Goal: Transaction & Acquisition: Purchase product/service

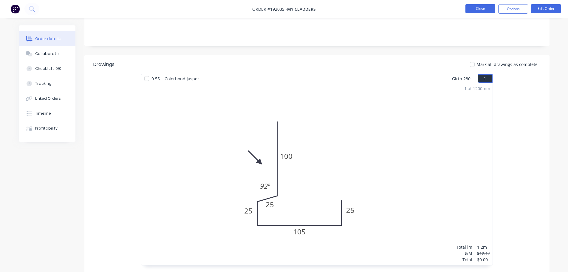
scroll to position [119, 0]
click at [470, 7] on button "Close" at bounding box center [481, 8] width 30 height 9
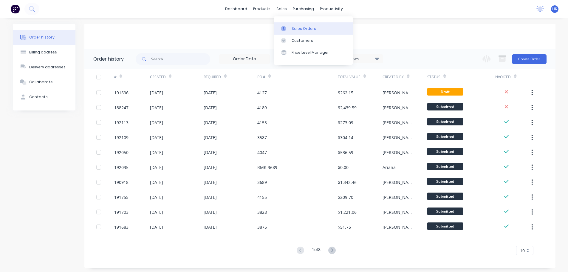
click at [294, 30] on div "Sales Orders" at bounding box center [304, 28] width 24 height 5
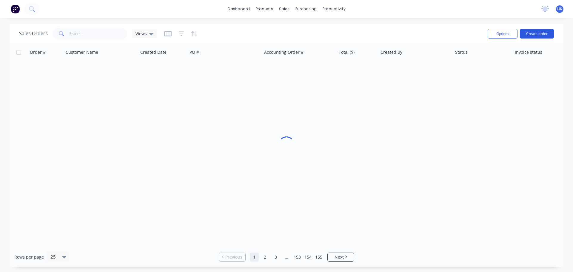
click at [529, 31] on button "Create order" at bounding box center [537, 34] width 34 height 10
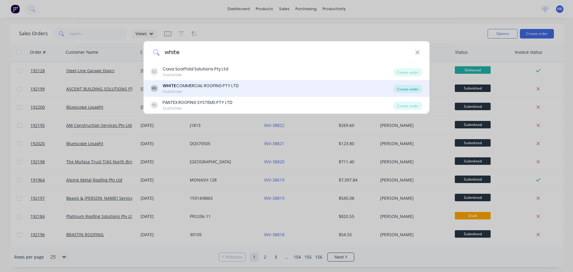
type input "white"
click at [413, 88] on div "Create order" at bounding box center [407, 89] width 29 height 8
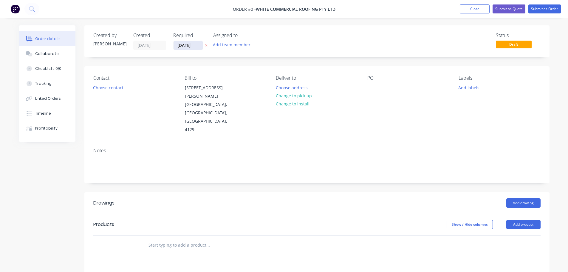
click at [185, 44] on input "[DATE]" at bounding box center [188, 45] width 29 height 9
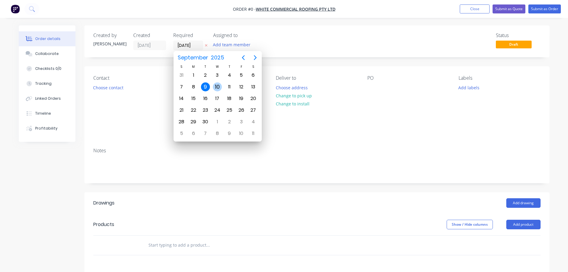
click at [215, 90] on div "10" at bounding box center [217, 86] width 9 height 9
type input "[DATE]"
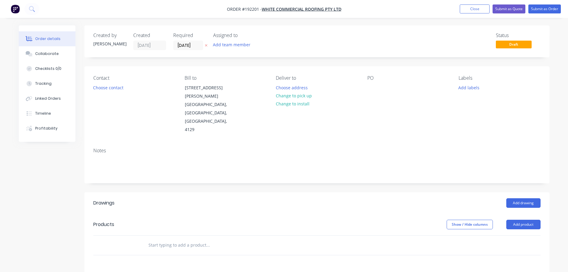
click at [114, 88] on button "Choose contact" at bounding box center [108, 87] width 37 height 8
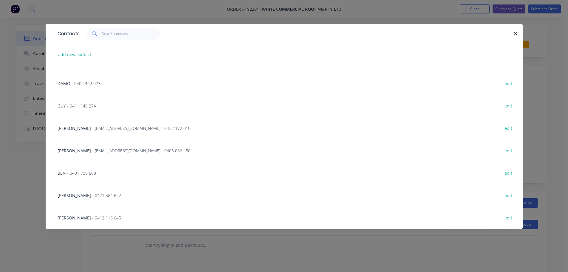
scroll to position [31, 0]
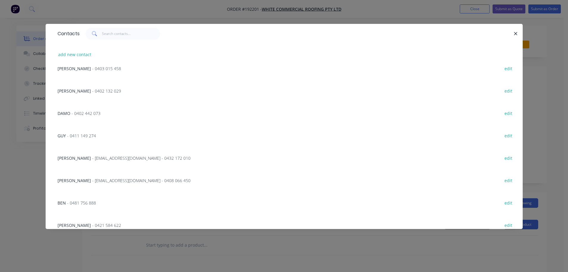
click at [76, 116] on span "- 0402 442 073" at bounding box center [86, 113] width 29 height 6
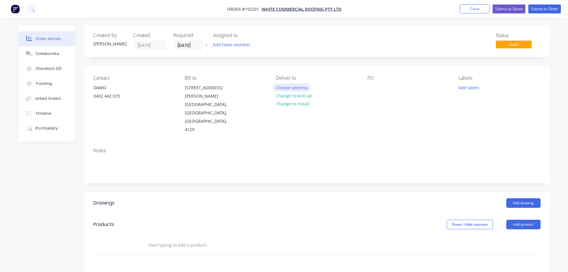
click at [290, 89] on button "Choose address" at bounding box center [292, 87] width 38 height 8
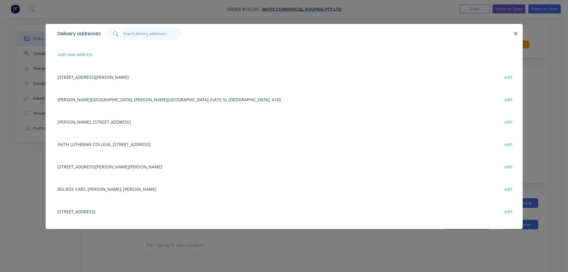
click at [155, 35] on input "text" at bounding box center [152, 34] width 58 height 12
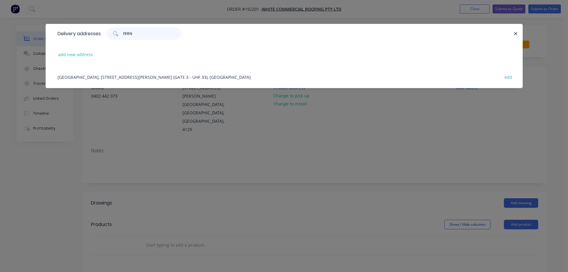
type input "FERN"
click at [171, 78] on div "[GEOGRAPHIC_DATA], [STREET_ADDRESS][PERSON_NAME] (GATE 3 - UHF 33), [GEOGRAPHIC…" at bounding box center [284, 77] width 459 height 22
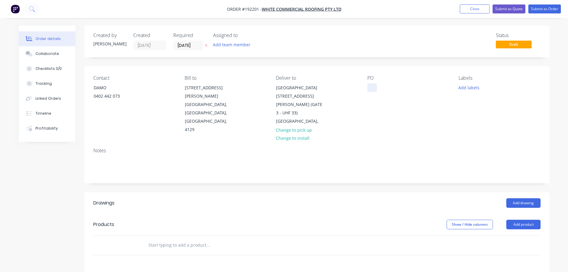
click at [368, 87] on div at bounding box center [373, 87] width 10 height 9
click at [465, 83] on div "Labels Add labels" at bounding box center [500, 104] width 82 height 59
click at [468, 86] on button "Add labels" at bounding box center [469, 87] width 27 height 8
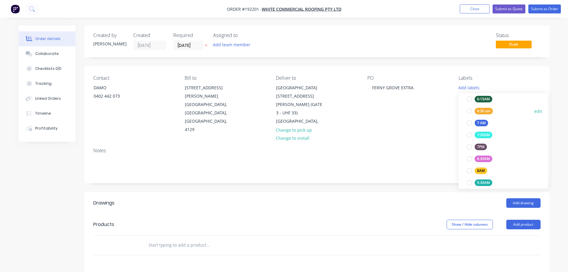
click at [469, 110] on div at bounding box center [470, 111] width 12 height 12
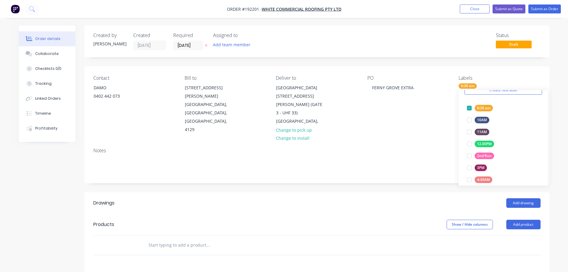
click at [422, 198] on div "Add drawing" at bounding box center [364, 203] width 352 height 10
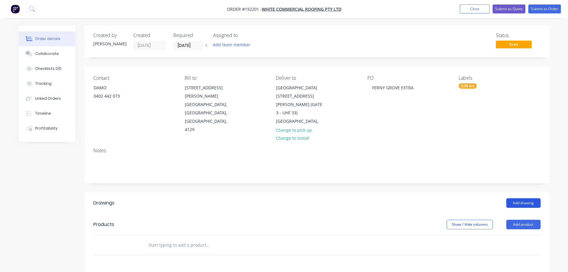
click at [529, 198] on button "Add drawing" at bounding box center [524, 203] width 34 height 10
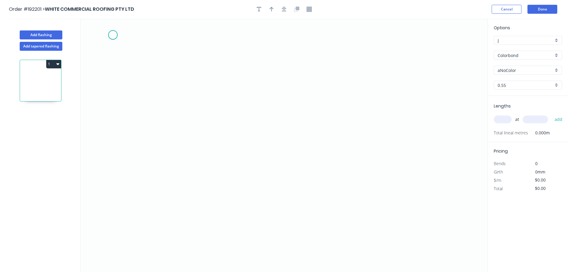
click at [113, 35] on icon "0" at bounding box center [284, 144] width 407 height 253
click at [350, 53] on icon "0" at bounding box center [284, 144] width 407 height 253
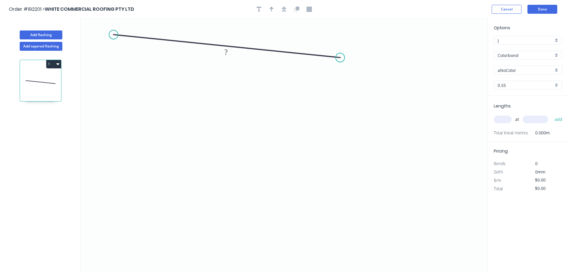
drag, startPoint x: 350, startPoint y: 35, endPoint x: 340, endPoint y: 58, distance: 24.8
click at [340, 58] on circle at bounding box center [340, 57] width 9 height 9
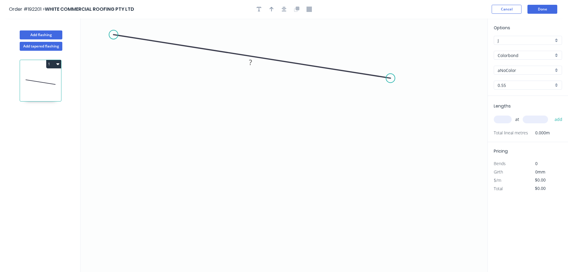
drag, startPoint x: 342, startPoint y: 57, endPoint x: 391, endPoint y: 78, distance: 53.9
click at [391, 78] on circle at bounding box center [390, 78] width 9 height 9
click at [391, 78] on circle at bounding box center [391, 78] width 9 height 9
click at [394, 149] on icon "0 ?" at bounding box center [284, 144] width 407 height 253
click at [391, 163] on circle at bounding box center [391, 161] width 9 height 9
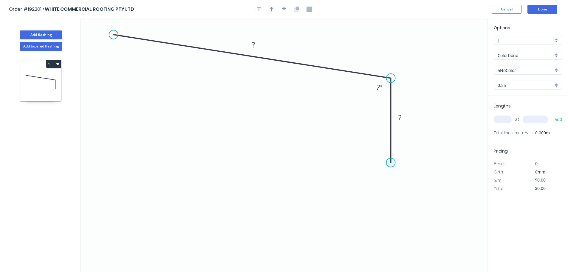
click at [391, 162] on circle at bounding box center [391, 162] width 9 height 9
click at [448, 164] on icon "0 ? ? ? º" at bounding box center [284, 144] width 407 height 253
drag, startPoint x: 446, startPoint y: 161, endPoint x: 443, endPoint y: 162, distance: 3.1
click at [443, 162] on circle at bounding box center [443, 162] width 9 height 9
click at [451, 181] on div "Crush & Fold" at bounding box center [473, 182] width 60 height 12
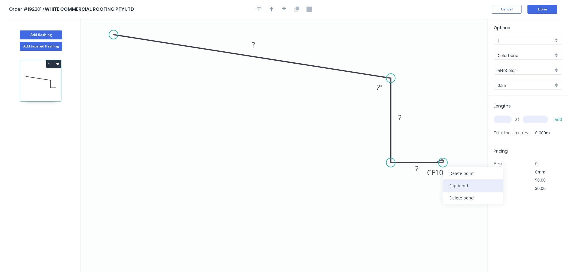
click at [454, 183] on div "Flip bend" at bounding box center [474, 185] width 60 height 12
drag, startPoint x: 447, startPoint y: 147, endPoint x: 475, endPoint y: 152, distance: 28.9
click at [474, 152] on rect at bounding box center [462, 152] width 24 height 12
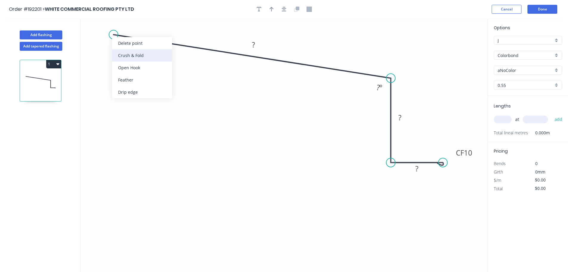
click at [121, 53] on div "Crush & Fold" at bounding box center [142, 55] width 60 height 12
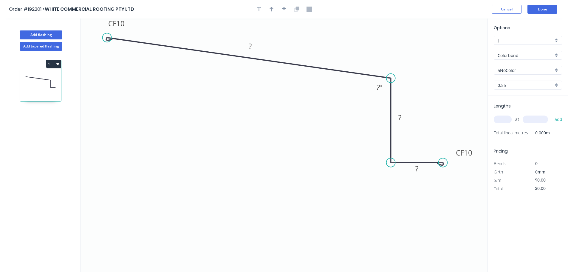
drag, startPoint x: 114, startPoint y: 35, endPoint x: 107, endPoint y: 38, distance: 7.3
click at [107, 38] on circle at bounding box center [107, 37] width 9 height 9
drag, startPoint x: 126, startPoint y: 26, endPoint x: 105, endPoint y: 66, distance: 45.2
click at [105, 66] on rect at bounding box center [96, 63] width 24 height 12
click at [102, 65] on tspan "10" at bounding box center [99, 63] width 8 height 10
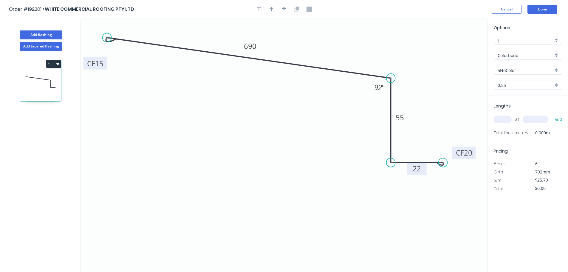
click at [422, 168] on rect at bounding box center [417, 169] width 12 height 8
click at [282, 8] on icon "button" at bounding box center [284, 9] width 5 height 5
type input "$22.01"
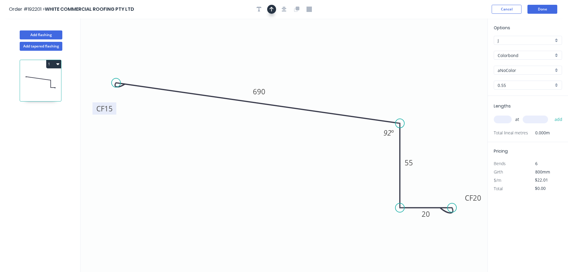
click at [270, 9] on icon "button" at bounding box center [272, 9] width 4 height 5
drag, startPoint x: 459, startPoint y: 46, endPoint x: 445, endPoint y: 47, distance: 13.2
click at [445, 47] on icon at bounding box center [444, 39] width 5 height 19
click at [445, 47] on icon at bounding box center [444, 40] width 5 height 19
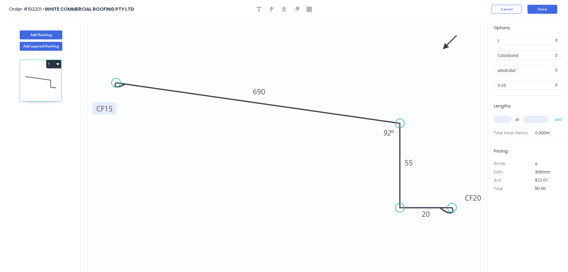
click at [525, 74] on div "aNoColor" at bounding box center [528, 70] width 68 height 9
click at [525, 107] on div "Surfmist" at bounding box center [528, 102] width 68 height 10
type input "Surfmist"
click at [508, 117] on input "text" at bounding box center [503, 119] width 18 height 8
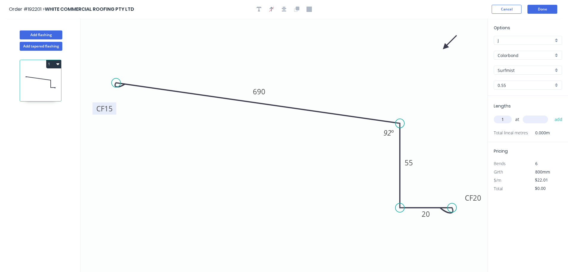
type input "1"
type input "1900"
click at [552, 114] on button "add" at bounding box center [559, 119] width 14 height 10
type input "$41.82"
click at [48, 33] on button "Add flashing" at bounding box center [41, 34] width 43 height 9
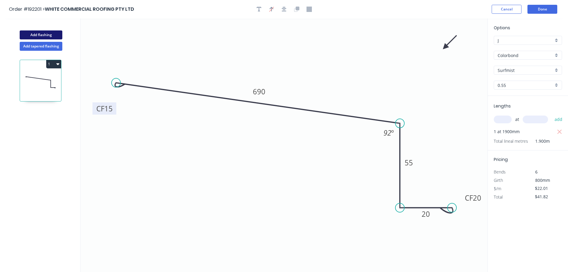
type input "$0.00"
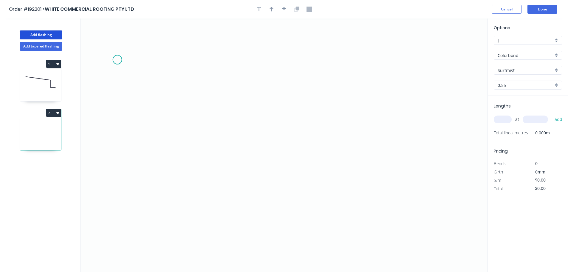
click at [117, 60] on icon "0" at bounding box center [284, 144] width 407 height 253
click at [419, 89] on icon "0" at bounding box center [284, 144] width 407 height 253
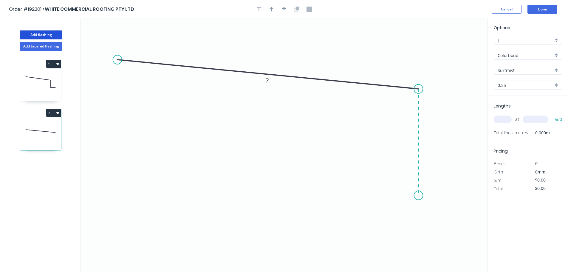
click at [420, 195] on icon "0 ?" at bounding box center [284, 144] width 407 height 253
click at [396, 178] on icon "0 ? ? ? º" at bounding box center [284, 144] width 407 height 253
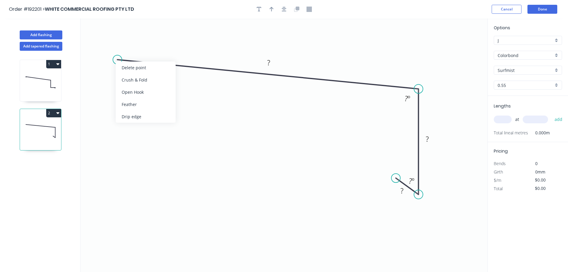
drag, startPoint x: 136, startPoint y: 78, endPoint x: 122, endPoint y: 72, distance: 15.5
click at [134, 78] on div "Crush & Fold" at bounding box center [146, 80] width 60 height 12
drag, startPoint x: 137, startPoint y: 47, endPoint x: 107, endPoint y: 44, distance: 29.6
click at [107, 44] on rect at bounding box center [97, 42] width 24 height 12
click at [102, 42] on tspan "10" at bounding box center [101, 43] width 8 height 10
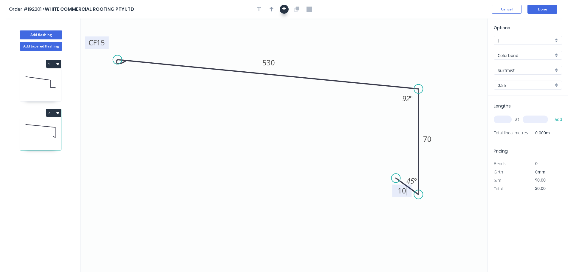
click at [284, 9] on icon "button" at bounding box center [284, 9] width 5 height 5
type input "$20.53"
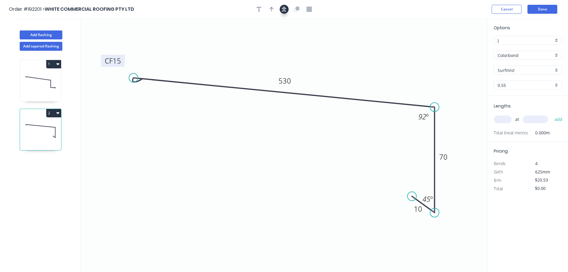
click at [274, 9] on button "button" at bounding box center [271, 9] width 9 height 9
click at [455, 48] on icon "0 CF 15 530 70 10 92 º 45 º" at bounding box center [284, 144] width 407 height 253
click at [457, 47] on icon at bounding box center [457, 41] width 5 height 19
click at [458, 47] on icon at bounding box center [456, 39] width 5 height 19
drag, startPoint x: 123, startPoint y: 64, endPoint x: 109, endPoint y: 105, distance: 43.0
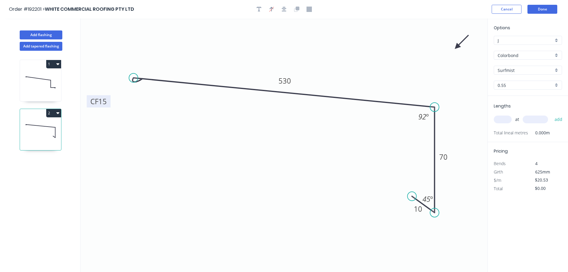
click at [109, 105] on rect at bounding box center [99, 101] width 24 height 12
click at [501, 121] on input "text" at bounding box center [503, 119] width 18 height 8
type input "3"
type input "2150"
click at [552, 114] on button "add" at bounding box center [559, 119] width 14 height 10
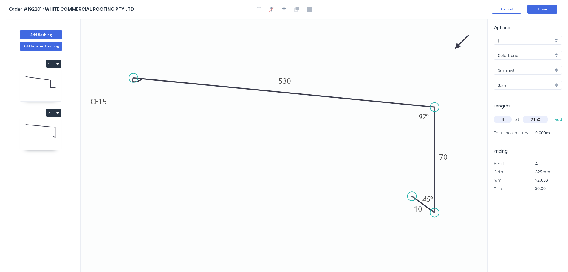
type input "$132.42"
click at [45, 32] on button "Add flashing" at bounding box center [41, 34] width 43 height 9
type input "$0.00"
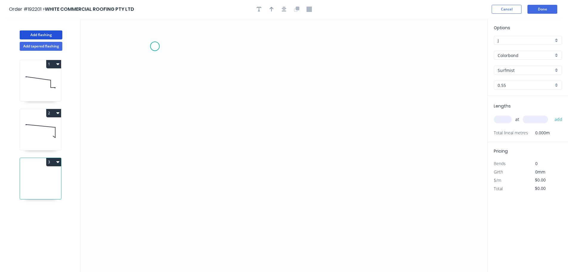
click at [155, 46] on icon "0" at bounding box center [284, 144] width 407 height 253
click at [282, 82] on icon "0" at bounding box center [284, 144] width 407 height 253
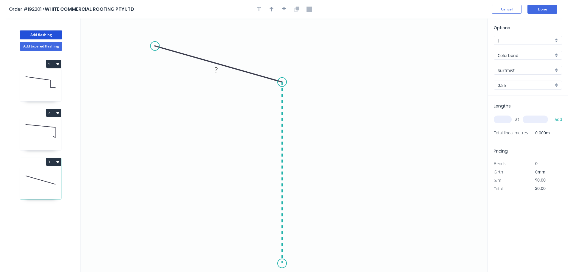
drag, startPoint x: 288, startPoint y: 263, endPoint x: 437, endPoint y: 226, distance: 153.9
click at [287, 263] on icon "0 ?" at bounding box center [284, 144] width 407 height 253
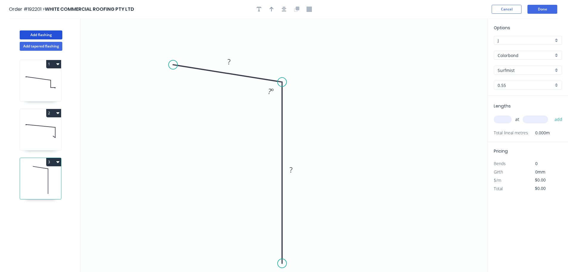
drag, startPoint x: 154, startPoint y: 45, endPoint x: 174, endPoint y: 65, distance: 28.5
click at [174, 65] on circle at bounding box center [173, 64] width 9 height 9
click at [288, 12] on div at bounding box center [284, 9] width 63 height 9
click at [286, 11] on icon "button" at bounding box center [284, 9] width 5 height 5
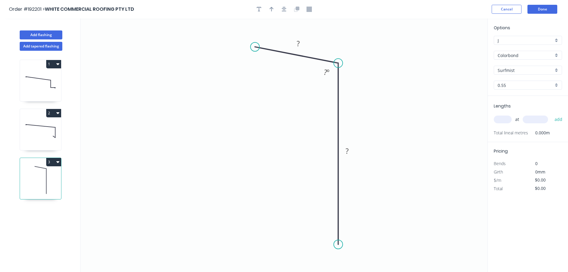
drag, startPoint x: 248, startPoint y: 49, endPoint x: 255, endPoint y: 47, distance: 7.7
click at [255, 47] on circle at bounding box center [255, 46] width 9 height 9
click at [284, 8] on icon "button" at bounding box center [284, 9] width 5 height 5
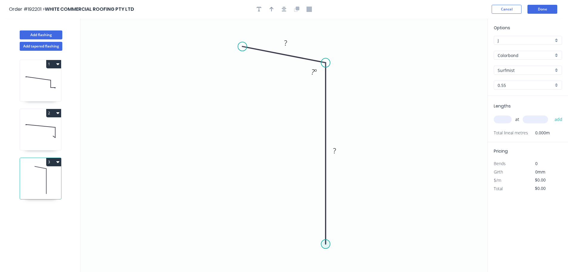
drag, startPoint x: 325, startPoint y: 244, endPoint x: 369, endPoint y: 265, distance: 48.7
click at [325, 245] on circle at bounding box center [325, 243] width 9 height 9
click at [326, 250] on circle at bounding box center [325, 249] width 9 height 9
click at [326, 251] on circle at bounding box center [325, 249] width 9 height 9
click at [327, 251] on circle at bounding box center [325, 249] width 9 height 9
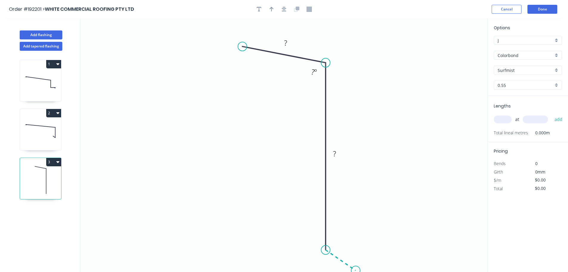
click at [356, 271] on icon "0 ? ? ? º" at bounding box center [284, 144] width 407 height 253
click at [285, 10] on icon "button" at bounding box center [284, 9] width 5 height 5
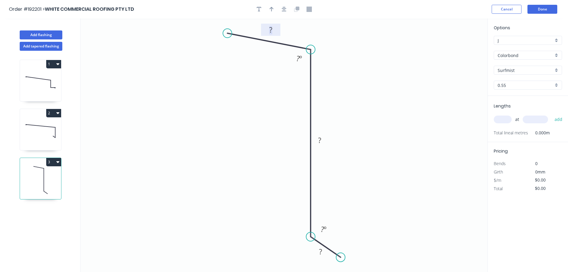
click at [272, 32] on tspan "?" at bounding box center [270, 30] width 3 height 10
click at [324, 142] on rect at bounding box center [320, 140] width 12 height 8
click at [222, 34] on icon "0 30 59 8 92 º 135 º" at bounding box center [284, 144] width 407 height 253
type input "$5.83"
click at [222, 33] on icon "0 30 59 8 92 º 135 º" at bounding box center [284, 144] width 407 height 253
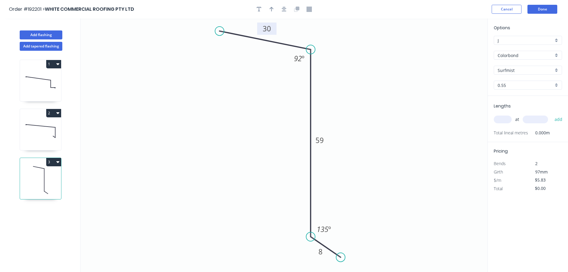
drag, startPoint x: 229, startPoint y: 33, endPoint x: 218, endPoint y: 31, distance: 11.1
click at [218, 31] on circle at bounding box center [219, 31] width 9 height 9
click at [286, 10] on icon "button" at bounding box center [284, 9] width 5 height 5
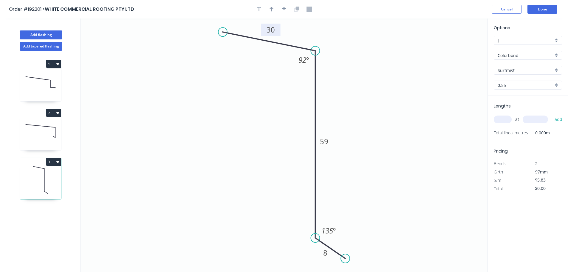
drag, startPoint x: 273, startPoint y: 11, endPoint x: 413, endPoint y: 52, distance: 145.5
click at [273, 11] on icon "button" at bounding box center [272, 9] width 4 height 5
click at [461, 47] on icon "0 30 59 8 92 º 135 º" at bounding box center [284, 144] width 407 height 253
click at [458, 47] on icon at bounding box center [457, 41] width 5 height 19
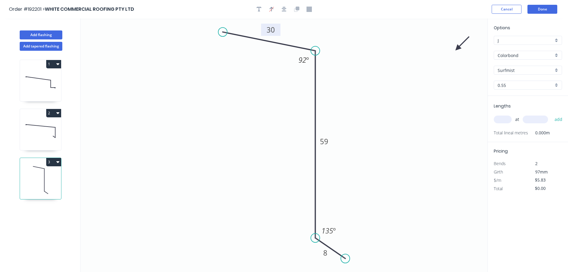
click at [458, 47] on icon at bounding box center [462, 43] width 17 height 17
click at [458, 47] on icon "0 30 59 8 92 º 135 º" at bounding box center [284, 144] width 407 height 253
click at [454, 48] on icon at bounding box center [462, 43] width 17 height 17
click at [515, 55] on input "Colorbond" at bounding box center [526, 55] width 56 height 6
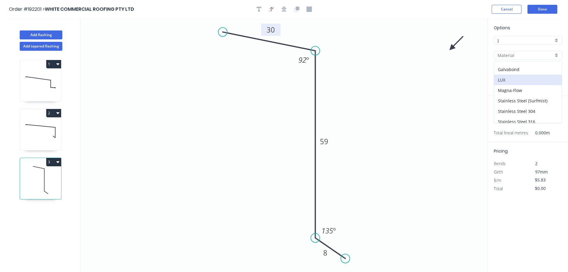
scroll to position [127, 0]
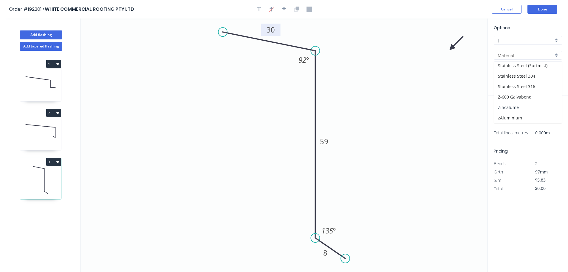
click at [513, 109] on div "Zincalume" at bounding box center [528, 107] width 68 height 10
type input "Zincalume"
type input "$5.60"
click at [505, 119] on input "text" at bounding box center [503, 119] width 18 height 8
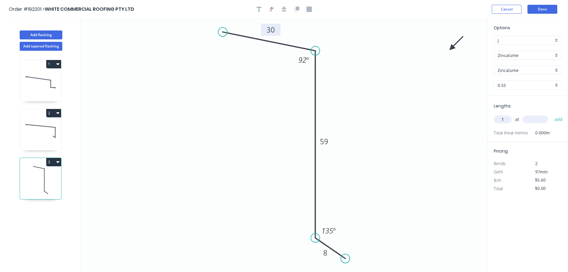
type input "1"
type input "2100"
click at [552, 114] on button "add" at bounding box center [559, 119] width 14 height 10
type input "$11.76"
click at [34, 36] on button "Add flashing" at bounding box center [41, 34] width 43 height 9
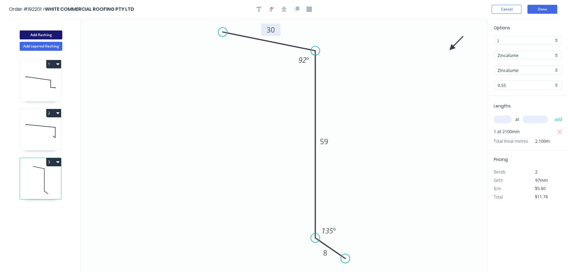
type input "$0.00"
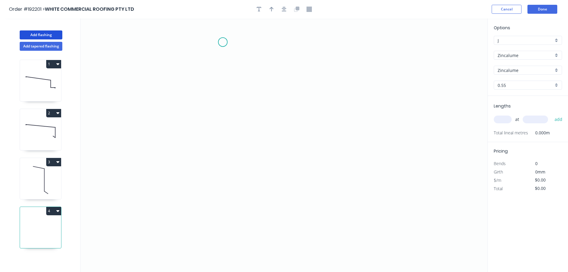
click at [223, 41] on icon "0" at bounding box center [284, 144] width 407 height 253
click at [253, 72] on icon "0" at bounding box center [284, 144] width 407 height 253
click at [271, 82] on div "Delete point" at bounding box center [284, 82] width 60 height 12
click at [262, 43] on icon "0" at bounding box center [284, 144] width 407 height 253
click at [258, 79] on icon "0" at bounding box center [284, 144] width 407 height 253
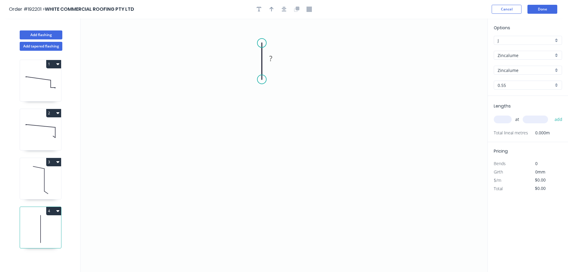
drag, startPoint x: 259, startPoint y: 79, endPoint x: 264, endPoint y: 79, distance: 4.8
click at [264, 79] on circle at bounding box center [261, 79] width 9 height 9
click at [262, 79] on circle at bounding box center [261, 79] width 9 height 9
click at [412, 132] on icon "0 ?" at bounding box center [284, 144] width 407 height 253
click at [456, 176] on icon "0 ? ? ? º" at bounding box center [284, 144] width 407 height 253
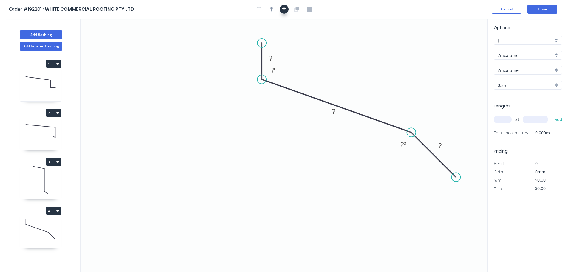
click at [284, 12] on button "button" at bounding box center [284, 9] width 9 height 9
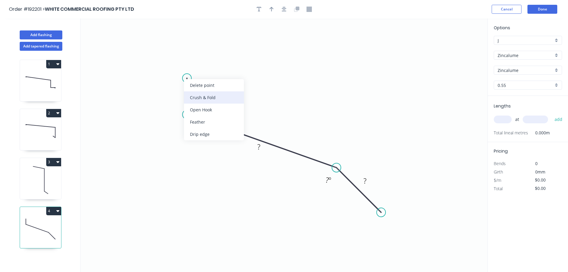
click at [201, 96] on div "Crush & Fold" at bounding box center [214, 97] width 60 height 12
drag, startPoint x: 211, startPoint y: 84, endPoint x: 190, endPoint y: 47, distance: 43.0
click at [190, 47] on rect at bounding box center [179, 45] width 24 height 12
click at [186, 45] on tspan "10" at bounding box center [183, 45] width 8 height 10
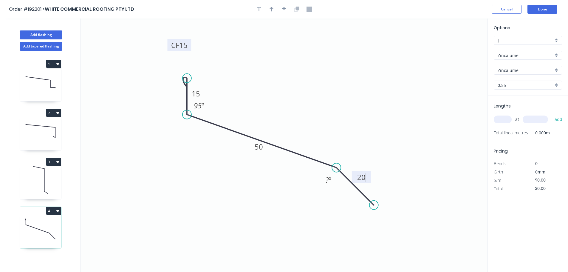
drag, startPoint x: 380, startPoint y: 212, endPoint x: 374, endPoint y: 209, distance: 6.3
click at [374, 209] on circle at bounding box center [374, 205] width 9 height 9
drag, startPoint x: 188, startPoint y: 78, endPoint x: 187, endPoint y: 73, distance: 4.6
click at [187, 73] on circle at bounding box center [187, 73] width 9 height 9
drag, startPoint x: 208, startPoint y: 106, endPoint x: 214, endPoint y: 108, distance: 6.3
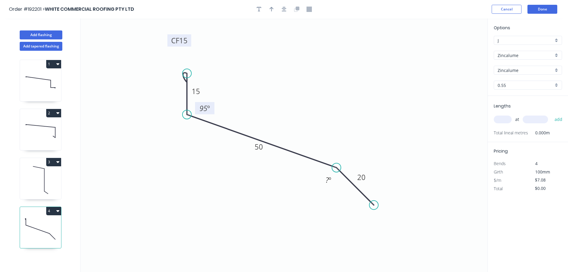
click at [214, 109] on rect at bounding box center [204, 108] width 19 height 12
drag, startPoint x: 204, startPoint y: 92, endPoint x: 139, endPoint y: 114, distance: 68.8
click at [139, 114] on icon "0 CF 15 15 50 20 95 º ? º" at bounding box center [284, 144] width 407 height 253
click at [211, 81] on div "Delete point" at bounding box center [218, 79] width 60 height 12
click at [186, 114] on circle at bounding box center [187, 114] width 9 height 9
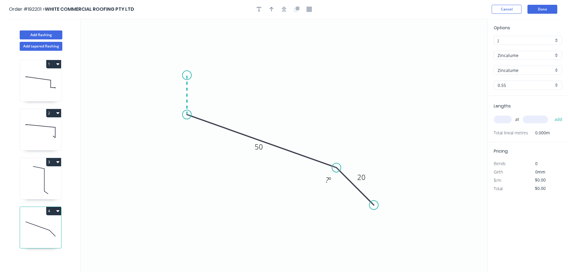
click at [184, 75] on icon "0 50 20 ? º" at bounding box center [284, 144] width 407 height 253
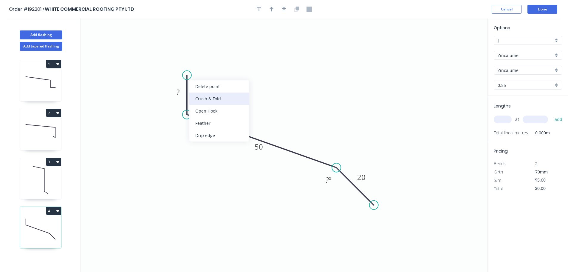
click at [203, 94] on div "Crush & Fold" at bounding box center [219, 98] width 60 height 12
drag, startPoint x: 212, startPoint y: 82, endPoint x: 200, endPoint y: 53, distance: 31.4
click at [200, 53] on rect at bounding box center [188, 52] width 24 height 12
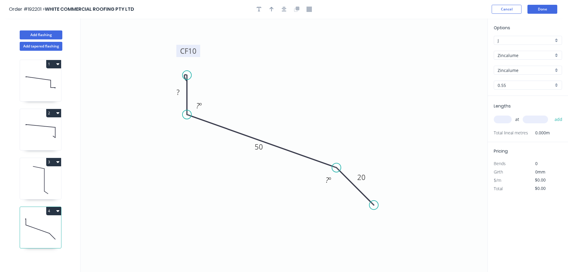
click at [196, 51] on tspan "10" at bounding box center [192, 51] width 8 height 10
type input "$7.08"
click at [521, 57] on input "Zincalume" at bounding box center [526, 55] width 56 height 6
click at [517, 67] on div "Colorbond" at bounding box center [528, 66] width 68 height 10
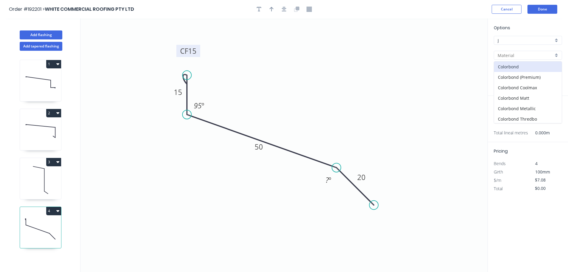
type input "Colorbond"
type input "aNoColor"
type input "$7.31"
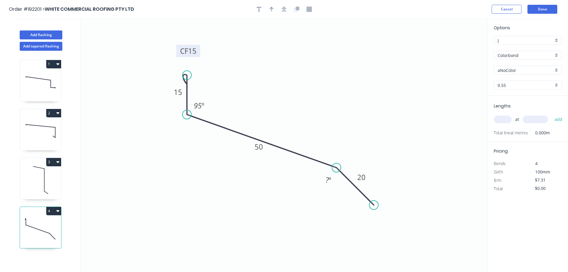
click at [517, 72] on input "aNoColor" at bounding box center [526, 70] width 56 height 6
click at [508, 88] on div "Jasper" at bounding box center [528, 85] width 68 height 10
type input "Jasper"
click at [503, 118] on input "text" at bounding box center [503, 119] width 18 height 8
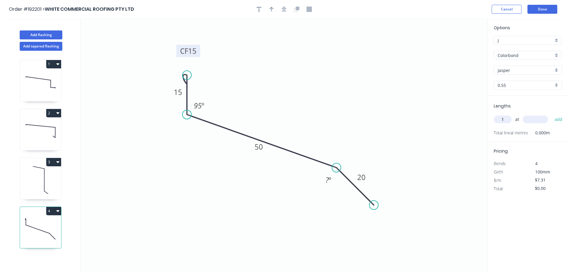
type input "1"
type input "3300"
click at [552, 114] on button "add" at bounding box center [559, 119] width 14 height 10
type input "$24.12"
type input "4"
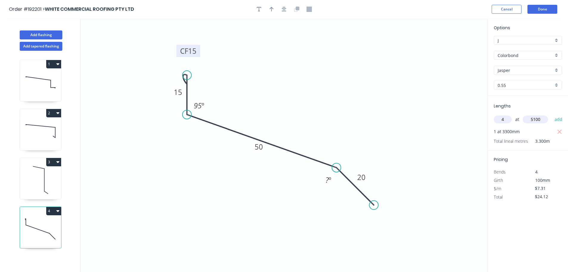
type input "5100"
click at [552, 114] on button "add" at bounding box center [559, 119] width 14 height 10
type input "$173.25"
drag, startPoint x: 372, startPoint y: 206, endPoint x: 388, endPoint y: 206, distance: 16.1
click at [391, 209] on div "Delete point" at bounding box center [402, 214] width 60 height 12
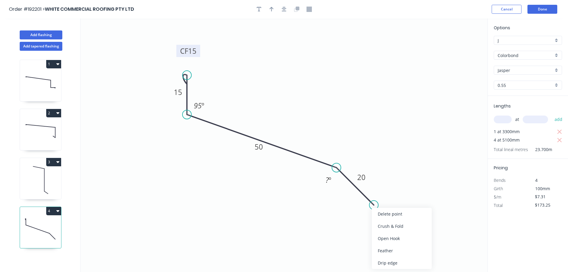
type input "$0.00"
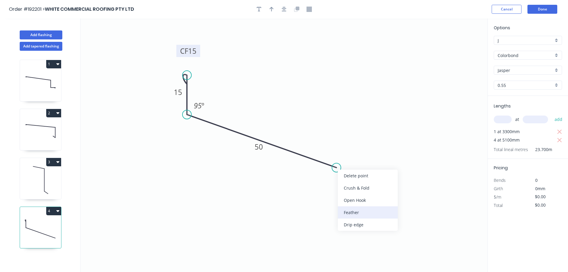
click at [365, 209] on div "Feather" at bounding box center [368, 212] width 60 height 12
type input "$7.31"
type input "$173.25"
drag, startPoint x: 334, startPoint y: 178, endPoint x: 383, endPoint y: 192, distance: 50.2
click at [381, 192] on rect at bounding box center [369, 188] width 23 height 12
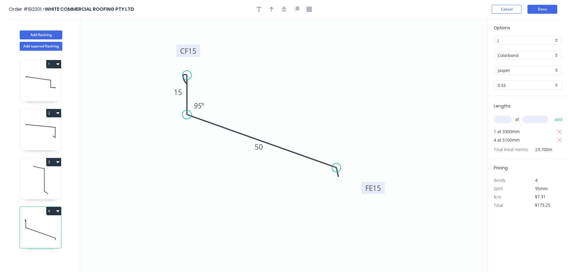
click at [380, 187] on tspan "15" at bounding box center [377, 188] width 8 height 10
click at [544, 9] on button "Done" at bounding box center [543, 9] width 30 height 9
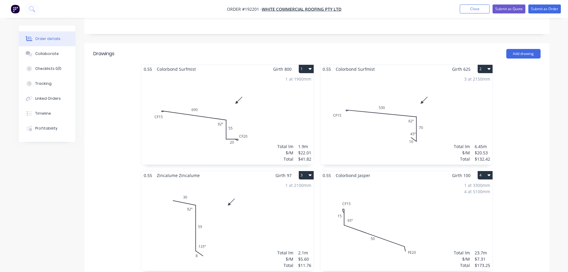
scroll to position [179, 0]
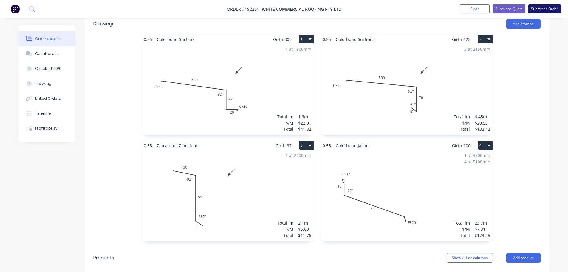
click at [544, 6] on button "Submit as Order" at bounding box center [545, 8] width 33 height 9
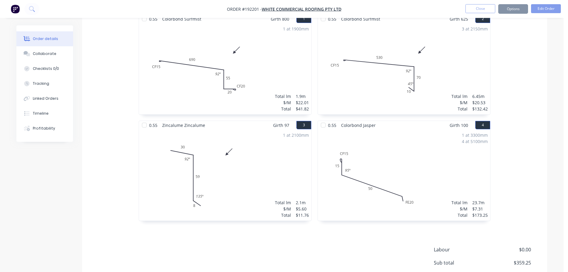
scroll to position [0, 0]
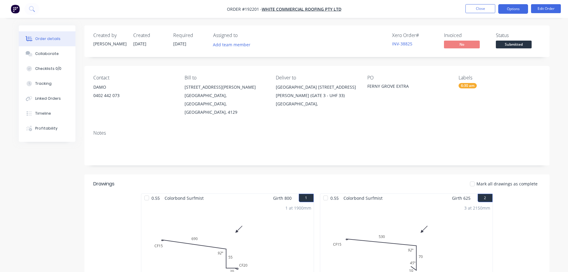
click at [519, 13] on button "Options" at bounding box center [514, 9] width 30 height 10
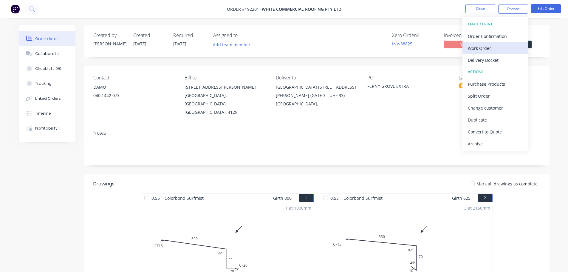
click at [506, 45] on div "Work Order" at bounding box center [495, 48] width 55 height 9
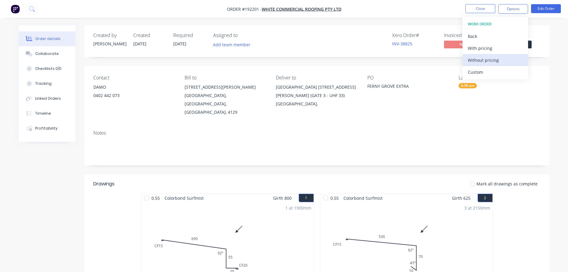
click at [496, 62] on div "Without pricing" at bounding box center [495, 60] width 55 height 9
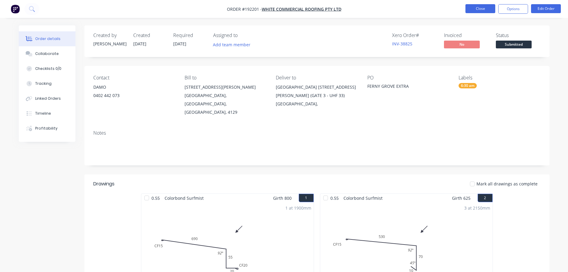
click at [484, 6] on button "Close" at bounding box center [481, 8] width 30 height 9
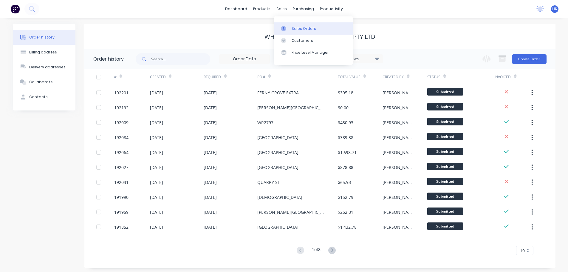
click at [291, 26] on link "Sales Orders" at bounding box center [313, 28] width 79 height 12
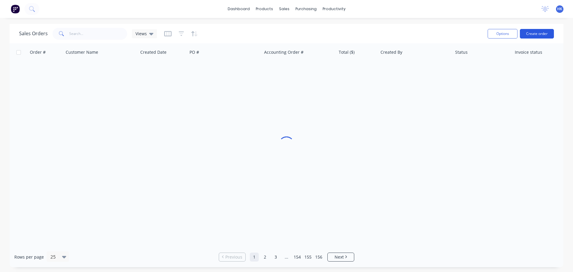
click at [537, 31] on button "Create order" at bounding box center [537, 34] width 34 height 10
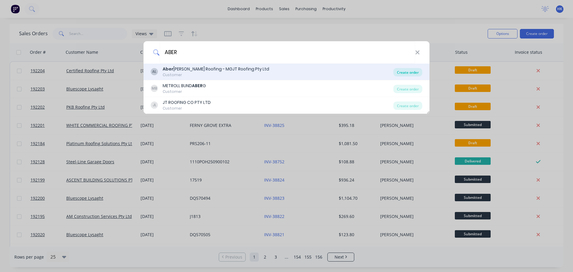
type input "ABER"
click at [408, 74] on div "Create order" at bounding box center [407, 72] width 29 height 8
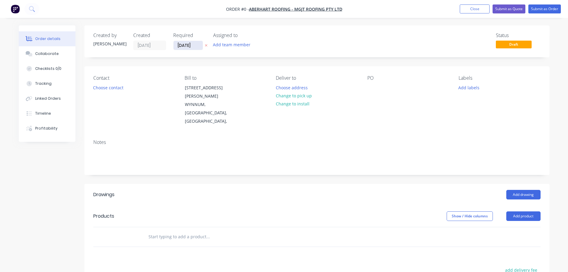
click at [187, 46] on input "[DATE]" at bounding box center [188, 45] width 29 height 9
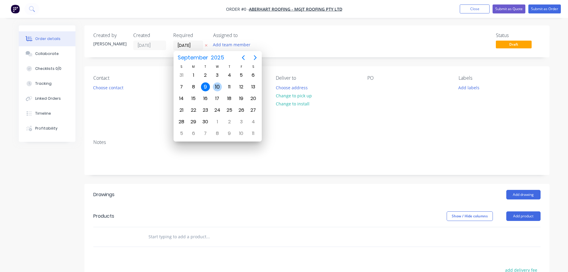
drag, startPoint x: 214, startPoint y: 88, endPoint x: 175, endPoint y: 94, distance: 39.5
click at [213, 88] on div "10" at bounding box center [217, 86] width 9 height 9
type input "[DATE]"
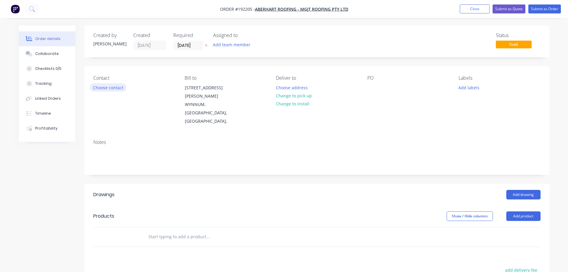
click at [112, 87] on button "Choose contact" at bounding box center [108, 87] width 37 height 8
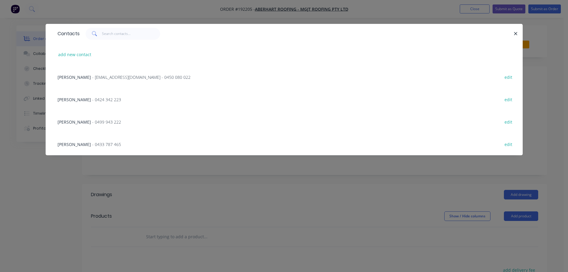
click at [106, 80] on span "- [EMAIL_ADDRESS][DOMAIN_NAME] - 0450 080 022" at bounding box center [141, 77] width 98 height 6
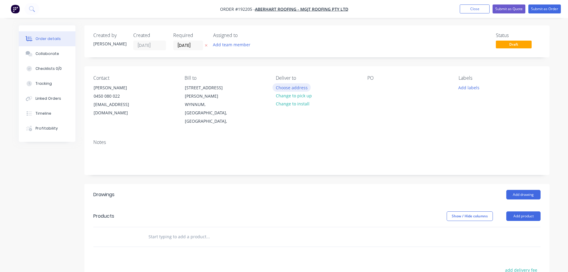
click at [280, 87] on button "Choose address" at bounding box center [292, 87] width 38 height 8
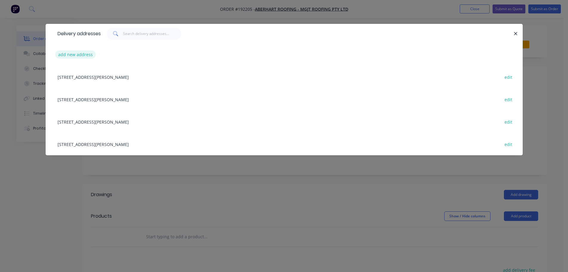
click at [82, 55] on button "add new address" at bounding box center [75, 54] width 41 height 8
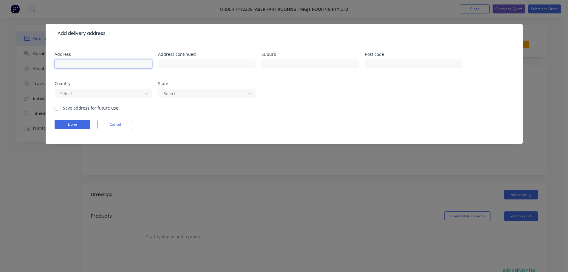
click at [83, 63] on input "text" at bounding box center [104, 63] width 98 height 9
type input "[STREET_ADDRESS]"
type input "CARINA"
click at [112, 95] on div at bounding box center [100, 93] width 80 height 7
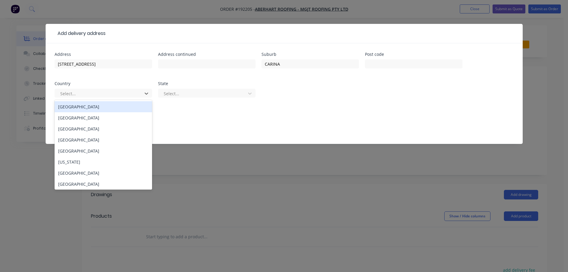
drag, startPoint x: 110, startPoint y: 103, endPoint x: 173, endPoint y: 104, distance: 62.7
click at [110, 104] on div "[GEOGRAPHIC_DATA]" at bounding box center [104, 106] width 98 height 11
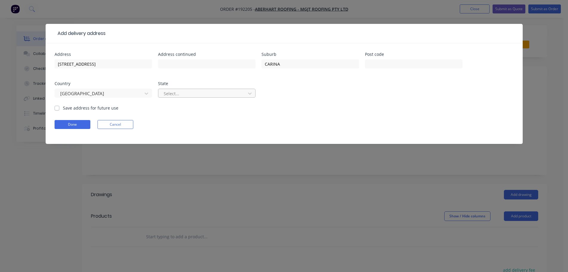
click at [183, 98] on div "Select..." at bounding box center [202, 93] width 83 height 9
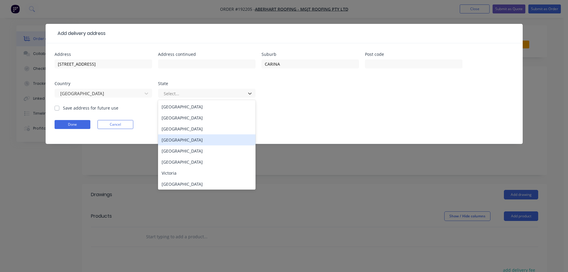
click at [180, 139] on div "[GEOGRAPHIC_DATA]" at bounding box center [207, 139] width 98 height 11
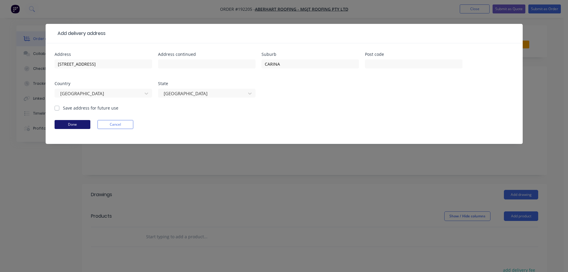
click at [73, 124] on button "Done" at bounding box center [73, 124] width 36 height 9
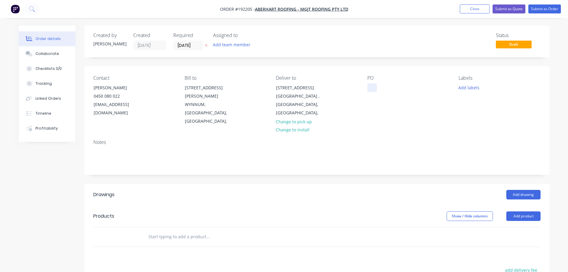
click at [374, 89] on div at bounding box center [373, 87] width 10 height 9
click at [467, 89] on button "Add labels" at bounding box center [469, 87] width 27 height 8
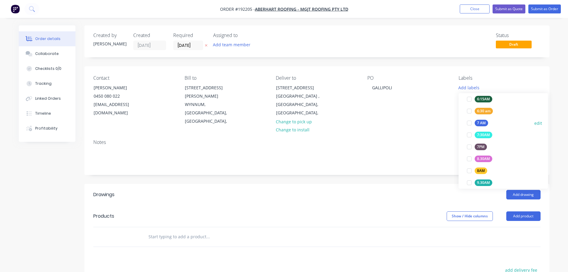
click at [467, 121] on div at bounding box center [470, 123] width 12 height 12
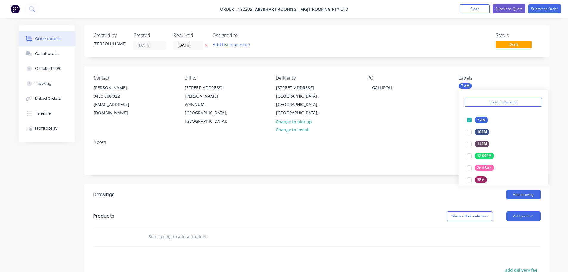
click at [402, 205] on header "Products Show / Hide columns Add product" at bounding box center [316, 215] width 465 height 21
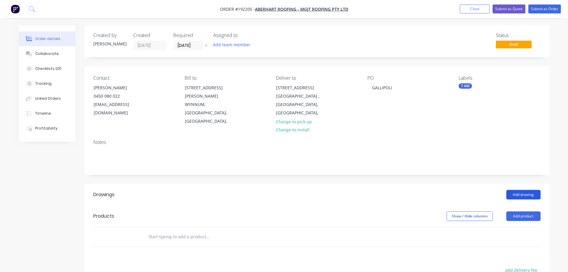
click at [520, 190] on button "Add drawing" at bounding box center [524, 195] width 34 height 10
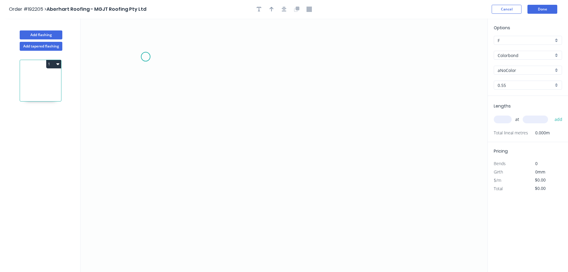
click at [146, 56] on icon "0" at bounding box center [284, 144] width 407 height 253
click at [156, 240] on icon "0" at bounding box center [284, 144] width 407 height 253
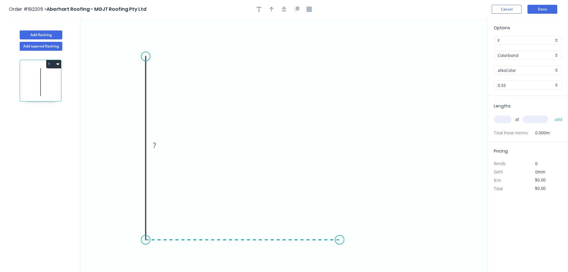
click at [340, 241] on icon "0 ?" at bounding box center [284, 144] width 407 height 253
click at [363, 215] on icon "0 ? ?" at bounding box center [284, 144] width 407 height 253
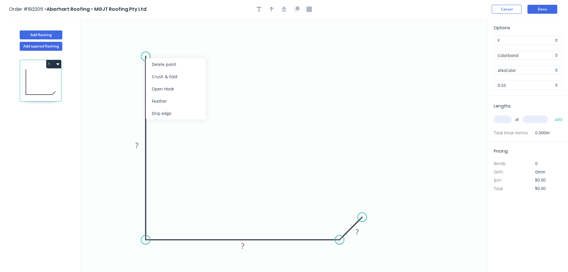
drag, startPoint x: 181, startPoint y: 76, endPoint x: 170, endPoint y: 69, distance: 13.2
click at [180, 75] on div "Crush & Fold" at bounding box center [176, 76] width 60 height 12
click at [169, 76] on div "Flip bend" at bounding box center [176, 78] width 60 height 12
click at [137, 65] on tspan "10" at bounding box center [137, 61] width 8 height 10
drag, startPoint x: 127, startPoint y: 67, endPoint x: 136, endPoint y: 36, distance: 31.9
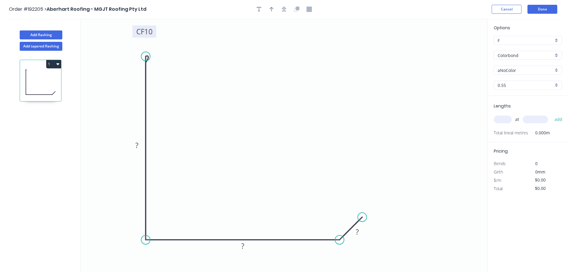
click at [136, 36] on rect at bounding box center [144, 31] width 24 height 12
click at [147, 30] on tspan "10" at bounding box center [147, 31] width 8 height 10
click at [285, 9] on icon "button" at bounding box center [284, 9] width 5 height 5
type input "$12.17"
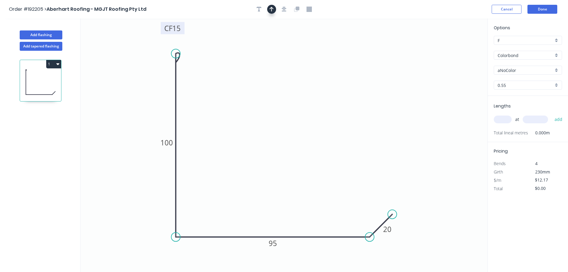
click at [275, 9] on button "button" at bounding box center [271, 9] width 9 height 9
drag, startPoint x: 459, startPoint y: 46, endPoint x: 123, endPoint y: 132, distance: 346.9
click at [127, 132] on icon at bounding box center [129, 122] width 5 height 19
drag, startPoint x: 123, startPoint y: 132, endPoint x: 127, endPoint y: 115, distance: 17.7
click at [117, 116] on icon at bounding box center [110, 115] width 19 height 5
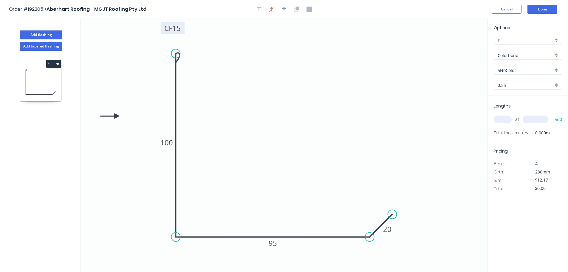
click at [529, 64] on div "Options F F Colorbond Colorbond Colorbond (Premium) Colorbond Coolmax Colorbond…" at bounding box center [528, 59] width 80 height 71
click at [525, 70] on input "aNoColor" at bounding box center [526, 70] width 56 height 6
click at [530, 95] on div "Dune" at bounding box center [528, 95] width 68 height 10
type input "Dune"
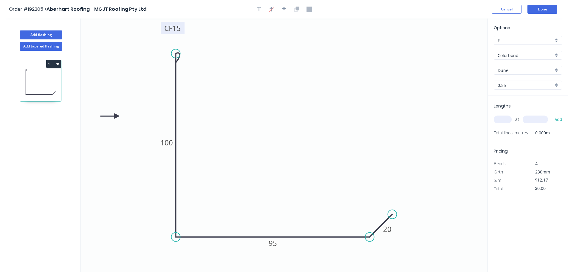
click at [504, 120] on input "text" at bounding box center [503, 119] width 18 height 8
type input "1"
type input "1000"
click at [552, 114] on button "add" at bounding box center [559, 119] width 14 height 10
type input "$12.17"
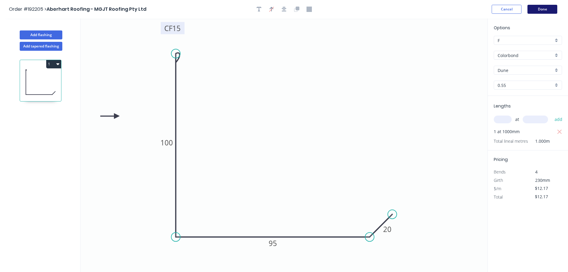
click at [546, 8] on button "Done" at bounding box center [543, 9] width 30 height 9
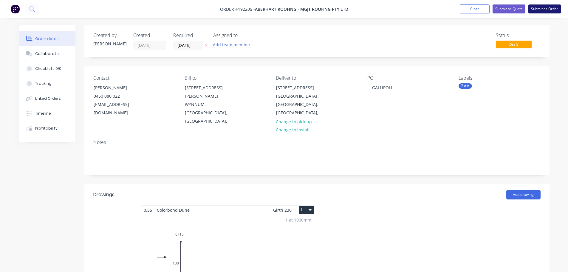
click at [547, 8] on button "Submit as Order" at bounding box center [545, 8] width 33 height 9
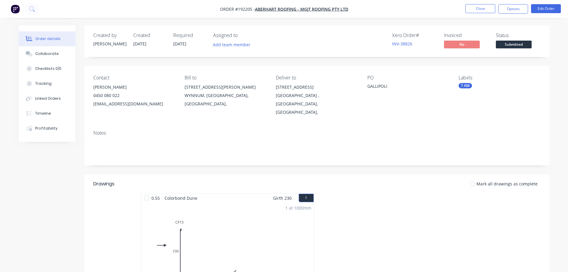
click at [509, 14] on nav "Order #192205 - Aberhart Roofing - MGJT Roofing Pty Ltd Close Options Edit Order" at bounding box center [284, 9] width 568 height 18
click at [510, 12] on button "Options" at bounding box center [514, 9] width 30 height 10
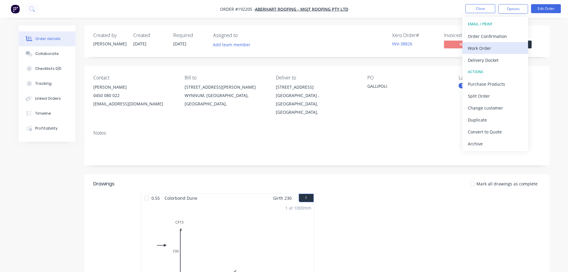
click at [510, 49] on div "Work Order" at bounding box center [495, 48] width 55 height 9
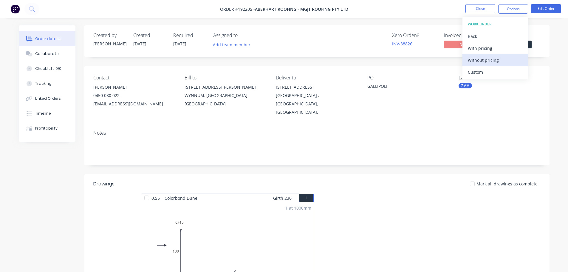
drag, startPoint x: 503, startPoint y: 61, endPoint x: 500, endPoint y: 56, distance: 6.1
click at [503, 61] on div "Without pricing" at bounding box center [495, 60] width 55 height 9
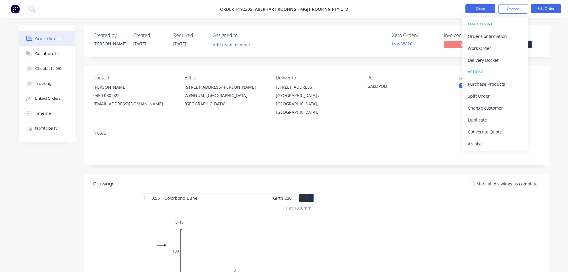
click at [482, 11] on button "Close" at bounding box center [481, 8] width 30 height 9
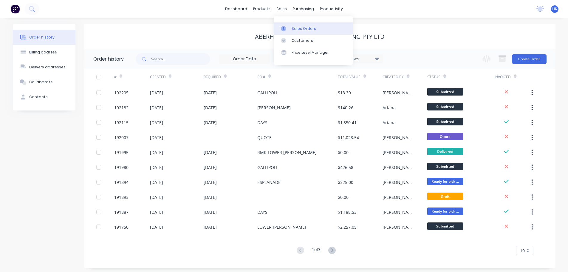
click at [289, 27] on div at bounding box center [285, 28] width 9 height 5
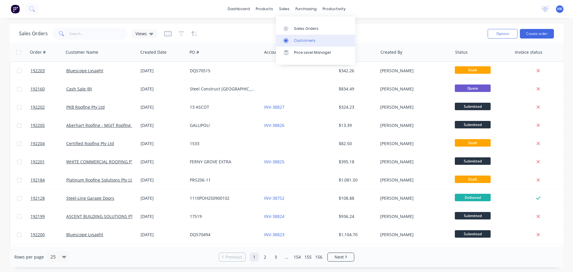
click at [298, 38] on div "Customers" at bounding box center [304, 40] width 21 height 5
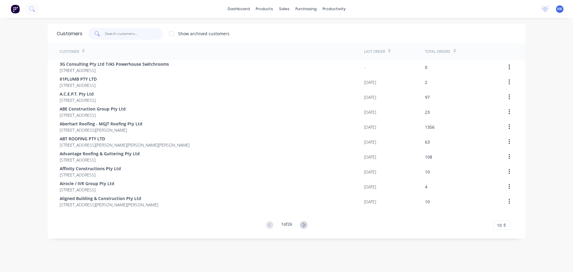
click at [155, 36] on input "text" at bounding box center [134, 34] width 58 height 12
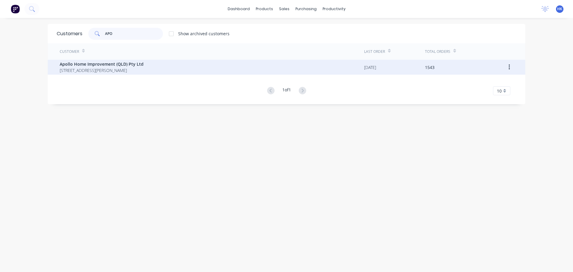
type input "APO"
click at [149, 61] on div "Apollo Home Improvement (QLD) Pty Ltd [STREET_ADDRESS][PERSON_NAME]" at bounding box center [212, 67] width 304 height 15
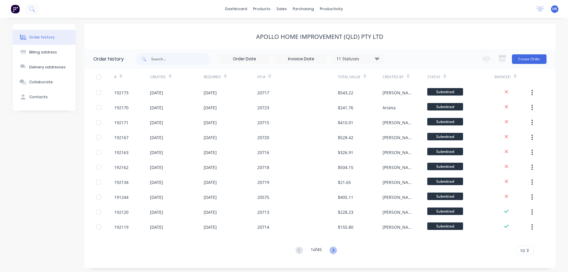
click at [334, 247] on icon at bounding box center [333, 249] width 7 height 7
click at [335, 249] on icon at bounding box center [333, 249] width 7 height 7
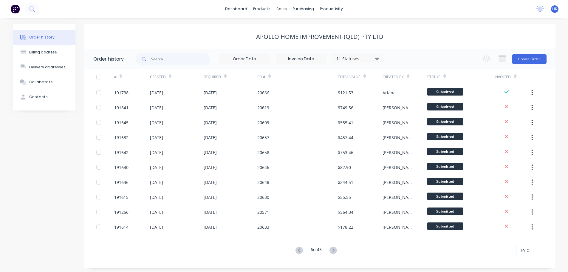
click at [335, 249] on icon at bounding box center [333, 249] width 7 height 7
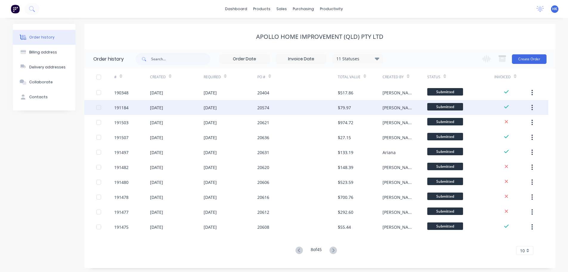
click at [267, 107] on div "20574" at bounding box center [263, 107] width 12 height 6
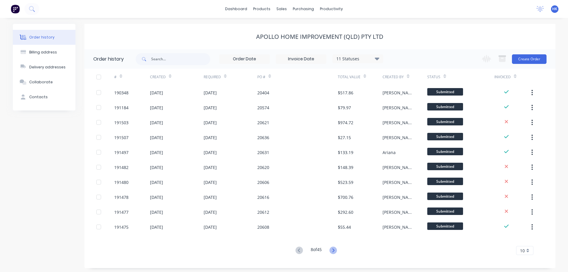
click at [336, 252] on icon at bounding box center [333, 249] width 7 height 7
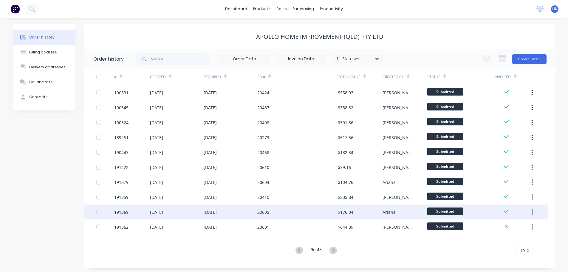
click at [243, 213] on div "[DATE]" at bounding box center [231, 211] width 54 height 15
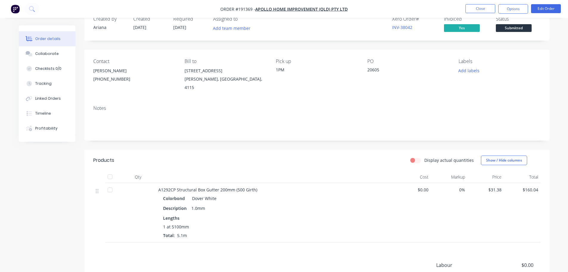
scroll to position [30, 0]
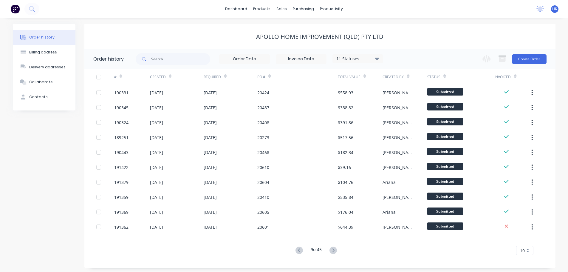
click at [337, 247] on button at bounding box center [333, 250] width 11 height 9
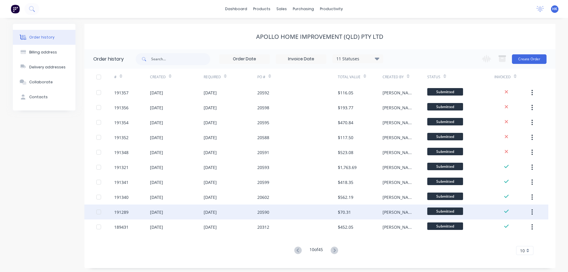
click at [280, 212] on div "20590" at bounding box center [297, 211] width 81 height 15
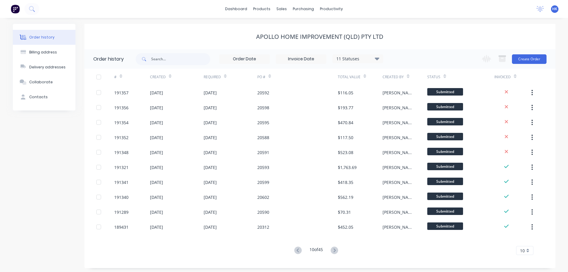
click at [339, 252] on button at bounding box center [334, 250] width 11 height 9
click at [338, 250] on icon at bounding box center [334, 249] width 7 height 7
click at [337, 250] on g at bounding box center [334, 249] width 7 height 7
click at [336, 250] on icon at bounding box center [335, 250] width 2 height 4
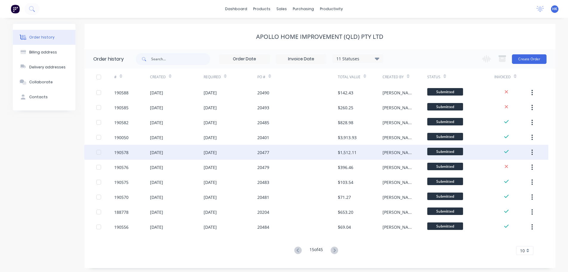
click at [255, 152] on div "[DATE]" at bounding box center [231, 152] width 54 height 15
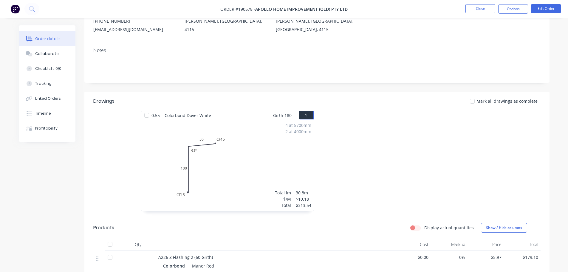
scroll to position [60, 0]
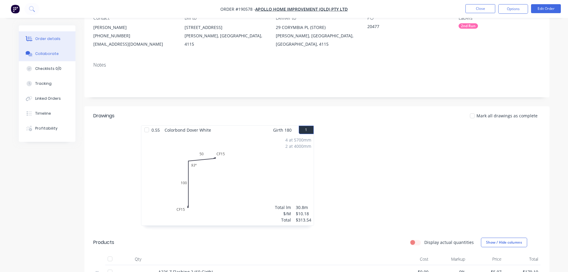
click at [61, 54] on button "Collaborate" at bounding box center [47, 53] width 57 height 15
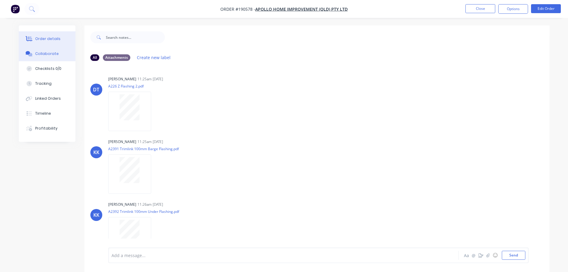
click at [33, 39] on div at bounding box center [29, 38] width 9 height 5
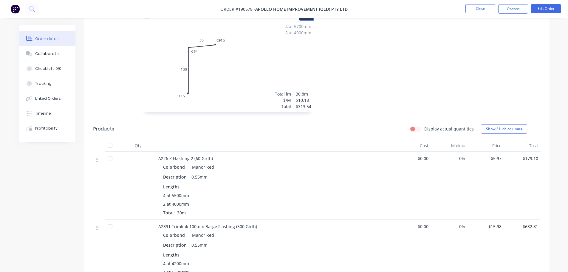
scroll to position [179, 0]
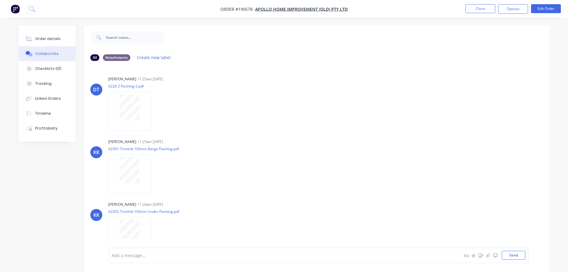
drag, startPoint x: 292, startPoint y: 134, endPoint x: 309, endPoint y: 132, distance: 17.1
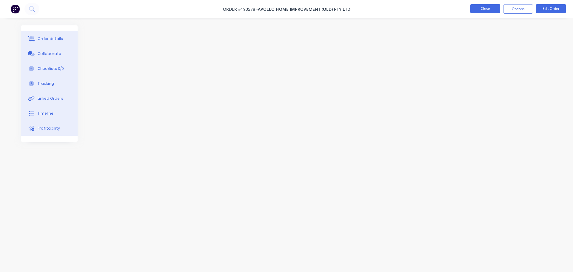
click at [481, 11] on button "Close" at bounding box center [485, 8] width 30 height 9
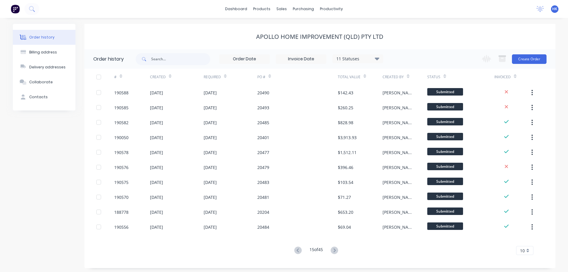
click at [339, 248] on button at bounding box center [334, 250] width 11 height 9
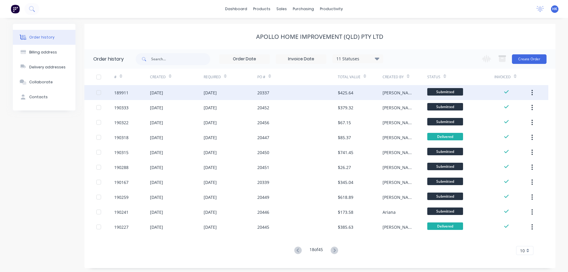
click at [239, 88] on div "[DATE]" at bounding box center [231, 92] width 54 height 15
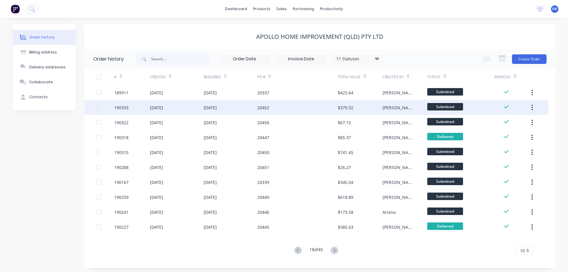
click at [246, 114] on div "[DATE]" at bounding box center [231, 107] width 54 height 15
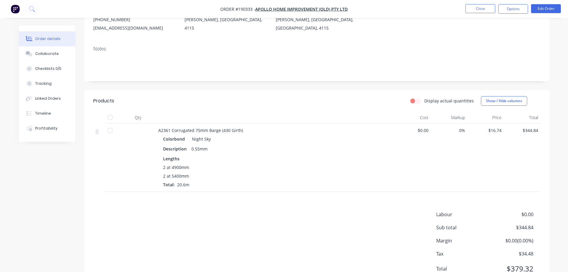
scroll to position [90, 0]
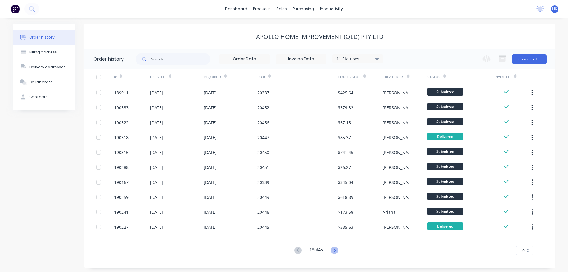
click at [335, 247] on icon at bounding box center [334, 249] width 7 height 7
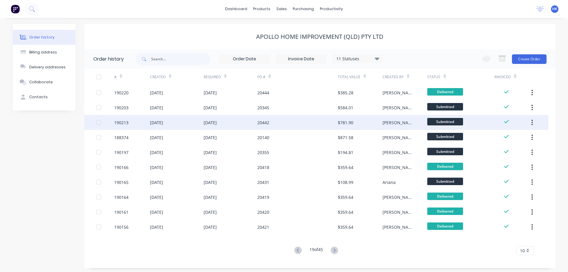
click at [278, 124] on div "20442" at bounding box center [297, 122] width 81 height 15
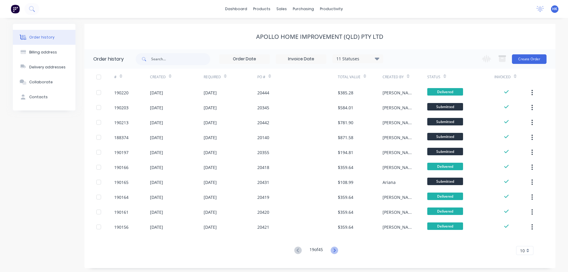
click at [337, 252] on icon at bounding box center [334, 249] width 7 height 7
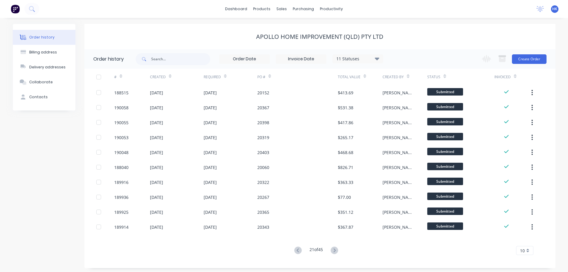
click at [337, 252] on icon at bounding box center [334, 249] width 7 height 7
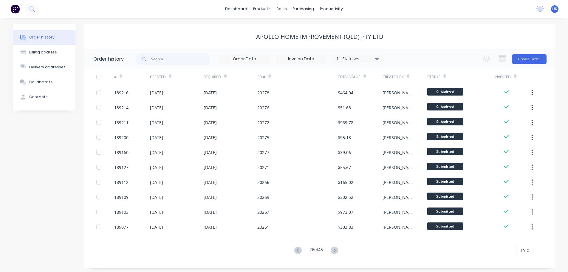
click at [339, 252] on button at bounding box center [334, 250] width 11 height 9
click at [335, 251] on icon at bounding box center [334, 249] width 7 height 7
click at [335, 246] on div "# Created Required PO # Total Value Created By Status Invoiced 189046 [DATE] [D…" at bounding box center [316, 162] width 464 height 186
click at [337, 249] on icon at bounding box center [334, 249] width 7 height 7
click at [338, 254] on button at bounding box center [334, 250] width 11 height 9
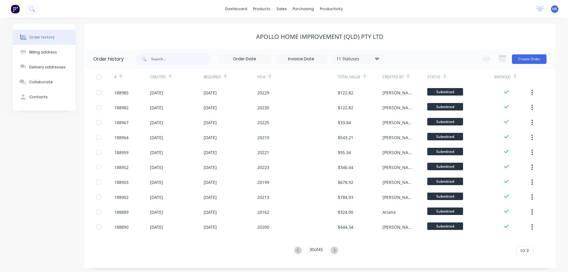
click at [338, 254] on button at bounding box center [334, 250] width 11 height 9
click at [175, 64] on input "text" at bounding box center [180, 59] width 59 height 12
type input "20416"
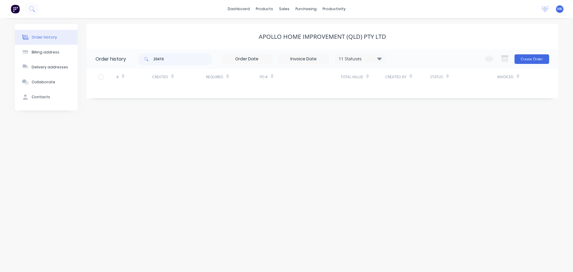
click at [358, 67] on div "20416 11 Statuses Invoice Status Invoiced Not Invoiced Partial Order Status All…" at bounding box center [262, 58] width 248 height 19
click at [368, 64] on div "20416 11 Statuses Invoice Status Invoiced Not Invoiced Partial Order Status All…" at bounding box center [262, 58] width 248 height 19
click at [382, 61] on div "11 Statuses" at bounding box center [360, 58] width 50 height 7
click at [403, 131] on div "All" at bounding box center [372, 131] width 75 height 12
click at [409, 127] on label at bounding box center [409, 127] width 0 height 0
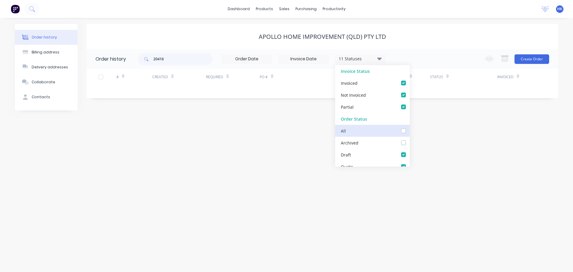
click at [409, 130] on input "checkbox" at bounding box center [411, 130] width 5 height 6
checkbox input "true"
click at [267, 152] on div "Order history Billing address Delivery addresses Collaborate Contacts Apollo Ho…" at bounding box center [286, 145] width 573 height 254
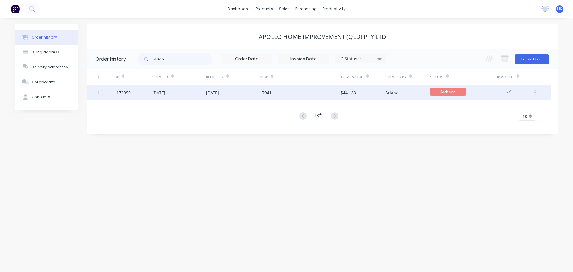
click at [263, 96] on div "17941" at bounding box center [300, 92] width 81 height 15
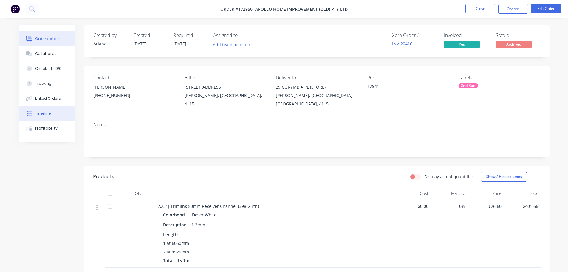
click at [55, 116] on button "Timeline" at bounding box center [47, 113] width 57 height 15
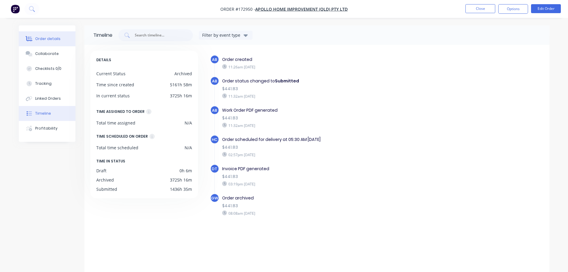
click at [48, 44] on button "Order details" at bounding box center [47, 38] width 57 height 15
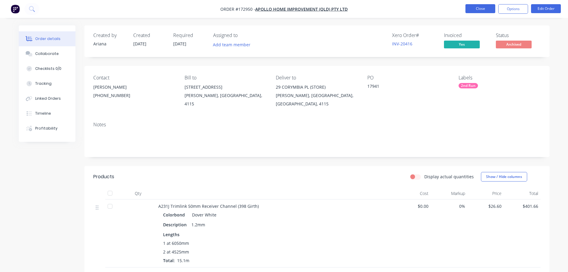
click at [477, 12] on button "Close" at bounding box center [481, 8] width 30 height 9
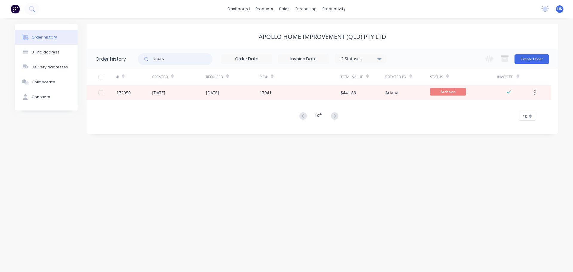
drag, startPoint x: 178, startPoint y: 61, endPoint x: 154, endPoint y: 57, distance: 23.8
click at [155, 58] on input "20416" at bounding box center [182, 59] width 59 height 12
type input "28302"
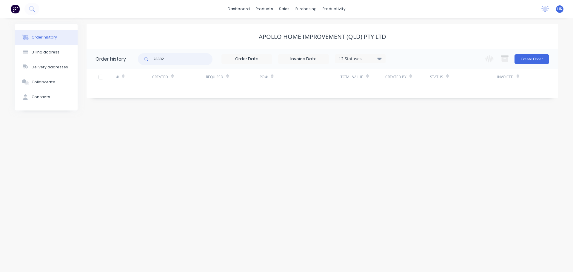
drag, startPoint x: 182, startPoint y: 59, endPoint x: 134, endPoint y: 58, distance: 47.8
click at [134, 58] on header "Order history 28302 12 Statuses Invoice Status Invoiced Not Invoiced Partial Or…" at bounding box center [322, 58] width 471 height 19
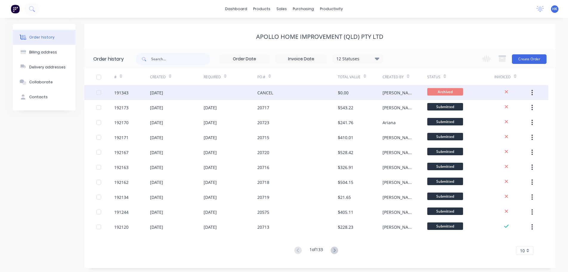
click at [303, 97] on div "CANCEL" at bounding box center [297, 92] width 81 height 15
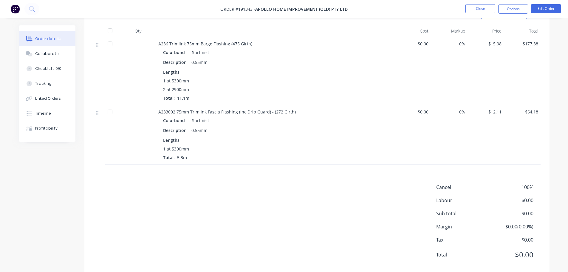
scroll to position [174, 0]
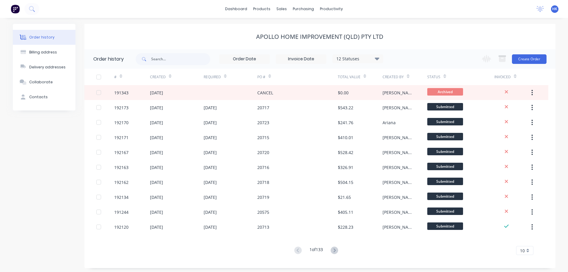
click at [218, 76] on div "Required" at bounding box center [212, 76] width 17 height 5
click at [217, 79] on div "Required" at bounding box center [212, 76] width 17 height 5
click at [225, 79] on div at bounding box center [225, 76] width 3 height 9
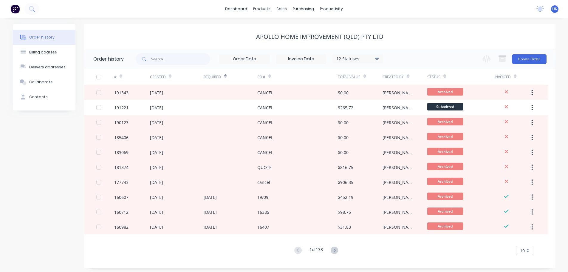
click at [224, 78] on div "Required" at bounding box center [215, 77] width 23 height 10
click at [216, 78] on div "Required" at bounding box center [212, 76] width 17 height 5
click at [216, 77] on div "Required" at bounding box center [212, 76] width 17 height 5
click at [361, 55] on div "12 Statuses Invoice Status Invoiced Not Invoiced Partial Order Status All Archi…" at bounding box center [358, 58] width 51 height 9
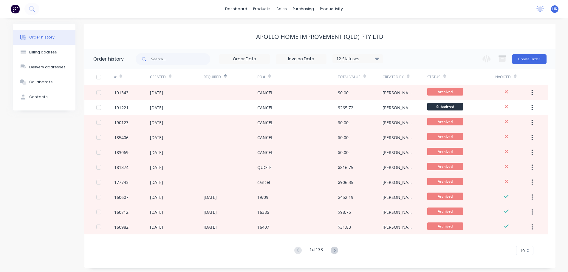
click at [363, 58] on div "12 Statuses" at bounding box center [358, 58] width 50 height 7
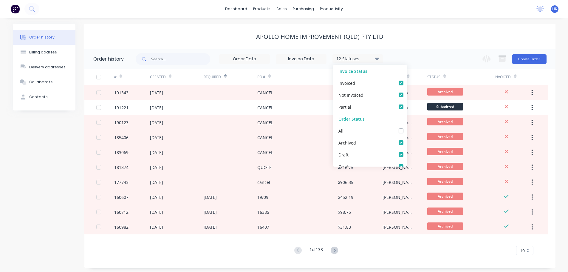
click at [364, 58] on div "12 Statuses" at bounding box center [358, 58] width 50 height 7
click at [185, 65] on input "text" at bounding box center [180, 59] width 59 height 12
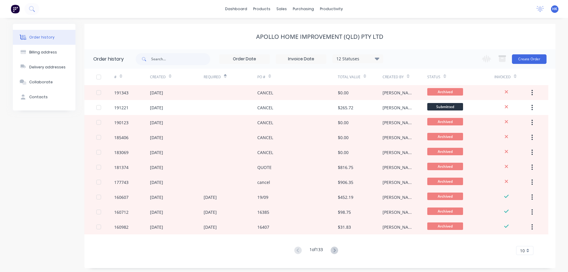
click at [250, 61] on input at bounding box center [245, 59] width 50 height 9
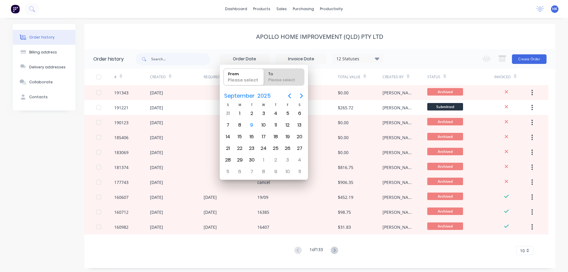
click at [298, 64] on label at bounding box center [301, 59] width 51 height 10
click at [298, 64] on input at bounding box center [301, 59] width 50 height 9
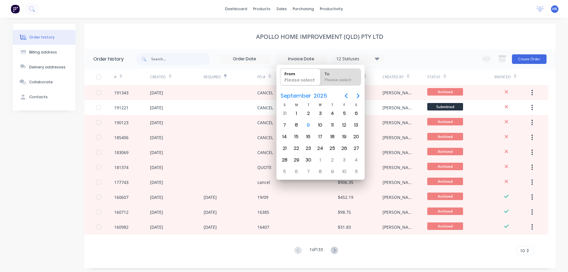
drag, startPoint x: 260, startPoint y: 66, endPoint x: 264, endPoint y: 67, distance: 3.9
click at [260, 66] on div "12 Statuses Invoice Status Invoiced Not Invoiced Partial Order Status All Archi…" at bounding box center [260, 58] width 248 height 19
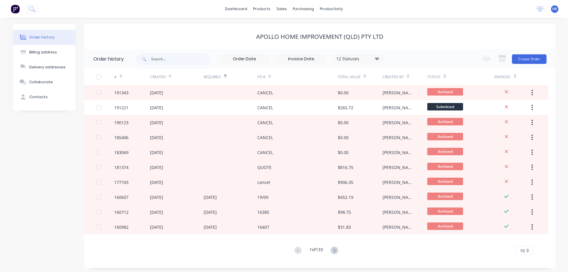
click at [255, 67] on div "12 Statuses Invoice Status Invoiced Not Invoiced Partial Order Status All Archi…" at bounding box center [260, 58] width 248 height 19
click at [260, 63] on label at bounding box center [244, 59] width 51 height 10
click at [260, 63] on input at bounding box center [245, 59] width 50 height 9
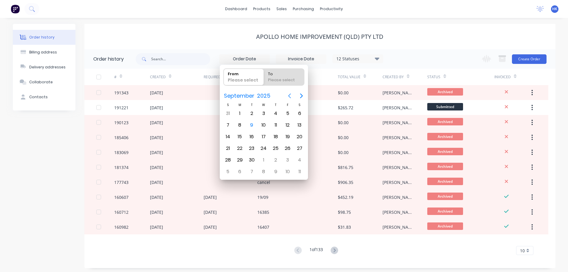
click at [287, 95] on icon "Previous page" at bounding box center [289, 95] width 7 height 7
click at [240, 146] on div "18" at bounding box center [239, 148] width 9 height 9
type input "[DATE]"
radio input "false"
radio input "true"
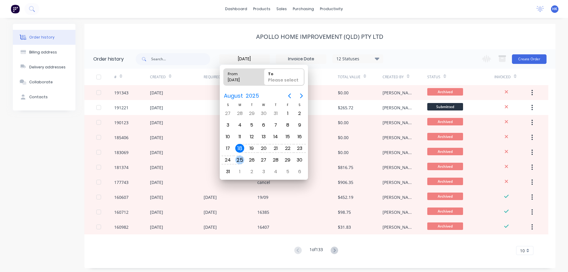
click at [237, 159] on div "25" at bounding box center [239, 159] width 9 height 9
type input "[DATE] - [DATE]"
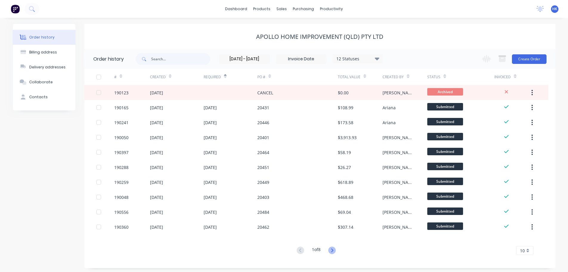
click at [332, 251] on icon at bounding box center [331, 249] width 7 height 7
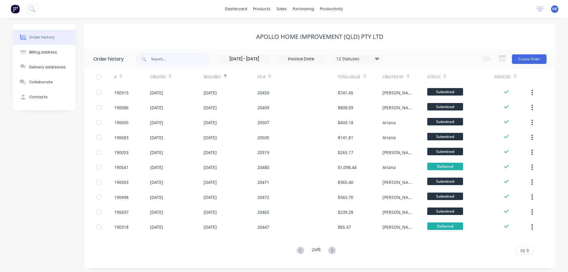
click at [298, 251] on icon at bounding box center [300, 249] width 7 height 7
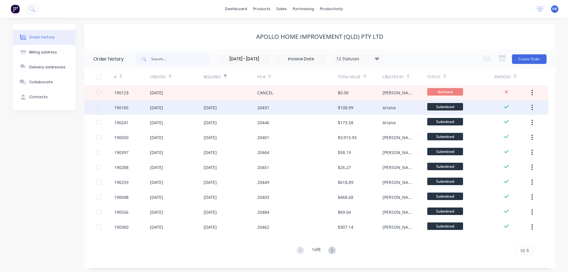
click at [247, 111] on div "[DATE]" at bounding box center [231, 107] width 54 height 15
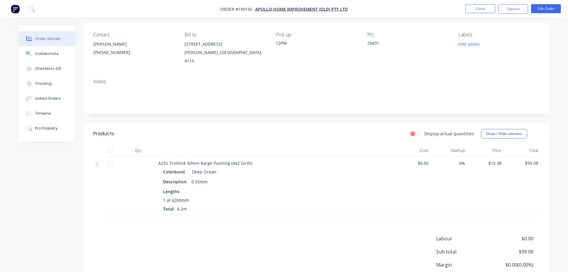
scroll to position [87, 0]
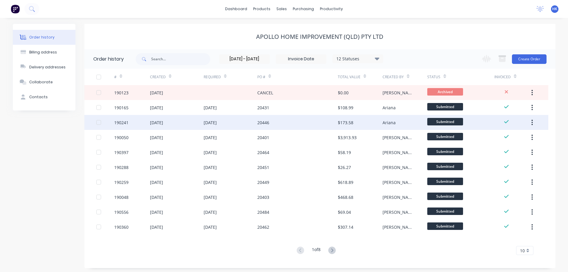
click at [297, 119] on div "20446" at bounding box center [297, 122] width 81 height 15
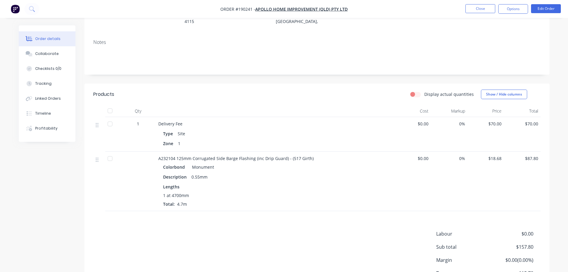
scroll to position [90, 0]
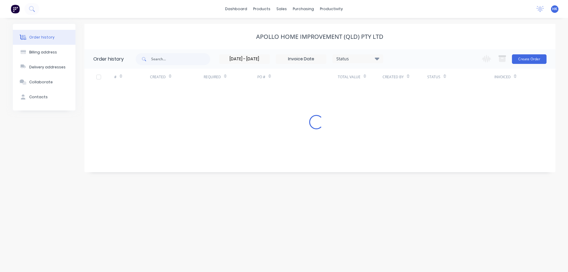
type input "[DATE] - [DATE]"
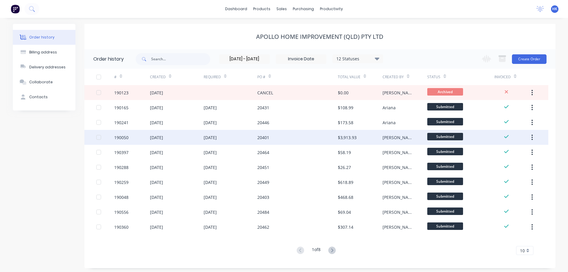
click at [317, 141] on div "20401" at bounding box center [297, 137] width 81 height 15
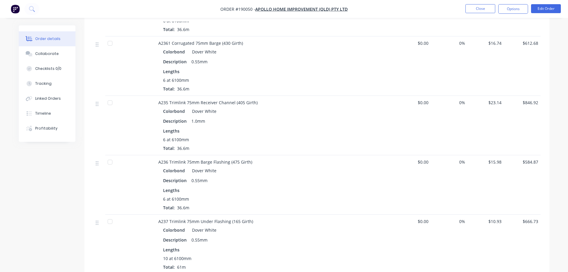
scroll to position [209, 0]
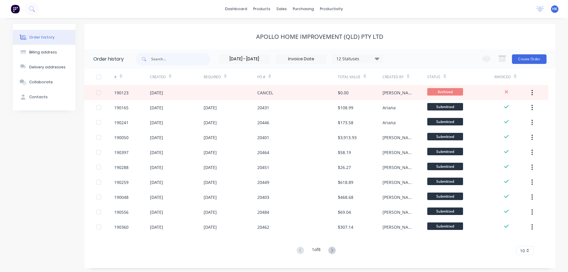
click at [331, 250] on icon at bounding box center [331, 249] width 7 height 7
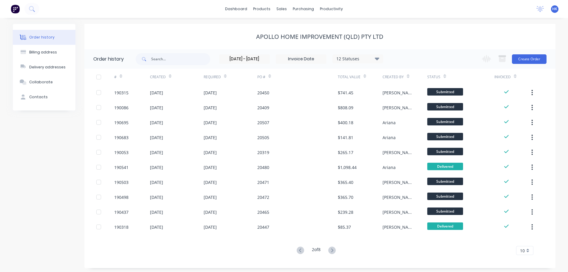
click at [328, 249] on div "2 of 8" at bounding box center [316, 250] width 43 height 9
click at [331, 252] on icon at bounding box center [331, 249] width 7 height 7
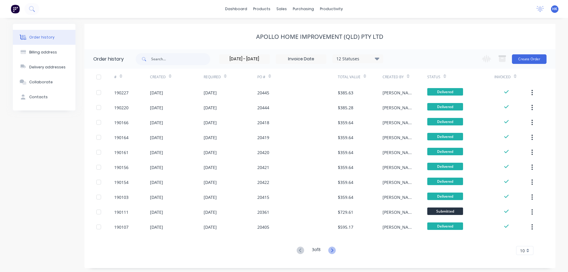
click at [334, 247] on icon at bounding box center [331, 249] width 7 height 7
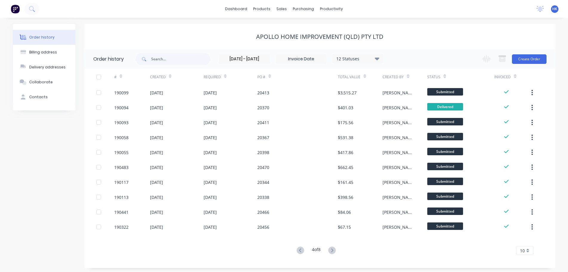
click at [337, 249] on button at bounding box center [332, 250] width 11 height 9
click at [334, 252] on icon at bounding box center [331, 249] width 7 height 7
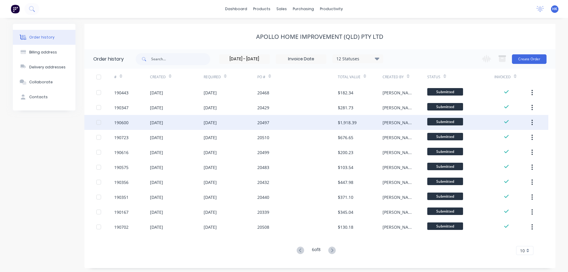
click at [318, 119] on div "20497" at bounding box center [297, 122] width 81 height 15
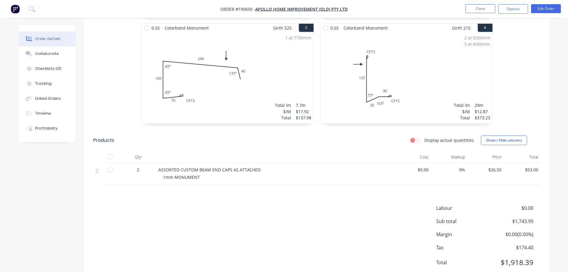
scroll to position [269, 0]
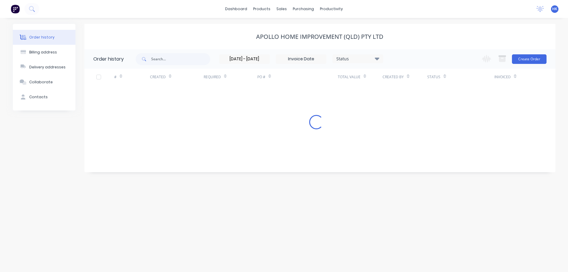
type input "[DATE] - [DATE]"
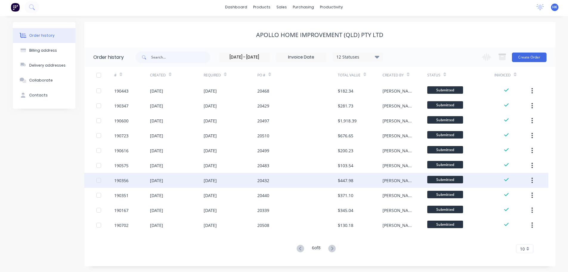
scroll to position [2, 0]
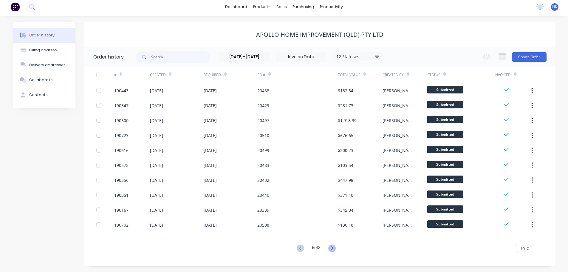
click at [333, 249] on icon at bounding box center [332, 248] width 2 height 4
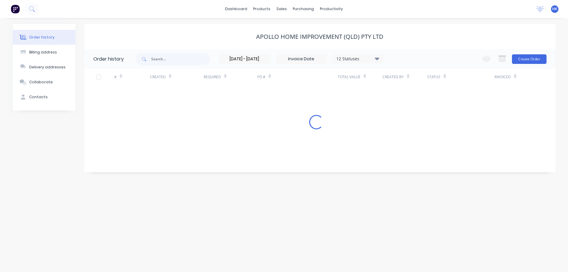
scroll to position [0, 0]
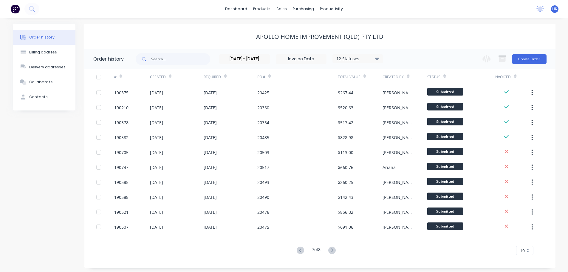
click at [333, 249] on icon at bounding box center [332, 250] width 2 height 4
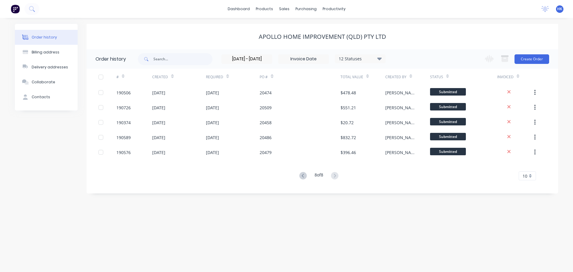
click at [297, 174] on div "8 of 8" at bounding box center [318, 176] width 43 height 9
click at [299, 176] on icon at bounding box center [302, 175] width 7 height 7
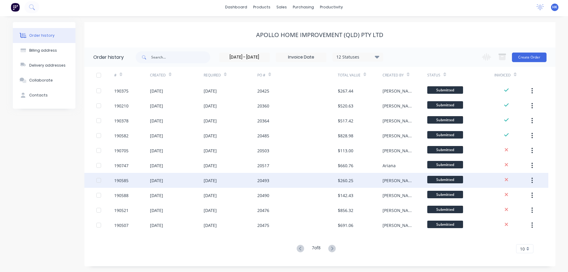
scroll to position [2, 0]
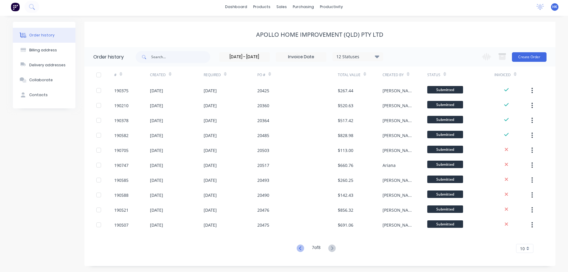
click at [297, 248] on icon at bounding box center [300, 247] width 7 height 7
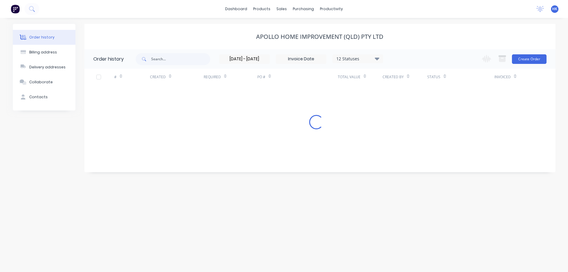
scroll to position [0, 0]
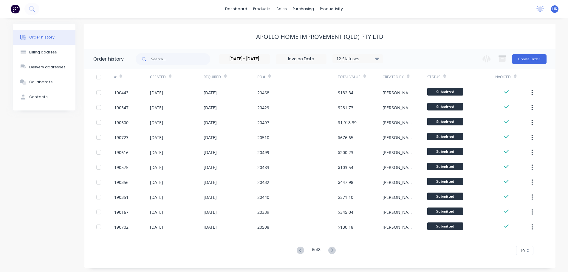
click at [295, 248] on div "6 of 8" at bounding box center [316, 250] width 43 height 9
click at [300, 249] on icon at bounding box center [300, 249] width 7 height 7
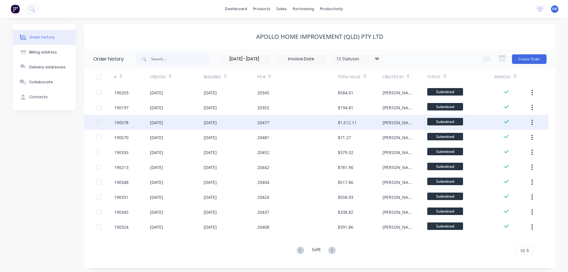
click at [295, 122] on div "20477" at bounding box center [297, 122] width 81 height 15
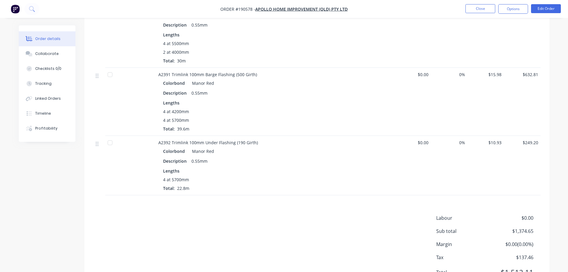
scroll to position [328, 0]
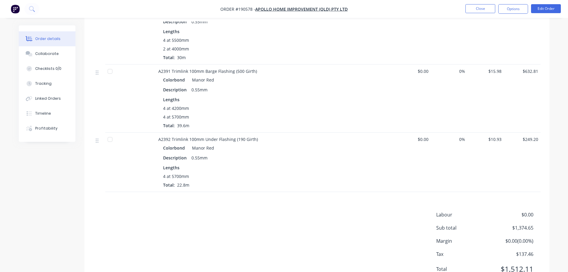
drag, startPoint x: 303, startPoint y: 164, endPoint x: 304, endPoint y: 161, distance: 3.3
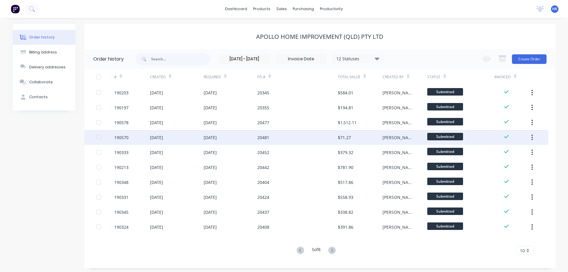
click at [279, 140] on div "20481" at bounding box center [297, 137] width 81 height 15
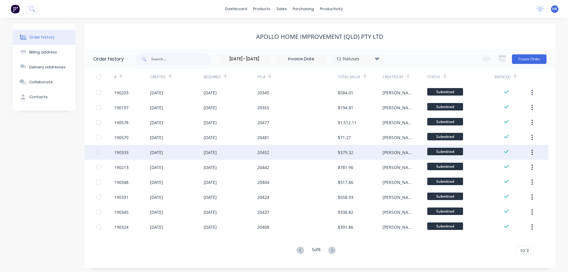
click at [296, 150] on div "20452" at bounding box center [297, 152] width 81 height 15
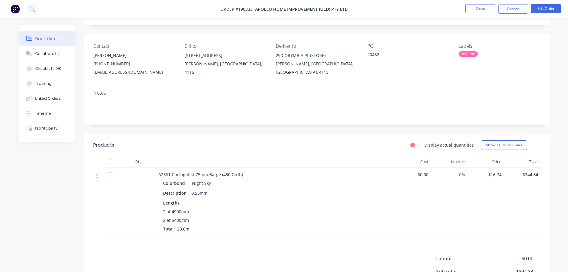
scroll to position [30, 0]
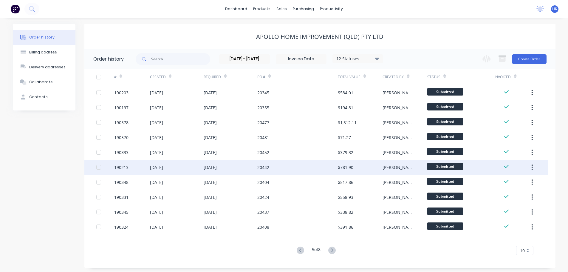
click at [298, 170] on div "20442" at bounding box center [297, 167] width 81 height 15
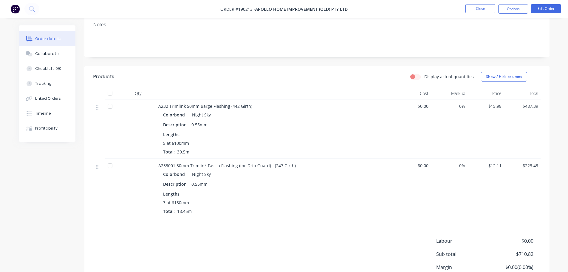
scroll to position [90, 0]
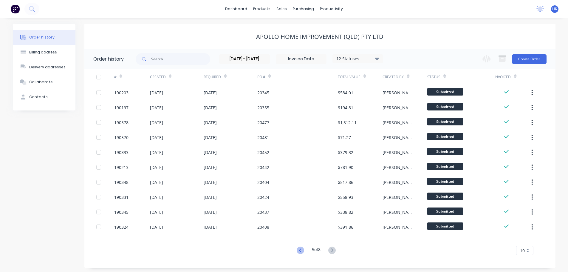
click at [297, 251] on icon at bounding box center [300, 249] width 7 height 7
click at [300, 250] on icon at bounding box center [300, 249] width 7 height 7
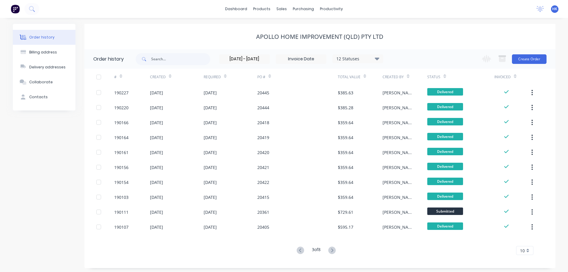
click at [300, 250] on icon at bounding box center [300, 249] width 7 height 7
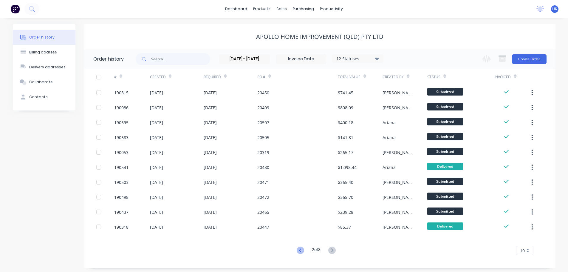
click at [300, 251] on icon at bounding box center [300, 249] width 7 height 7
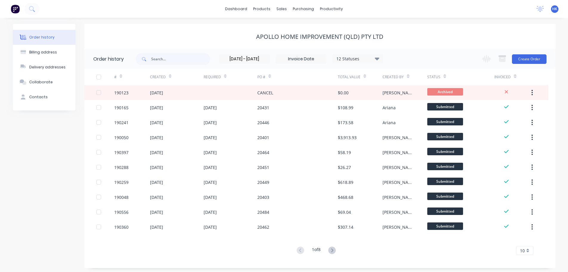
click at [337, 252] on button at bounding box center [332, 250] width 11 height 9
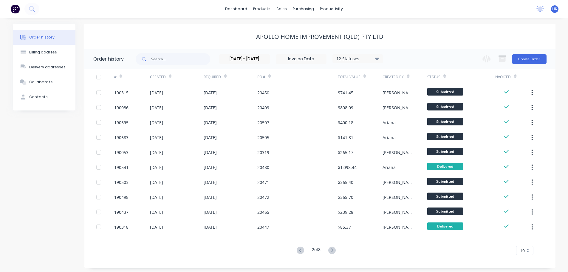
click at [337, 252] on button at bounding box center [332, 250] width 11 height 9
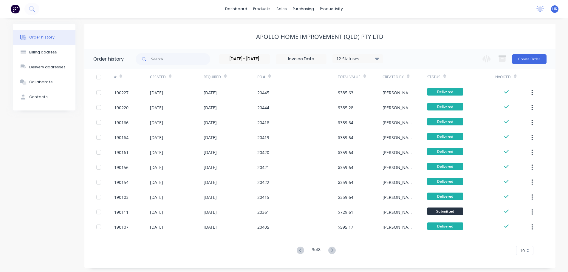
click at [337, 252] on button at bounding box center [332, 250] width 11 height 9
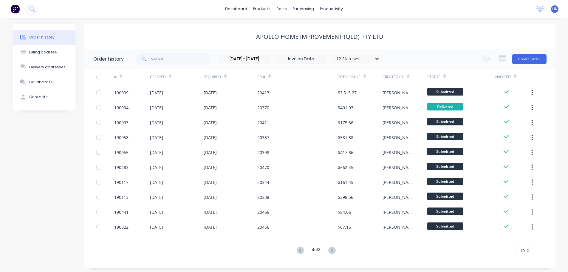
click at [337, 252] on button at bounding box center [332, 250] width 11 height 9
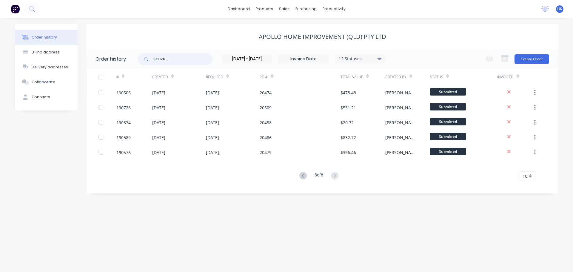
click at [181, 61] on input "text" at bounding box center [182, 59] width 59 height 12
click at [267, 59] on input "[DATE] - [DATE]" at bounding box center [247, 59] width 50 height 9
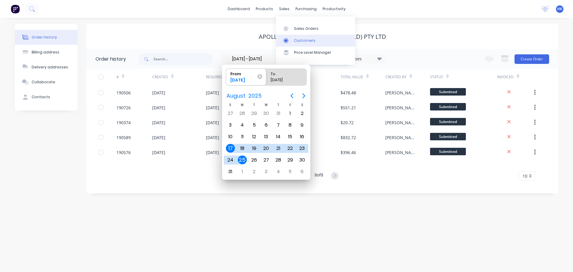
click at [301, 40] on div "Customers" at bounding box center [304, 40] width 21 height 5
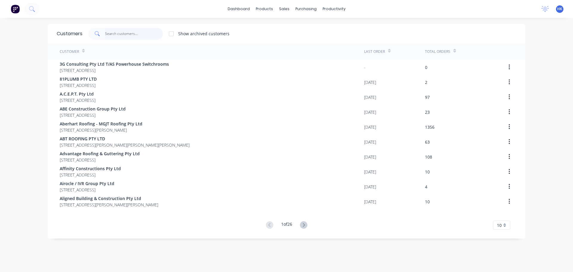
click at [138, 37] on input "text" at bounding box center [134, 34] width 58 height 12
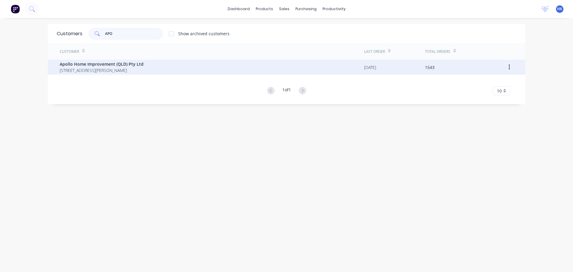
type input "APO"
click at [146, 67] on div "Apollo Home Improvement (QLD) Pty Ltd [STREET_ADDRESS][PERSON_NAME]" at bounding box center [212, 67] width 304 height 15
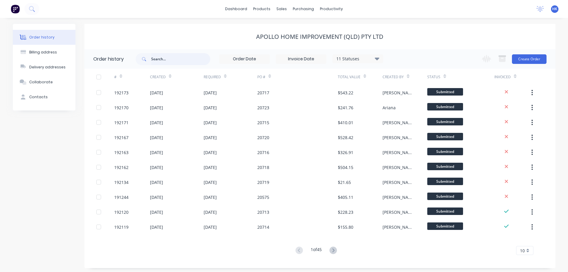
click at [159, 64] on input "text" at bounding box center [180, 59] width 59 height 12
click at [347, 63] on div "11 Statuses Invoice Status Invoiced Not Invoiced Partial Order Status All Archi…" at bounding box center [358, 58] width 51 height 9
click at [354, 58] on div "11 Statuses" at bounding box center [358, 58] width 50 height 7
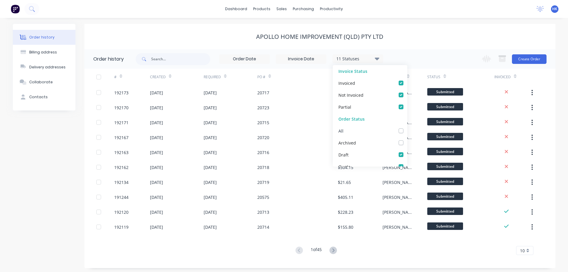
click at [407, 127] on label at bounding box center [407, 127] width 0 height 0
click at [407, 132] on input "checkbox" at bounding box center [409, 130] width 5 height 6
checkbox input "true"
click at [166, 62] on input "text" at bounding box center [180, 59] width 59 height 12
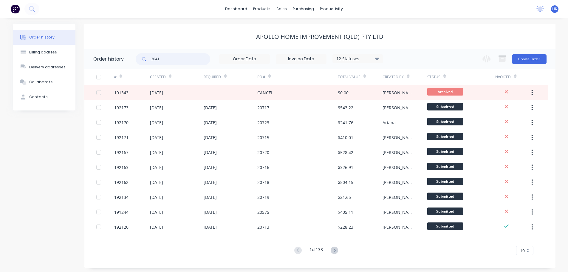
type input "20416"
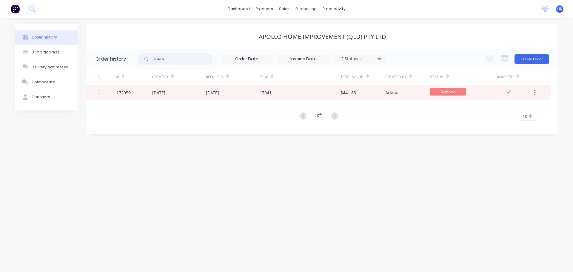
drag, startPoint x: 178, startPoint y: 60, endPoint x: 152, endPoint y: 59, distance: 26.0
click at [152, 59] on div "20416" at bounding box center [175, 59] width 75 height 12
type input "20461"
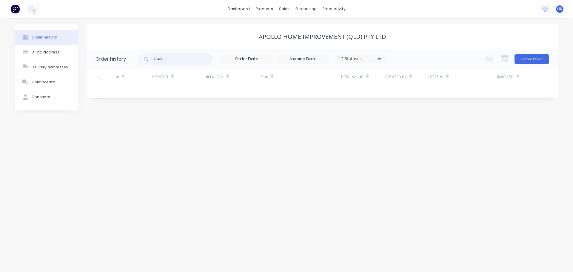
click at [172, 61] on input "20461" at bounding box center [182, 59] width 59 height 12
type input "2"
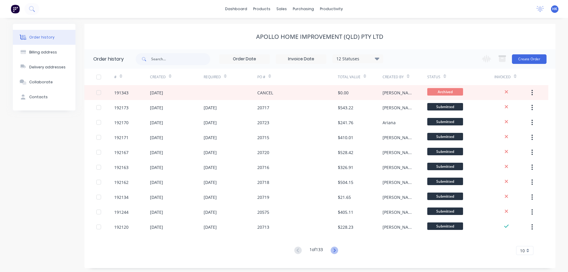
click at [337, 249] on icon at bounding box center [334, 249] width 7 height 7
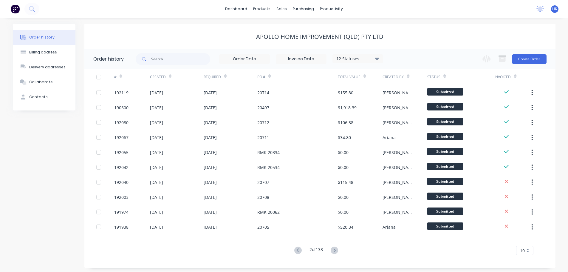
click at [337, 249] on icon at bounding box center [334, 249] width 7 height 7
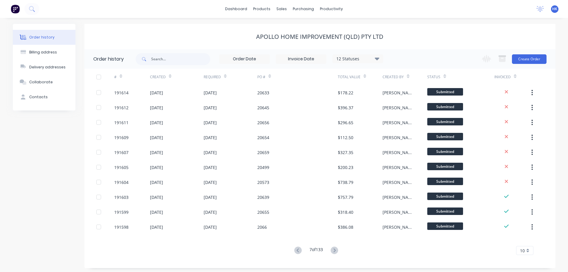
click at [337, 249] on icon at bounding box center [334, 249] width 7 height 7
click at [337, 249] on icon at bounding box center [336, 250] width 2 height 4
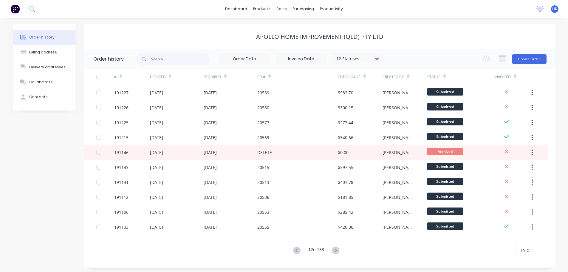
click at [337, 249] on icon at bounding box center [336, 250] width 2 height 4
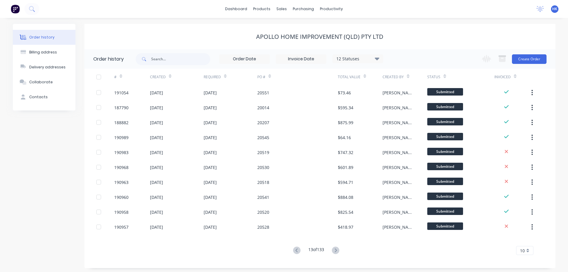
click at [337, 249] on icon at bounding box center [336, 250] width 2 height 4
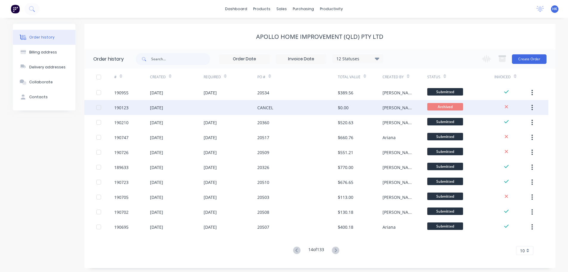
click at [322, 111] on div "CANCEL" at bounding box center [297, 107] width 81 height 15
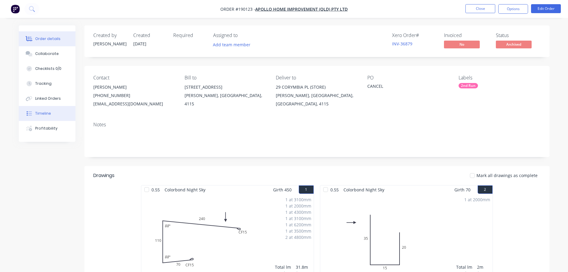
click at [48, 119] on button "Timeline" at bounding box center [47, 113] width 57 height 15
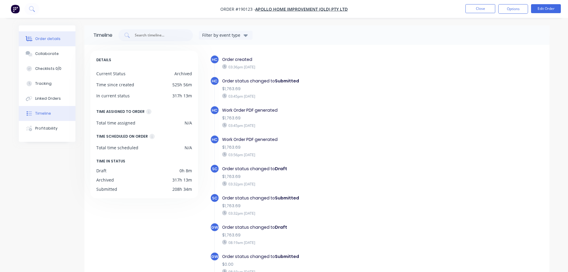
click at [52, 41] on button "Order details" at bounding box center [47, 38] width 57 height 15
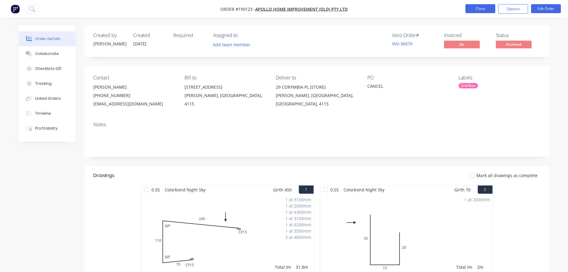
click at [478, 6] on button "Close" at bounding box center [481, 8] width 30 height 9
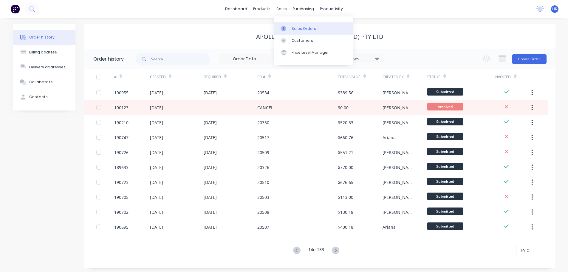
click at [301, 31] on div "Sales Orders" at bounding box center [304, 28] width 24 height 5
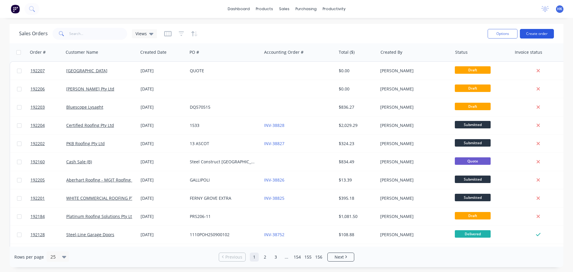
click at [530, 33] on button "Create order" at bounding box center [537, 34] width 34 height 10
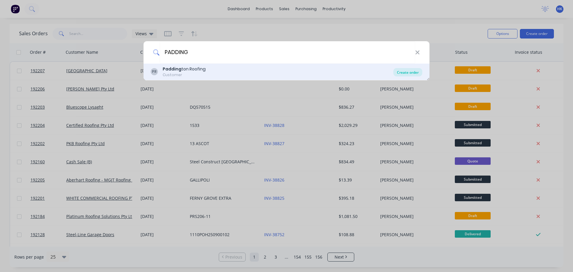
type input "PADDING"
click at [412, 69] on div "Create order" at bounding box center [407, 72] width 29 height 8
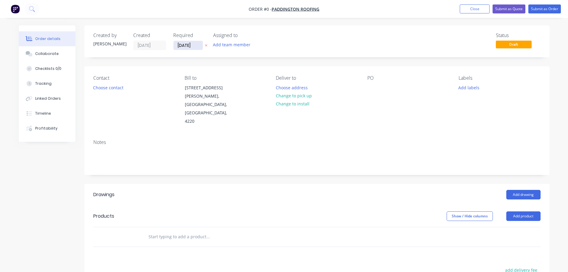
click at [176, 46] on input "[DATE]" at bounding box center [188, 45] width 29 height 9
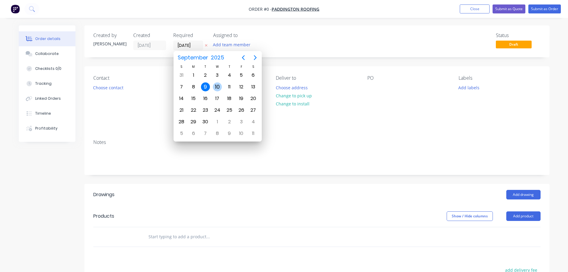
drag, startPoint x: 217, startPoint y: 85, endPoint x: 214, endPoint y: 86, distance: 3.4
click at [217, 85] on div "10" at bounding box center [217, 86] width 9 height 9
type input "[DATE]"
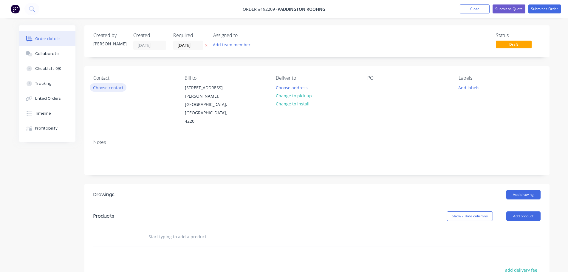
click at [120, 89] on button "Choose contact" at bounding box center [108, 87] width 37 height 8
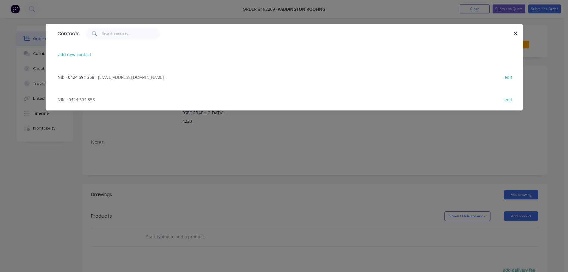
click at [116, 94] on div "NIK - 0424 594 358 edit" at bounding box center [284, 99] width 459 height 22
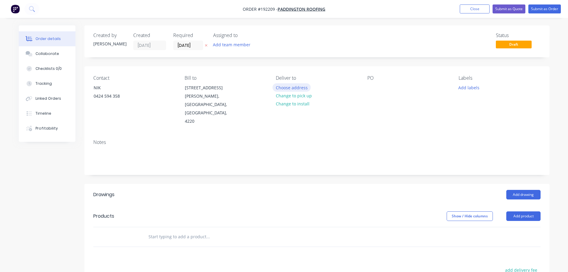
click at [296, 89] on button "Choose address" at bounding box center [292, 87] width 38 height 8
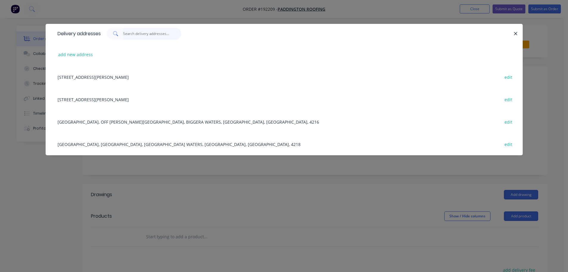
click at [139, 32] on input "text" at bounding box center [152, 34] width 58 height 12
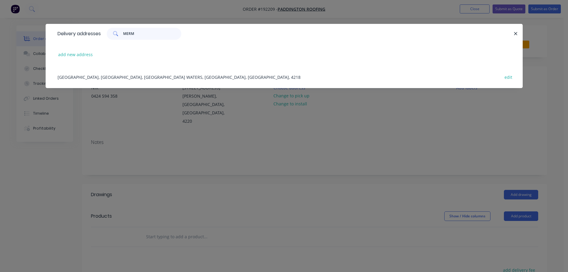
type input "MERM"
click at [153, 81] on div "[GEOGRAPHIC_DATA], [GEOGRAPHIC_DATA], MERMAID WATERS, [GEOGRAPHIC_DATA], [GEOGR…" at bounding box center [284, 77] width 459 height 22
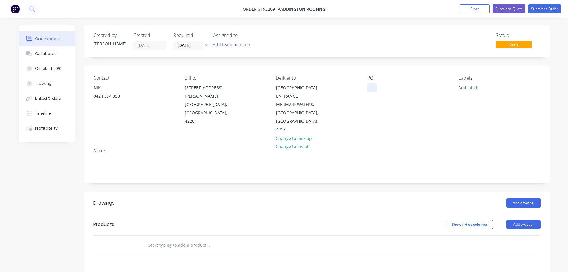
click at [373, 88] on div at bounding box center [373, 87] width 10 height 9
click at [478, 87] on button "Add labels" at bounding box center [469, 87] width 27 height 8
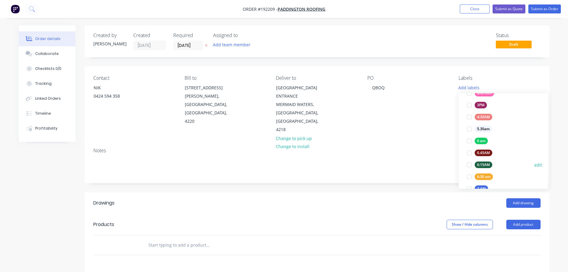
scroll to position [143, 0]
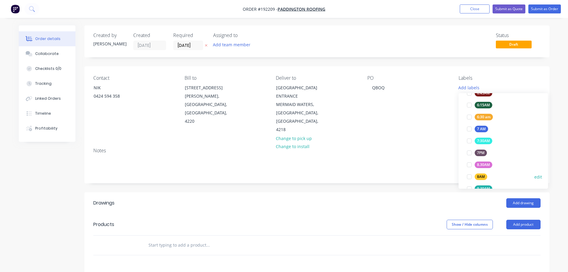
click at [469, 175] on div at bounding box center [470, 177] width 12 height 12
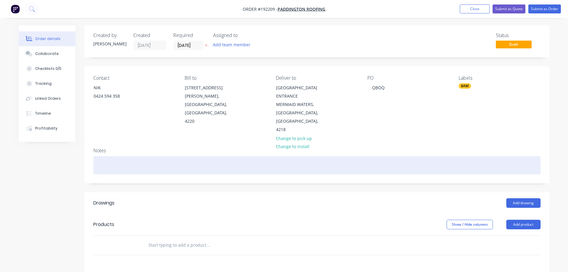
click at [446, 165] on div at bounding box center [317, 165] width 448 height 18
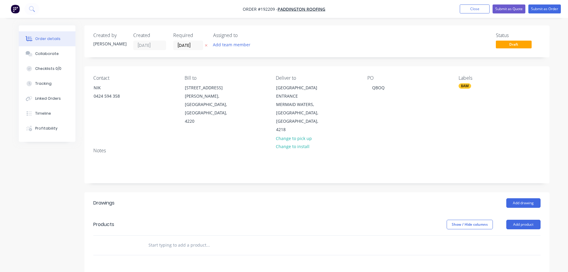
click at [520, 214] on header "Products Show / Hide columns Add product" at bounding box center [316, 224] width 465 height 21
click at [522, 220] on button "Add product" at bounding box center [524, 225] width 34 height 10
click at [528, 235] on div "Product catalogue" at bounding box center [513, 239] width 46 height 9
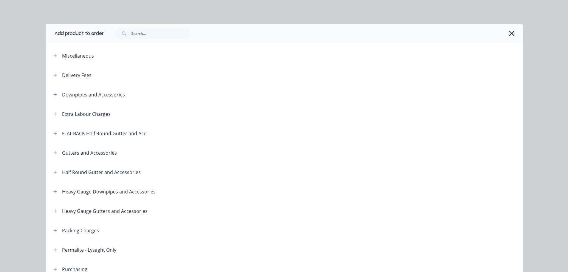
click at [52, 77] on span at bounding box center [55, 74] width 7 height 7
click at [56, 77] on span at bounding box center [55, 74] width 7 height 7
click at [53, 76] on icon "button" at bounding box center [54, 74] width 3 height 3
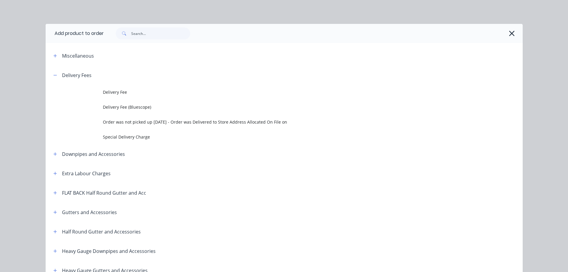
click at [103, 92] on span "Delivery Fee" at bounding box center [271, 92] width 336 height 6
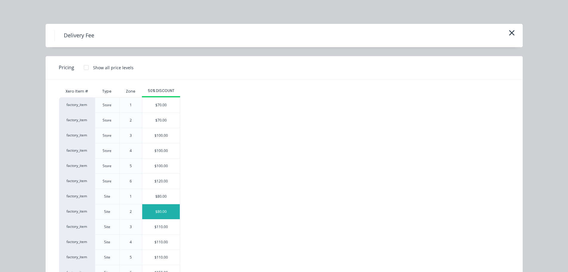
click at [161, 208] on div "$80.00" at bounding box center [161, 211] width 38 height 15
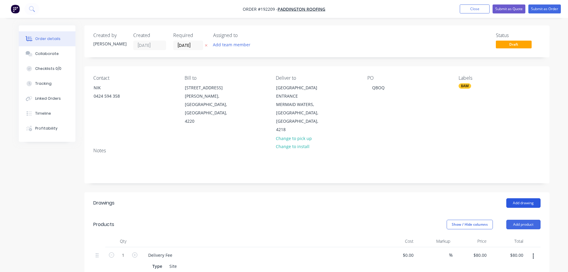
click at [527, 198] on button "Add drawing" at bounding box center [524, 203] width 34 height 10
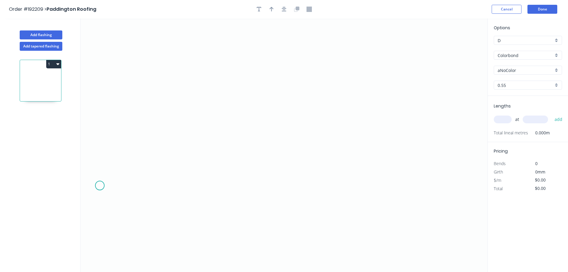
click at [100, 185] on icon "0" at bounding box center [284, 144] width 407 height 253
click at [135, 155] on icon "0" at bounding box center [284, 144] width 407 height 253
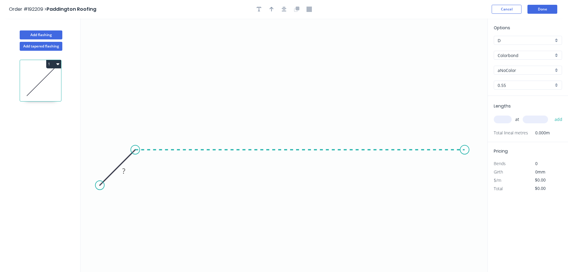
click at [465, 170] on icon "0 ?" at bounding box center [284, 144] width 407 height 253
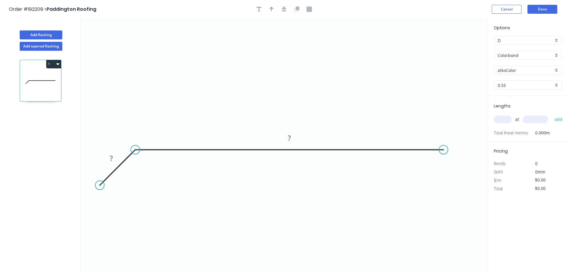
drag, startPoint x: 446, startPoint y: 152, endPoint x: 442, endPoint y: 152, distance: 3.6
click at [442, 152] on circle at bounding box center [443, 149] width 9 height 9
click at [442, 152] on circle at bounding box center [441, 149] width 9 height 9
click at [472, 183] on icon "0 ? ?" at bounding box center [284, 144] width 407 height 253
drag, startPoint x: 98, startPoint y: 183, endPoint x: 102, endPoint y: 181, distance: 4.1
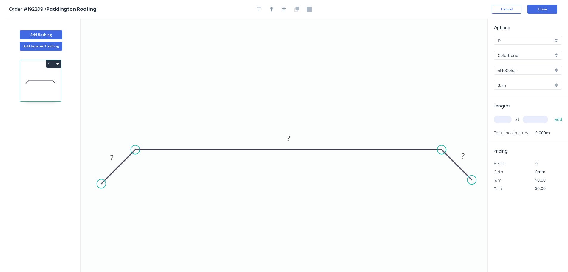
click at [102, 181] on circle at bounding box center [101, 183] width 9 height 9
click at [114, 159] on rect at bounding box center [112, 157] width 12 height 8
click at [286, 11] on icon "button" at bounding box center [284, 9] width 5 height 5
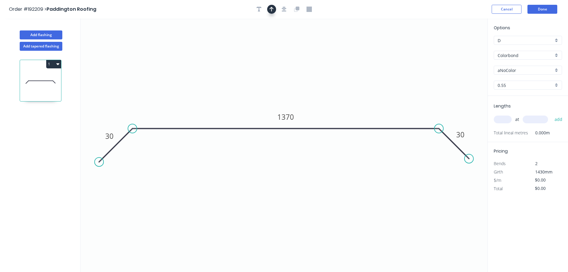
click at [274, 8] on button "button" at bounding box center [271, 9] width 9 height 9
drag, startPoint x: 462, startPoint y: 47, endPoint x: 453, endPoint y: 47, distance: 9.0
click at [453, 47] on icon "0 30 1370 30" at bounding box center [284, 144] width 407 height 253
drag, startPoint x: 368, startPoint y: 47, endPoint x: 285, endPoint y: 44, distance: 83.0
click at [274, 41] on icon at bounding box center [274, 34] width 5 height 19
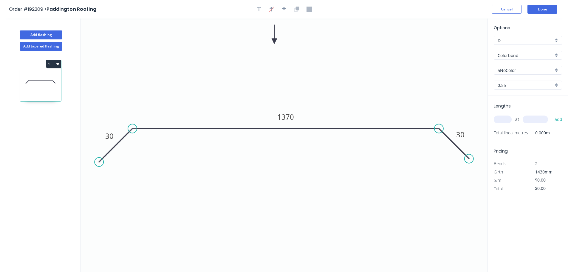
click at [517, 72] on input "aNoColor" at bounding box center [526, 70] width 56 height 6
click at [519, 54] on input "Colorbond" at bounding box center [526, 55] width 56 height 6
type input "aNoColor"
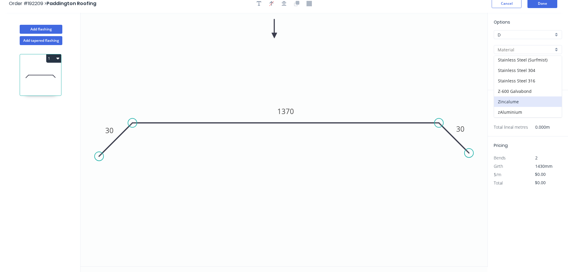
scroll to position [11, 0]
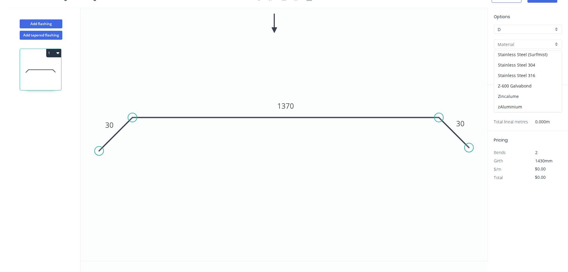
click at [524, 94] on div "Zincalume" at bounding box center [528, 96] width 68 height 10
type input "Zincalume"
click at [505, 108] on input "text" at bounding box center [503, 108] width 18 height 8
type input "5"
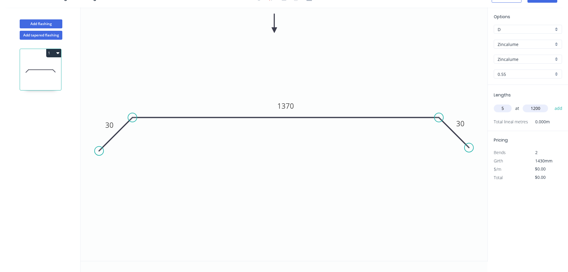
type input "1200"
click at [552, 103] on button "add" at bounding box center [559, 108] width 14 height 10
click at [38, 25] on button "Add flashing" at bounding box center [41, 23] width 43 height 9
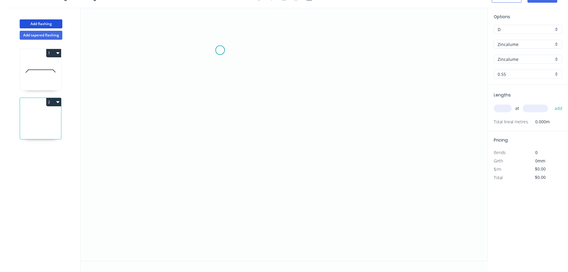
click at [217, 44] on icon "0" at bounding box center [284, 133] width 407 height 253
click at [210, 212] on icon "0" at bounding box center [284, 133] width 407 height 253
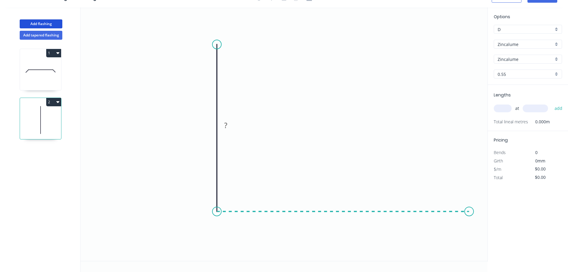
click at [477, 217] on icon "0 ?" at bounding box center [284, 133] width 407 height 253
click at [216, 42] on circle at bounding box center [216, 44] width 9 height 9
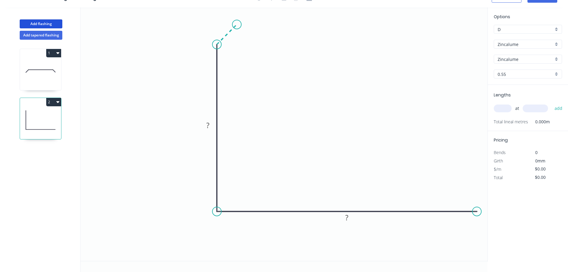
click at [237, 24] on icon "0 ? ?" at bounding box center [284, 133] width 407 height 253
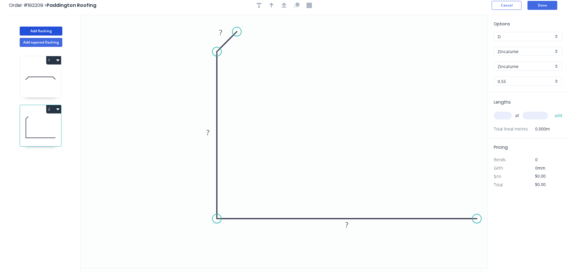
scroll to position [0, 0]
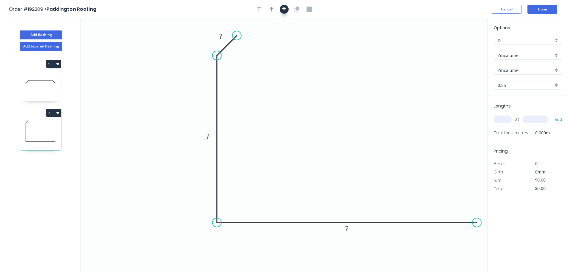
click at [284, 12] on button "button" at bounding box center [284, 9] width 9 height 9
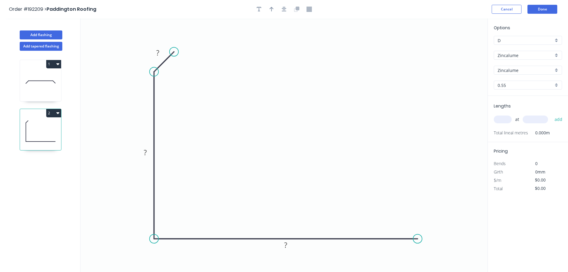
drag, startPoint x: 413, startPoint y: 238, endPoint x: 418, endPoint y: 238, distance: 5.1
click at [418, 238] on circle at bounding box center [417, 238] width 9 height 9
click at [446, 266] on icon "0 ? ? ?" at bounding box center [284, 144] width 407 height 253
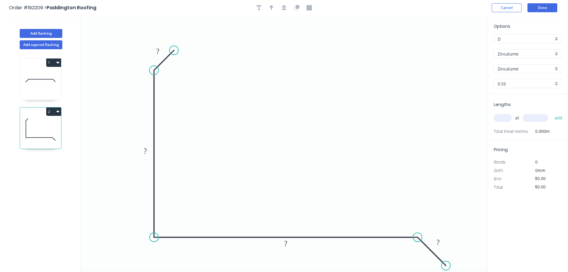
scroll to position [11, 0]
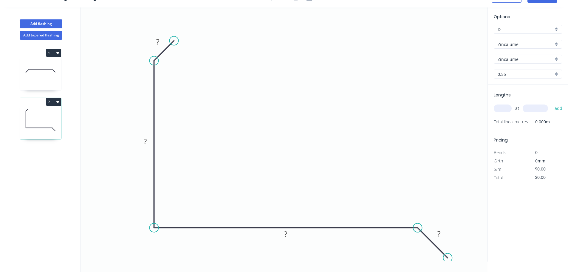
drag, startPoint x: 445, startPoint y: 255, endPoint x: 448, endPoint y: 257, distance: 4.0
click at [448, 257] on circle at bounding box center [447, 257] width 9 height 9
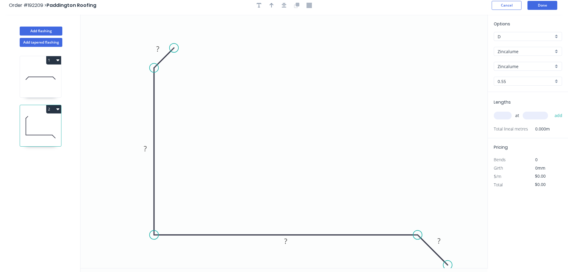
scroll to position [0, 0]
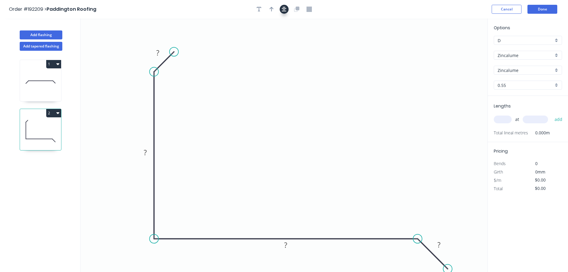
click at [285, 11] on icon "button" at bounding box center [284, 9] width 5 height 5
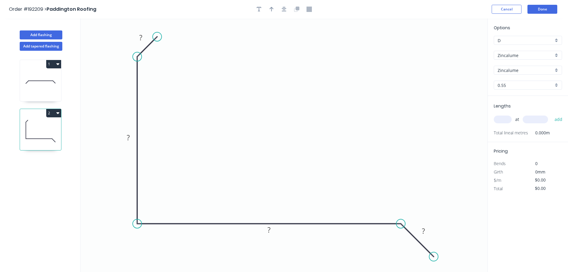
drag, startPoint x: 431, startPoint y: 253, endPoint x: 434, endPoint y: 257, distance: 6.0
click at [434, 257] on circle at bounding box center [433, 256] width 9 height 9
click at [141, 40] on tspan "?" at bounding box center [140, 38] width 3 height 10
click at [286, 11] on icon "button" at bounding box center [284, 9] width 5 height 5
type input "$17.87"
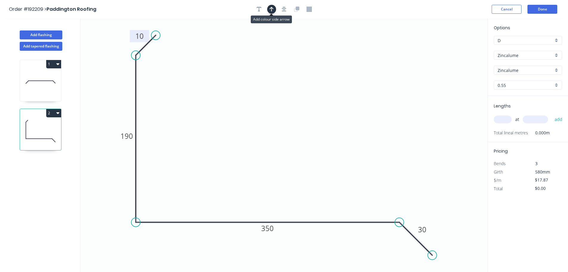
click at [273, 11] on icon "button" at bounding box center [272, 9] width 4 height 5
drag, startPoint x: 424, startPoint y: 45, endPoint x: 282, endPoint y: 50, distance: 142.7
click at [292, 48] on icon at bounding box center [294, 38] width 5 height 19
click at [506, 121] on input "text" at bounding box center [503, 119] width 18 height 8
type input "1"
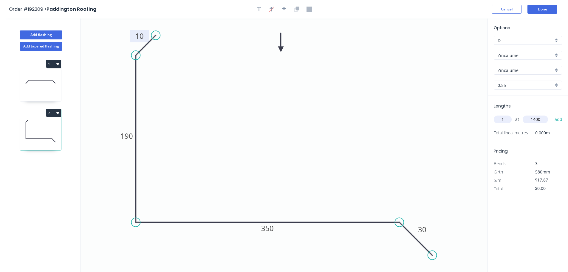
type input "1400"
click at [552, 114] on button "add" at bounding box center [559, 119] width 14 height 10
click at [55, 111] on button "2" at bounding box center [53, 113] width 15 height 8
click at [41, 127] on div "Duplicate" at bounding box center [33, 128] width 46 height 9
type input "$0.00"
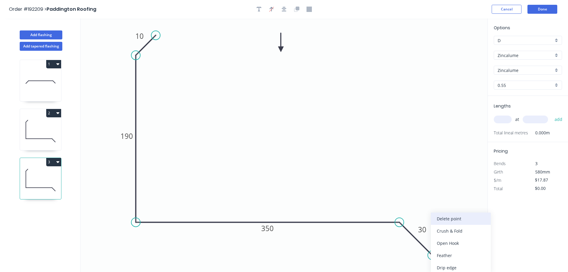
click at [449, 217] on div "Delete point" at bounding box center [461, 218] width 60 height 12
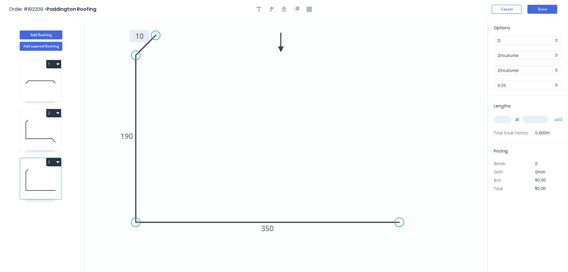
click at [144, 35] on rect at bounding box center [140, 36] width 12 height 8
click at [496, 117] on input "text" at bounding box center [503, 119] width 18 height 8
type input "$14.94"
type input "1"
type input "1400"
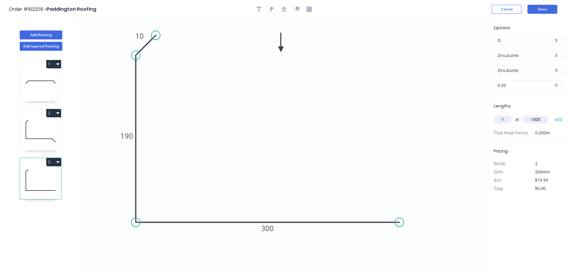
click at [552, 114] on button "add" at bounding box center [559, 119] width 14 height 10
type input "$20.92"
click at [59, 115] on icon "button" at bounding box center [57, 112] width 3 height 5
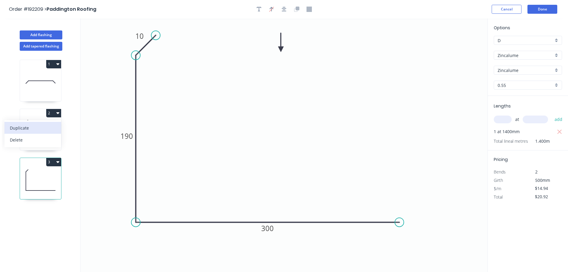
click at [46, 129] on div "Duplicate" at bounding box center [33, 128] width 46 height 9
type input "$17.87"
type input "$0.00"
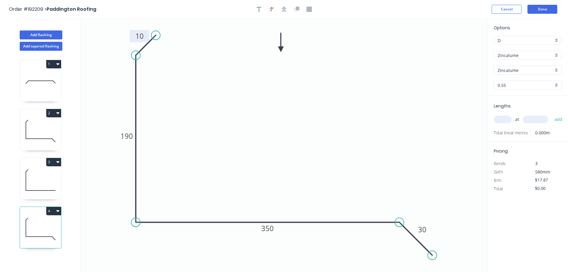
click at [143, 37] on tspan "10" at bounding box center [139, 36] width 8 height 10
click at [499, 121] on input "text" at bounding box center [503, 119] width 18 height 8
type input "1"
type input "1500"
click at [552, 114] on button "add" at bounding box center [559, 119] width 14 height 10
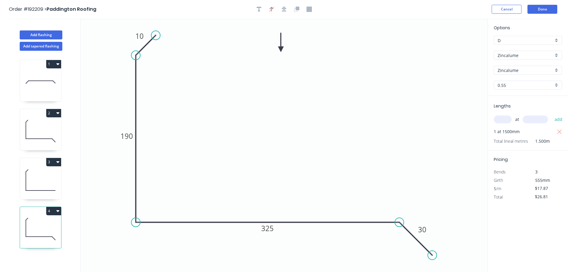
click at [53, 211] on button "4" at bounding box center [53, 211] width 15 height 8
drag, startPoint x: 41, startPoint y: 227, endPoint x: 43, endPoint y: 220, distance: 6.4
click at [41, 226] on div "Duplicate" at bounding box center [33, 225] width 46 height 9
click at [140, 36] on tspan "10" at bounding box center [139, 36] width 8 height 10
click at [36, 125] on icon at bounding box center [40, 131] width 41 height 38
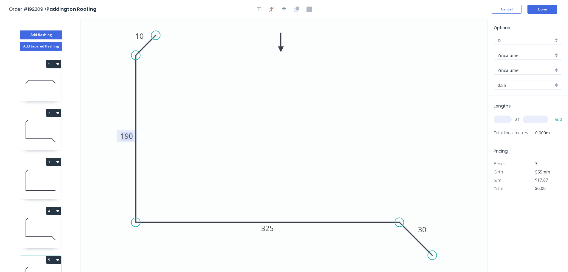
type input "$25.02"
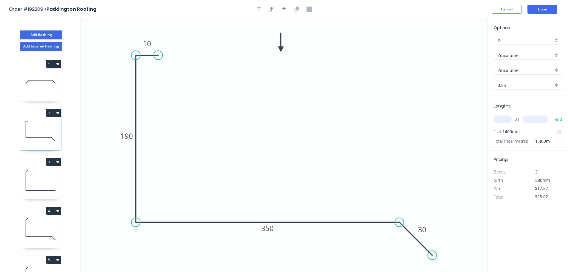
drag, startPoint x: 155, startPoint y: 36, endPoint x: 158, endPoint y: 57, distance: 21.5
click at [158, 57] on circle at bounding box center [158, 55] width 9 height 9
click at [37, 175] on icon at bounding box center [40, 180] width 41 height 38
type input "$14.94"
type input "$20.92"
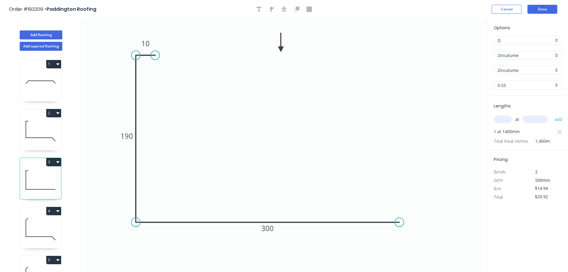
drag, startPoint x: 155, startPoint y: 36, endPoint x: 155, endPoint y: 55, distance: 18.8
click at [155, 55] on circle at bounding box center [155, 55] width 9 height 9
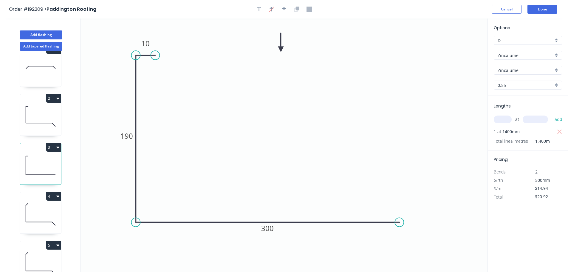
scroll to position [26, 0]
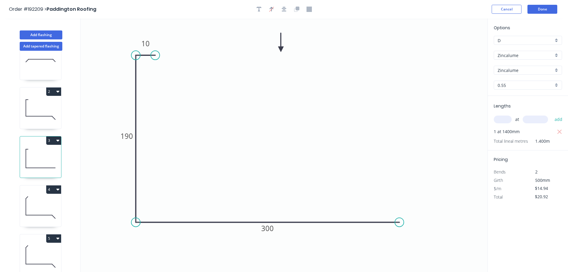
click at [46, 203] on icon at bounding box center [40, 207] width 41 height 38
type input "$17.87"
drag, startPoint x: 156, startPoint y: 33, endPoint x: 159, endPoint y: 56, distance: 23.1
click at [159, 56] on circle at bounding box center [159, 55] width 9 height 9
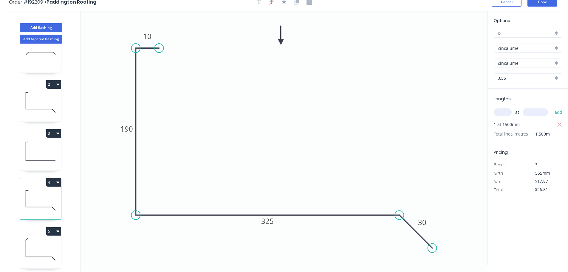
scroll to position [11, 0]
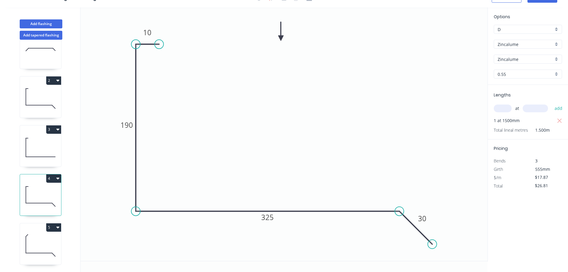
click at [40, 240] on icon at bounding box center [40, 245] width 41 height 38
type input "$0.00"
drag, startPoint x: 156, startPoint y: 23, endPoint x: 159, endPoint y: 47, distance: 23.5
click at [159, 47] on circle at bounding box center [159, 46] width 9 height 9
drag, startPoint x: 162, startPoint y: 44, endPoint x: 165, endPoint y: 42, distance: 3.2
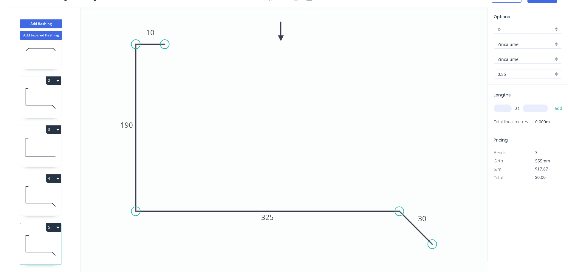
click at [165, 42] on circle at bounding box center [164, 44] width 9 height 9
click at [157, 33] on rect at bounding box center [150, 32] width 19 height 12
click at [151, 32] on tspan "10" at bounding box center [150, 32] width 8 height 10
type input "$15.84"
click at [499, 109] on input "text" at bounding box center [503, 108] width 18 height 8
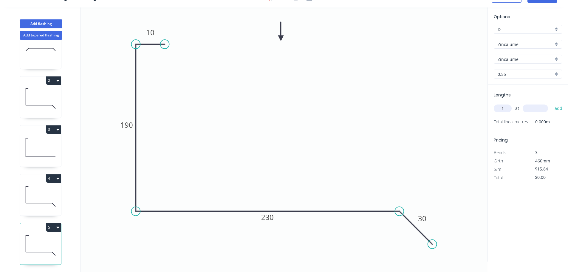
type input "1"
type input "1500"
click at [552, 103] on button "add" at bounding box center [559, 108] width 14 height 10
type input "$23.76"
click at [55, 25] on button "Add flashing" at bounding box center [41, 23] width 43 height 9
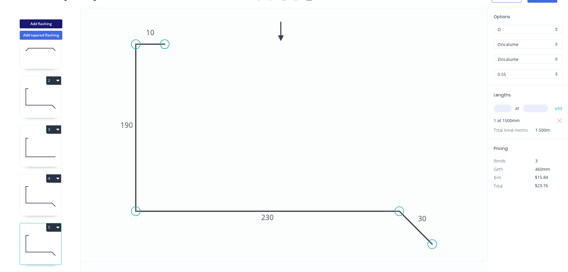
type input "$0.00"
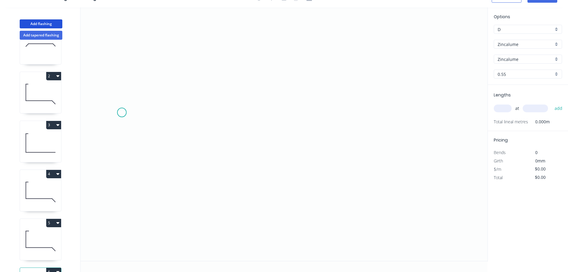
click at [122, 112] on icon "0" at bounding box center [284, 133] width 407 height 253
click at [119, 178] on icon "0" at bounding box center [284, 133] width 407 height 253
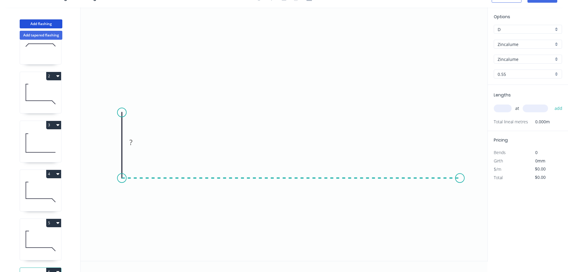
click at [460, 188] on icon "0 ?" at bounding box center [284, 133] width 407 height 253
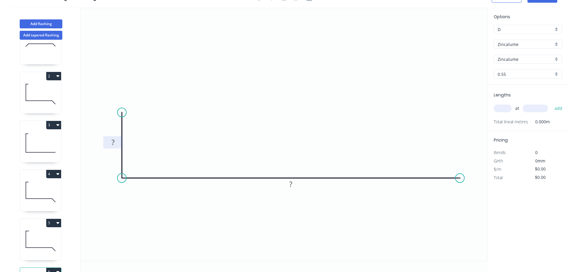
click at [115, 140] on rect at bounding box center [113, 142] width 12 height 8
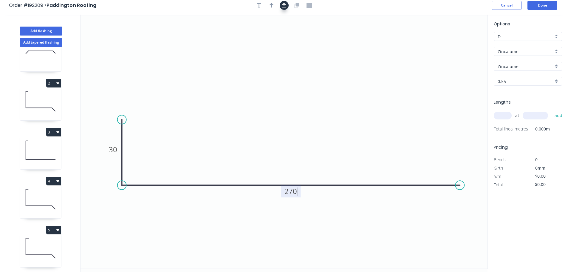
scroll to position [0, 0]
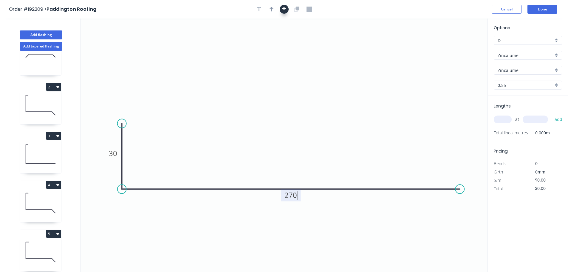
drag, startPoint x: 286, startPoint y: 12, endPoint x: 279, endPoint y: 10, distance: 7.0
click at [285, 12] on button "button" at bounding box center [284, 9] width 9 height 9
type input "$9.99"
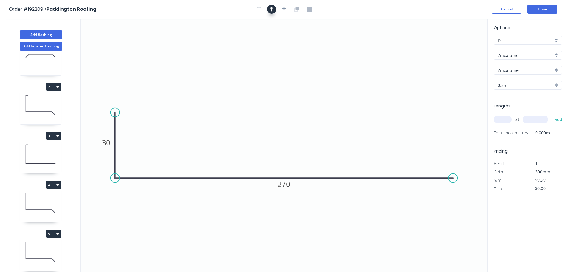
click at [270, 10] on icon "button" at bounding box center [272, 9] width 4 height 5
drag, startPoint x: 457, startPoint y: 46, endPoint x: 280, endPoint y: 47, distance: 176.3
click at [278, 47] on icon at bounding box center [276, 38] width 5 height 19
click at [502, 117] on input "text" at bounding box center [503, 119] width 18 height 8
type input "1"
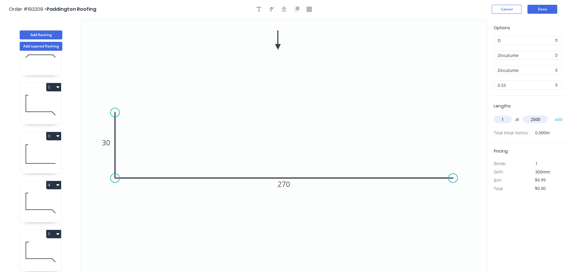
type input "2500"
click at [552, 114] on button "add" at bounding box center [559, 119] width 14 height 10
type input "$24.98"
click at [50, 185] on button "4" at bounding box center [53, 185] width 15 height 8
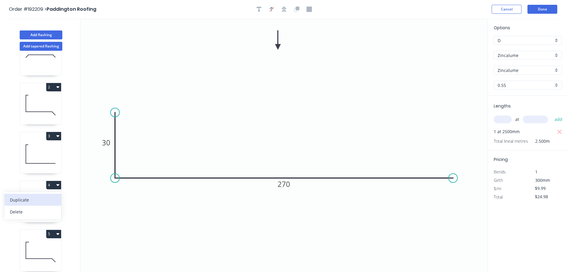
click at [33, 198] on div "Duplicate" at bounding box center [33, 199] width 46 height 9
type input "$17.87"
type input "$0.00"
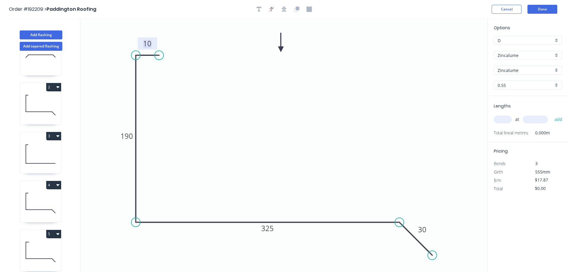
click at [152, 45] on rect at bounding box center [147, 44] width 12 height 8
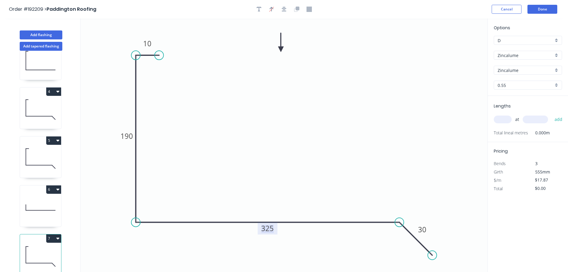
scroll to position [124, 0]
click at [43, 150] on icon at bounding box center [40, 158] width 41 height 38
type input "$15.84"
click at [561, 131] on icon "button" at bounding box center [559, 131] width 5 height 7
type input "$0.00"
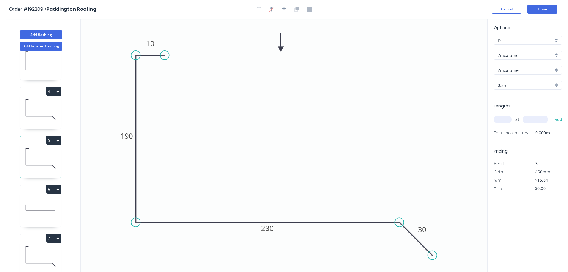
click at [507, 121] on input "text" at bounding box center [503, 119] width 18 height 8
type input "2"
type input "1500"
click at [552, 114] on button "add" at bounding box center [559, 119] width 14 height 10
type input "$47.52"
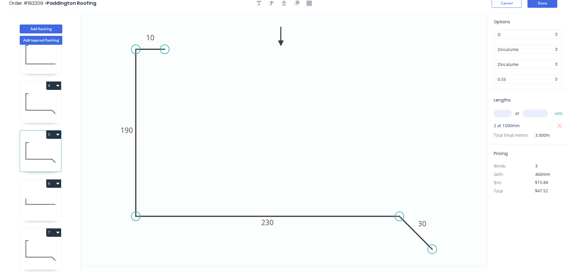
scroll to position [11, 0]
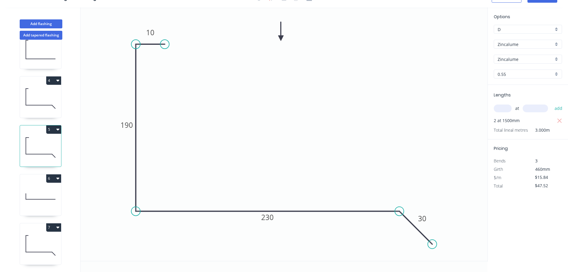
click at [38, 235] on icon at bounding box center [40, 245] width 41 height 38
type input "$17.87"
type input "$0.00"
click at [268, 220] on tspan "325" at bounding box center [267, 217] width 13 height 10
type input "$21.92"
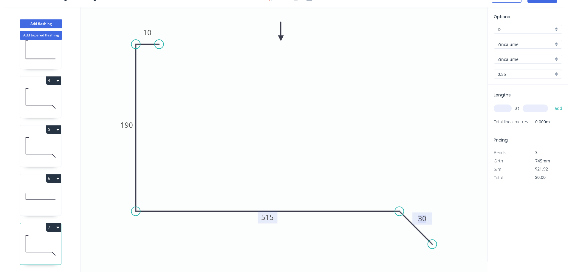
click at [502, 108] on input "text" at bounding box center [503, 108] width 18 height 8
type input "1"
type input "1500"
click at [552, 103] on button "add" at bounding box center [559, 108] width 14 height 10
type input "$32.88"
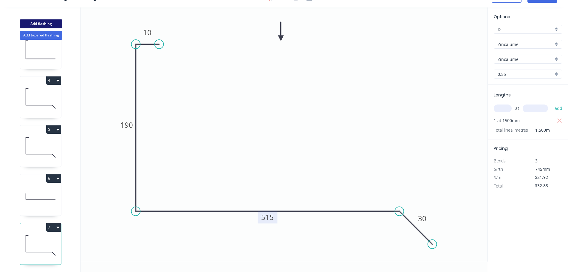
click at [53, 25] on button "Add flashing" at bounding box center [41, 23] width 43 height 9
type input "$0.00"
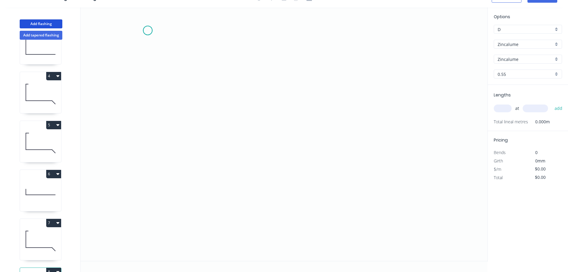
click at [148, 30] on icon "0" at bounding box center [284, 133] width 407 height 253
click at [382, 41] on icon "0" at bounding box center [284, 133] width 407 height 253
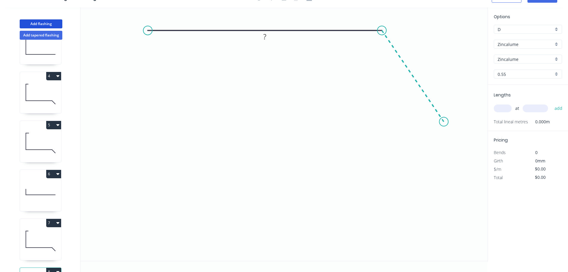
click at [444, 122] on icon "0 ?" at bounding box center [284, 133] width 407 height 253
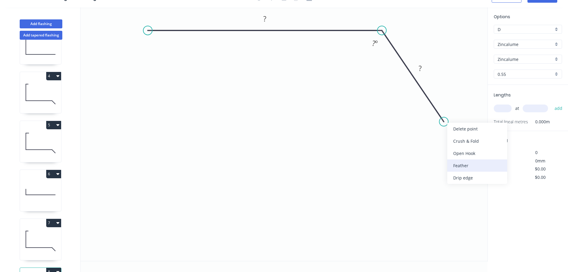
click at [468, 166] on div "Feather" at bounding box center [478, 165] width 60 height 12
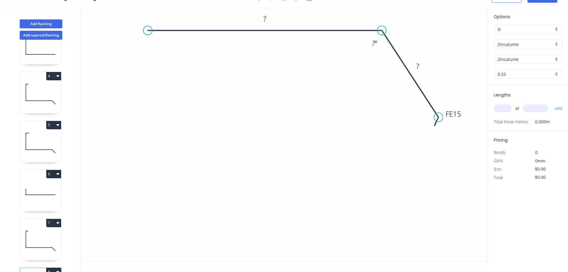
click at [439, 117] on circle at bounding box center [438, 117] width 9 height 9
drag, startPoint x: 463, startPoint y: 117, endPoint x: 456, endPoint y: 156, distance: 39.0
click at [456, 156] on rect at bounding box center [446, 152] width 23 height 12
click at [147, 31] on circle at bounding box center [148, 30] width 9 height 9
click at [147, 32] on circle at bounding box center [147, 30] width 9 height 9
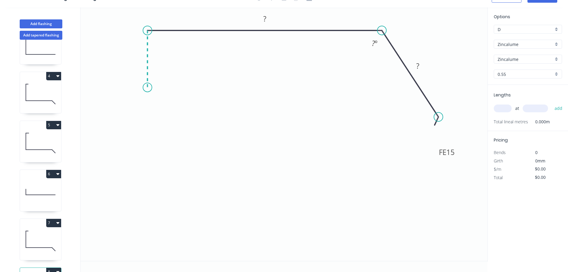
click at [143, 87] on icon "0 ? FE 15 ? ? º" at bounding box center [284, 133] width 407 height 253
click at [191, 89] on icon "0 ? ? FE 15 ? ? º" at bounding box center [284, 133] width 407 height 253
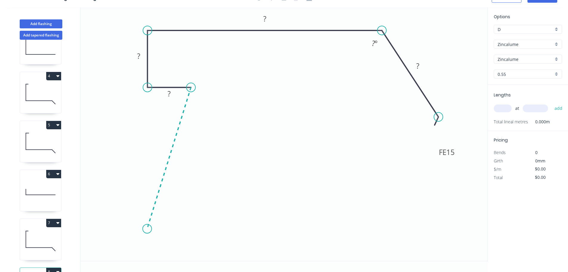
click at [147, 229] on icon "0 ? ? ? FE 15 ? ? º" at bounding box center [284, 133] width 407 height 253
click at [153, 256] on icon "0 ? ? ? ? FE 15 ? ? º ? º" at bounding box center [284, 133] width 407 height 253
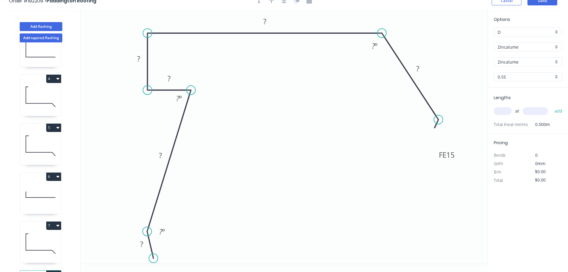
scroll to position [0, 0]
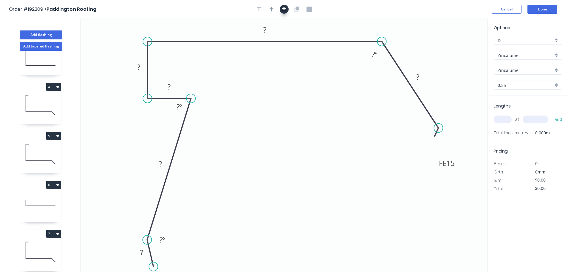
click at [282, 7] on icon "button" at bounding box center [284, 9] width 5 height 5
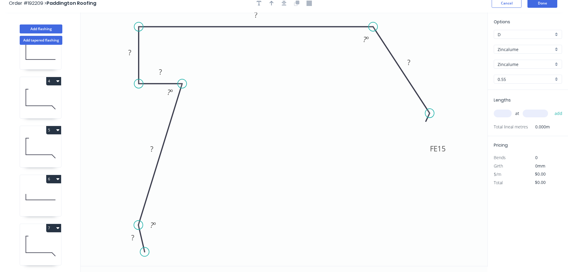
scroll to position [11, 0]
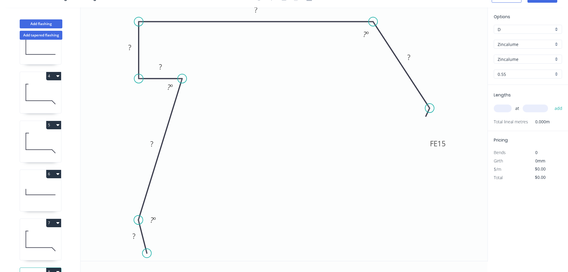
drag, startPoint x: 147, startPoint y: 251, endPoint x: 147, endPoint y: 255, distance: 3.3
click at [147, 255] on circle at bounding box center [147, 253] width 9 height 9
click at [445, 145] on tspan "15" at bounding box center [442, 143] width 8 height 10
type input "$20.57"
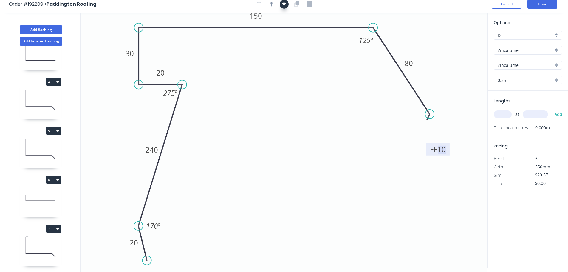
scroll to position [0, 0]
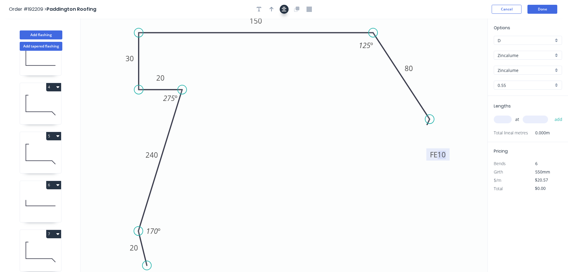
drag, startPoint x: 286, startPoint y: 8, endPoint x: 283, endPoint y: 9, distance: 3.0
click at [285, 8] on icon "button" at bounding box center [284, 9] width 5 height 5
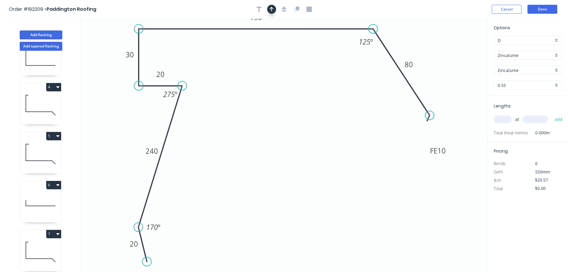
click at [275, 8] on button "button" at bounding box center [271, 9] width 9 height 9
click at [458, 47] on icon at bounding box center [457, 39] width 5 height 19
click at [458, 46] on icon at bounding box center [457, 39] width 5 height 19
click at [515, 58] on input "Zincalume" at bounding box center [526, 55] width 56 height 6
click at [515, 65] on div "Colorbond" at bounding box center [528, 66] width 68 height 10
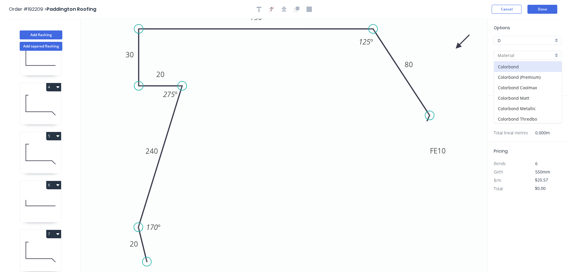
type input "Colorbond"
type input "aNoColor"
type input "$22.24"
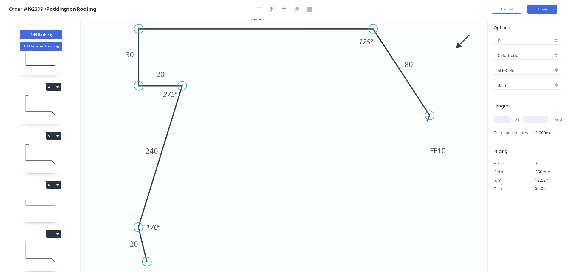
click at [516, 72] on input "aNoColor" at bounding box center [526, 70] width 56 height 6
click at [520, 111] on div "Monument" at bounding box center [528, 108] width 68 height 10
type input "Monument"
click at [499, 122] on input "text" at bounding box center [503, 119] width 18 height 8
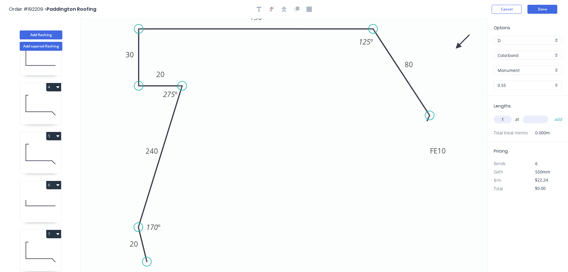
type input "1"
type input "1500"
click at [552, 114] on button "add" at bounding box center [559, 119] width 14 height 10
type input "$33.36"
click at [536, 11] on button "Done" at bounding box center [543, 9] width 30 height 9
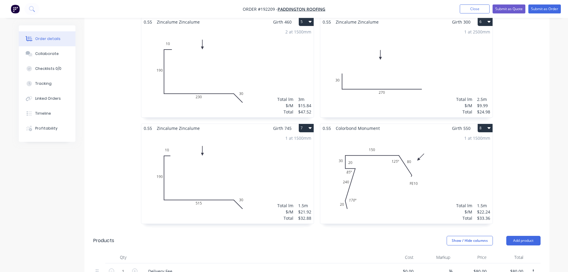
scroll to position [448, 0]
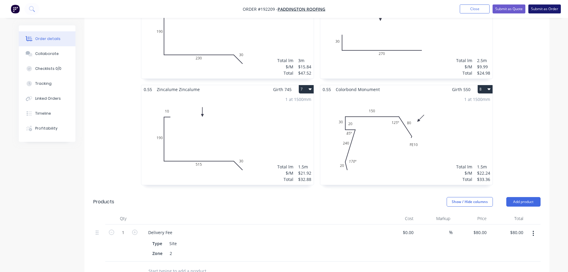
click at [551, 11] on button "Submit as Order" at bounding box center [545, 8] width 33 height 9
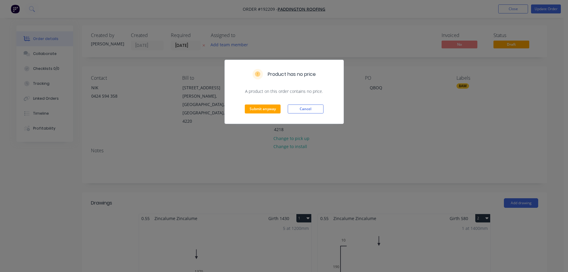
click at [426, 180] on div "Product has no price A product on this order contains no price. Submit anyway C…" at bounding box center [284, 136] width 568 height 272
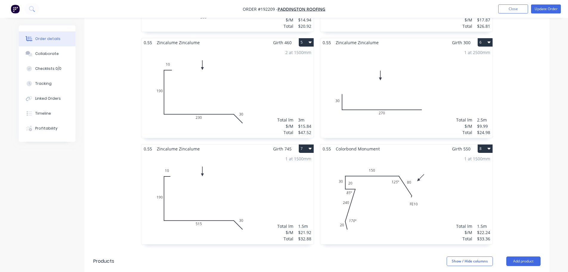
scroll to position [477, 0]
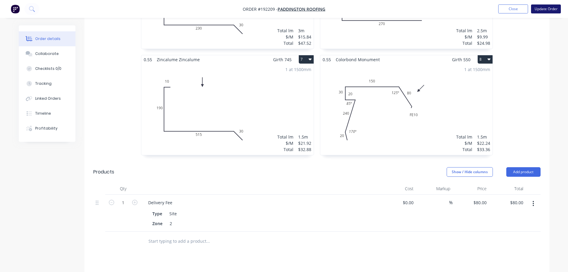
click at [535, 12] on button "Update Order" at bounding box center [546, 8] width 30 height 9
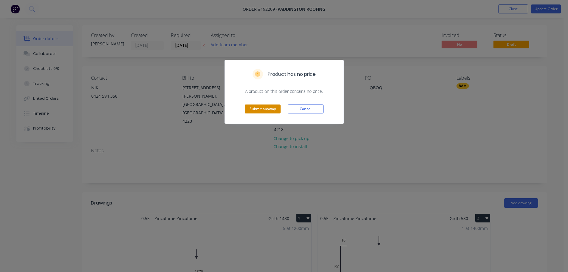
click at [271, 108] on button "Submit anyway" at bounding box center [263, 108] width 36 height 9
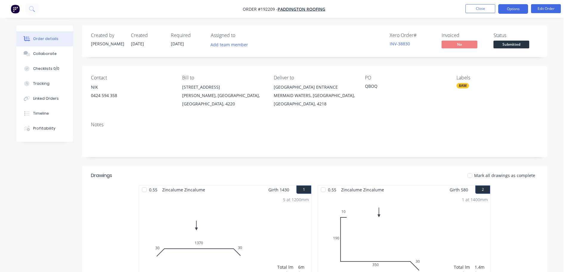
click at [515, 9] on button "Options" at bounding box center [514, 9] width 30 height 10
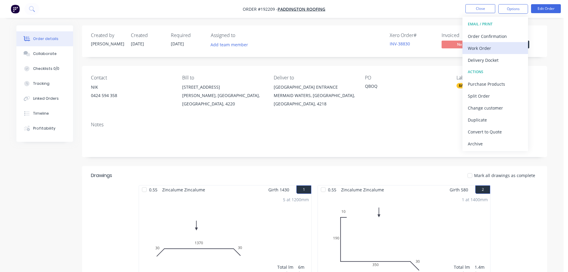
click at [501, 50] on div "Work Order" at bounding box center [495, 48] width 55 height 9
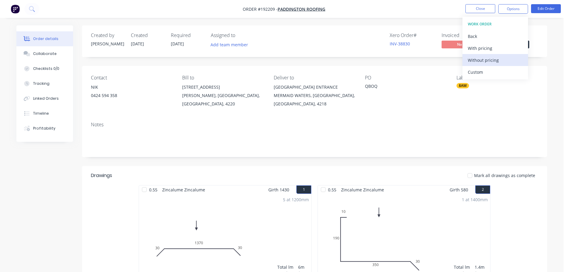
click at [500, 62] on div "Without pricing" at bounding box center [495, 60] width 55 height 9
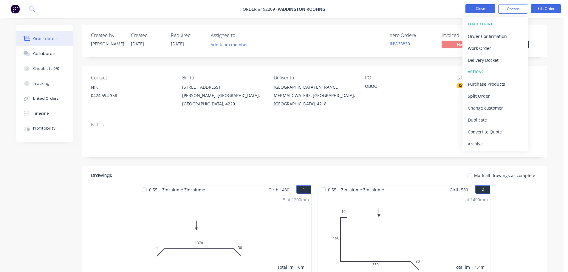
click at [475, 12] on button "Close" at bounding box center [481, 8] width 30 height 9
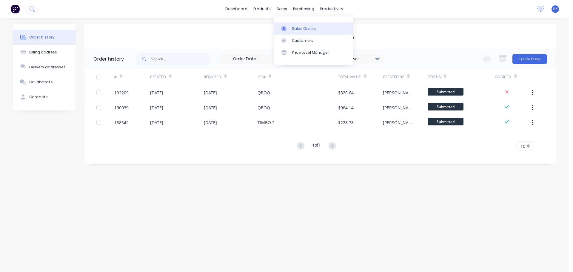
click at [296, 28] on div "Sales Orders" at bounding box center [304, 28] width 24 height 5
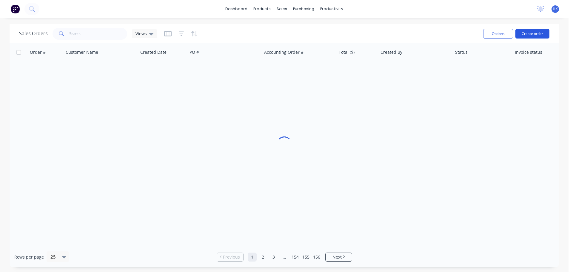
click at [523, 37] on button "Create order" at bounding box center [532, 34] width 34 height 10
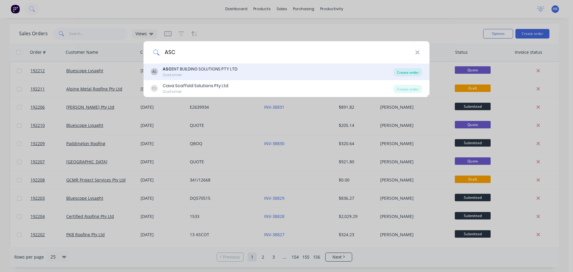
type input "ASC"
click at [413, 70] on div "Create order" at bounding box center [407, 72] width 29 height 8
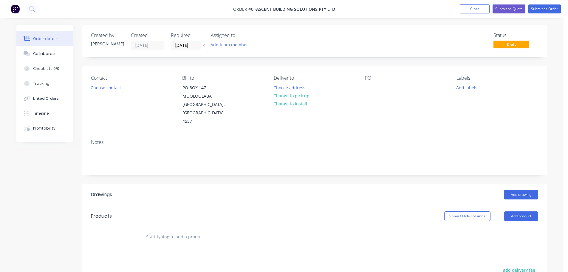
click at [184, 48] on input "[DATE]" at bounding box center [185, 45] width 29 height 9
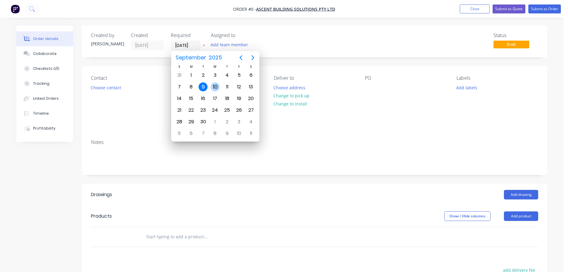
click at [215, 87] on div "10" at bounding box center [215, 86] width 9 height 9
type input "[DATE]"
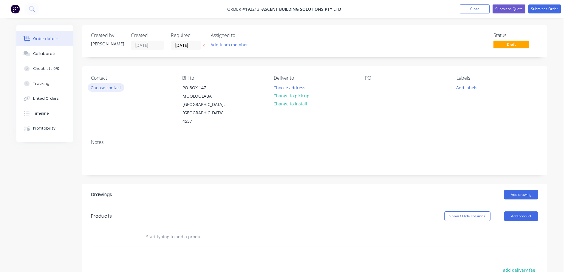
click at [109, 90] on button "Choose contact" at bounding box center [106, 87] width 37 height 8
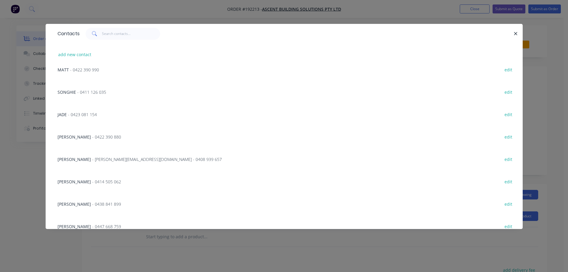
scroll to position [149, 0]
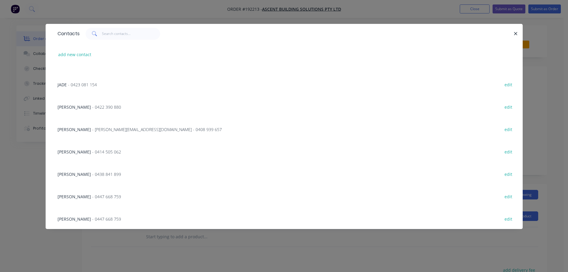
click at [98, 149] on span "- 0414 505 062" at bounding box center [106, 152] width 29 height 6
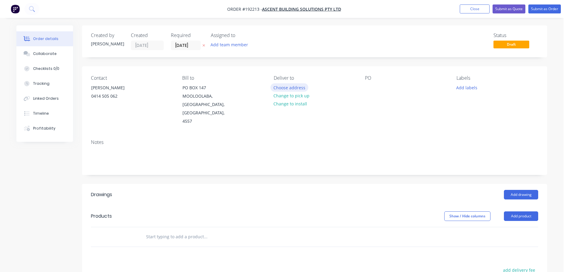
click at [277, 90] on button "Choose address" at bounding box center [290, 87] width 38 height 8
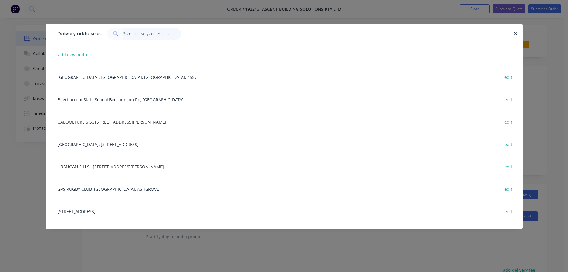
click at [139, 35] on input "text" at bounding box center [152, 34] width 58 height 12
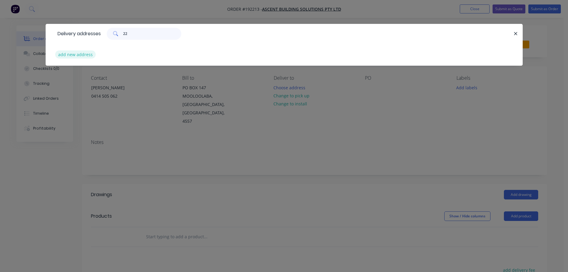
type input "22"
click at [89, 52] on button "add new address" at bounding box center [75, 54] width 41 height 8
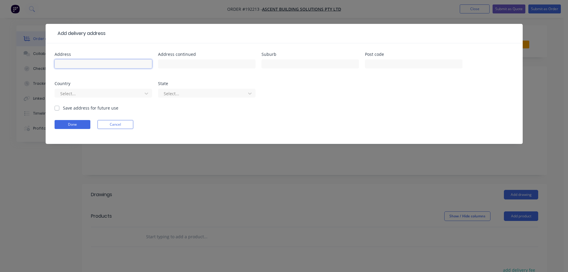
click at [101, 61] on input "text" at bounding box center [104, 63] width 98 height 9
type input "[STREET_ADDRESS]"
type input "ASHGROVE"
click at [94, 91] on div at bounding box center [100, 93] width 80 height 7
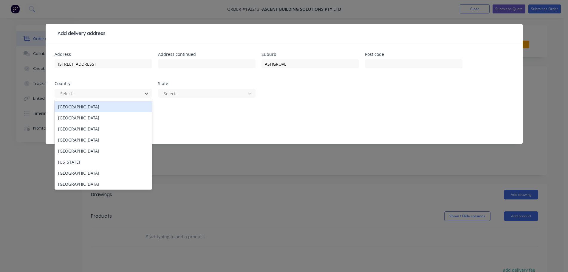
click at [91, 110] on div "[GEOGRAPHIC_DATA]" at bounding box center [104, 106] width 98 height 11
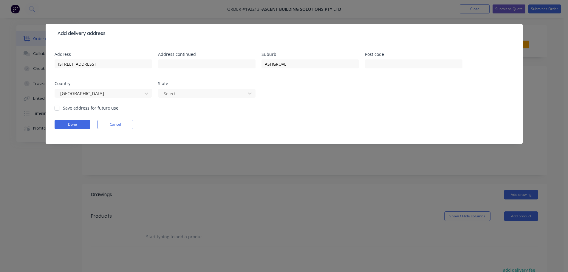
click at [183, 99] on div "Select..." at bounding box center [207, 96] width 98 height 18
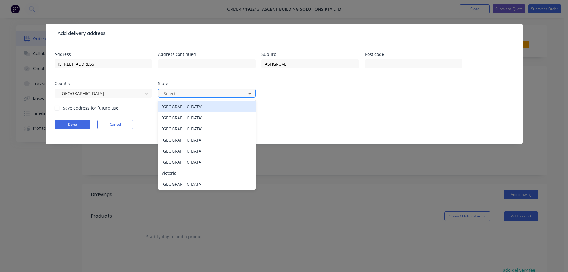
click at [185, 96] on div at bounding box center [203, 93] width 80 height 7
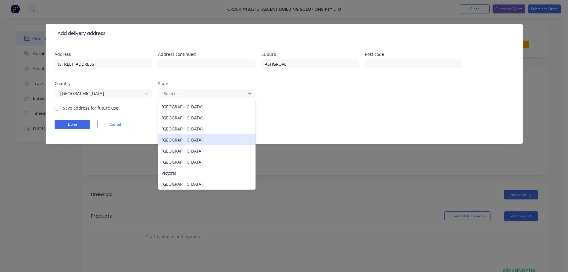
click at [186, 141] on div "[GEOGRAPHIC_DATA]" at bounding box center [207, 139] width 98 height 11
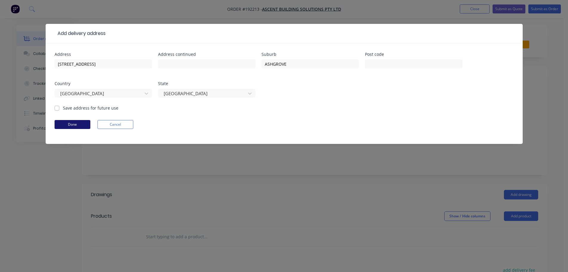
click at [69, 123] on button "Done" at bounding box center [73, 124] width 36 height 9
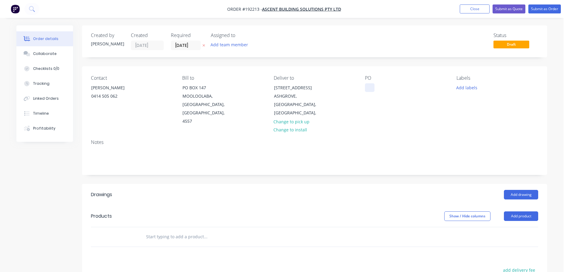
click at [371, 87] on div at bounding box center [370, 87] width 10 height 9
click at [476, 89] on button "Add labels" at bounding box center [466, 87] width 27 height 8
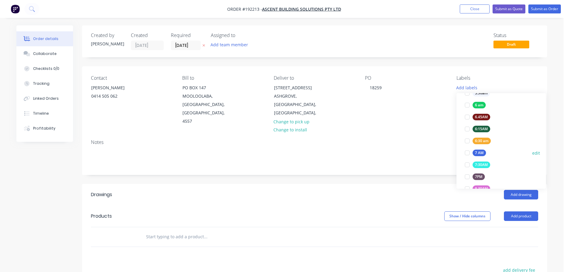
click at [464, 153] on div at bounding box center [468, 153] width 12 height 12
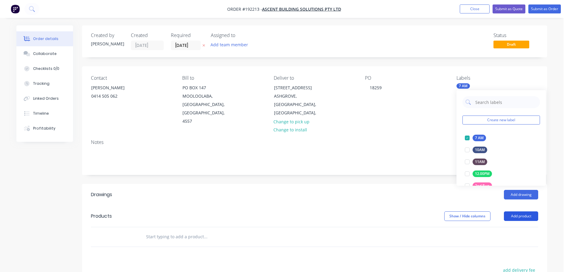
click at [524, 211] on button "Add product" at bounding box center [521, 216] width 34 height 10
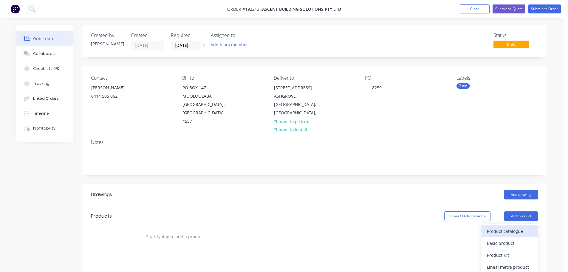
click at [520, 227] on div "Product catalogue" at bounding box center [510, 231] width 46 height 9
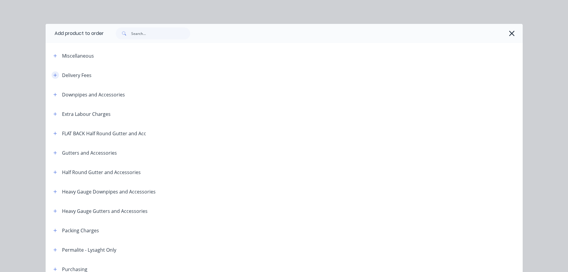
click at [52, 77] on button "button" at bounding box center [55, 74] width 7 height 7
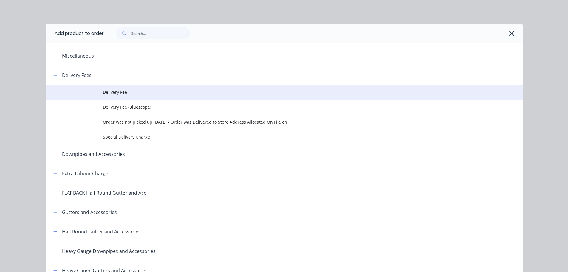
click at [96, 90] on td at bounding box center [74, 92] width 57 height 15
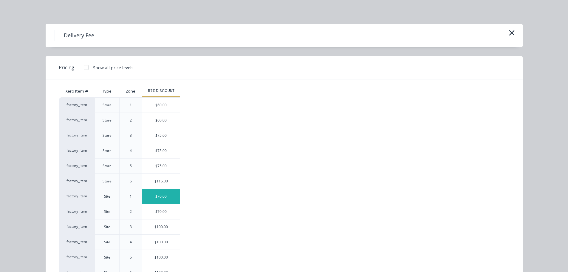
click at [170, 198] on div "$70.00" at bounding box center [161, 196] width 38 height 15
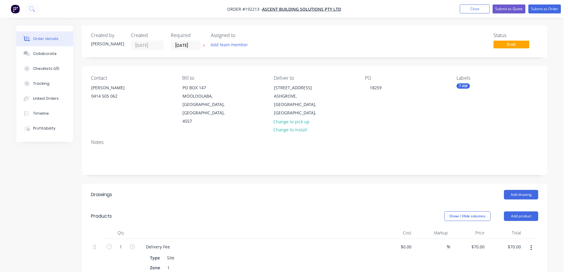
click at [529, 192] on header "Drawings Add drawing" at bounding box center [314, 194] width 465 height 21
click at [528, 190] on button "Add drawing" at bounding box center [521, 195] width 34 height 10
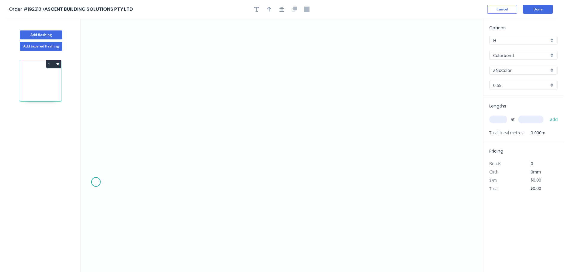
click at [96, 182] on icon "0" at bounding box center [282, 144] width 403 height 253
click at [137, 150] on icon "0" at bounding box center [282, 144] width 403 height 253
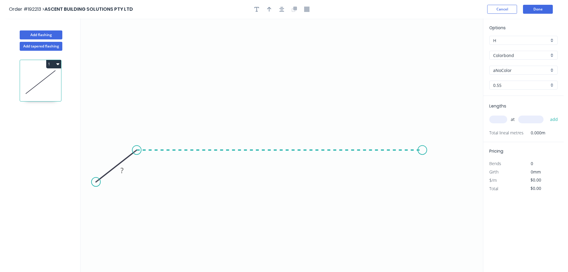
click at [423, 164] on icon "0 ?" at bounding box center [282, 144] width 403 height 253
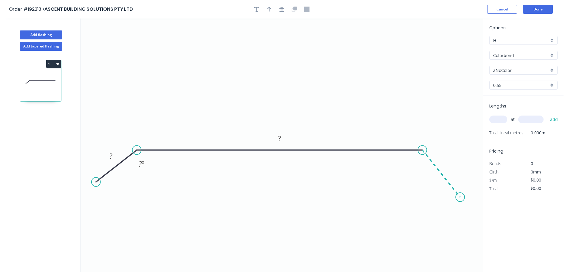
click at [461, 197] on icon "0 ? ? ? º" at bounding box center [282, 144] width 403 height 253
drag, startPoint x: 96, startPoint y: 181, endPoint x: 102, endPoint y: 195, distance: 15.4
click at [102, 195] on circle at bounding box center [102, 194] width 9 height 9
click at [115, 165] on rect at bounding box center [113, 165] width 12 height 8
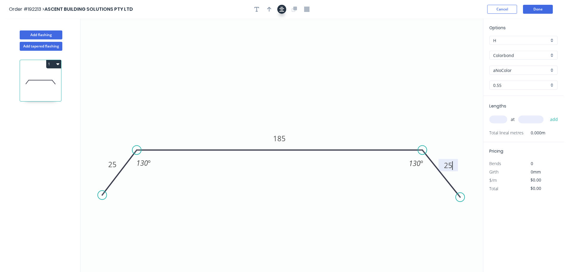
click at [285, 9] on button "button" at bounding box center [281, 9] width 9 height 9
type input "$10.08"
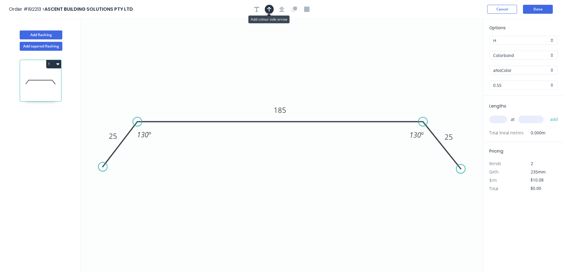
drag, startPoint x: 270, startPoint y: 10, endPoint x: 405, endPoint y: 48, distance: 140.1
click at [270, 10] on icon "button" at bounding box center [269, 9] width 4 height 5
drag, startPoint x: 453, startPoint y: 47, endPoint x: 282, endPoint y: 44, distance: 171.0
click at [282, 44] on icon at bounding box center [281, 36] width 5 height 19
click at [525, 69] on input "aNoColor" at bounding box center [521, 70] width 56 height 6
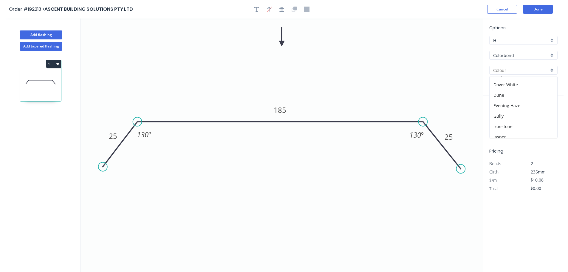
scroll to position [30, 0]
click at [530, 107] on div "Deep Ocean" at bounding box center [524, 104] width 68 height 10
type input "Deep Ocean"
click at [495, 122] on input "text" at bounding box center [499, 119] width 18 height 8
type input "2"
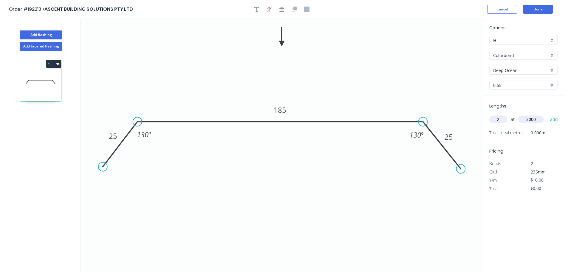
type input "3000"
click at [547, 114] on button "add" at bounding box center [554, 119] width 14 height 10
type input "$60.48"
type input "1"
type input "1500"
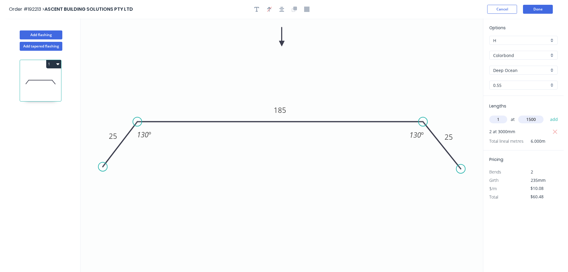
click at [547, 114] on button "add" at bounding box center [554, 119] width 14 height 10
click at [60, 67] on button "1" at bounding box center [53, 64] width 15 height 8
click at [49, 78] on div "Duplicate" at bounding box center [33, 79] width 46 height 9
type input "$0.00"
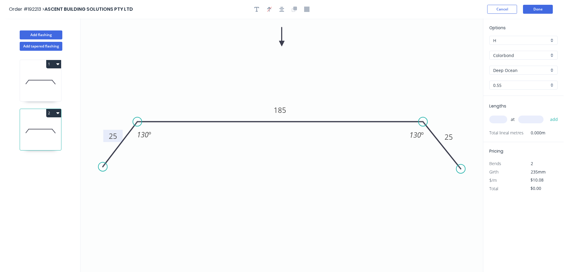
click at [115, 136] on tspan "25" at bounding box center [113, 136] width 8 height 10
click at [504, 119] on input "text" at bounding box center [499, 119] width 18 height 8
type input "2"
type input "3000"
click at [547, 114] on button "add" at bounding box center [554, 119] width 14 height 10
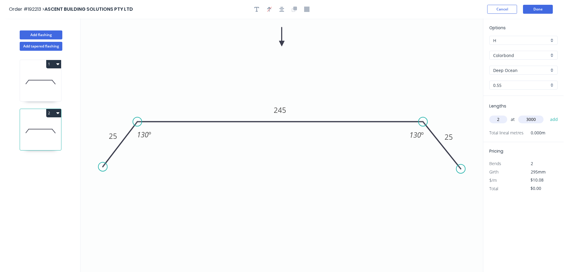
type input "$60.48"
type input "1"
type input "1500"
click at [547, 114] on button "add" at bounding box center [554, 119] width 14 height 10
type input "$75.60"
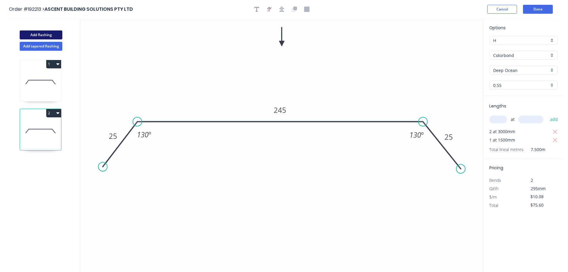
click at [41, 36] on button "Add flashing" at bounding box center [41, 34] width 43 height 9
type input "$0.00"
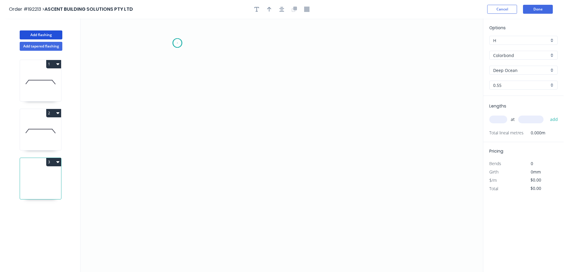
drag, startPoint x: 178, startPoint y: 43, endPoint x: 146, endPoint y: 48, distance: 31.5
click at [177, 43] on icon "0" at bounding box center [282, 144] width 403 height 253
click at [132, 41] on icon "0" at bounding box center [282, 144] width 403 height 253
click at [121, 223] on icon "0 ?" at bounding box center [282, 144] width 403 height 253
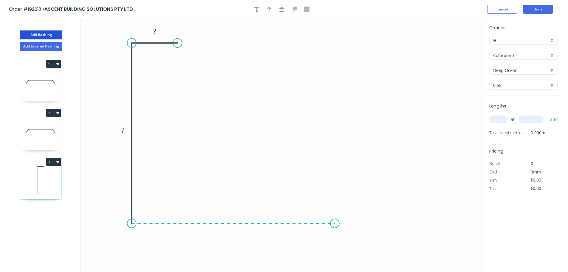
click at [335, 218] on icon "0 ? ?" at bounding box center [282, 144] width 403 height 253
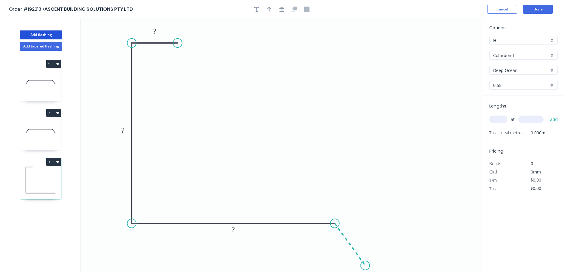
click at [365, 266] on icon "0 ? ? ?" at bounding box center [282, 144] width 403 height 253
click at [280, 8] on icon "button" at bounding box center [282, 9] width 5 height 5
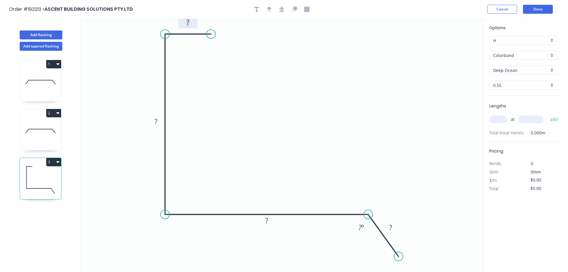
click at [193, 24] on rect at bounding box center [188, 22] width 12 height 8
click at [285, 9] on button "button" at bounding box center [281, 9] width 9 height 9
type input "$10.85"
click at [275, 9] on div at bounding box center [282, 9] width 63 height 9
click at [272, 9] on button "button" at bounding box center [269, 9] width 9 height 9
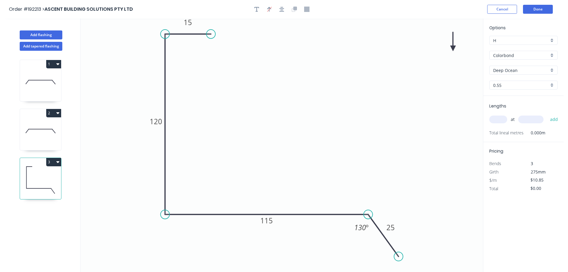
drag, startPoint x: 447, startPoint y: 49, endPoint x: 428, endPoint y: 51, distance: 19.0
click at [428, 51] on icon "0 15 120 115 25 130 º" at bounding box center [282, 144] width 403 height 253
drag, startPoint x: 456, startPoint y: 48, endPoint x: 447, endPoint y: 49, distance: 8.4
click at [431, 51] on icon "0 15 120 115 25 130 º" at bounding box center [282, 144] width 403 height 253
drag, startPoint x: 454, startPoint y: 47, endPoint x: 279, endPoint y: 51, distance: 175.2
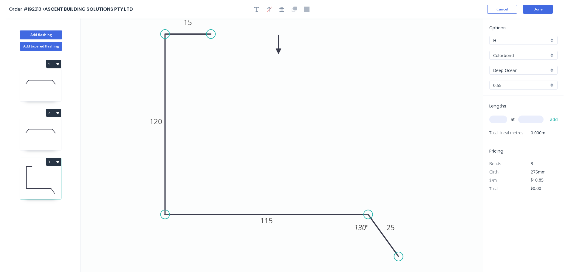
click at [279, 51] on icon at bounding box center [278, 44] width 5 height 19
click at [201, 33] on circle at bounding box center [200, 34] width 9 height 9
click at [495, 118] on input "text" at bounding box center [499, 119] width 18 height 8
type input "1"
type input "1400"
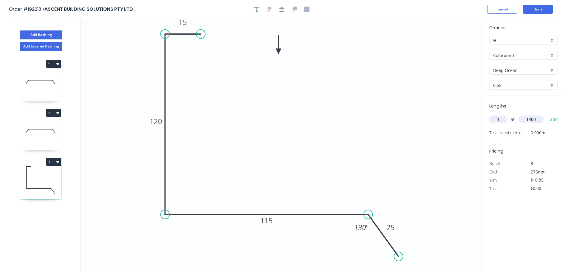
click at [547, 114] on button "add" at bounding box center [554, 119] width 14 height 10
type input "$15.19"
click at [58, 34] on button "Add flashing" at bounding box center [41, 34] width 43 height 9
type input "$0.00"
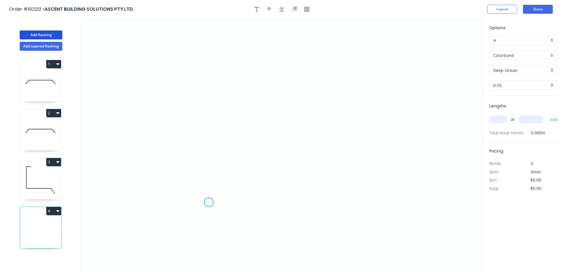
click at [209, 201] on icon "0" at bounding box center [282, 144] width 403 height 253
click at [196, 71] on icon "0" at bounding box center [282, 144] width 403 height 253
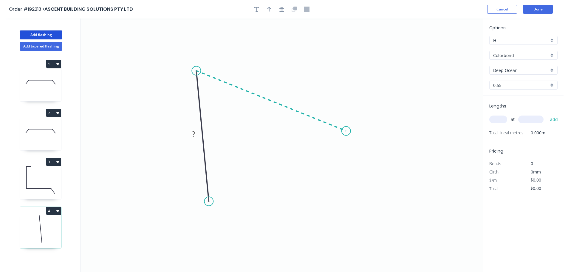
click at [346, 131] on icon "0 ?" at bounding box center [282, 144] width 403 height 253
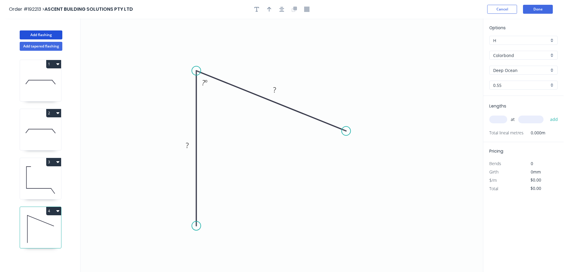
drag, startPoint x: 208, startPoint y: 202, endPoint x: 203, endPoint y: 226, distance: 24.6
click at [203, 226] on icon "0 ? ? ? º" at bounding box center [282, 144] width 403 height 253
click at [199, 226] on circle at bounding box center [196, 225] width 9 height 9
drag, startPoint x: 346, startPoint y: 132, endPoint x: 349, endPoint y: 133, distance: 3.8
click at [349, 133] on circle at bounding box center [348, 132] width 9 height 9
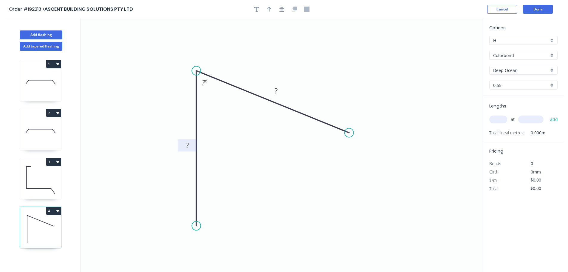
click at [190, 144] on rect at bounding box center [187, 146] width 12 height 8
click at [285, 10] on button "button" at bounding box center [281, 9] width 9 height 9
type input "$7.32"
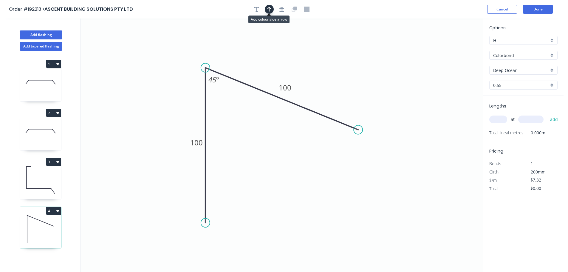
click at [270, 8] on icon "button" at bounding box center [269, 9] width 4 height 5
drag, startPoint x: 453, startPoint y: 47, endPoint x: 335, endPoint y: 46, distance: 117.9
click at [337, 46] on icon at bounding box center [339, 38] width 5 height 19
click at [335, 46] on icon at bounding box center [334, 39] width 5 height 19
drag, startPoint x: 335, startPoint y: 46, endPoint x: 341, endPoint y: 45, distance: 6.0
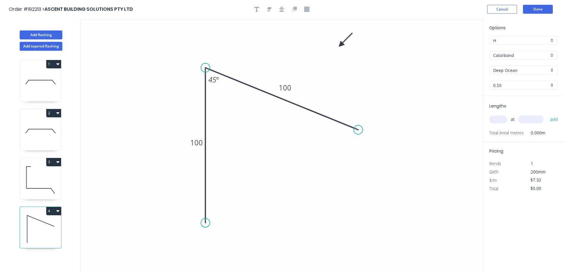
click at [341, 45] on icon at bounding box center [345, 39] width 17 height 17
click at [496, 119] on input "text" at bounding box center [499, 119] width 18 height 8
click at [547, 114] on button "add" at bounding box center [554, 119] width 14 height 10
click at [50, 32] on button "Add flashing" at bounding box center [41, 34] width 43 height 9
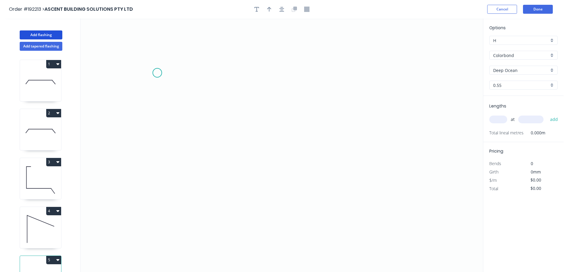
click at [157, 73] on icon "0" at bounding box center [282, 144] width 403 height 253
click at [319, 73] on icon "0" at bounding box center [282, 144] width 403 height 253
click at [316, 196] on icon "0 ?" at bounding box center [282, 144] width 403 height 253
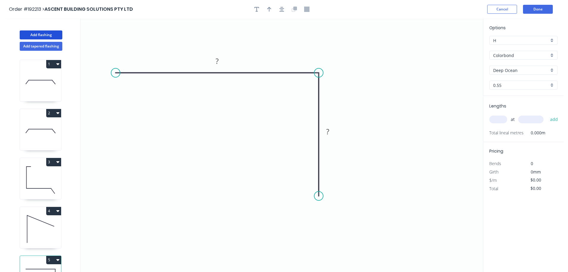
drag, startPoint x: 156, startPoint y: 69, endPoint x: 113, endPoint y: 73, distance: 43.1
click at [113, 73] on circle at bounding box center [115, 72] width 9 height 9
click at [113, 73] on circle at bounding box center [113, 72] width 9 height 9
click at [140, 40] on icon at bounding box center [126, 56] width 27 height 33
click at [124, 48] on rect at bounding box center [119, 48] width 12 height 8
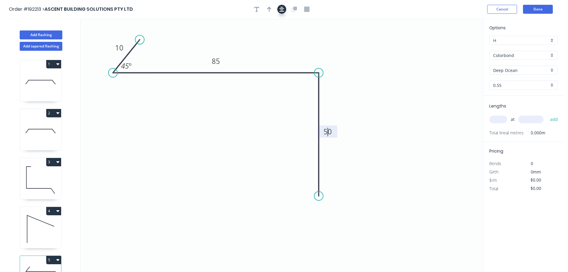
click at [284, 11] on button "button" at bounding box center [281, 9] width 9 height 9
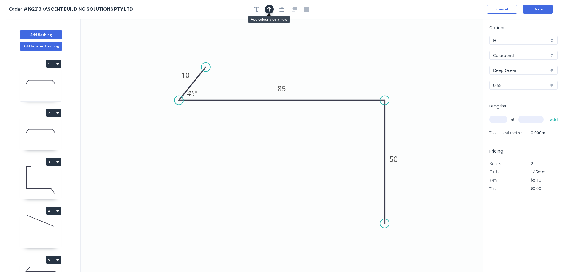
click at [267, 10] on icon "button" at bounding box center [269, 9] width 4 height 5
drag, startPoint x: 400, startPoint y: 45, endPoint x: 337, endPoint y: 41, distance: 62.2
click at [337, 41] on icon at bounding box center [339, 33] width 5 height 19
click at [494, 119] on input "text" at bounding box center [499, 119] width 18 height 8
click at [547, 114] on button "add" at bounding box center [554, 119] width 14 height 10
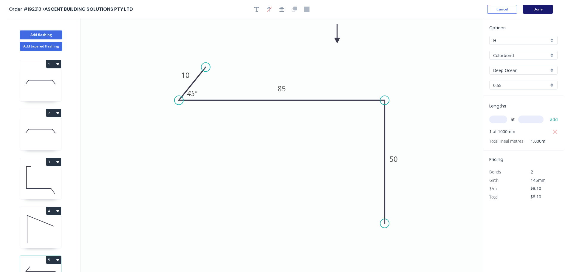
click at [545, 6] on button "Done" at bounding box center [538, 9] width 30 height 9
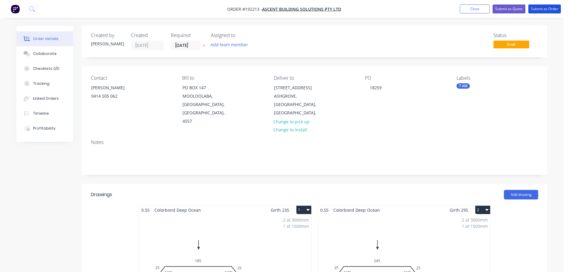
click at [545, 6] on button "Submit as Order" at bounding box center [545, 8] width 33 height 9
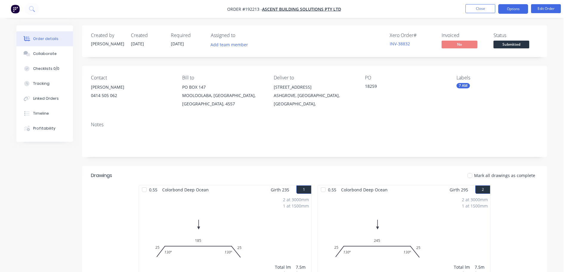
click at [510, 11] on button "Options" at bounding box center [514, 9] width 30 height 10
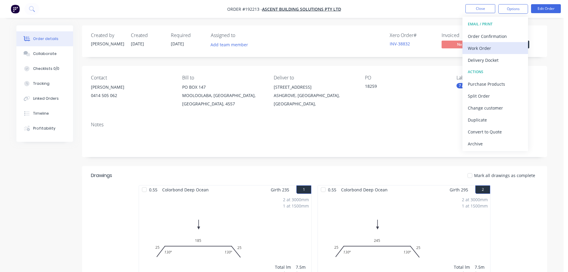
click at [498, 49] on div "Work Order" at bounding box center [495, 48] width 55 height 9
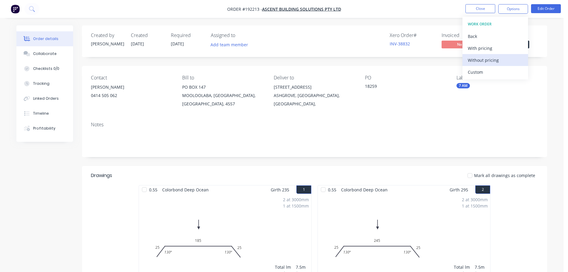
click at [499, 61] on div "Without pricing" at bounding box center [495, 60] width 55 height 9
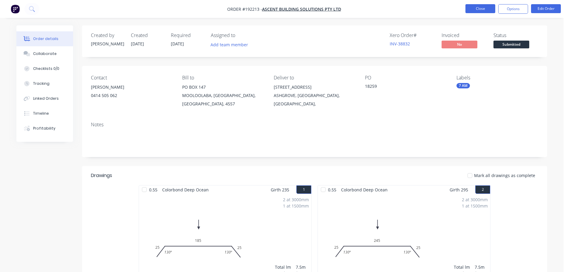
click at [474, 7] on button "Close" at bounding box center [481, 8] width 30 height 9
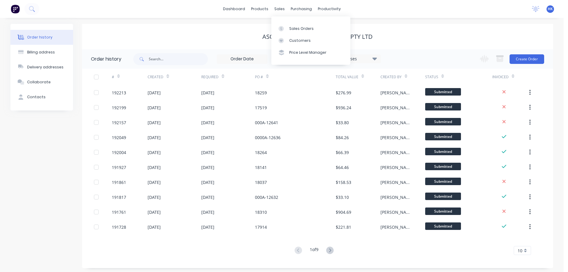
click at [285, 21] on div "Sales Orders Customers Price Level Manager" at bounding box center [311, 40] width 79 height 48
click at [291, 24] on link "Sales Orders" at bounding box center [311, 28] width 79 height 12
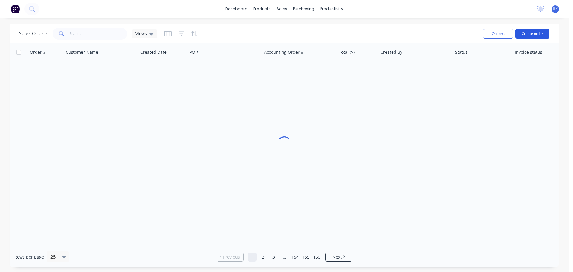
click at [547, 32] on button "Create order" at bounding box center [532, 34] width 34 height 10
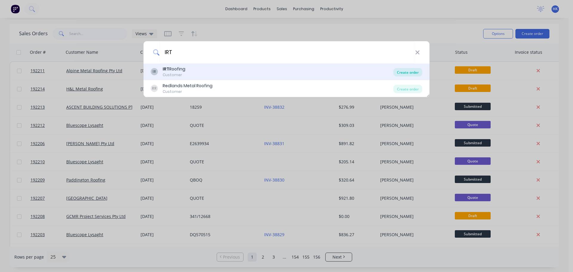
click at [408, 72] on div "Create order" at bounding box center [407, 72] width 29 height 8
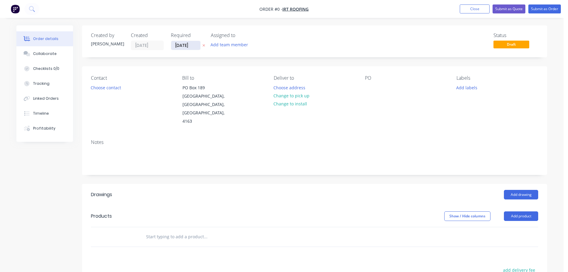
click at [191, 49] on input "[DATE]" at bounding box center [185, 45] width 29 height 9
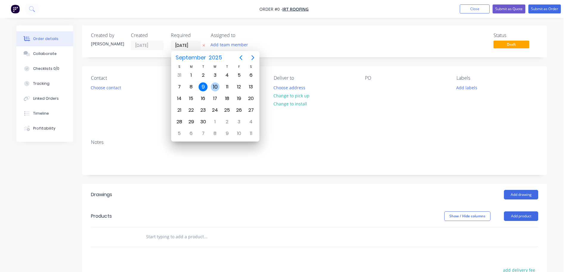
click at [215, 87] on div "10" at bounding box center [215, 86] width 9 height 9
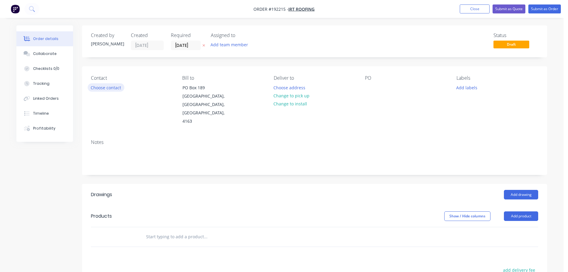
click at [112, 89] on button "Choose contact" at bounding box center [106, 87] width 37 height 8
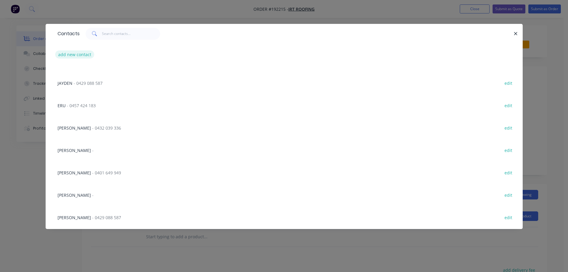
scroll to position [128, 0]
click at [86, 55] on button "add new contact" at bounding box center [74, 54] width 39 height 8
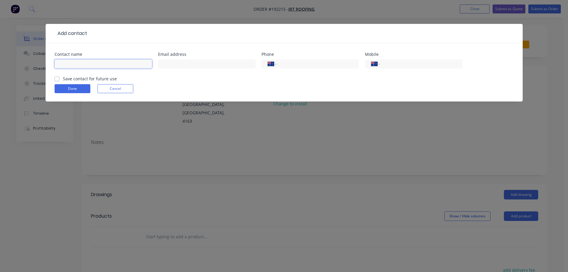
click at [90, 67] on input "text" at bounding box center [104, 63] width 98 height 9
click at [400, 66] on input "tel" at bounding box center [421, 64] width 72 height 7
click at [77, 89] on button "Done" at bounding box center [73, 88] width 36 height 9
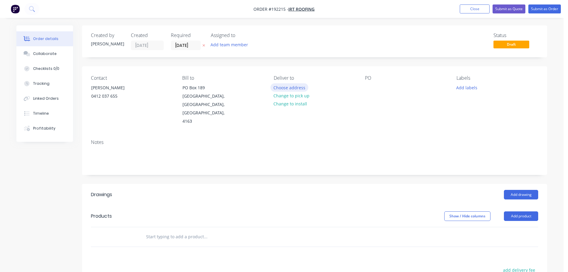
click at [299, 87] on button "Choose address" at bounding box center [290, 87] width 38 height 8
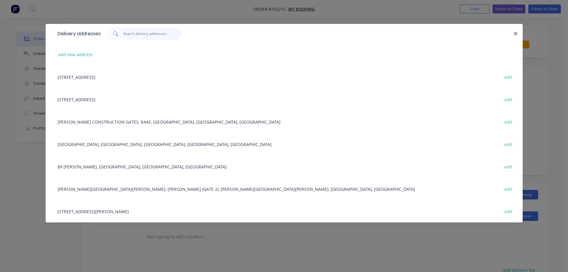
click at [140, 34] on input "text" at bounding box center [152, 34] width 58 height 12
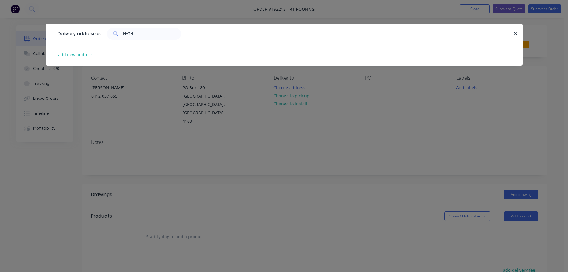
click at [90, 50] on div "add new address" at bounding box center [284, 54] width 459 height 22
click at [84, 54] on button "add new address" at bounding box center [75, 54] width 41 height 8
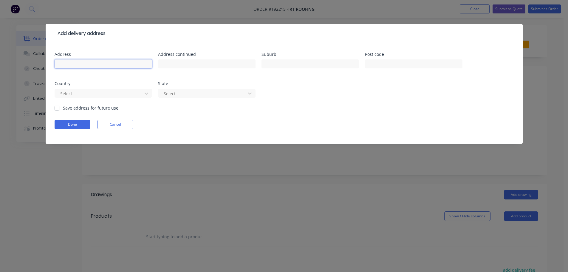
click at [93, 63] on input "text" at bounding box center [104, 63] width 98 height 9
click at [79, 93] on div at bounding box center [100, 93] width 80 height 7
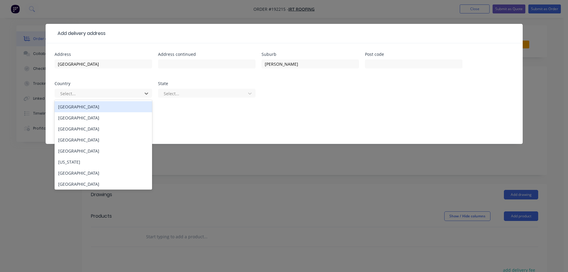
click at [81, 109] on div "[GEOGRAPHIC_DATA]" at bounding box center [104, 106] width 98 height 11
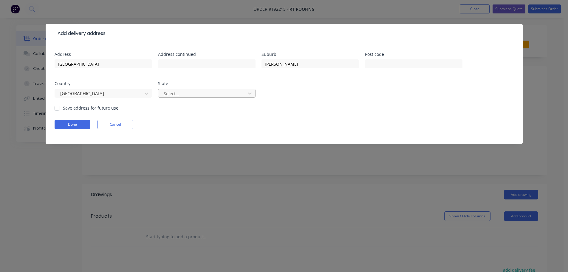
click at [177, 96] on div at bounding box center [203, 93] width 80 height 7
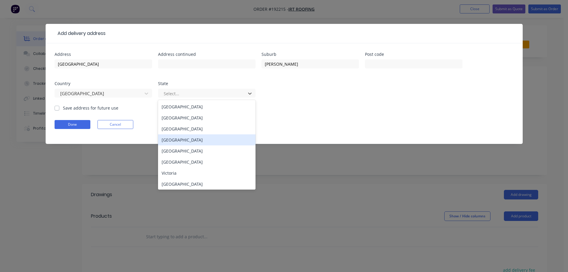
click at [180, 136] on div "[GEOGRAPHIC_DATA]" at bounding box center [207, 139] width 98 height 11
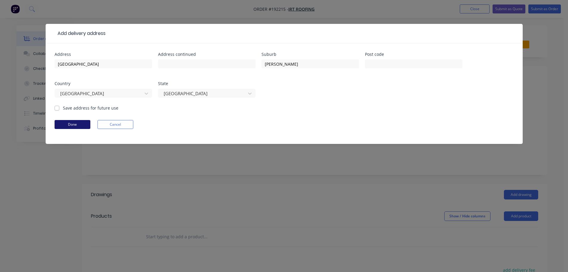
click at [76, 126] on button "Done" at bounding box center [73, 124] width 36 height 9
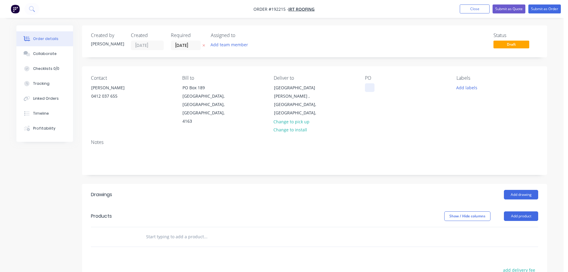
click at [370, 87] on div at bounding box center [370, 87] width 10 height 9
click at [476, 85] on button "Add labels" at bounding box center [466, 87] width 27 height 8
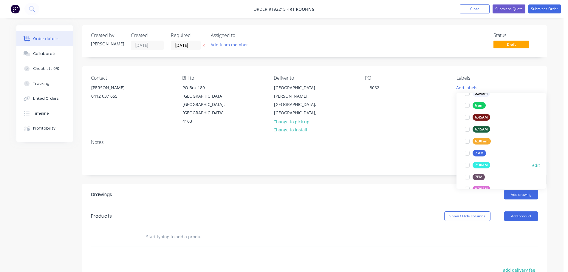
scroll to position [119, 0]
click at [468, 142] on div at bounding box center [468, 141] width 12 height 12
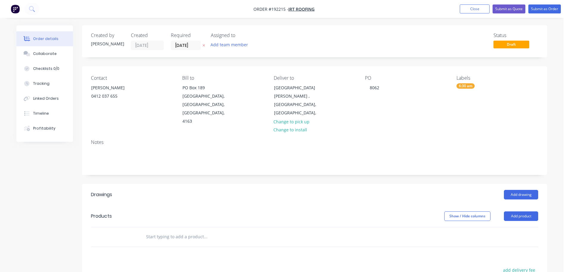
click at [417, 149] on div "Notes" at bounding box center [314, 155] width 465 height 40
click at [521, 190] on button "Add drawing" at bounding box center [521, 195] width 34 height 10
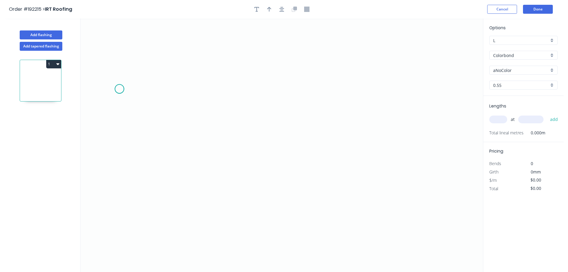
click at [119, 89] on icon "0" at bounding box center [282, 144] width 403 height 253
click at [365, 115] on icon "0" at bounding box center [282, 144] width 403 height 253
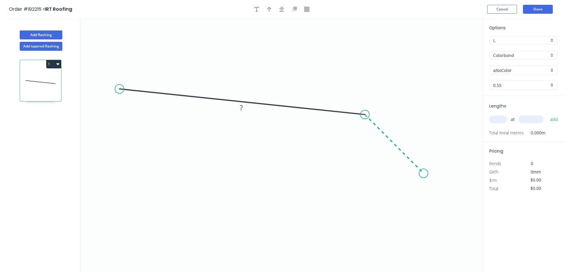
click at [424, 170] on icon "0 ?" at bounding box center [282, 144] width 403 height 253
drag, startPoint x: 425, startPoint y: 172, endPoint x: 407, endPoint y: 157, distance: 23.2
click at [407, 157] on circle at bounding box center [407, 156] width 9 height 9
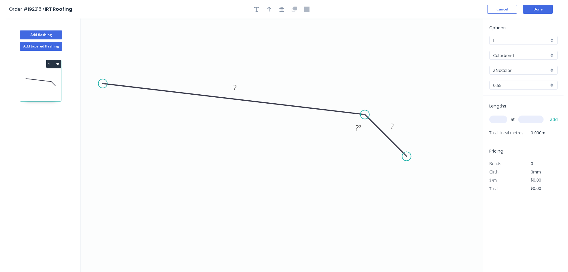
click at [102, 84] on circle at bounding box center [102, 83] width 9 height 9
click at [132, 98] on div "Crush & Fold" at bounding box center [132, 104] width 60 height 12
click at [120, 99] on div "Flip bend" at bounding box center [136, 103] width 60 height 12
click at [283, 13] on button "button" at bounding box center [281, 9] width 9 height 9
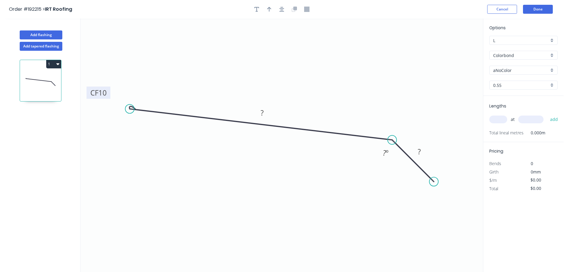
drag, startPoint x: 148, startPoint y: 122, endPoint x: 109, endPoint y: 95, distance: 47.3
click at [110, 95] on rect at bounding box center [99, 93] width 24 height 12
click at [105, 93] on tspan "10" at bounding box center [102, 93] width 8 height 10
click at [278, 10] on button "button" at bounding box center [281, 9] width 9 height 9
click at [283, 11] on icon "button" at bounding box center [282, 9] width 5 height 5
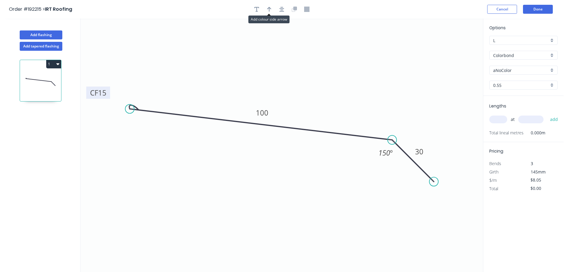
drag, startPoint x: 271, startPoint y: 10, endPoint x: 294, endPoint y: 16, distance: 23.2
click at [273, 11] on button "button" at bounding box center [269, 9] width 9 height 9
click at [456, 49] on icon "0 CF 15 100 30 150 º" at bounding box center [282, 144] width 403 height 253
drag, startPoint x: 454, startPoint y: 47, endPoint x: 318, endPoint y: 45, distance: 135.5
click at [298, 45] on icon at bounding box center [295, 37] width 5 height 19
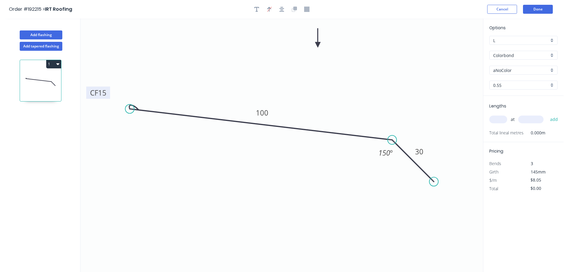
click at [507, 72] on input "aNoColor" at bounding box center [521, 70] width 56 height 6
click at [524, 128] on div "Surfmist" at bounding box center [524, 132] width 68 height 10
click at [500, 119] on input "text" at bounding box center [499, 119] width 18 height 8
click at [547, 114] on button "add" at bounding box center [554, 119] width 14 height 10
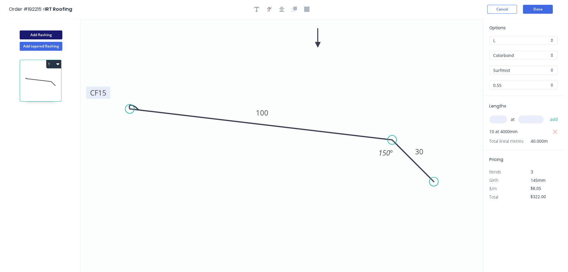
click at [43, 31] on button "Add flashing" at bounding box center [41, 34] width 43 height 9
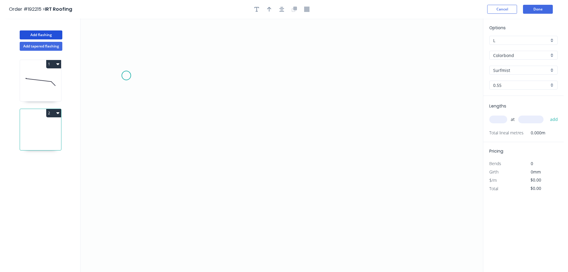
click at [126, 75] on icon "0" at bounding box center [282, 144] width 403 height 253
click at [122, 223] on icon "0" at bounding box center [282, 144] width 403 height 253
click at [240, 220] on icon "0 ?" at bounding box center [282, 144] width 403 height 253
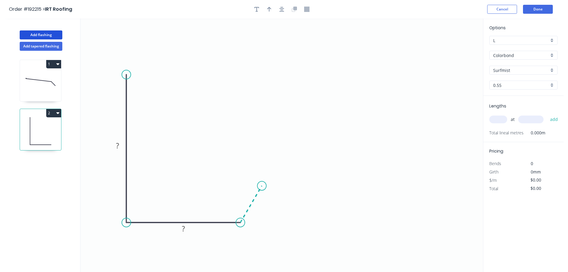
click at [262, 186] on icon at bounding box center [250, 204] width 21 height 37
drag, startPoint x: 127, startPoint y: 74, endPoint x: 134, endPoint y: 45, distance: 29.5
click at [127, 47] on circle at bounding box center [126, 46] width 9 height 9
click at [280, 11] on icon "button" at bounding box center [282, 9] width 5 height 5
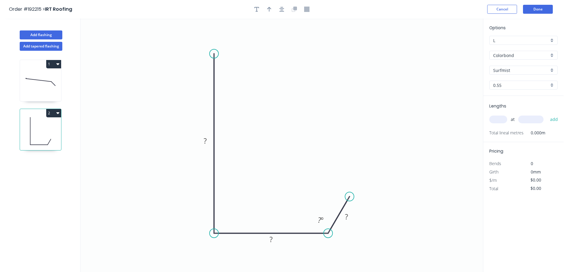
drag, startPoint x: 217, startPoint y: 60, endPoint x: 220, endPoint y: 49, distance: 11.0
click at [216, 53] on circle at bounding box center [214, 53] width 9 height 9
click at [286, 10] on div at bounding box center [282, 9] width 63 height 9
click at [282, 9] on icon "button" at bounding box center [282, 9] width 5 height 5
click at [214, 54] on circle at bounding box center [214, 55] width 9 height 9
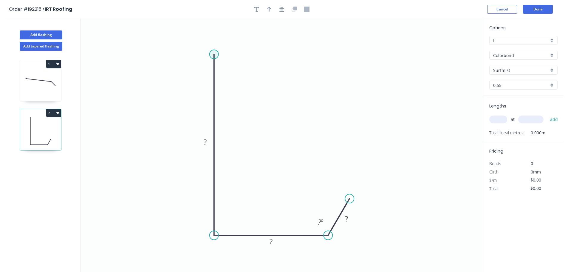
click at [214, 51] on circle at bounding box center [214, 54] width 9 height 9
click at [213, 52] on circle at bounding box center [214, 54] width 9 height 9
click at [256, 29] on icon at bounding box center [234, 41] width 41 height 25
click at [354, 198] on circle at bounding box center [353, 197] width 9 height 9
click at [233, 32] on rect at bounding box center [230, 31] width 12 height 8
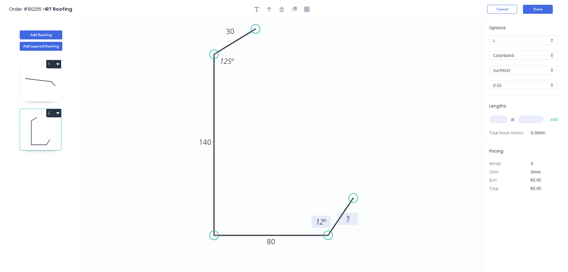
click at [322, 222] on tspan "12" at bounding box center [320, 222] width 8 height 10
click at [285, 7] on button "button" at bounding box center [281, 9] width 9 height 9
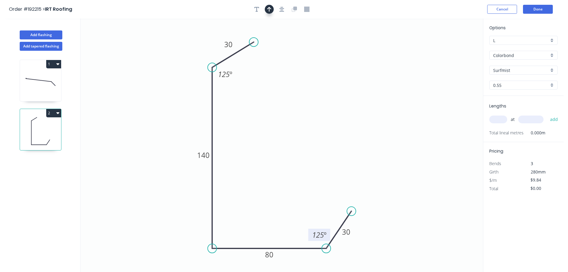
click at [273, 9] on button "button" at bounding box center [269, 9] width 9 height 9
drag, startPoint x: 451, startPoint y: 47, endPoint x: 108, endPoint y: 93, distance: 346.8
click at [108, 93] on icon at bounding box center [107, 85] width 5 height 19
click at [499, 118] on input "text" at bounding box center [499, 119] width 18 height 8
click at [547, 114] on button "add" at bounding box center [554, 119] width 14 height 10
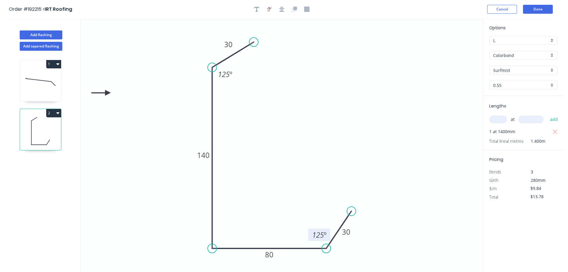
drag, startPoint x: 58, startPoint y: 112, endPoint x: 55, endPoint y: 120, distance: 8.4
click at [58, 112] on icon "button" at bounding box center [57, 113] width 3 height 2
click at [48, 127] on div "Duplicate" at bounding box center [33, 128] width 46 height 9
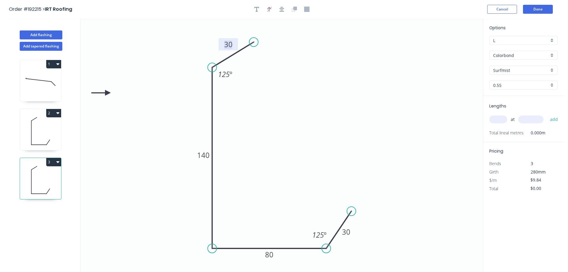
click at [226, 43] on tspan "30" at bounding box center [228, 44] width 8 height 10
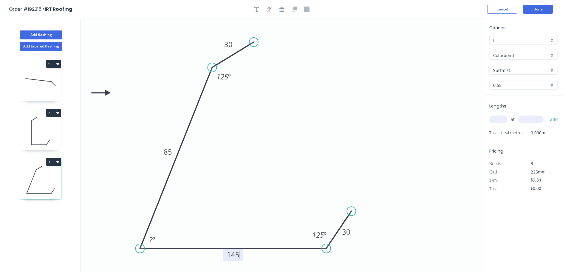
drag, startPoint x: 215, startPoint y: 246, endPoint x: 156, endPoint y: 205, distance: 72.2
click at [139, 242] on icon "0 30 85 145 30 125 º ? º 125 º" at bounding box center [282, 144] width 403 height 253
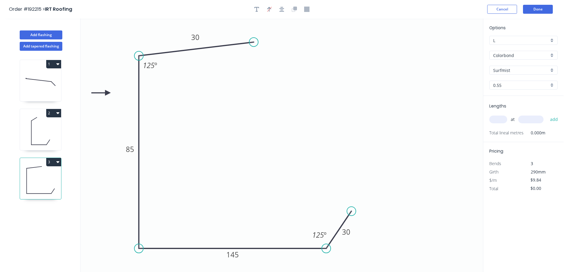
drag, startPoint x: 195, startPoint y: 62, endPoint x: 147, endPoint y: 55, distance: 47.6
click at [147, 55] on icon "0 30 85 145 30 125 º 125 º" at bounding box center [282, 144] width 403 height 253
drag, startPoint x: 255, startPoint y: 41, endPoint x: 181, endPoint y: 26, distance: 75.3
click at [181, 26] on circle at bounding box center [181, 25] width 9 height 9
click at [285, 10] on button "button" at bounding box center [281, 9] width 9 height 9
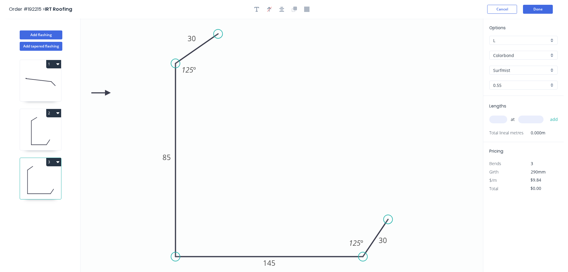
drag, startPoint x: 175, startPoint y: 257, endPoint x: 161, endPoint y: 257, distance: 14.0
click at [161, 257] on icon "0 30 85 145 30 125 º 125 º" at bounding box center [282, 144] width 403 height 253
drag, startPoint x: 177, startPoint y: 64, endPoint x: 175, endPoint y: 105, distance: 41.3
click at [175, 105] on circle at bounding box center [175, 104] width 9 height 9
drag, startPoint x: 220, startPoint y: 61, endPoint x: 207, endPoint y: 79, distance: 21.7
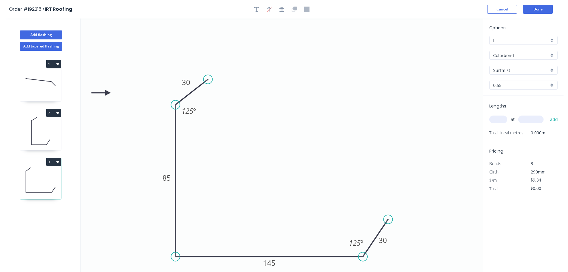
click at [208, 79] on circle at bounding box center [207, 79] width 9 height 9
click at [285, 4] on header "Order #192215 > IRT Roofing Cancel Done" at bounding box center [282, 9] width 564 height 18
click at [283, 10] on icon "button" at bounding box center [282, 9] width 5 height 5
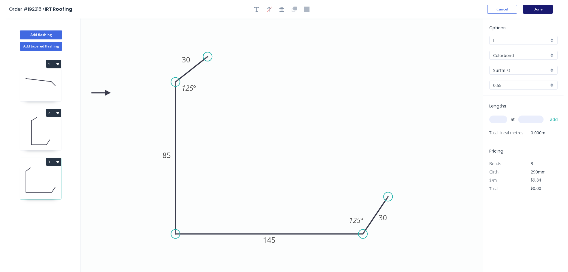
click at [531, 5] on button "Done" at bounding box center [538, 9] width 30 height 9
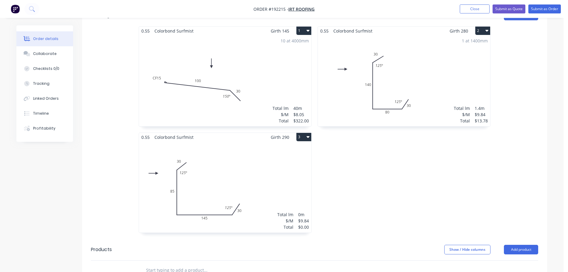
click at [238, 182] on div "Total lm $/M Total 0m $9.84 $0.00" at bounding box center [225, 186] width 172 height 91
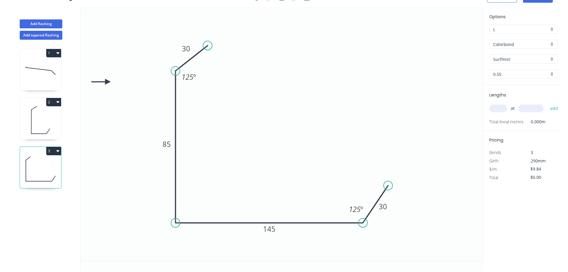
scroll to position [11, 0]
click at [500, 109] on input "text" at bounding box center [499, 108] width 18 height 8
click at [547, 103] on button "add" at bounding box center [554, 108] width 14 height 10
click at [554, 119] on icon "button" at bounding box center [555, 120] width 4 height 4
click at [498, 107] on input "text" at bounding box center [499, 108] width 18 height 8
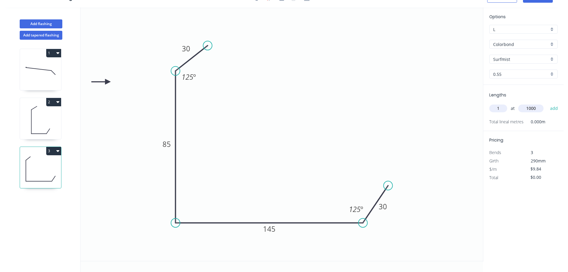
click at [547, 103] on button "add" at bounding box center [554, 108] width 14 height 10
click at [48, 21] on button "Add flashing" at bounding box center [41, 23] width 43 height 9
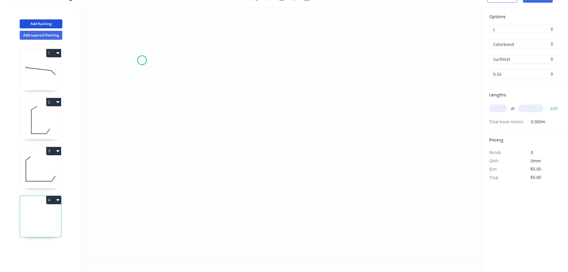
click at [142, 60] on icon "0" at bounding box center [282, 133] width 403 height 253
click at [147, 234] on icon "0" at bounding box center [282, 133] width 403 height 253
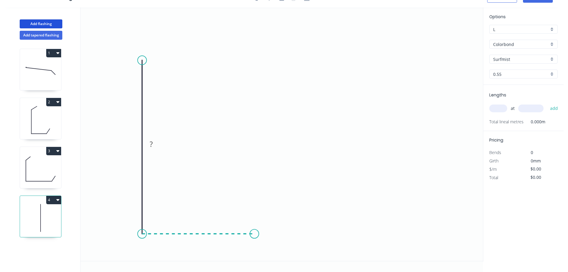
click at [255, 232] on icon "0 ?" at bounding box center [282, 133] width 403 height 253
click at [280, 195] on icon "0 ? ?" at bounding box center [282, 133] width 403 height 253
drag, startPoint x: 141, startPoint y: 58, endPoint x: 140, endPoint y: 44, distance: 13.8
click at [140, 45] on circle at bounding box center [142, 45] width 9 height 9
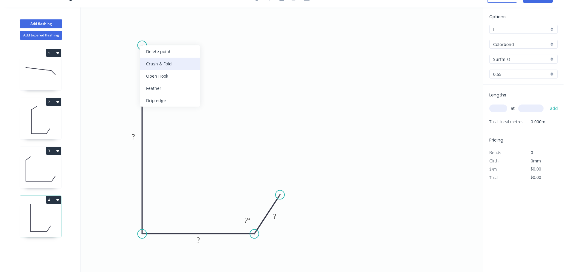
click at [168, 68] on div "Crush & Fold" at bounding box center [170, 64] width 60 height 12
click at [162, 70] on div "Flip bend" at bounding box center [172, 67] width 60 height 12
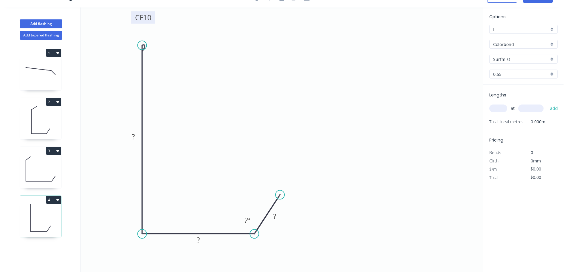
drag, startPoint x: 128, startPoint y: 51, endPoint x: 142, endPoint y: 23, distance: 31.0
click at [142, 23] on rect at bounding box center [143, 17] width 24 height 12
click at [150, 21] on tspan "10" at bounding box center [147, 18] width 8 height 10
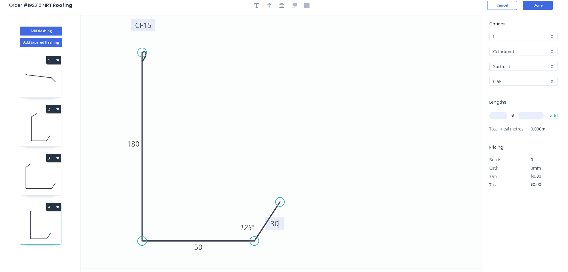
scroll to position [0, 0]
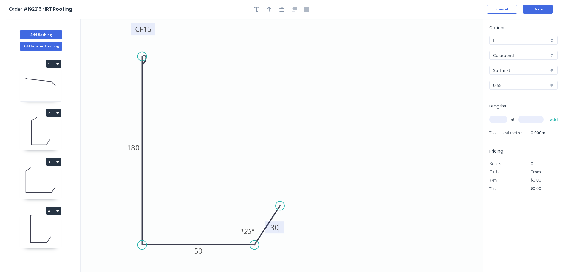
click at [285, 5] on div at bounding box center [282, 9] width 63 height 9
click at [276, 10] on div at bounding box center [282, 9] width 63 height 9
click at [280, 9] on button "button" at bounding box center [281, 9] width 9 height 9
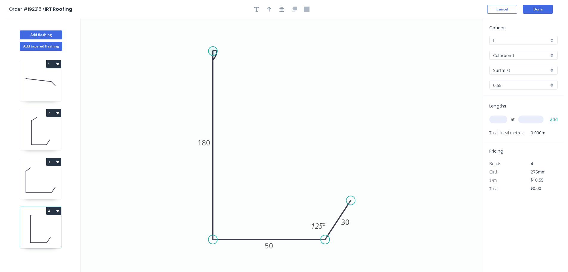
click at [212, 52] on circle at bounding box center [213, 51] width 9 height 9
click at [536, 9] on button "Done" at bounding box center [538, 9] width 30 height 9
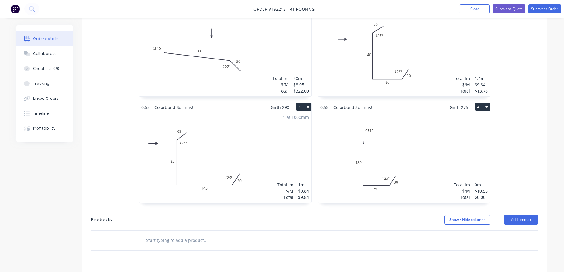
click at [423, 140] on div "Total lm $/M Total 0m $10.55 $0.00" at bounding box center [404, 157] width 172 height 91
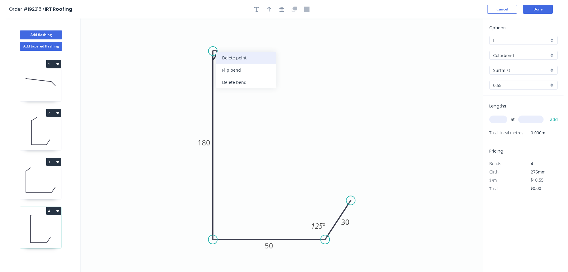
click at [223, 54] on div "Delete point" at bounding box center [246, 58] width 60 height 12
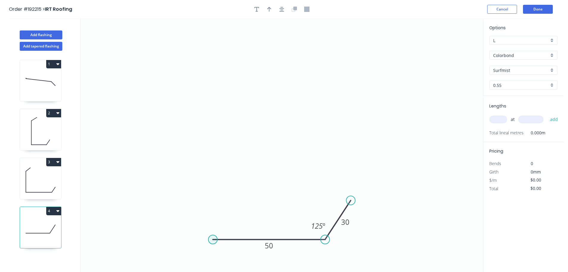
click at [214, 238] on circle at bounding box center [213, 239] width 9 height 9
click at [205, 60] on icon "0 50 30 125 º" at bounding box center [282, 144] width 403 height 253
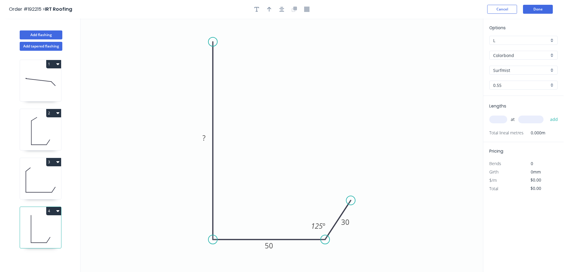
drag, startPoint x: 212, startPoint y: 58, endPoint x: 210, endPoint y: 41, distance: 17.4
click at [210, 41] on circle at bounding box center [213, 41] width 9 height 9
click at [241, 64] on div "Crush & Fold" at bounding box center [240, 61] width 60 height 12
click at [237, 63] on div "Flip bend" at bounding box center [244, 65] width 60 height 12
drag, startPoint x: 237, startPoint y: 34, endPoint x: 258, endPoint y: 33, distance: 20.9
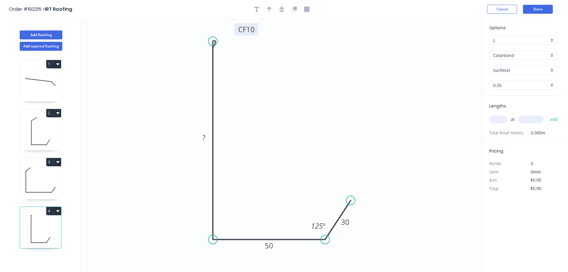
click at [258, 33] on rect at bounding box center [247, 29] width 24 height 12
click at [253, 32] on tspan "10" at bounding box center [250, 29] width 8 height 10
click at [496, 121] on input "text" at bounding box center [499, 119] width 18 height 8
click at [547, 114] on button "add" at bounding box center [554, 119] width 14 height 10
click at [56, 213] on icon "button" at bounding box center [57, 210] width 3 height 5
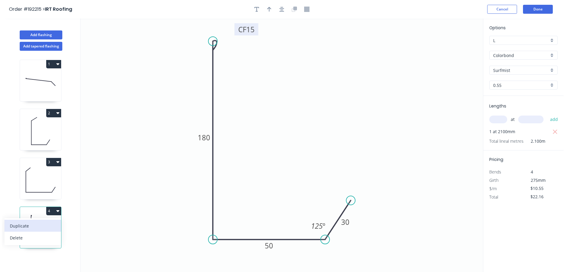
click at [51, 224] on div "Duplicate" at bounding box center [33, 225] width 46 height 9
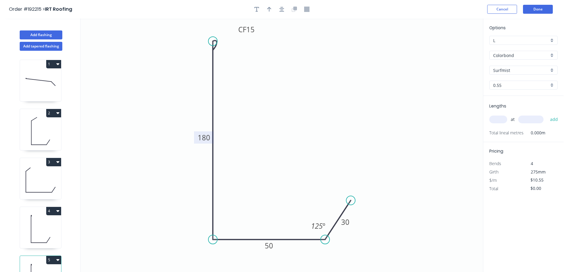
click at [206, 139] on tspan "180" at bounding box center [204, 137] width 13 height 10
click at [283, 9] on icon "button" at bounding box center [282, 9] width 5 height 5
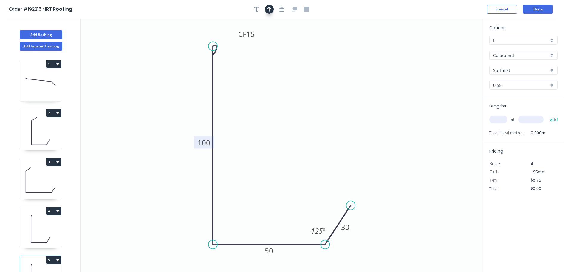
click at [270, 9] on icon "button" at bounding box center [269, 9] width 4 height 5
drag, startPoint x: 453, startPoint y: 47, endPoint x: 339, endPoint y: 82, distance: 119.3
click at [339, 82] on icon at bounding box center [338, 74] width 5 height 19
drag, startPoint x: 339, startPoint y: 81, endPoint x: 172, endPoint y: 119, distance: 171.2
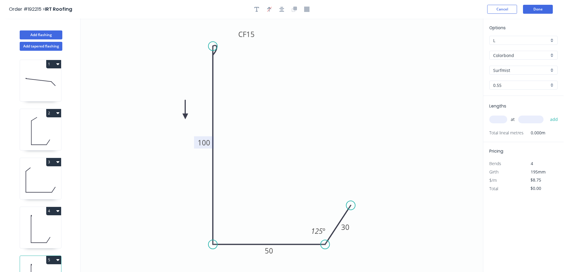
click at [183, 119] on icon at bounding box center [185, 109] width 5 height 19
drag, startPoint x: 169, startPoint y: 116, endPoint x: 138, endPoint y: 135, distance: 36.0
click at [138, 135] on icon at bounding box center [133, 132] width 19 height 5
click at [43, 229] on icon at bounding box center [40, 229] width 41 height 38
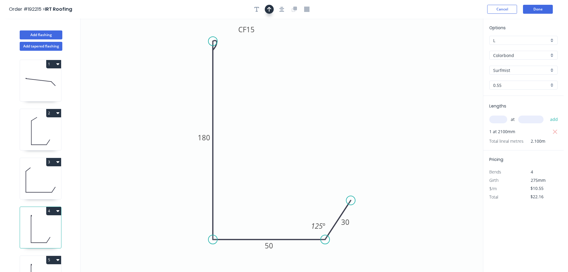
click at [267, 11] on button "button" at bounding box center [269, 9] width 9 height 9
drag, startPoint x: 452, startPoint y: 47, endPoint x: 124, endPoint y: 144, distance: 341.6
click at [154, 136] on icon at bounding box center [156, 126] width 5 height 19
drag, startPoint x: 124, startPoint y: 143, endPoint x: 121, endPoint y: 141, distance: 3.6
click at [121, 141] on icon at bounding box center [114, 140] width 19 height 5
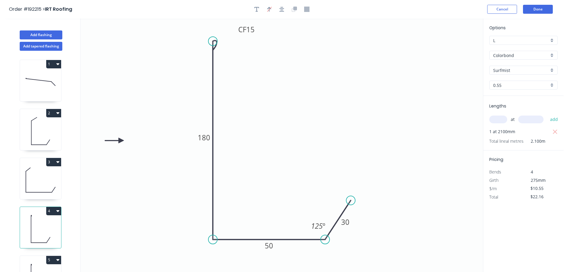
click at [48, 185] on icon at bounding box center [40, 180] width 41 height 38
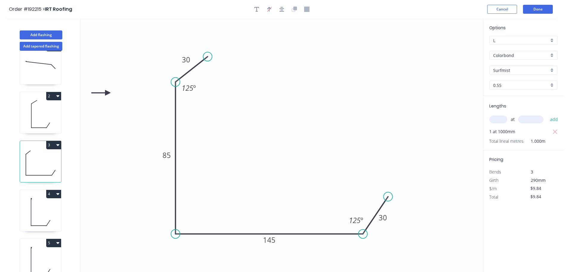
scroll to position [26, 0]
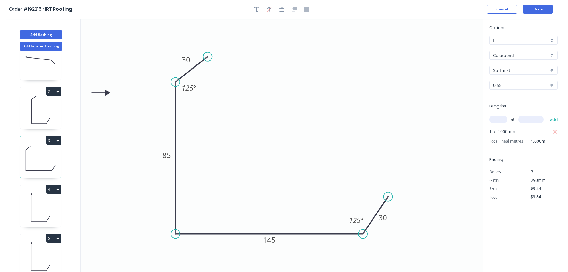
click at [37, 246] on icon at bounding box center [40, 256] width 41 height 38
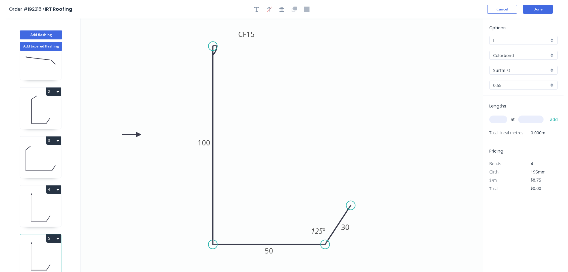
click at [497, 121] on input "text" at bounding box center [499, 119] width 18 height 8
click at [547, 114] on button "add" at bounding box center [554, 119] width 14 height 10
click at [36, 35] on button "Add flashing" at bounding box center [41, 34] width 43 height 9
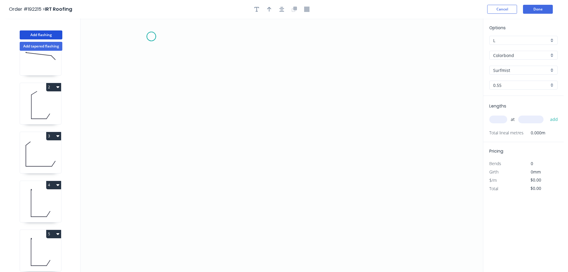
click at [151, 36] on icon "0" at bounding box center [282, 144] width 403 height 253
click at [173, 77] on icon "0" at bounding box center [282, 144] width 403 height 253
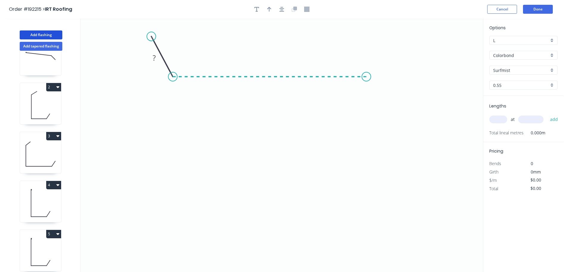
click at [367, 77] on icon "0 ?" at bounding box center [282, 144] width 403 height 253
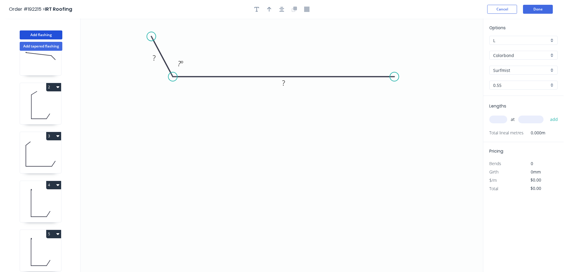
drag, startPoint x: 366, startPoint y: 76, endPoint x: 396, endPoint y: 76, distance: 30.4
click at [396, 76] on circle at bounding box center [394, 76] width 9 height 9
click at [396, 75] on circle at bounding box center [395, 76] width 9 height 9
click at [398, 192] on icon "0 ? ? ? º" at bounding box center [282, 144] width 403 height 253
click at [436, 224] on icon "0 ? ? ? ? º" at bounding box center [282, 144] width 403 height 253
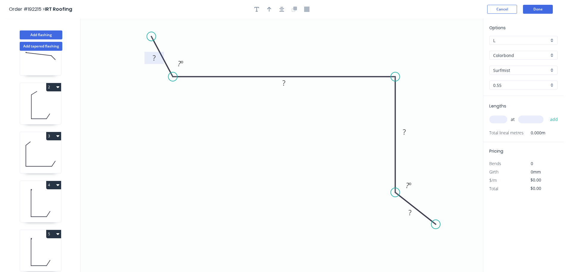
click at [151, 62] on rect at bounding box center [154, 58] width 12 height 8
click at [266, 11] on button "button" at bounding box center [269, 9] width 9 height 9
drag, startPoint x: 454, startPoint y: 47, endPoint x: 264, endPoint y: 157, distance: 219.6
click at [264, 157] on icon at bounding box center [263, 149] width 5 height 19
drag, startPoint x: 264, startPoint y: 156, endPoint x: 190, endPoint y: 203, distance: 87.4
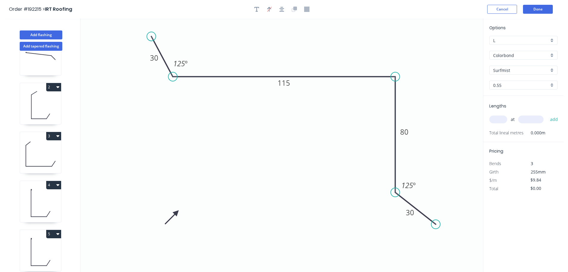
click at [175, 213] on icon at bounding box center [171, 217] width 17 height 17
click at [494, 120] on input "text" at bounding box center [499, 119] width 18 height 8
click at [547, 114] on button "add" at bounding box center [554, 119] width 14 height 10
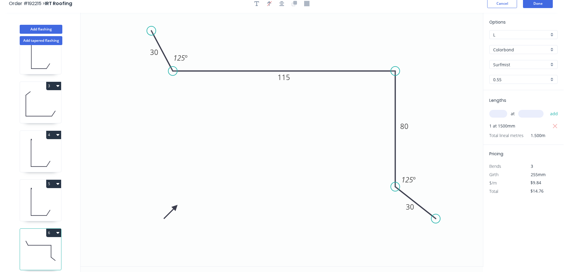
scroll to position [11, 0]
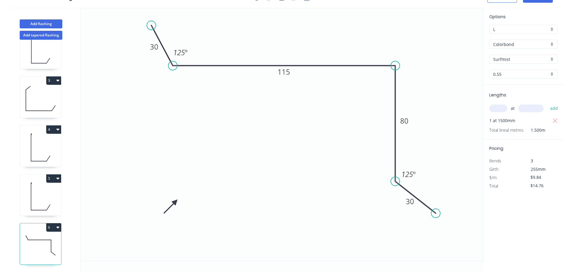
click at [51, 225] on button "6" at bounding box center [53, 227] width 15 height 8
click at [45, 238] on div "Duplicate" at bounding box center [33, 242] width 46 height 9
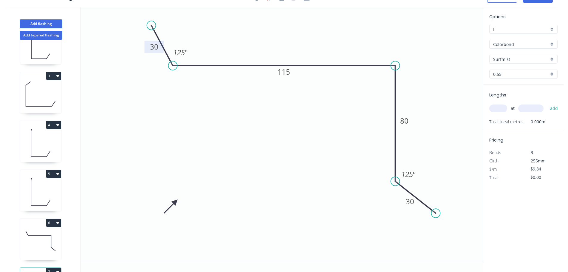
click at [154, 51] on tspan "30" at bounding box center [154, 47] width 8 height 10
drag, startPoint x: 396, startPoint y: 181, endPoint x: 398, endPoint y: 209, distance: 28.4
click at [396, 206] on circle at bounding box center [395, 203] width 9 height 9
drag, startPoint x: 435, startPoint y: 211, endPoint x: 437, endPoint y: 241, distance: 30.5
click at [442, 239] on circle at bounding box center [444, 234] width 9 height 9
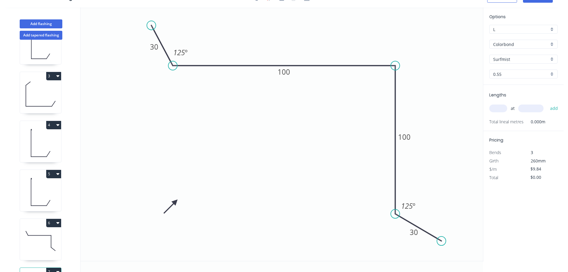
drag, startPoint x: 398, startPoint y: 205, endPoint x: 398, endPoint y: 214, distance: 8.7
click at [398, 214] on circle at bounding box center [395, 213] width 9 height 9
click at [442, 242] on circle at bounding box center [441, 241] width 9 height 9
click at [502, 107] on input "text" at bounding box center [499, 108] width 18 height 8
click at [547, 103] on button "add" at bounding box center [554, 108] width 14 height 10
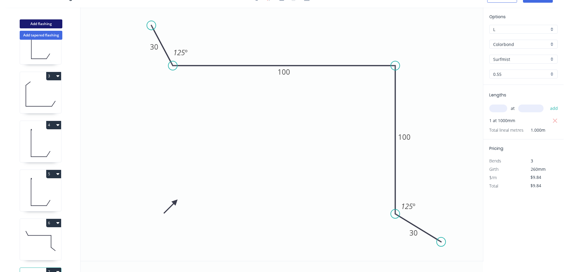
click at [41, 24] on button "Add flashing" at bounding box center [41, 23] width 43 height 9
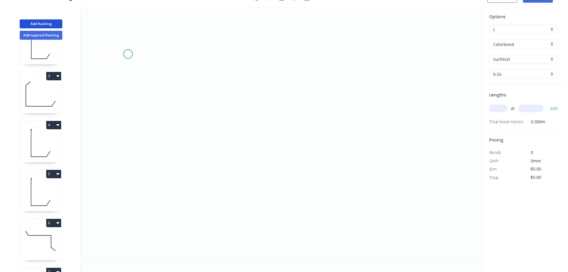
click at [128, 54] on icon "0" at bounding box center [282, 133] width 403 height 253
click at [128, 203] on icon "0" at bounding box center [282, 133] width 403 height 253
click at [316, 198] on icon "0 ?" at bounding box center [282, 133] width 403 height 253
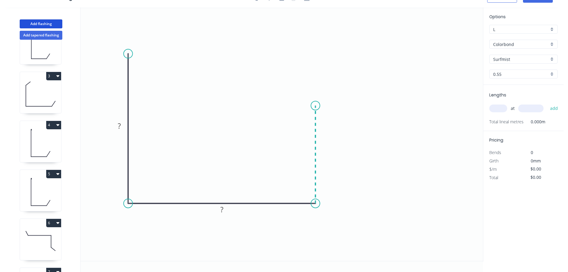
click at [317, 106] on icon "0 ? ?" at bounding box center [282, 133] width 403 height 253
click at [283, 107] on icon "0 ? ? ?" at bounding box center [282, 133] width 403 height 253
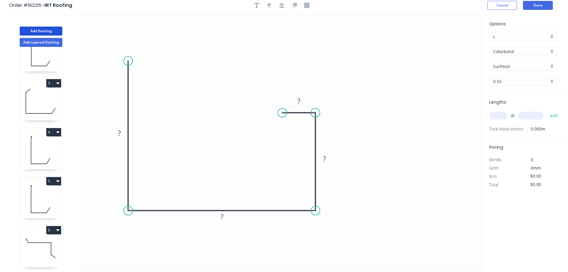
scroll to position [0, 0]
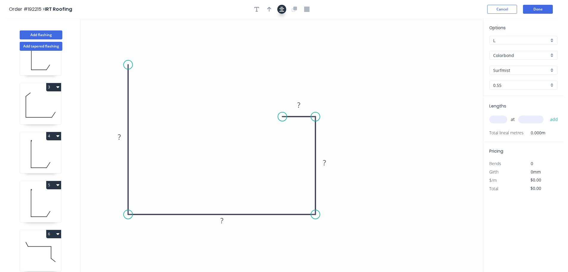
click at [282, 10] on icon "button" at bounding box center [282, 9] width 5 height 5
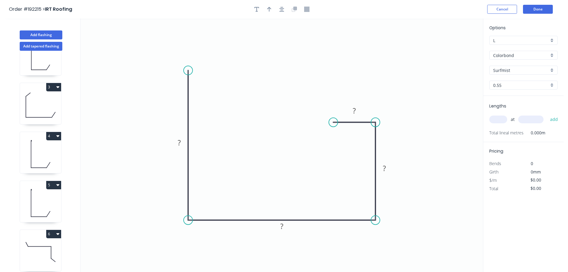
drag, startPoint x: 338, startPoint y: 123, endPoint x: 334, endPoint y: 122, distance: 4.5
click at [334, 122] on circle at bounding box center [333, 122] width 9 height 9
drag, startPoint x: 189, startPoint y: 68, endPoint x: 189, endPoint y: 42, distance: 25.7
click at [189, 42] on circle at bounding box center [188, 45] width 9 height 9
click at [180, 128] on tspan "?" at bounding box center [179, 128] width 3 height 10
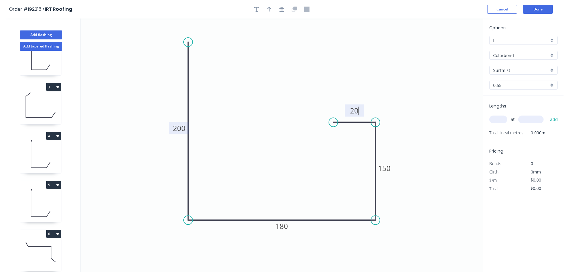
click at [287, 10] on div at bounding box center [282, 9] width 63 height 9
drag, startPoint x: 284, startPoint y: 9, endPoint x: 277, endPoint y: 10, distance: 6.3
click at [283, 9] on icon "button" at bounding box center [282, 9] width 5 height 5
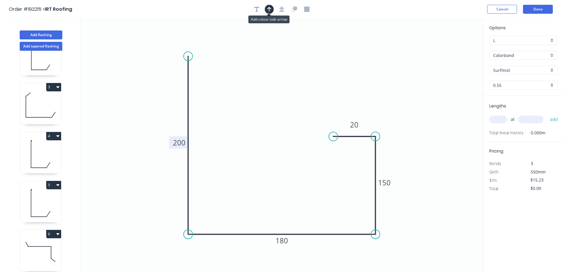
click at [269, 10] on icon "button" at bounding box center [269, 9] width 4 height 5
drag, startPoint x: 454, startPoint y: 47, endPoint x: 131, endPoint y: 92, distance: 326.3
click at [133, 92] on icon at bounding box center [135, 83] width 5 height 19
click at [130, 92] on icon at bounding box center [125, 96] width 17 height 17
click at [127, 93] on icon at bounding box center [125, 96] width 17 height 17
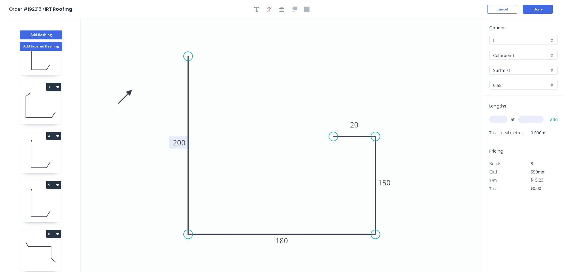
click at [127, 93] on icon at bounding box center [124, 96] width 17 height 17
drag, startPoint x: 127, startPoint y: 93, endPoint x: 122, endPoint y: 98, distance: 7.6
click at [115, 96] on icon at bounding box center [108, 95] width 19 height 5
click at [493, 122] on input "text" at bounding box center [499, 119] width 18 height 8
click at [547, 114] on button "add" at bounding box center [554, 119] width 14 height 10
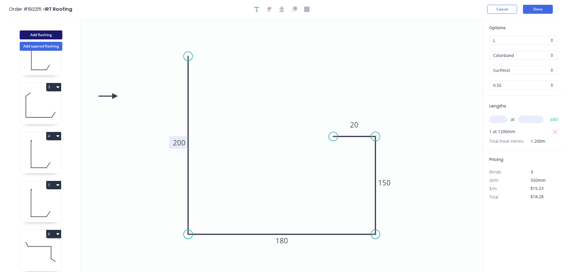
click at [32, 38] on button "Add flashing" at bounding box center [41, 34] width 43 height 9
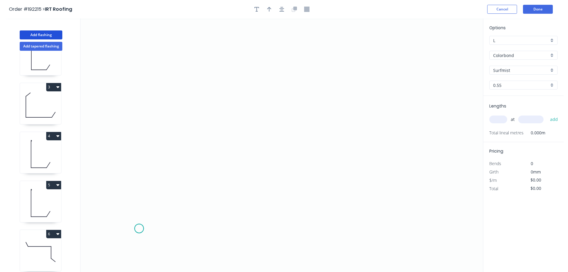
drag, startPoint x: 139, startPoint y: 229, endPoint x: 143, endPoint y: 82, distance: 146.9
click at [139, 228] on icon "0" at bounding box center [282, 144] width 403 height 253
click at [143, 53] on icon "0" at bounding box center [282, 144] width 403 height 253
click at [223, 53] on icon at bounding box center [181, 53] width 84 height 0
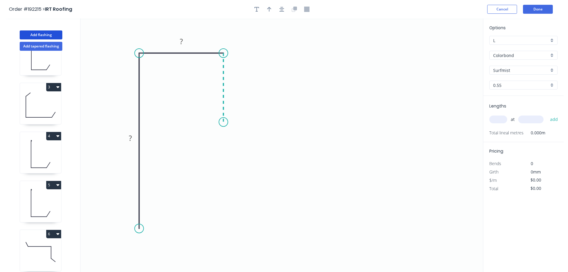
click at [224, 122] on icon "0 ? ?" at bounding box center [282, 144] width 403 height 253
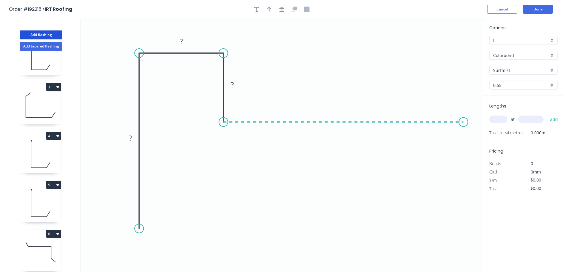
click at [465, 116] on icon "0 ? ? ?" at bounding box center [282, 144] width 403 height 253
drag, startPoint x: 141, startPoint y: 227, endPoint x: 142, endPoint y: 245, distance: 17.6
click at [142, 245] on circle at bounding box center [139, 244] width 9 height 9
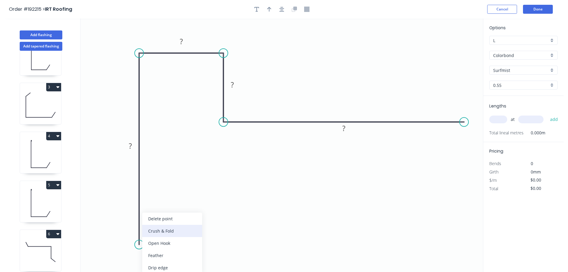
click at [178, 233] on div "Crush & Fold" at bounding box center [172, 231] width 60 height 12
drag, startPoint x: 129, startPoint y: 240, endPoint x: 158, endPoint y: 254, distance: 32.4
click at [203, 249] on rect at bounding box center [200, 243] width 24 height 12
click at [141, 251] on circle at bounding box center [139, 250] width 9 height 9
drag, startPoint x: 210, startPoint y: 252, endPoint x: 186, endPoint y: 257, distance: 24.6
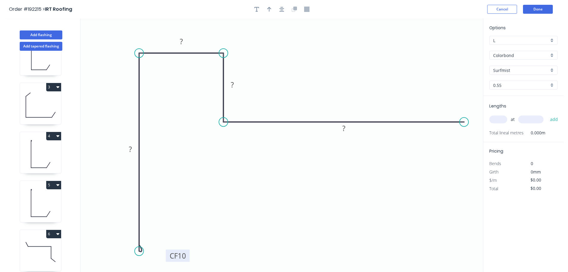
click at [186, 258] on rect at bounding box center [178, 255] width 24 height 12
click at [134, 146] on rect at bounding box center [130, 149] width 12 height 8
click at [183, 256] on tspan "10" at bounding box center [180, 256] width 8 height 10
click at [278, 10] on button "button" at bounding box center [281, 9] width 9 height 9
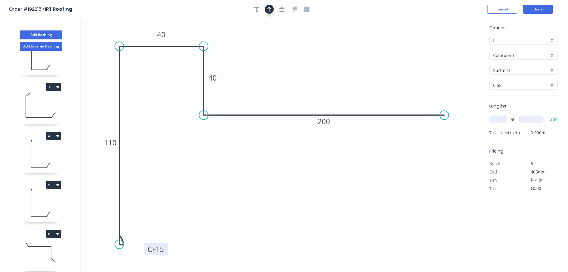
click at [272, 10] on button "button" at bounding box center [269, 9] width 9 height 9
drag, startPoint x: 375, startPoint y: 56, endPoint x: 310, endPoint y: 49, distance: 65.1
click at [310, 49] on icon at bounding box center [309, 42] width 5 height 19
click at [500, 116] on input "text" at bounding box center [499, 119] width 18 height 8
click at [547, 114] on button "add" at bounding box center [554, 119] width 14 height 10
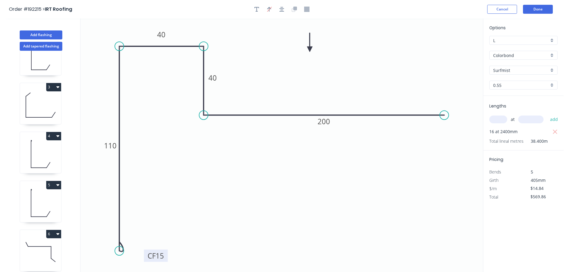
drag, startPoint x: 124, startPoint y: 250, endPoint x: 112, endPoint y: 204, distance: 47.5
click at [123, 251] on circle at bounding box center [119, 250] width 9 height 9
click at [112, 144] on tspan "110" at bounding box center [110, 146] width 13 height 10
click at [542, 12] on button "Done" at bounding box center [538, 9] width 30 height 9
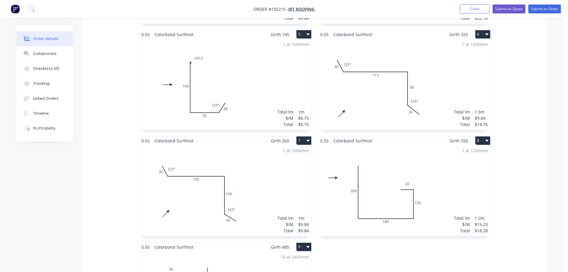
scroll to position [298, 0]
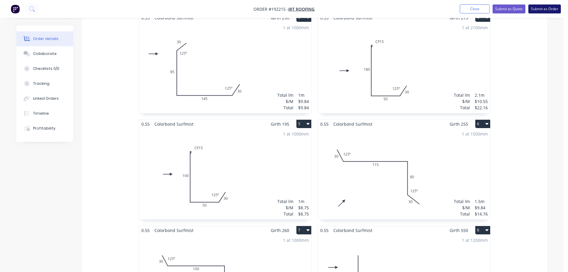
click at [549, 6] on button "Submit as Order" at bounding box center [545, 8] width 33 height 9
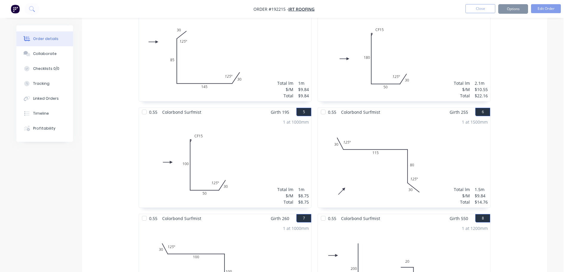
scroll to position [0, 0]
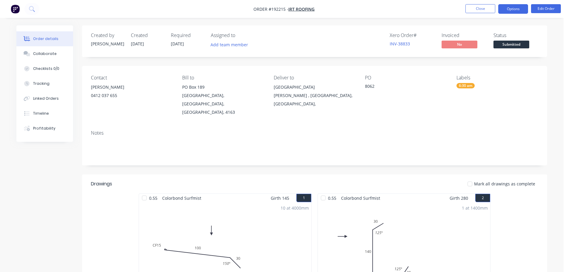
click at [517, 7] on button "Options" at bounding box center [514, 9] width 30 height 10
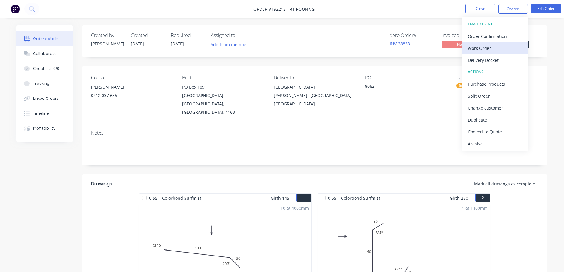
click at [515, 52] on div "Work Order" at bounding box center [495, 48] width 55 height 9
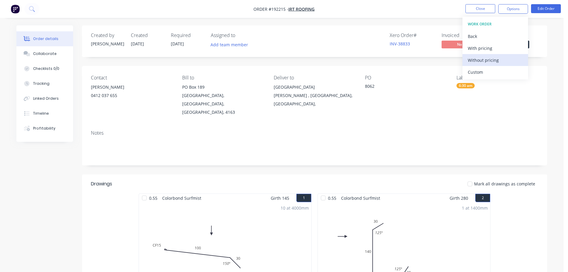
click at [511, 64] on div "Without pricing" at bounding box center [495, 60] width 55 height 9
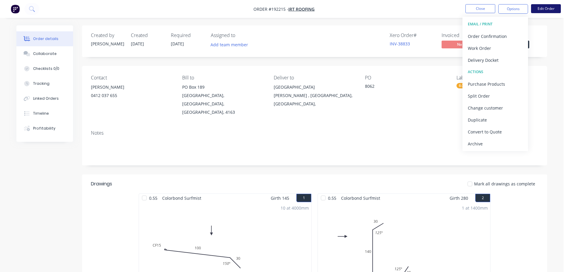
click at [545, 9] on button "Edit Order" at bounding box center [546, 8] width 30 height 9
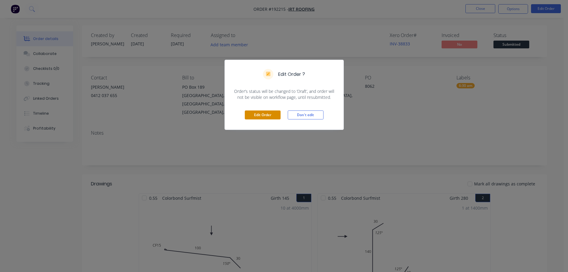
click at [269, 114] on button "Edit Order" at bounding box center [263, 114] width 36 height 9
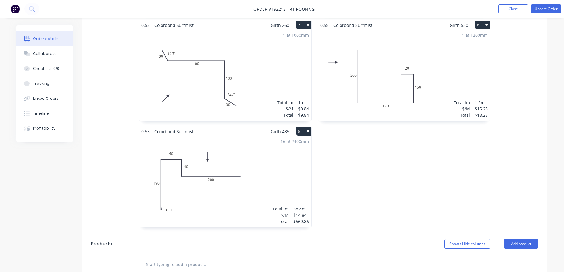
scroll to position [567, 0]
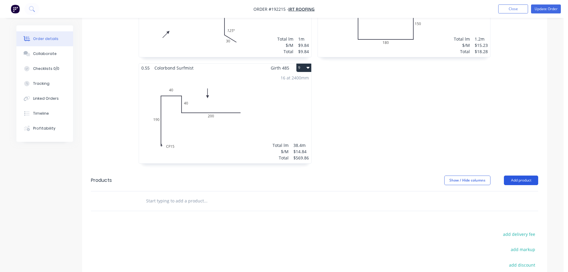
click at [522, 175] on button "Add product" at bounding box center [521, 180] width 34 height 10
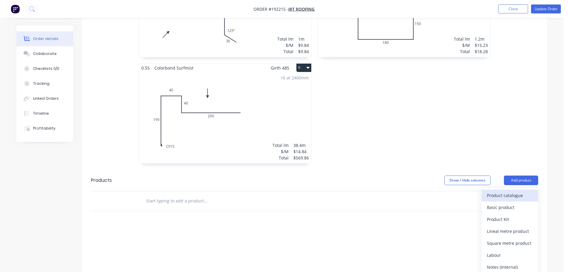
click at [512, 191] on div "Product catalogue" at bounding box center [510, 195] width 46 height 9
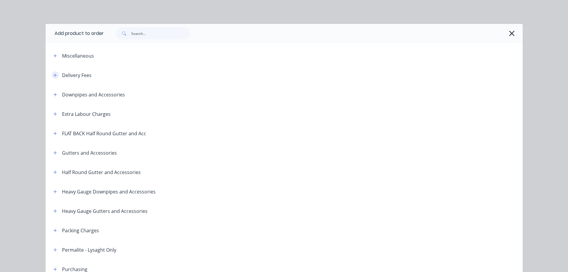
click at [53, 73] on icon "button" at bounding box center [55, 75] width 4 height 4
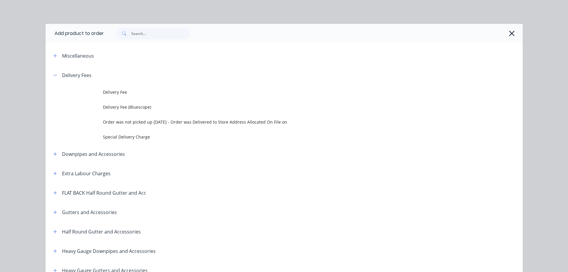
click at [108, 91] on span "Delivery Fee" at bounding box center [271, 92] width 336 height 6
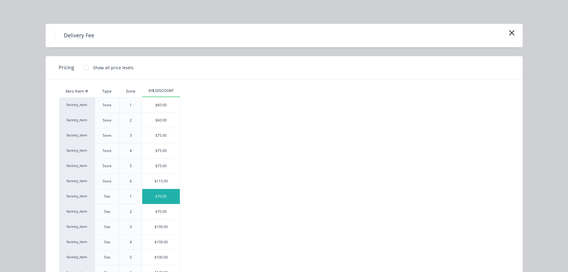
click at [160, 202] on div "$70.00" at bounding box center [161, 196] width 38 height 15
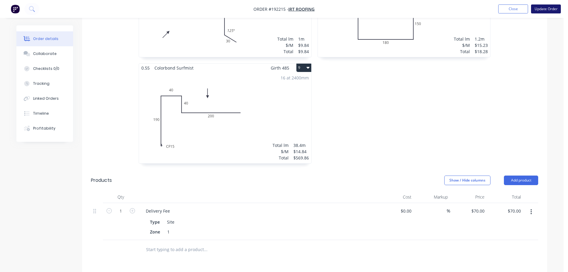
click at [552, 12] on button "Update Order" at bounding box center [546, 8] width 30 height 9
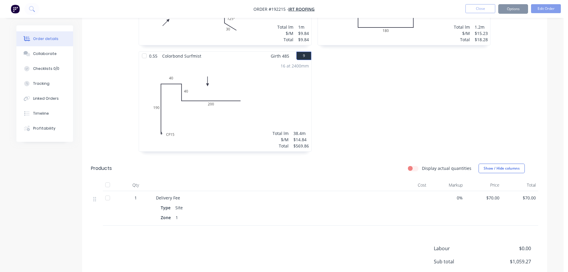
scroll to position [0, 0]
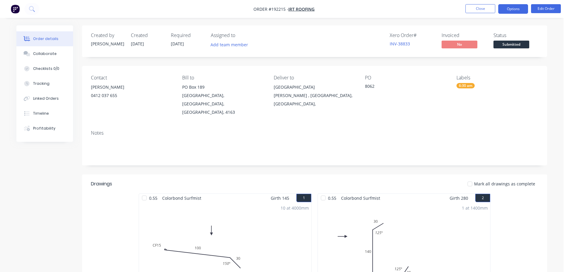
click at [519, 12] on button "Options" at bounding box center [514, 9] width 30 height 10
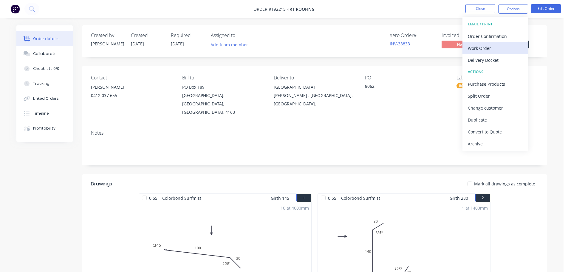
click at [500, 44] on div "Work Order" at bounding box center [495, 48] width 55 height 9
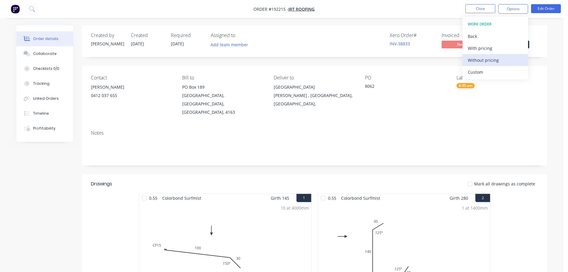
click at [499, 61] on div "Without pricing" at bounding box center [495, 60] width 55 height 9
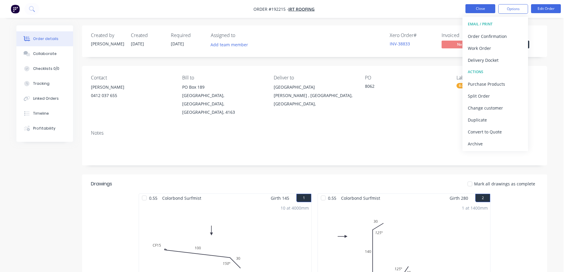
click at [482, 10] on button "Close" at bounding box center [481, 8] width 30 height 9
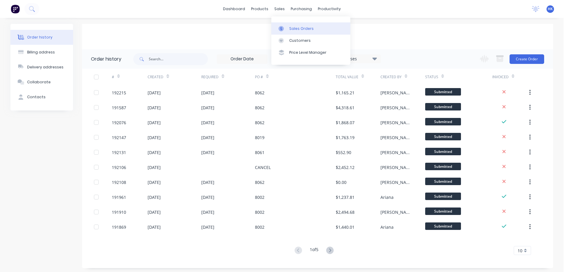
click at [297, 28] on div "Sales Orders" at bounding box center [301, 28] width 24 height 5
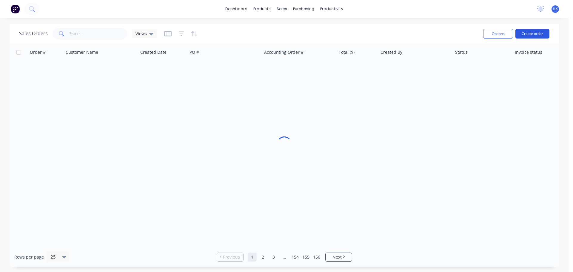
click at [537, 35] on button "Create order" at bounding box center [532, 34] width 34 height 10
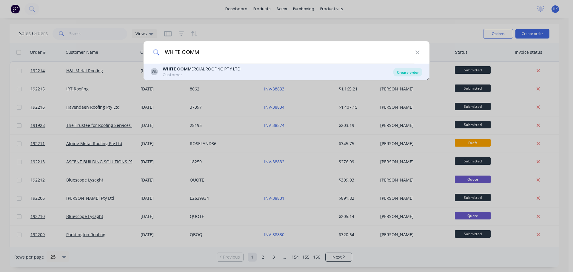
click at [401, 71] on div "Create order" at bounding box center [407, 72] width 29 height 8
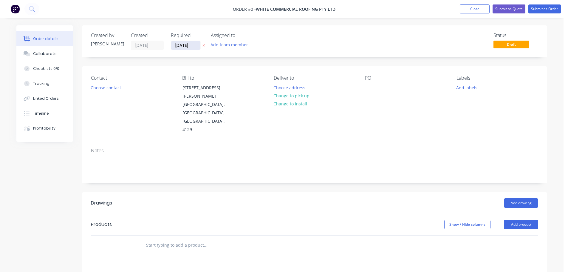
click at [186, 47] on input "[DATE]" at bounding box center [185, 45] width 29 height 9
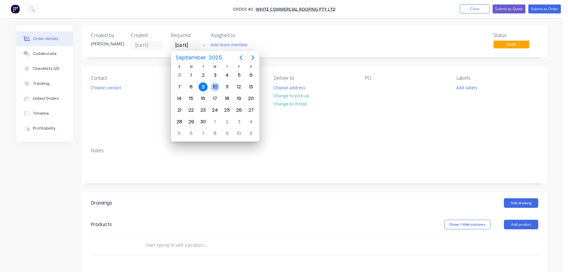
click at [216, 87] on div "10" at bounding box center [215, 86] width 9 height 9
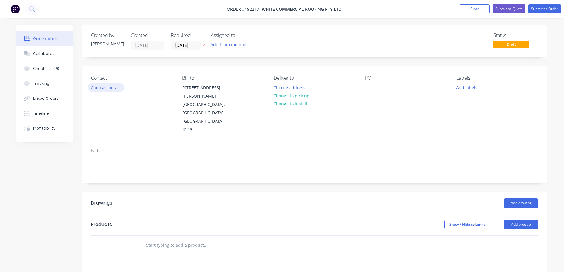
click at [118, 90] on button "Choose contact" at bounding box center [106, 87] width 37 height 8
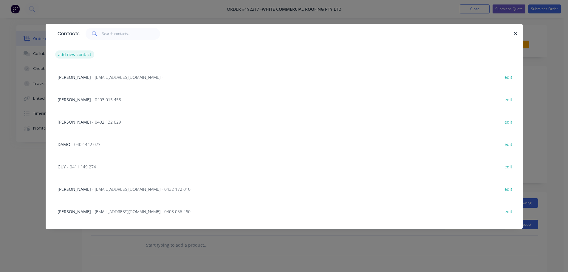
click at [80, 58] on button "add new contact" at bounding box center [74, 54] width 39 height 8
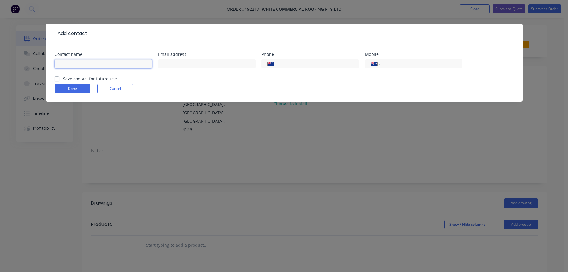
click at [92, 63] on input "text" at bounding box center [104, 63] width 98 height 9
click at [424, 63] on input "tel" at bounding box center [421, 64] width 72 height 7
click at [73, 88] on button "Done" at bounding box center [73, 88] width 36 height 9
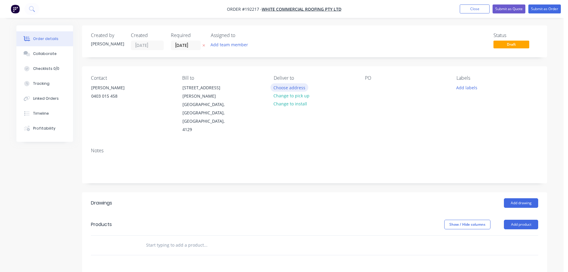
click at [301, 89] on button "Choose address" at bounding box center [290, 87] width 38 height 8
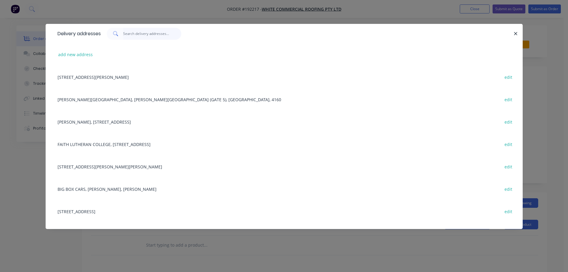
click at [135, 38] on input "text" at bounding box center [152, 34] width 58 height 12
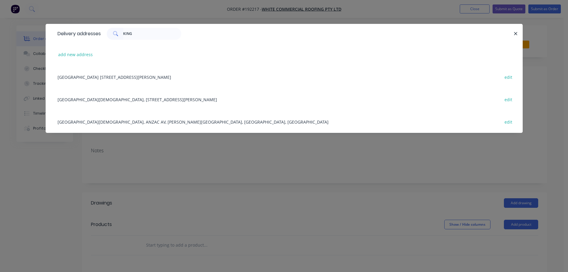
click at [127, 78] on div "[GEOGRAPHIC_DATA] [STREET_ADDRESS][PERSON_NAME] edit" at bounding box center [284, 77] width 459 height 22
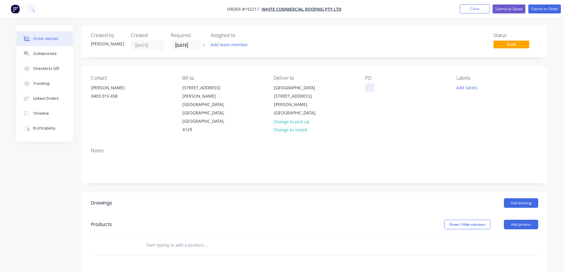
click at [371, 84] on div at bounding box center [370, 87] width 10 height 9
click at [476, 87] on button "Add labels" at bounding box center [466, 87] width 27 height 8
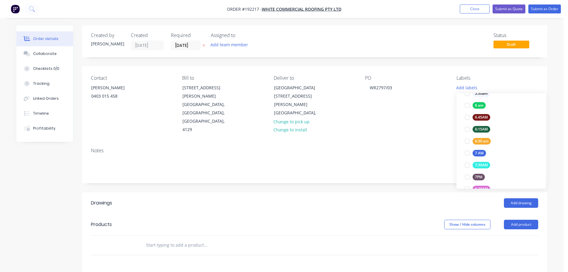
scroll to position [119, 0]
click at [467, 140] on div at bounding box center [468, 141] width 12 height 12
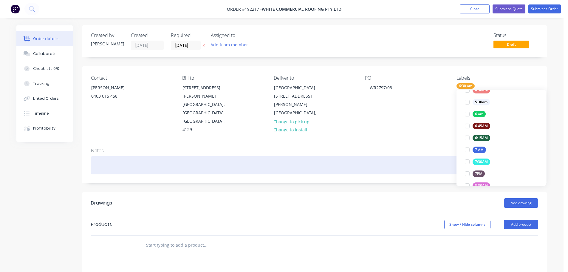
scroll to position [0, 0]
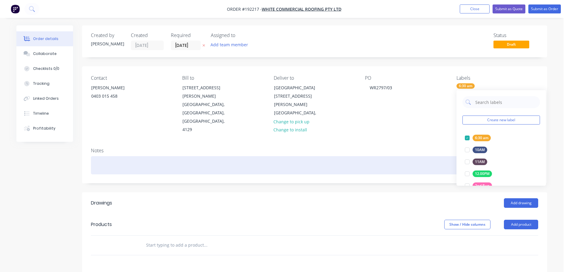
click at [425, 156] on div at bounding box center [315, 165] width 448 height 18
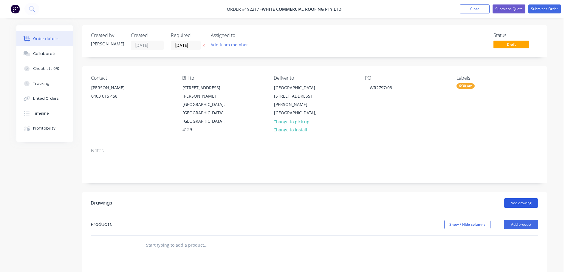
click at [521, 198] on button "Add drawing" at bounding box center [521, 203] width 34 height 10
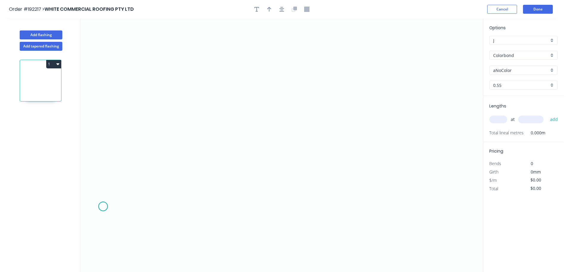
click at [103, 206] on icon "0" at bounding box center [282, 144] width 403 height 253
click at [157, 204] on icon "0" at bounding box center [282, 144] width 403 height 253
click at [156, 74] on icon "0 ?" at bounding box center [282, 144] width 403 height 253
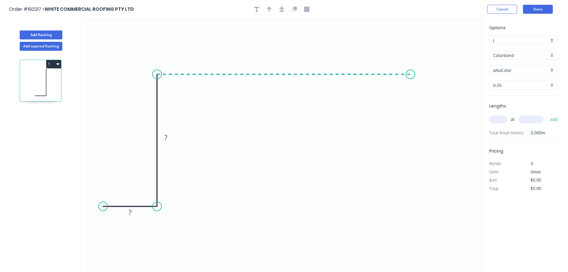
click at [411, 84] on icon "0 ? ?" at bounding box center [282, 144] width 403 height 253
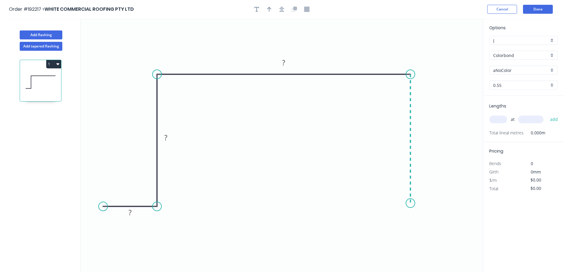
click at [407, 203] on icon "0 ? ? ?" at bounding box center [282, 144] width 403 height 253
click at [461, 206] on icon "0 ? ? ? ?" at bounding box center [282, 144] width 403 height 253
drag, startPoint x: 104, startPoint y: 208, endPoint x: 109, endPoint y: 208, distance: 5.4
click at [109, 208] on circle at bounding box center [109, 206] width 9 height 9
click at [108, 206] on circle at bounding box center [108, 206] width 9 height 9
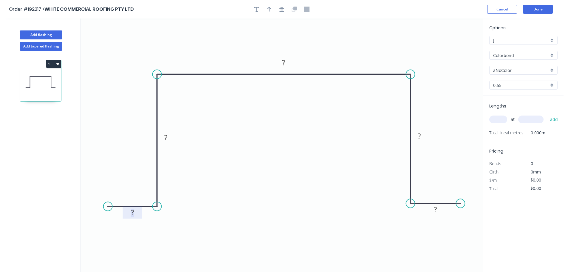
click at [135, 216] on rect at bounding box center [133, 213] width 12 height 8
drag, startPoint x: 174, startPoint y: 138, endPoint x: 149, endPoint y: 139, distance: 24.8
click at [149, 139] on rect at bounding box center [141, 138] width 20 height 12
click at [282, 7] on icon "button" at bounding box center [282, 9] width 5 height 5
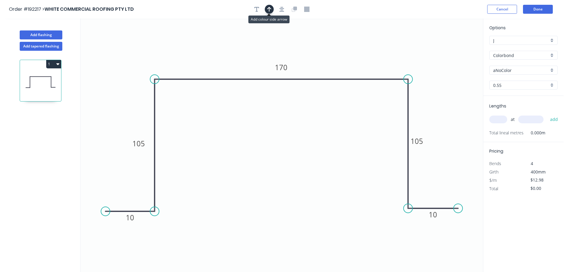
click at [269, 8] on icon "button" at bounding box center [269, 9] width 4 height 5
click at [456, 47] on icon "0 10 105 170 105 10" at bounding box center [282, 144] width 403 height 253
click at [454, 47] on icon at bounding box center [453, 41] width 5 height 19
drag, startPoint x: 453, startPoint y: 47, endPoint x: 473, endPoint y: 50, distance: 20.0
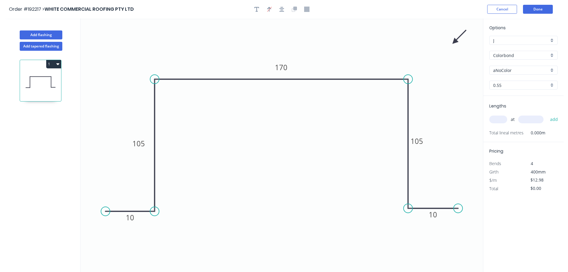
click at [455, 41] on icon at bounding box center [459, 36] width 17 height 17
click at [512, 54] on input "Colorbond" at bounding box center [521, 55] width 56 height 6
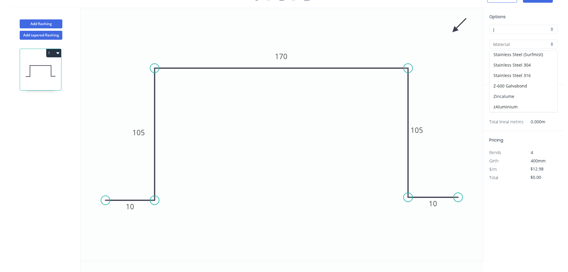
click at [515, 98] on div "Zincalume" at bounding box center [524, 96] width 68 height 10
click at [500, 109] on input "text" at bounding box center [499, 108] width 18 height 8
click at [547, 103] on button "add" at bounding box center [554, 108] width 14 height 10
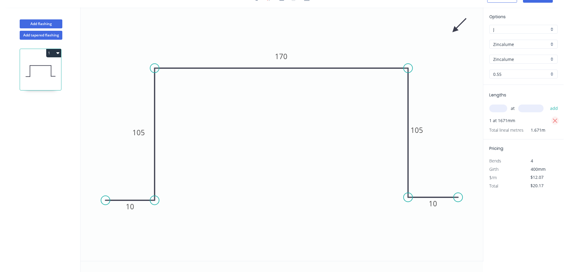
click at [557, 121] on icon "button" at bounding box center [555, 120] width 5 height 7
click at [500, 112] on div "at add" at bounding box center [525, 108] width 70 height 10
click at [501, 110] on input "text" at bounding box center [499, 108] width 18 height 8
click at [547, 103] on button "add" at bounding box center [554, 108] width 14 height 10
click at [52, 25] on button "Add flashing" at bounding box center [41, 23] width 43 height 9
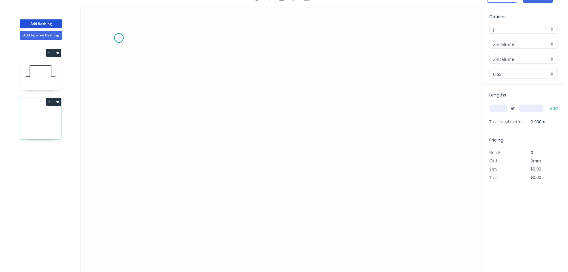
click at [119, 38] on icon "0" at bounding box center [282, 133] width 403 height 253
click at [125, 184] on icon "0" at bounding box center [282, 133] width 403 height 253
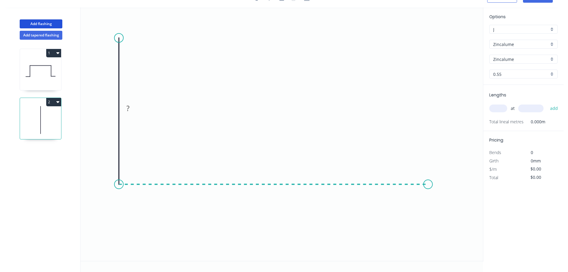
click at [428, 183] on icon "0 ?" at bounding box center [282, 133] width 403 height 253
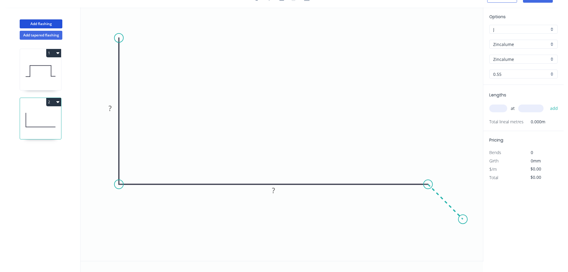
click at [463, 216] on icon "0 ? ?" at bounding box center [282, 133] width 403 height 253
click at [109, 107] on tspan "?" at bounding box center [110, 108] width 3 height 10
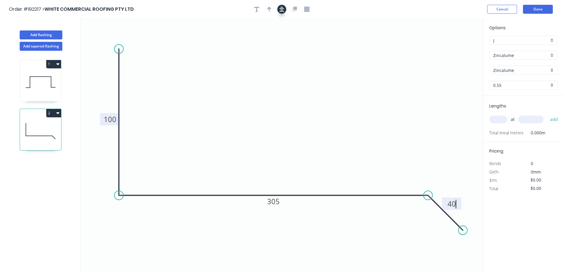
click at [283, 10] on icon "button" at bounding box center [282, 9] width 5 height 5
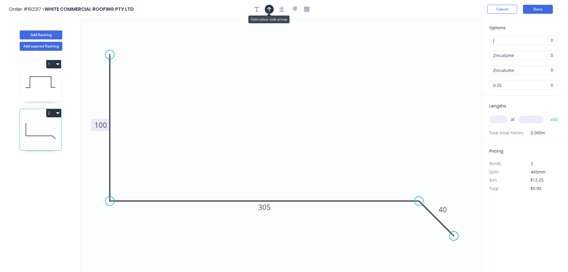
click at [267, 11] on icon "button" at bounding box center [269, 9] width 4 height 5
drag, startPoint x: 452, startPoint y: 47, endPoint x: 278, endPoint y: 47, distance: 174.2
click at [298, 47] on icon at bounding box center [300, 42] width 5 height 19
click at [521, 55] on input "Zincalume" at bounding box center [521, 55] width 56 height 6
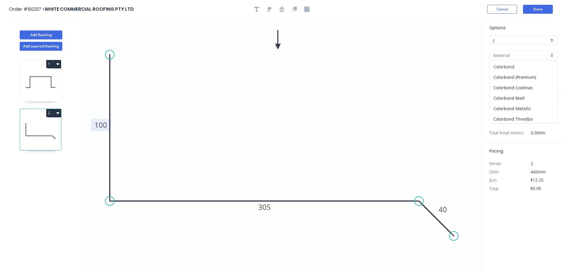
click at [519, 65] on div "Colorbond" at bounding box center [524, 66] width 68 height 10
click at [518, 71] on input "aNoColor" at bounding box center [521, 70] width 56 height 6
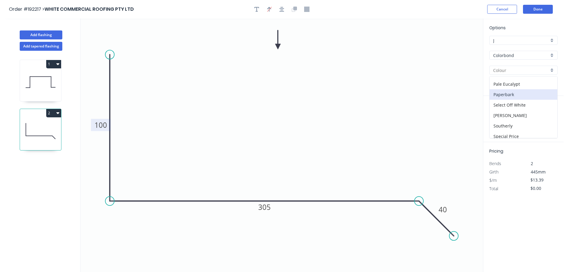
scroll to position [209, 0]
click at [510, 107] on div "Surfmist" at bounding box center [524, 102] width 68 height 10
click at [500, 118] on input "text" at bounding box center [499, 119] width 18 height 8
click at [547, 114] on button "add" at bounding box center [554, 119] width 14 height 10
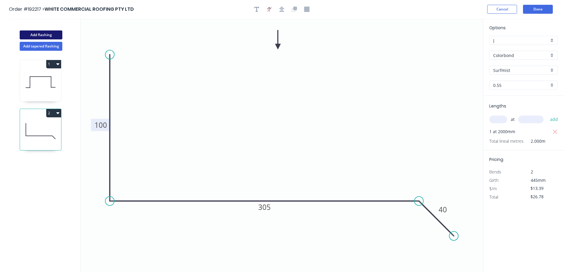
click at [46, 32] on button "Add flashing" at bounding box center [41, 34] width 43 height 9
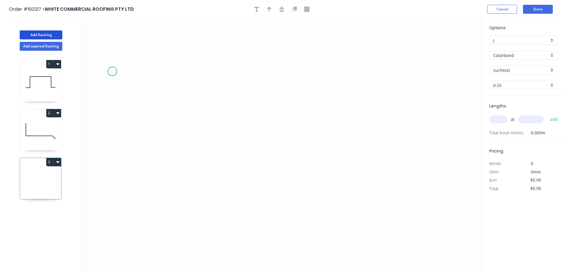
click at [113, 70] on icon "0" at bounding box center [282, 144] width 403 height 253
click at [113, 226] on icon "0" at bounding box center [282, 144] width 403 height 253
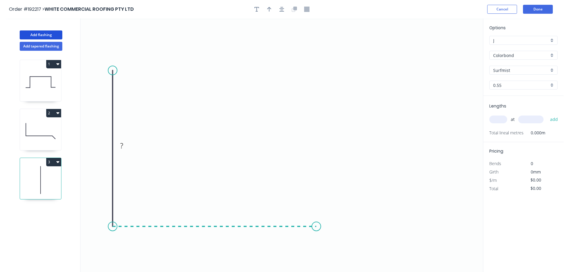
click at [318, 226] on icon "0 ?" at bounding box center [282, 144] width 403 height 253
drag, startPoint x: 112, startPoint y: 70, endPoint x: 112, endPoint y: 62, distance: 8.4
click at [112, 62] on circle at bounding box center [112, 62] width 9 height 9
click at [316, 226] on circle at bounding box center [317, 226] width 9 height 9
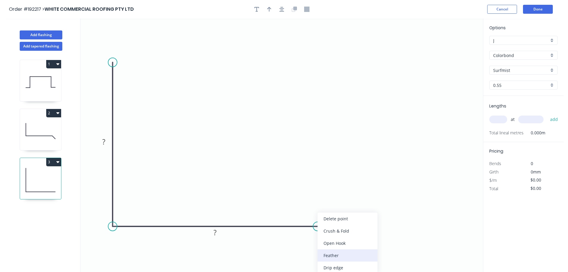
click at [341, 253] on div "Feather" at bounding box center [348, 255] width 60 height 12
drag, startPoint x: 320, startPoint y: 240, endPoint x: 365, endPoint y: 243, distance: 45.5
click at [365, 243] on rect at bounding box center [354, 240] width 23 height 12
click at [362, 241] on tspan "15" at bounding box center [359, 240] width 8 height 10
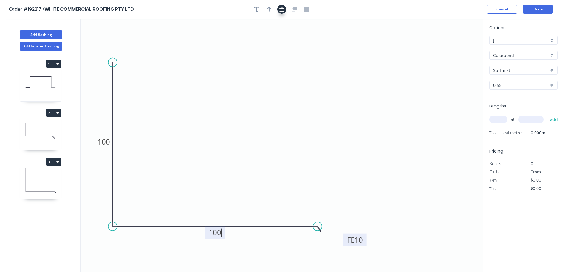
click at [279, 8] on button "button" at bounding box center [281, 9] width 9 height 9
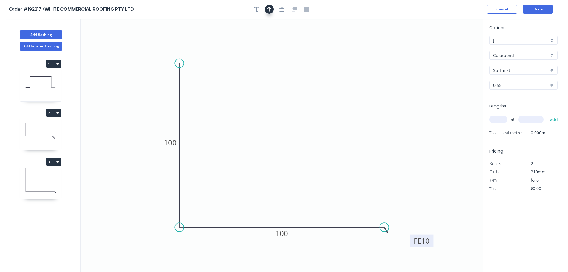
click at [273, 9] on button "button" at bounding box center [269, 9] width 9 height 9
drag, startPoint x: 456, startPoint y: 48, endPoint x: 443, endPoint y: 48, distance: 13.1
click at [442, 50] on icon "0 100 FE 10 100" at bounding box center [282, 144] width 403 height 253
drag, startPoint x: 405, startPoint y: 51, endPoint x: 382, endPoint y: 51, distance: 23.3
click at [402, 51] on icon at bounding box center [404, 43] width 5 height 19
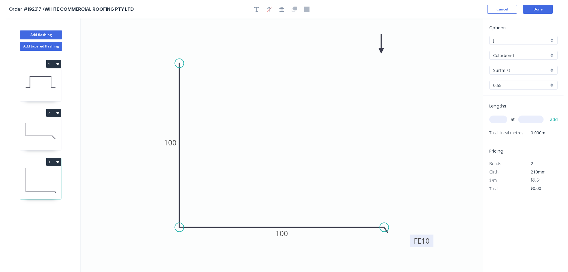
click at [382, 51] on icon at bounding box center [381, 43] width 5 height 19
click at [499, 122] on input "text" at bounding box center [499, 119] width 18 height 8
click at [547, 114] on button "add" at bounding box center [554, 119] width 14 height 10
click at [538, 10] on button "Done" at bounding box center [538, 9] width 30 height 9
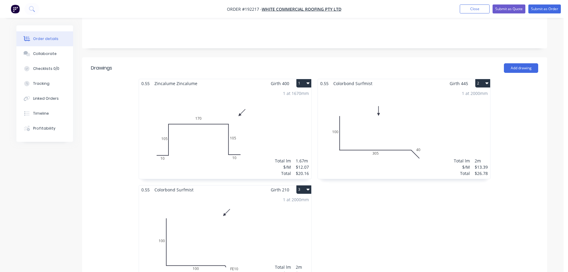
scroll to position [149, 0]
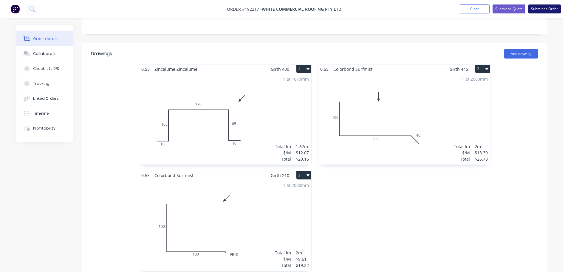
click at [545, 7] on button "Submit as Order" at bounding box center [545, 8] width 33 height 9
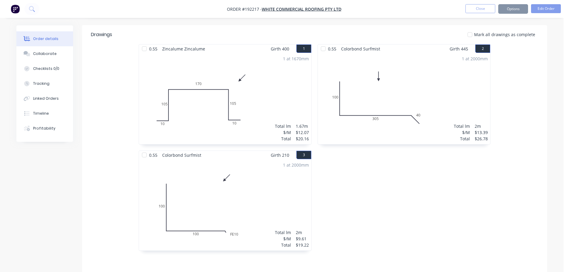
scroll to position [0, 0]
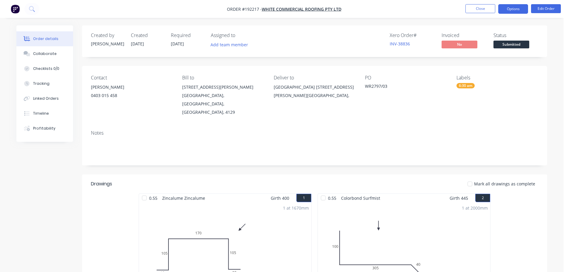
click at [522, 7] on button "Options" at bounding box center [514, 9] width 30 height 10
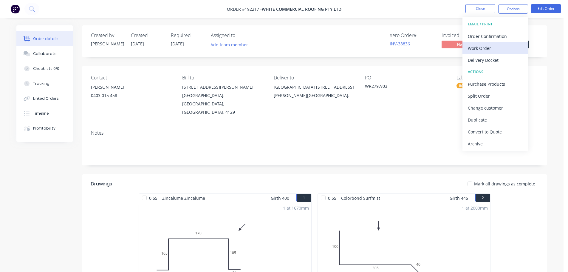
click at [508, 48] on div "Work Order" at bounding box center [495, 48] width 55 height 9
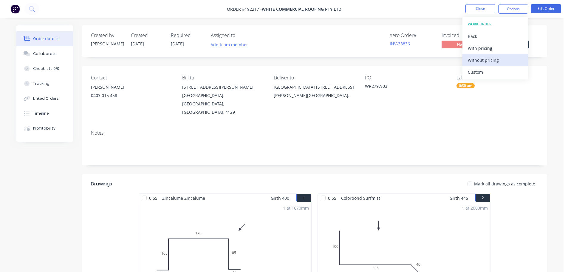
click at [507, 64] on div "Without pricing" at bounding box center [495, 60] width 55 height 9
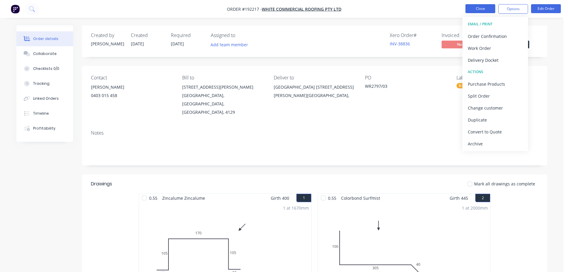
click at [476, 8] on button "Close" at bounding box center [481, 8] width 30 height 9
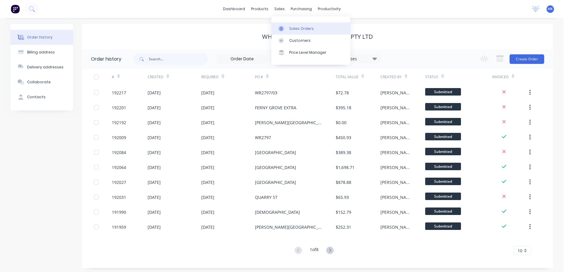
click at [303, 27] on div "Sales Orders" at bounding box center [301, 28] width 24 height 5
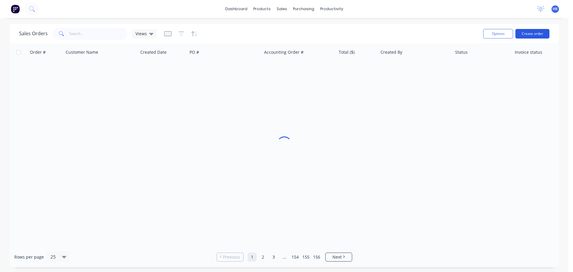
click at [534, 35] on button "Create order" at bounding box center [532, 34] width 34 height 10
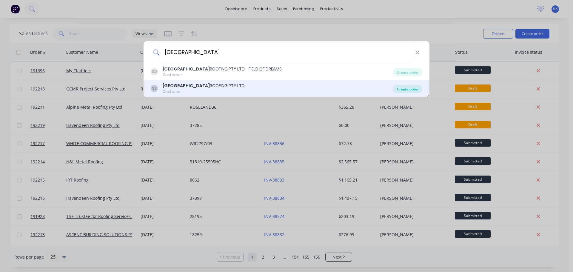
click at [397, 92] on div "Create order" at bounding box center [407, 89] width 29 height 8
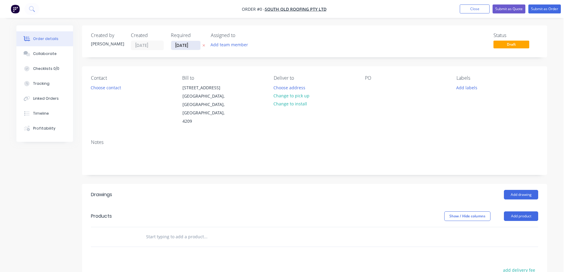
click at [180, 45] on input "[DATE]" at bounding box center [185, 45] width 29 height 9
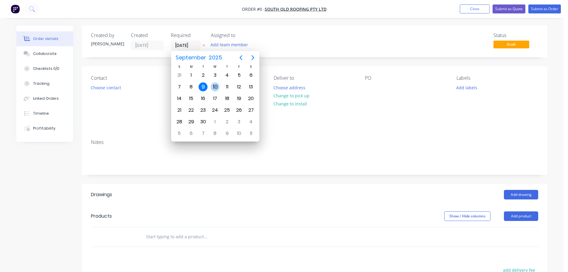
drag, startPoint x: 211, startPoint y: 88, endPoint x: 182, endPoint y: 89, distance: 29.3
click at [211, 88] on div "10" at bounding box center [215, 86] width 9 height 9
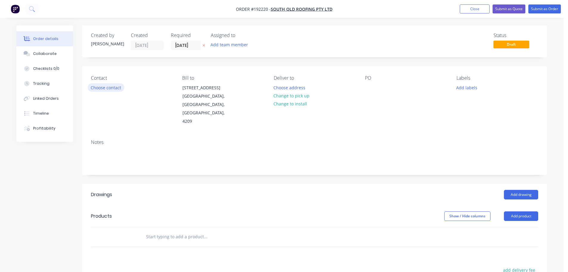
click at [115, 90] on button "Choose contact" at bounding box center [106, 87] width 37 height 8
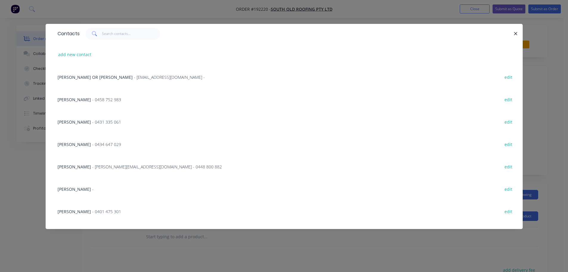
click at [99, 165] on span "- [PERSON_NAME][EMAIL_ADDRESS][DOMAIN_NAME] - 0448 800 882" at bounding box center [157, 167] width 130 height 6
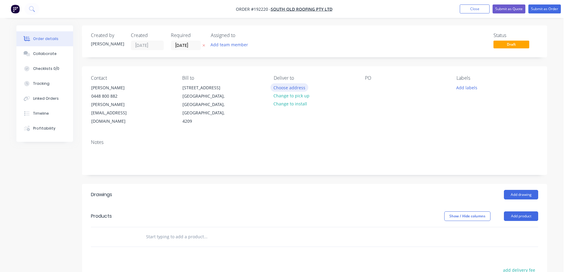
click at [300, 86] on button "Choose address" at bounding box center [290, 87] width 38 height 8
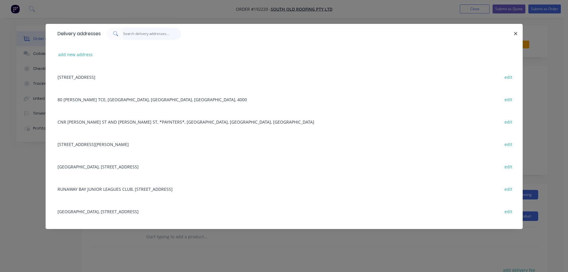
click at [159, 31] on input "text" at bounding box center [152, 34] width 58 height 12
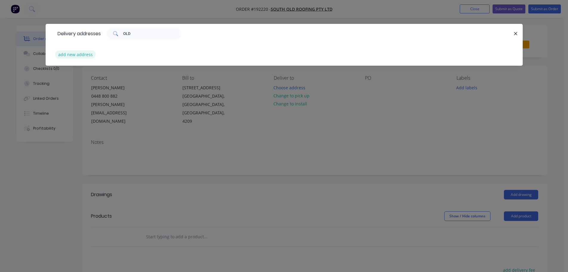
click at [74, 55] on button "add new address" at bounding box center [75, 54] width 41 height 8
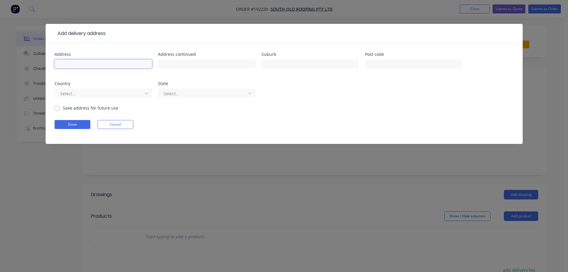
click at [95, 68] on input "text" at bounding box center [104, 63] width 98 height 9
click at [282, 60] on input "text" at bounding box center [311, 63] width 98 height 9
click at [103, 94] on div at bounding box center [100, 93] width 80 height 7
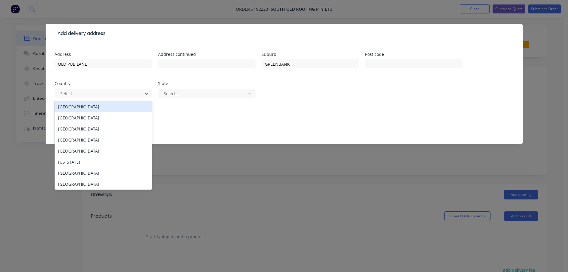
click at [102, 110] on div "[GEOGRAPHIC_DATA]" at bounding box center [104, 106] width 98 height 11
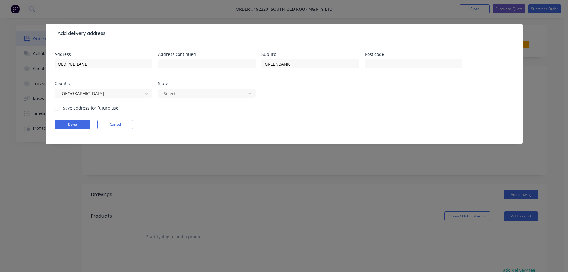
drag, startPoint x: 183, startPoint y: 97, endPoint x: 190, endPoint y: 98, distance: 7.0
click at [183, 96] on div at bounding box center [203, 93] width 80 height 7
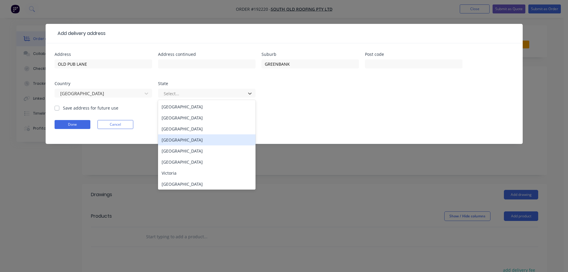
click at [186, 143] on div "[GEOGRAPHIC_DATA]" at bounding box center [207, 139] width 98 height 11
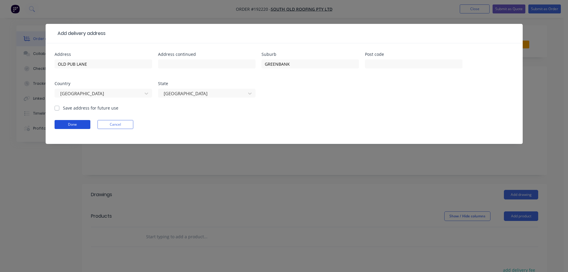
click at [66, 124] on button "Done" at bounding box center [73, 124] width 36 height 9
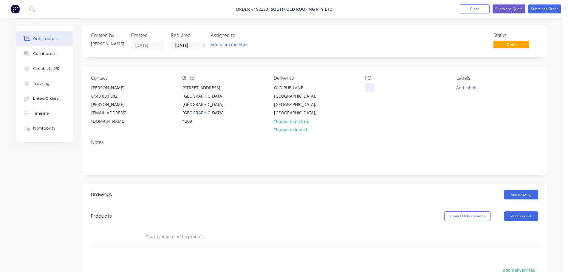
click at [371, 89] on div at bounding box center [370, 87] width 10 height 9
click at [471, 88] on button "Add labels" at bounding box center [466, 87] width 27 height 8
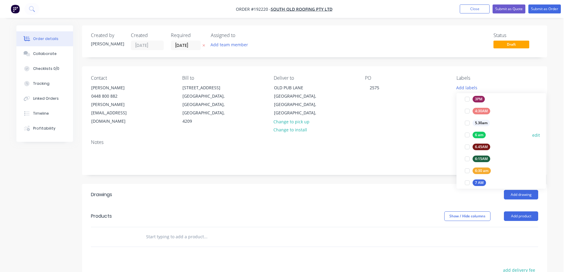
click at [468, 133] on div at bounding box center [468, 135] width 12 height 12
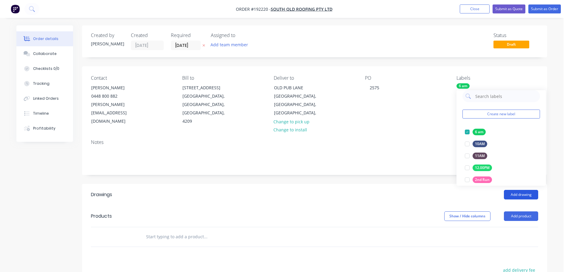
click at [520, 190] on button "Add drawing" at bounding box center [521, 195] width 34 height 10
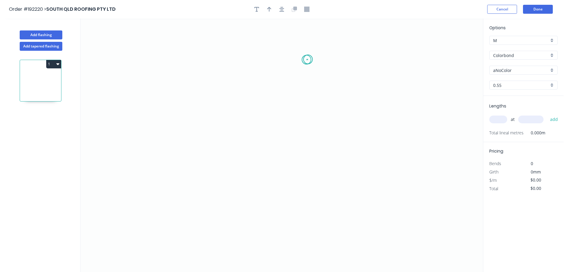
drag, startPoint x: 308, startPoint y: 59, endPoint x: 242, endPoint y: 67, distance: 66.4
click at [306, 60] on icon "0" at bounding box center [282, 144] width 403 height 253
click at [139, 61] on icon "0" at bounding box center [282, 144] width 403 height 253
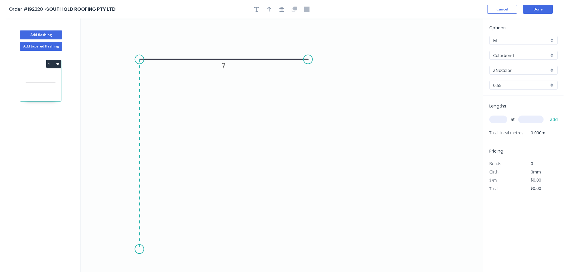
click at [133, 249] on icon "0 ?" at bounding box center [282, 144] width 403 height 253
drag, startPoint x: 309, startPoint y: 58, endPoint x: 317, endPoint y: 58, distance: 7.8
click at [317, 58] on circle at bounding box center [316, 59] width 9 height 9
click at [283, 9] on icon "button" at bounding box center [282, 9] width 5 height 5
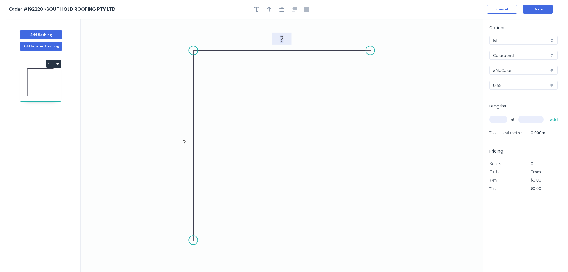
click at [284, 41] on rect at bounding box center [282, 39] width 12 height 8
click at [517, 54] on input "Colorbond" at bounding box center [521, 55] width 56 height 6
click at [535, 99] on div "Galvabond" at bounding box center [524, 101] width 68 height 10
click at [515, 86] on input "0.55" at bounding box center [521, 85] width 56 height 6
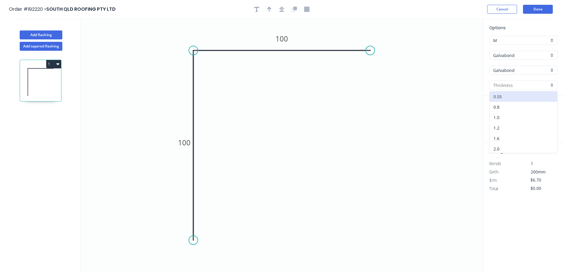
click at [514, 116] on div "1.0" at bounding box center [524, 117] width 68 height 10
click at [502, 121] on input "text" at bounding box center [499, 119] width 18 height 8
click at [547, 114] on button "add" at bounding box center [554, 119] width 14 height 10
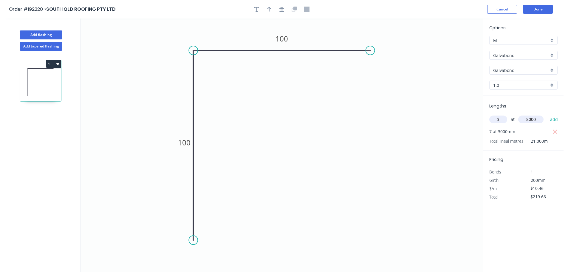
click at [547, 114] on button "add" at bounding box center [554, 119] width 14 height 10
click at [541, 10] on button "Done" at bounding box center [538, 9] width 30 height 9
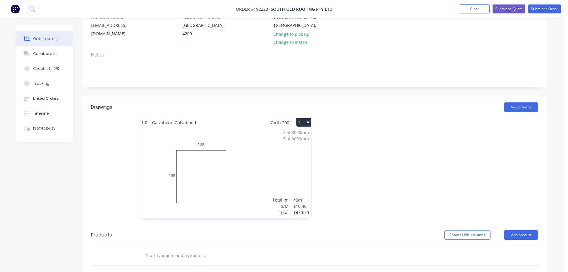
scroll to position [90, 0]
click at [238, 161] on div "7 at 3000mm 3 at 8000mm Total lm $/M Total 45m $10.46 $470.70" at bounding box center [225, 170] width 172 height 91
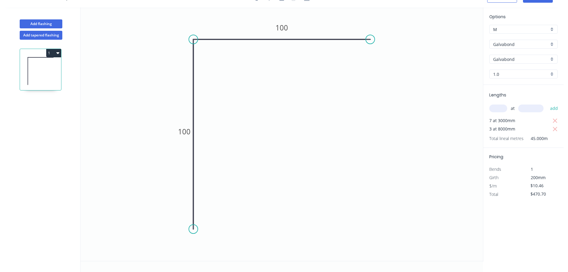
scroll to position [11, 0]
click at [513, 81] on div "Options M M Galvabond Galvabond Z-600 Galvabond Galvabond Galvabond 1.0 1.0" at bounding box center [524, 48] width 80 height 71
click at [513, 77] on div "1.0" at bounding box center [524, 74] width 68 height 9
click at [517, 128] on div "1.6" at bounding box center [524, 127] width 68 height 10
click at [443, 118] on icon "0 100 100" at bounding box center [282, 133] width 403 height 253
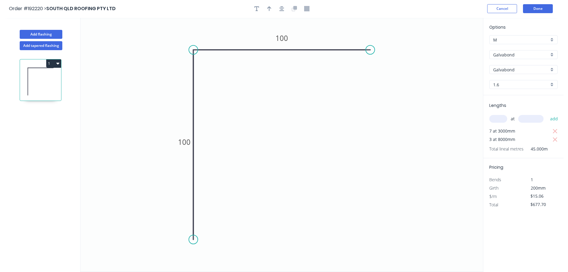
scroll to position [0, 0]
click at [540, 4] on header "Order #192220 > [GEOGRAPHIC_DATA] ROOFING PTY LTD Cancel Done" at bounding box center [282, 9] width 564 height 18
click at [539, 8] on button "Done" at bounding box center [538, 9] width 30 height 9
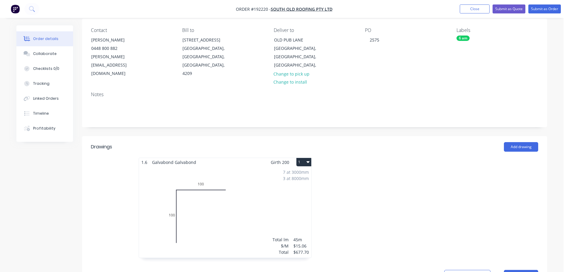
scroll to position [90, 0]
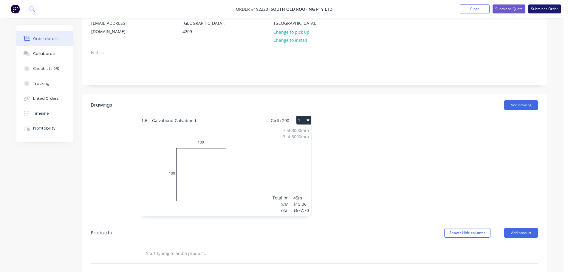
click at [541, 9] on button "Submit as Order" at bounding box center [545, 8] width 33 height 9
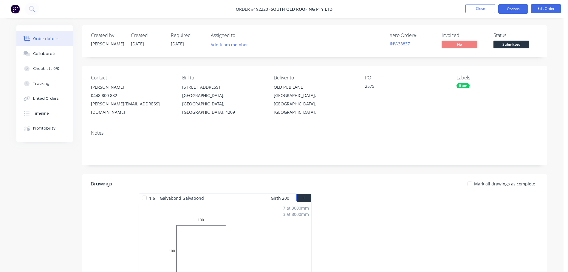
click at [521, 6] on button "Options" at bounding box center [514, 9] width 30 height 10
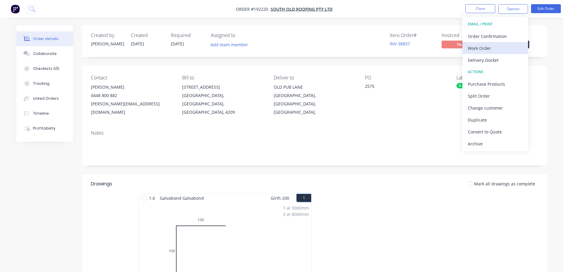
click at [503, 50] on div "Work Order" at bounding box center [495, 48] width 55 height 9
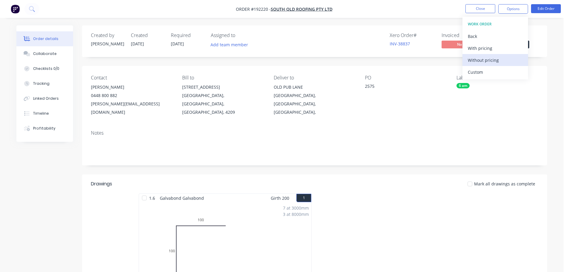
click at [500, 62] on div "Without pricing" at bounding box center [495, 60] width 55 height 9
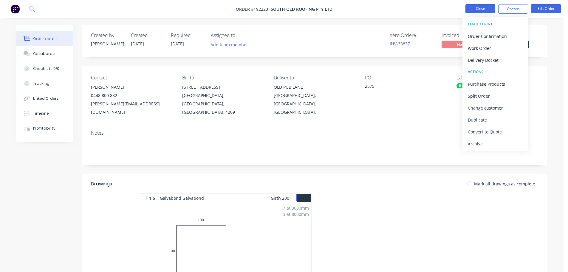
click at [479, 10] on button "Close" at bounding box center [481, 8] width 30 height 9
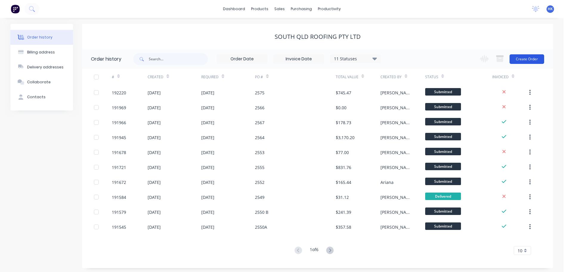
click at [533, 61] on button "Create Order" at bounding box center [527, 59] width 35 height 10
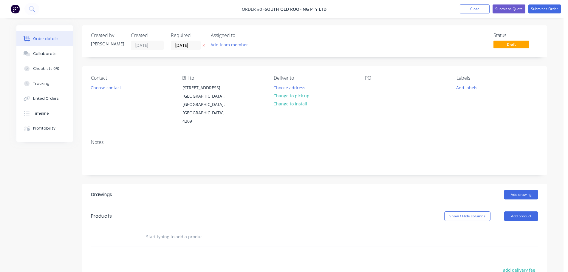
click at [183, 51] on div "Created by [PERSON_NAME] Created [DATE] Required [DATE] Assigned to Add team me…" at bounding box center [314, 41] width 465 height 32
click at [185, 48] on input "[DATE]" at bounding box center [185, 45] width 29 height 9
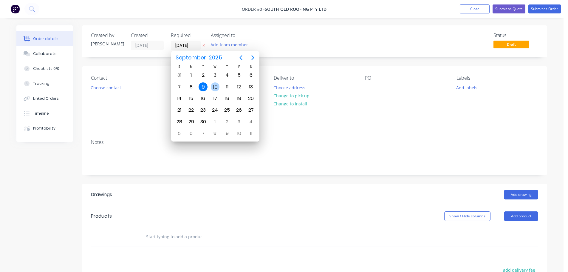
click at [212, 87] on div "10" at bounding box center [215, 86] width 9 height 9
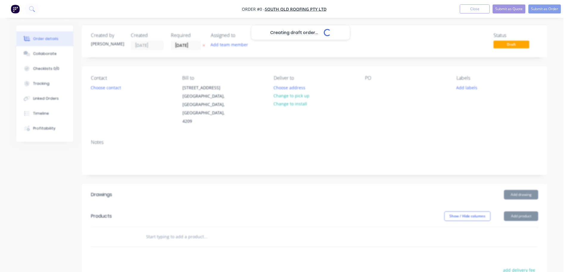
click at [98, 92] on div "Contact Choose contact" at bounding box center [132, 100] width 82 height 50
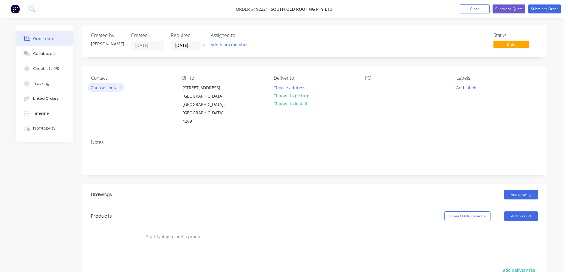
click at [102, 89] on button "Choose contact" at bounding box center [106, 87] width 37 height 8
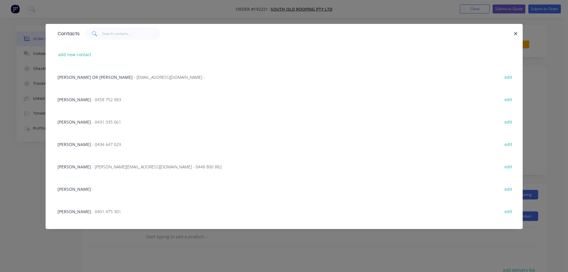
click at [92, 168] on span "- [PERSON_NAME][EMAIL_ADDRESS][DOMAIN_NAME] - 0448 800 882" at bounding box center [157, 167] width 130 height 6
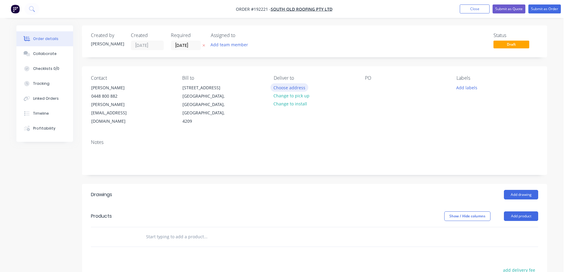
click at [275, 88] on button "Choose address" at bounding box center [290, 87] width 38 height 8
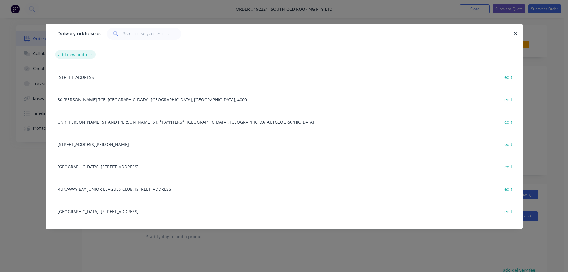
click at [81, 53] on button "add new address" at bounding box center [75, 54] width 41 height 8
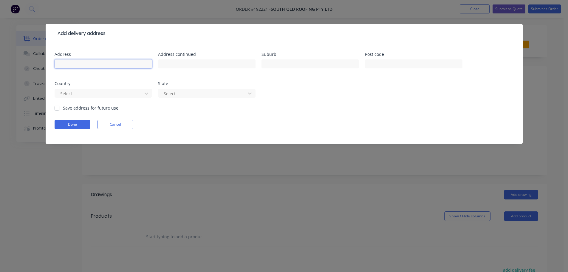
click at [83, 66] on input "text" at bounding box center [104, 63] width 98 height 9
click at [294, 53] on div "Suburb" at bounding box center [311, 54] width 98 height 4
click at [294, 61] on input "text" at bounding box center [311, 63] width 98 height 9
click at [126, 94] on div at bounding box center [100, 93] width 80 height 7
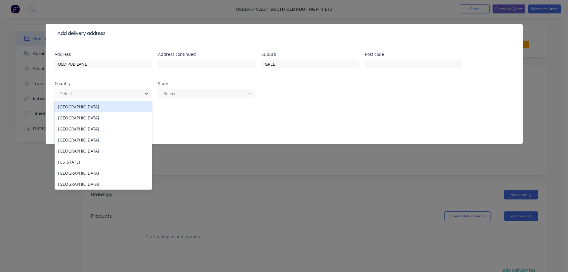
drag, startPoint x: 107, startPoint y: 109, endPoint x: 143, endPoint y: 98, distance: 38.0
click at [107, 109] on div "[GEOGRAPHIC_DATA]" at bounding box center [104, 106] width 98 height 11
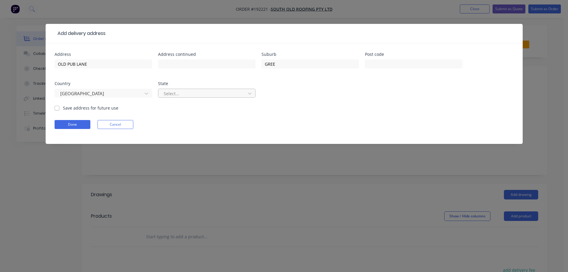
click at [187, 91] on div at bounding box center [203, 93] width 80 height 7
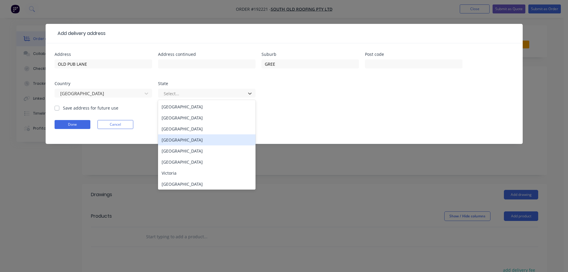
drag, startPoint x: 175, startPoint y: 142, endPoint x: 157, endPoint y: 141, distance: 18.2
click at [174, 141] on div "[GEOGRAPHIC_DATA]" at bounding box center [207, 139] width 98 height 11
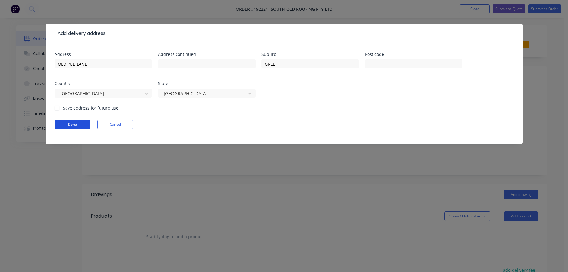
drag, startPoint x: 70, startPoint y: 125, endPoint x: 145, endPoint y: 107, distance: 77.6
click at [70, 124] on button "Done" at bounding box center [73, 124] width 36 height 9
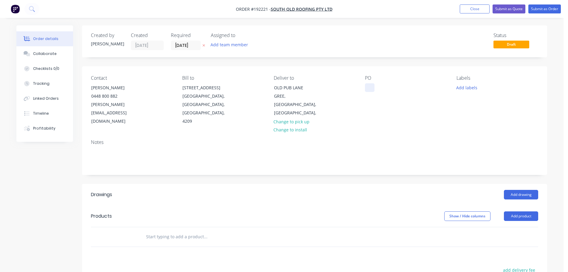
drag, startPoint x: 370, startPoint y: 88, endPoint x: 365, endPoint y: 87, distance: 4.2
click at [369, 88] on div at bounding box center [370, 87] width 10 height 9
click at [459, 88] on button "Add labels" at bounding box center [466, 87] width 27 height 8
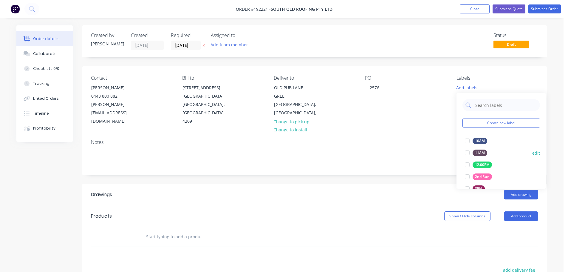
scroll to position [90, 0]
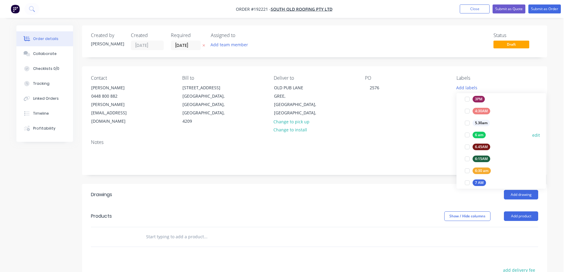
click at [467, 135] on div at bounding box center [468, 135] width 12 height 12
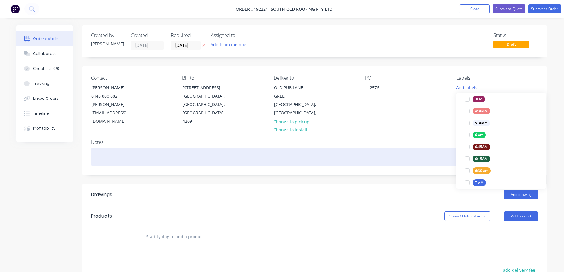
scroll to position [6, 0]
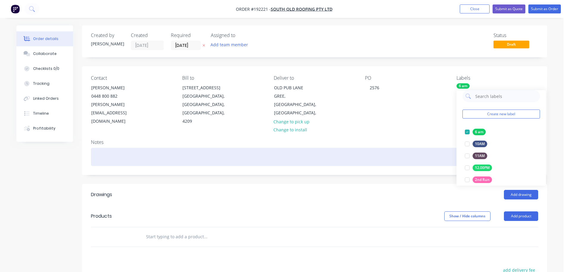
drag, startPoint x: 416, startPoint y: 145, endPoint x: 497, endPoint y: 186, distance: 90.9
click at [416, 148] on div at bounding box center [315, 157] width 448 height 18
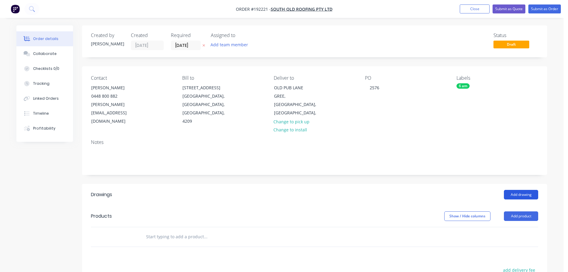
click at [520, 190] on button "Add drawing" at bounding box center [521, 195] width 34 height 10
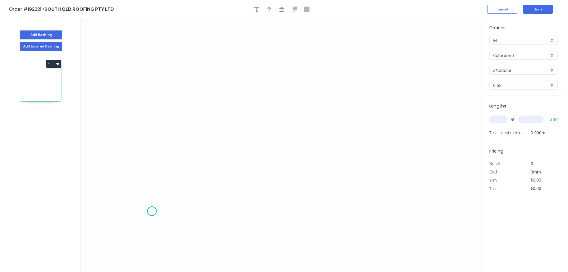
click at [152, 211] on icon "0" at bounding box center [282, 144] width 403 height 253
click at [160, 75] on icon "0" at bounding box center [282, 144] width 403 height 253
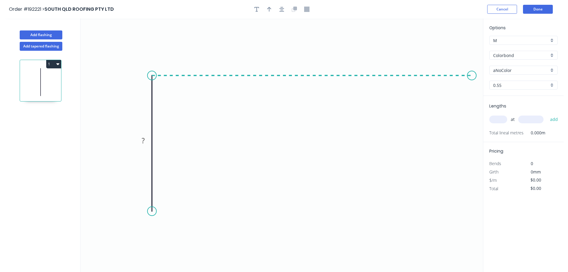
click at [473, 93] on icon "0 ?" at bounding box center [282, 144] width 403 height 253
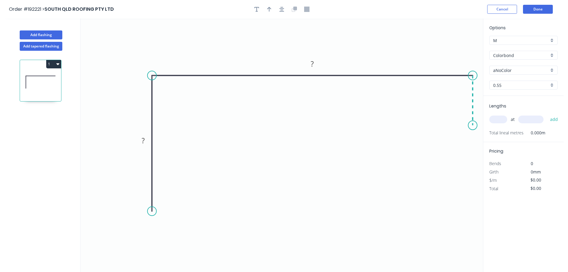
click at [473, 125] on icon "0 ? ?" at bounding box center [282, 144] width 403 height 253
click at [152, 213] on circle at bounding box center [152, 210] width 9 height 9
click at [132, 235] on icon "0 ? ? ?" at bounding box center [282, 144] width 403 height 253
drag, startPoint x: 133, startPoint y: 237, endPoint x: 127, endPoint y: 236, distance: 6.0
click at [127, 236] on circle at bounding box center [127, 236] width 9 height 9
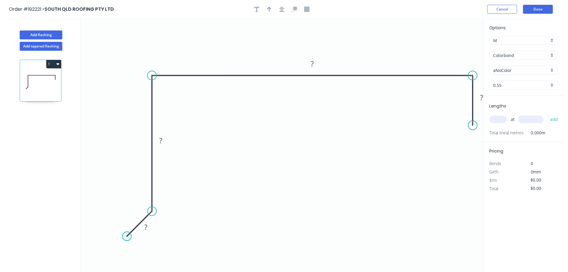
drag, startPoint x: 127, startPoint y: 236, endPoint x: 149, endPoint y: 257, distance: 30.6
click at [128, 237] on circle at bounding box center [127, 236] width 9 height 9
click at [155, 264] on icon "0 ? ? ? ?" at bounding box center [282, 144] width 403 height 253
drag, startPoint x: 157, startPoint y: 263, endPoint x: 149, endPoint y: 247, distance: 17.6
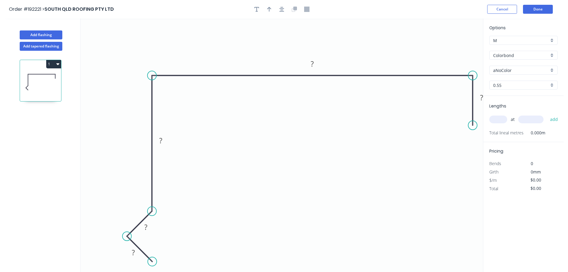
click at [152, 260] on circle at bounding box center [152, 261] width 9 height 9
drag, startPoint x: 152, startPoint y: 230, endPoint x: 141, endPoint y: 216, distance: 18.3
click at [141, 216] on rect at bounding box center [134, 212] width 19 height 12
click at [281, 11] on icon "button" at bounding box center [282, 9] width 5 height 5
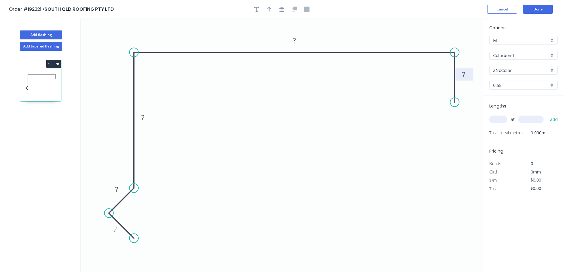
drag, startPoint x: 455, startPoint y: 53, endPoint x: 456, endPoint y: 73, distance: 20.3
click at [458, 53] on circle at bounding box center [455, 52] width 9 height 9
click at [118, 229] on rect at bounding box center [115, 229] width 12 height 8
drag, startPoint x: 458, startPoint y: 101, endPoint x: 462, endPoint y: 115, distance: 13.7
click at [462, 115] on circle at bounding box center [462, 115] width 9 height 9
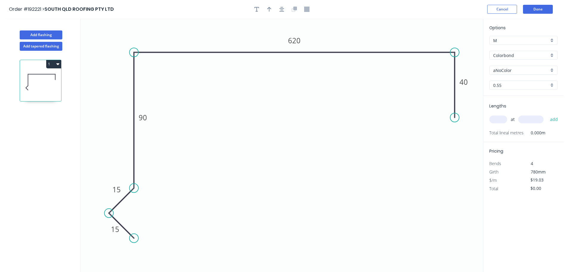
drag, startPoint x: 462, startPoint y: 114, endPoint x: 459, endPoint y: 119, distance: 5.5
click at [459, 119] on circle at bounding box center [455, 117] width 9 height 9
click at [522, 70] on input "aNoColor" at bounding box center [521, 70] width 56 height 6
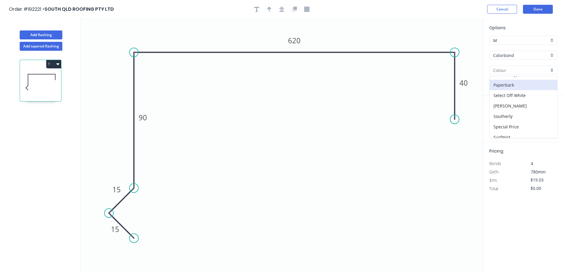
scroll to position [209, 0]
click at [517, 105] on div "Surfmist" at bounding box center [524, 102] width 68 height 10
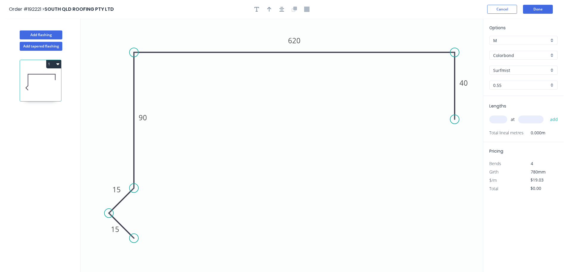
click at [502, 120] on input "text" at bounding box center [499, 119] width 18 height 8
click at [547, 114] on button "add" at bounding box center [554, 119] width 14 height 10
click at [266, 10] on button "button" at bounding box center [269, 9] width 9 height 9
drag, startPoint x: 453, startPoint y: 36, endPoint x: 107, endPoint y: 47, distance: 346.6
click at [134, 47] on icon at bounding box center [136, 43] width 5 height 19
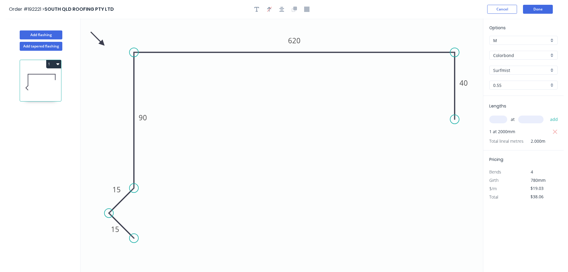
drag, startPoint x: 107, startPoint y: 47, endPoint x: 107, endPoint y: 51, distance: 3.9
click at [102, 43] on icon at bounding box center [97, 38] width 17 height 17
click at [155, 121] on icon "0 15 15 90 620 40" at bounding box center [282, 144] width 403 height 253
drag, startPoint x: 152, startPoint y: 121, endPoint x: 129, endPoint y: 121, distance: 23.3
click at [129, 121] on rect at bounding box center [119, 118] width 19 height 12
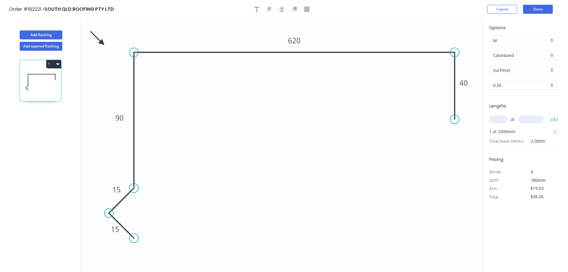
click at [57, 65] on icon "button" at bounding box center [57, 63] width 3 height 5
click at [48, 79] on div "Duplicate" at bounding box center [33, 79] width 46 height 9
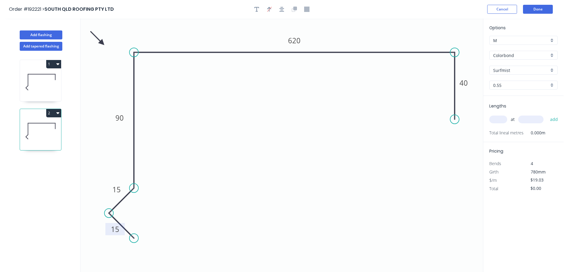
click at [117, 229] on tspan "15" at bounding box center [115, 229] width 8 height 10
click at [499, 121] on input "text" at bounding box center [499, 119] width 18 height 8
click at [547, 114] on button "add" at bounding box center [554, 119] width 14 height 10
click at [536, 6] on button "Done" at bounding box center [538, 9] width 30 height 9
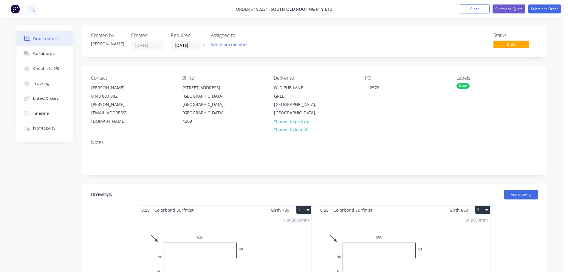
click at [539, 15] on nav "Order #192221 - SOUTH QLD ROOFING PTY LTD Add product Close Submit as Quote Sub…" at bounding box center [284, 9] width 568 height 18
click at [545, 12] on button "Submit as Order" at bounding box center [545, 8] width 33 height 9
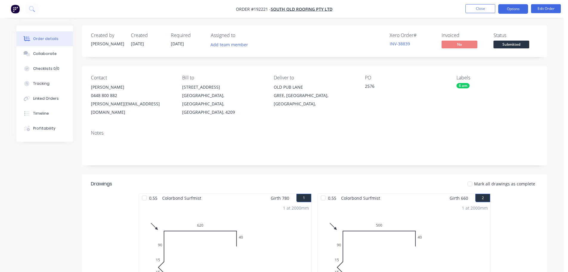
click at [522, 5] on button "Options" at bounding box center [514, 9] width 30 height 10
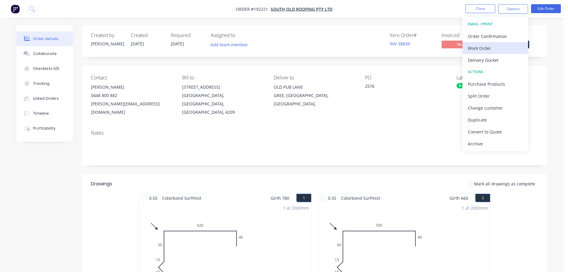
click at [490, 50] on div "Work Order" at bounding box center [495, 48] width 55 height 9
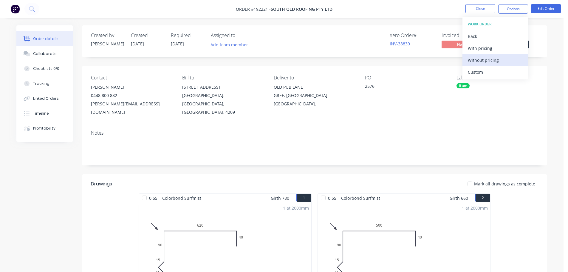
click at [493, 58] on div "Without pricing" at bounding box center [495, 60] width 55 height 9
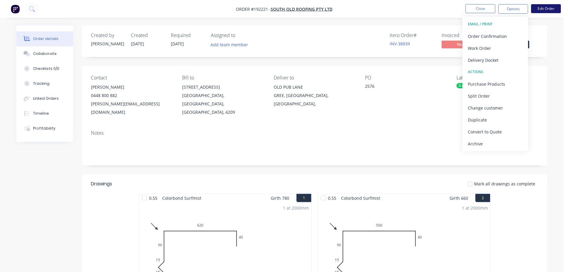
click at [544, 11] on button "Edit Order" at bounding box center [546, 8] width 30 height 9
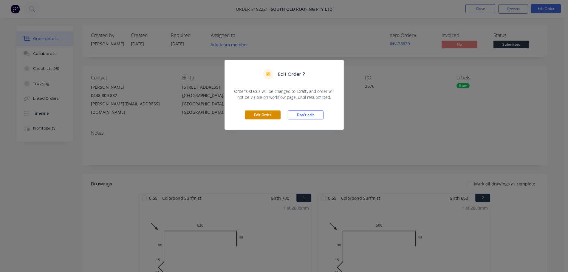
click at [269, 118] on button "Edit Order" at bounding box center [263, 114] width 36 height 9
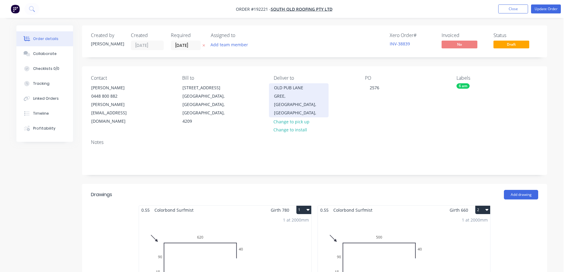
click at [301, 98] on div "GREE, [GEOGRAPHIC_DATA], [GEOGRAPHIC_DATA]," at bounding box center [299, 104] width 50 height 25
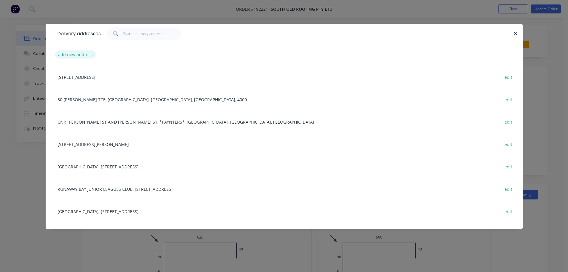
click at [92, 55] on button "add new address" at bounding box center [75, 54] width 41 height 8
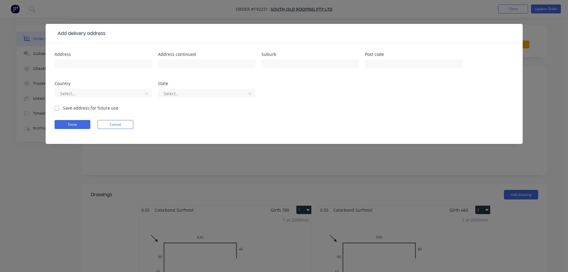
click at [100, 70] on div at bounding box center [104, 67] width 98 height 18
click at [106, 67] on input "text" at bounding box center [104, 63] width 98 height 9
click at [267, 65] on input "text" at bounding box center [311, 63] width 98 height 9
click at [134, 95] on div at bounding box center [100, 93] width 80 height 7
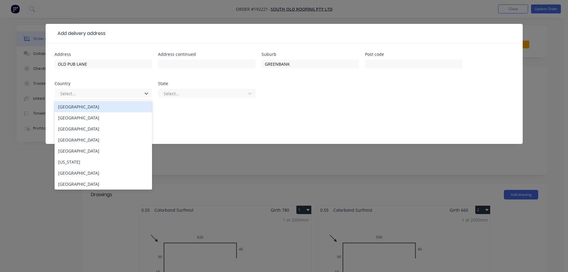
click at [127, 108] on div "[GEOGRAPHIC_DATA]" at bounding box center [104, 106] width 98 height 11
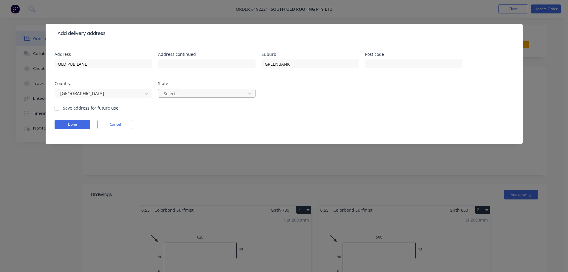
click at [200, 93] on div at bounding box center [203, 93] width 80 height 7
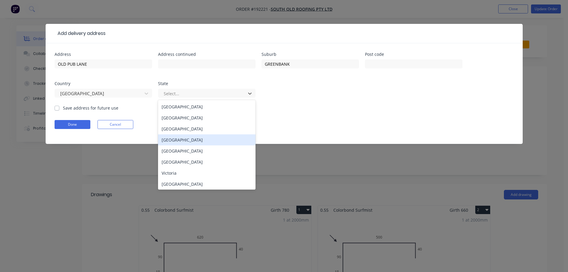
click at [187, 137] on div "[GEOGRAPHIC_DATA]" at bounding box center [207, 139] width 98 height 11
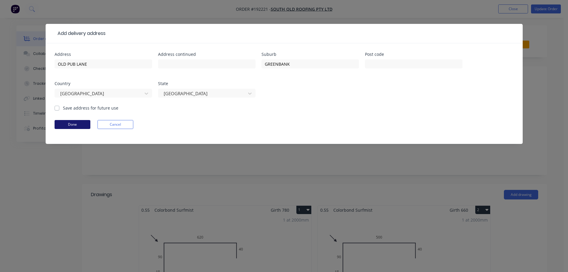
click at [75, 127] on button "Done" at bounding box center [73, 124] width 36 height 9
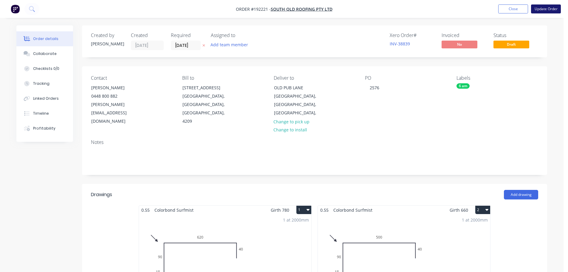
click at [539, 12] on button "Update Order" at bounding box center [546, 8] width 30 height 9
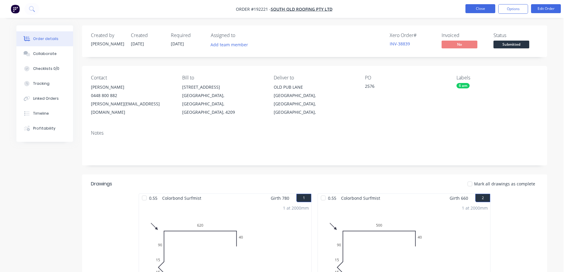
click at [471, 10] on button "Close" at bounding box center [481, 8] width 30 height 9
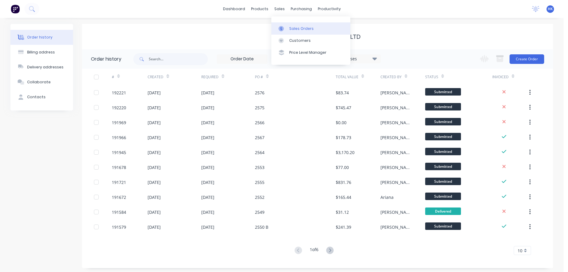
click at [294, 31] on div "Sales Orders" at bounding box center [301, 28] width 24 height 5
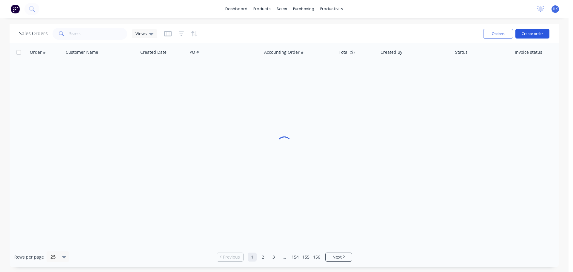
click at [524, 34] on button "Create order" at bounding box center [532, 34] width 34 height 10
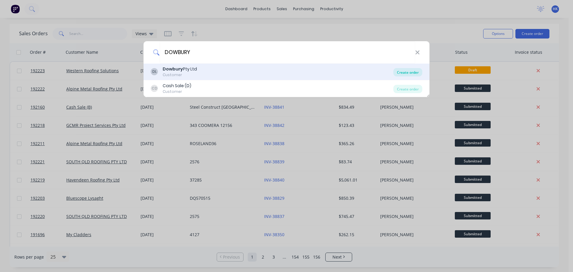
click at [397, 75] on div "Create order" at bounding box center [407, 72] width 29 height 8
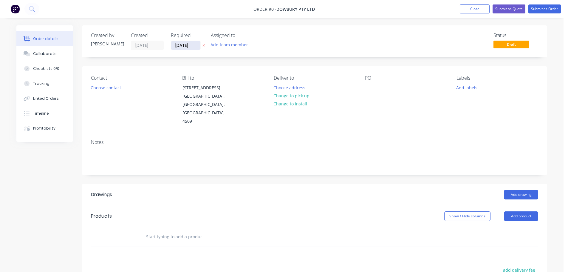
click at [188, 47] on input "[DATE]" at bounding box center [185, 45] width 29 height 9
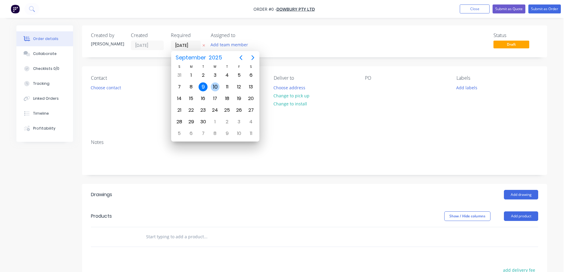
click at [212, 84] on div "10" at bounding box center [215, 86] width 9 height 9
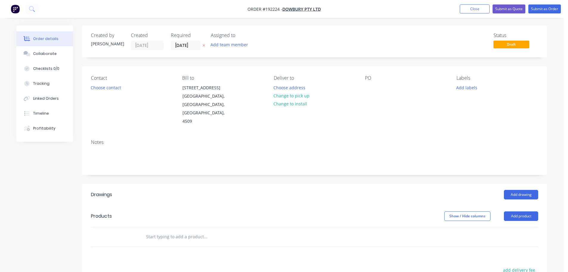
click at [108, 91] on button "Choose contact" at bounding box center [106, 87] width 37 height 8
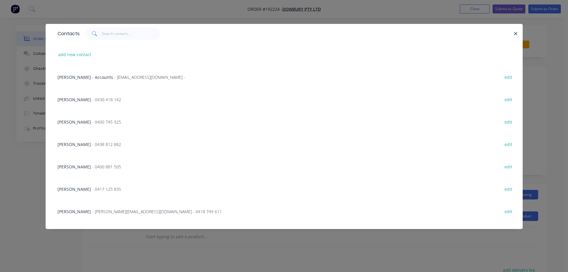
click at [92, 165] on span "- 0400 881 505" at bounding box center [106, 167] width 29 height 6
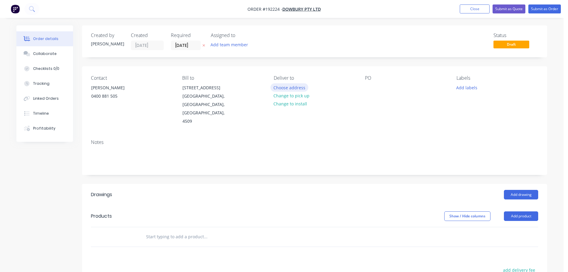
click at [297, 88] on button "Choose address" at bounding box center [290, 87] width 38 height 8
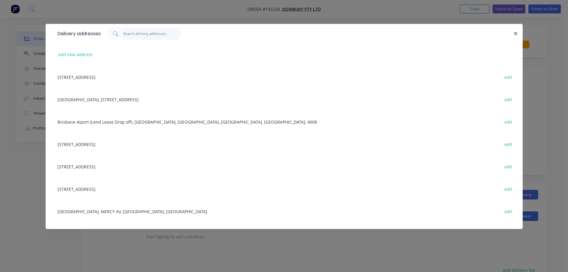
click at [155, 33] on input "text" at bounding box center [152, 34] width 58 height 12
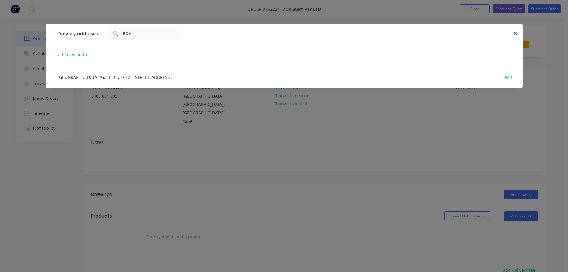
click at [154, 75] on div "[GEOGRAPHIC_DATA] (GATE 3 UHF 12), [GEOGRAPHIC_DATA] [GEOGRAPHIC_DATA], [GEOGRA…" at bounding box center [284, 77] width 459 height 22
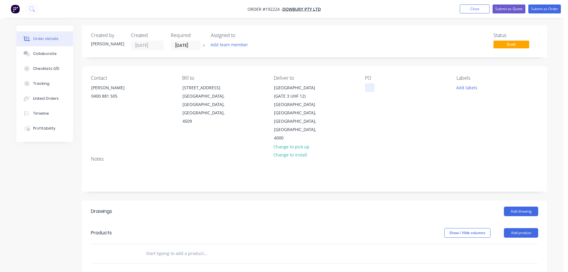
click at [368, 87] on div at bounding box center [370, 87] width 10 height 9
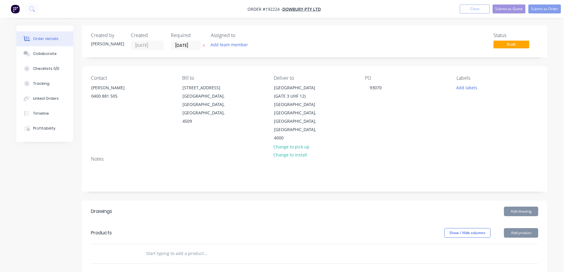
click at [462, 92] on div "Labels Add labels" at bounding box center [498, 108] width 82 height 67
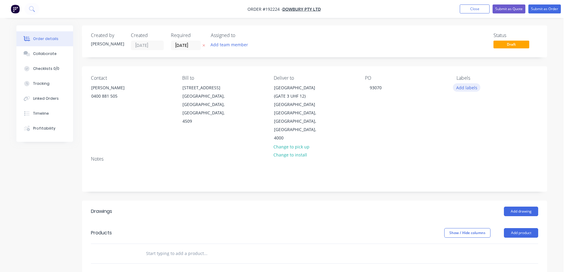
click at [469, 91] on button "Add labels" at bounding box center [466, 87] width 27 height 8
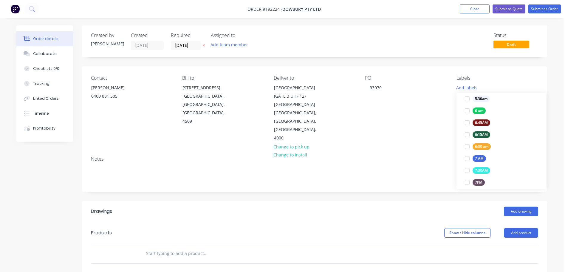
scroll to position [119, 0]
click at [467, 142] on div at bounding box center [468, 141] width 12 height 12
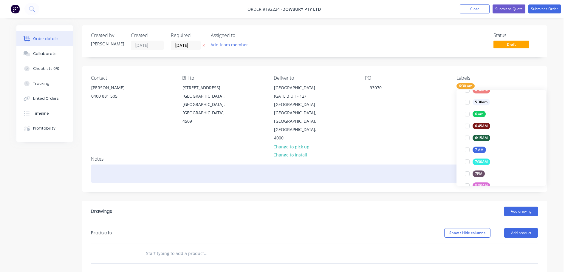
scroll to position [0, 0]
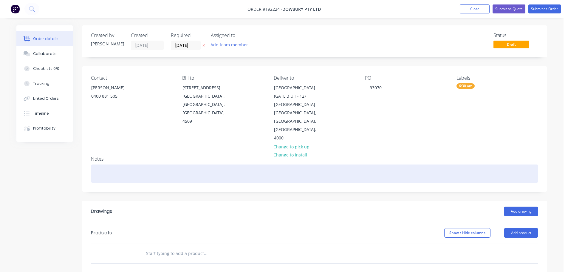
click at [419, 164] on div at bounding box center [315, 173] width 448 height 18
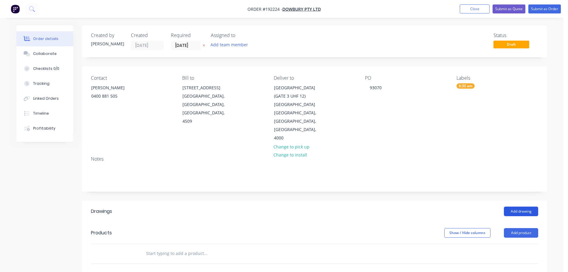
click at [524, 206] on button "Add drawing" at bounding box center [521, 211] width 34 height 10
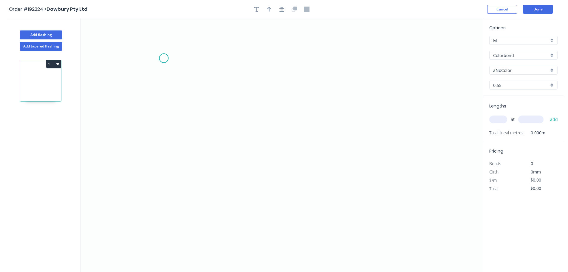
click at [164, 58] on icon "0" at bounding box center [282, 144] width 403 height 253
click at [343, 61] on icon "0" at bounding box center [282, 144] width 403 height 253
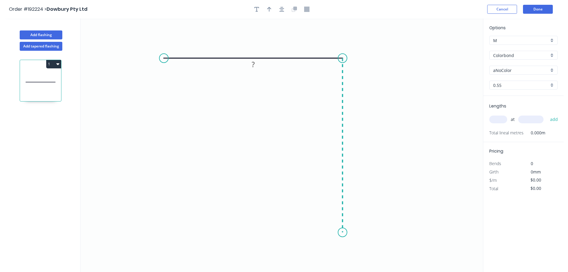
click at [342, 232] on icon "0 ?" at bounding box center [282, 144] width 403 height 253
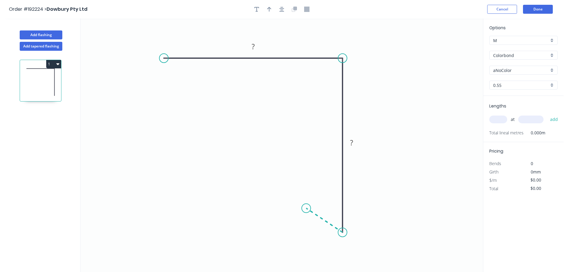
drag, startPoint x: 306, startPoint y: 208, endPoint x: 348, endPoint y: 201, distance: 42.3
click at [306, 208] on icon at bounding box center [324, 220] width 36 height 24
click at [145, 58] on circle at bounding box center [145, 58] width 9 height 9
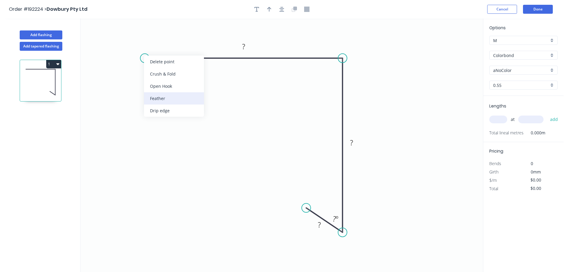
click at [170, 94] on div "Feather" at bounding box center [174, 98] width 60 height 12
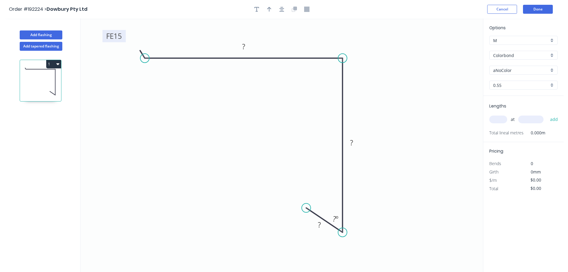
drag, startPoint x: 163, startPoint y: 43, endPoint x: 124, endPoint y: 35, distance: 39.6
click at [124, 35] on rect at bounding box center [114, 36] width 23 height 12
click at [283, 10] on icon "button" at bounding box center [282, 9] width 5 height 5
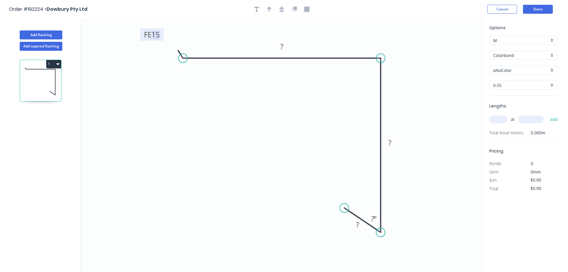
click at [157, 36] on tspan "15" at bounding box center [156, 35] width 8 height 10
click at [270, 11] on icon "button" at bounding box center [269, 9] width 4 height 5
click at [456, 47] on icon "0 FE 10 90 85 15 45 º" at bounding box center [282, 144] width 403 height 253
click at [455, 47] on icon at bounding box center [453, 41] width 5 height 19
drag, startPoint x: 453, startPoint y: 47, endPoint x: 454, endPoint y: 43, distance: 3.5
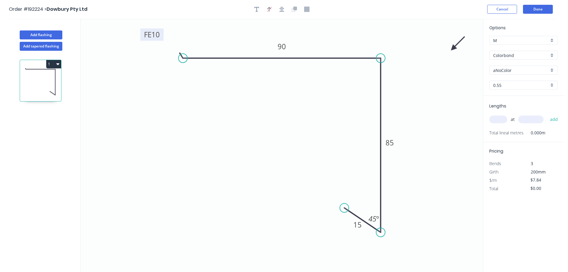
click at [454, 43] on icon at bounding box center [458, 43] width 17 height 17
click at [506, 69] on input "aNoColor" at bounding box center [521, 70] width 56 height 6
click at [516, 128] on div "Surfmist" at bounding box center [524, 132] width 68 height 10
click at [502, 120] on input "text" at bounding box center [499, 119] width 18 height 8
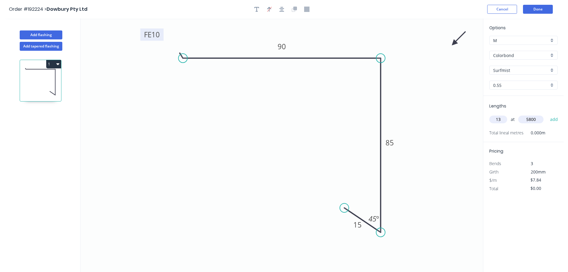
click at [547, 114] on button "add" at bounding box center [554, 119] width 14 height 10
drag, startPoint x: 40, startPoint y: 32, endPoint x: 44, endPoint y: 38, distance: 8.0
click at [41, 33] on button "Add flashing" at bounding box center [41, 34] width 43 height 9
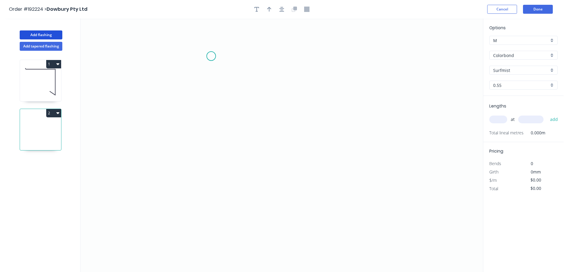
click at [212, 52] on icon "0" at bounding box center [282, 144] width 403 height 253
click at [326, 52] on icon "0" at bounding box center [282, 144] width 403 height 253
click at [325, 96] on icon "0 ?" at bounding box center [282, 144] width 403 height 253
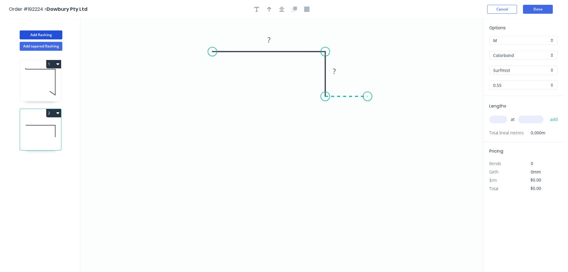
click at [368, 96] on icon "0 ? ?" at bounding box center [282, 144] width 403 height 253
click at [205, 50] on circle at bounding box center [204, 51] width 9 height 9
drag, startPoint x: 327, startPoint y: 95, endPoint x: 329, endPoint y: 104, distance: 9.2
click at [329, 105] on circle at bounding box center [325, 103] width 9 height 9
click at [374, 102] on circle at bounding box center [373, 105] width 9 height 9
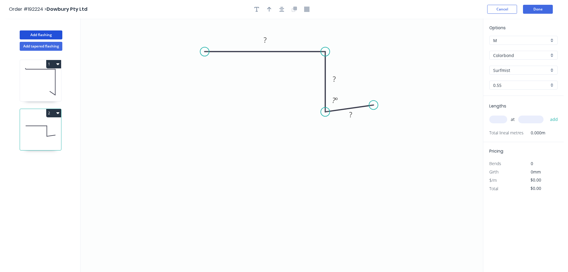
drag, startPoint x: 325, startPoint y: 110, endPoint x: 327, endPoint y: 114, distance: 4.0
click at [325, 115] on circle at bounding box center [325, 111] width 9 height 9
drag, startPoint x: 378, startPoint y: 111, endPoint x: 379, endPoint y: 114, distance: 3.8
click at [379, 114] on circle at bounding box center [378, 114] width 9 height 9
drag, startPoint x: 204, startPoint y: 53, endPoint x: 174, endPoint y: 55, distance: 30.2
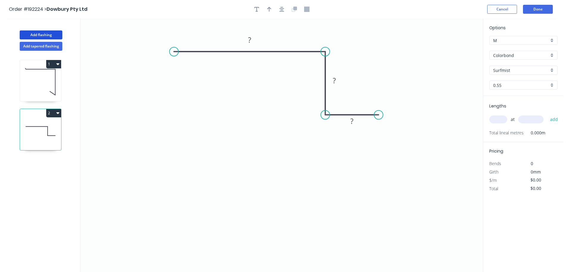
click at [174, 55] on circle at bounding box center [173, 51] width 9 height 9
click at [173, 55] on circle at bounding box center [173, 51] width 9 height 9
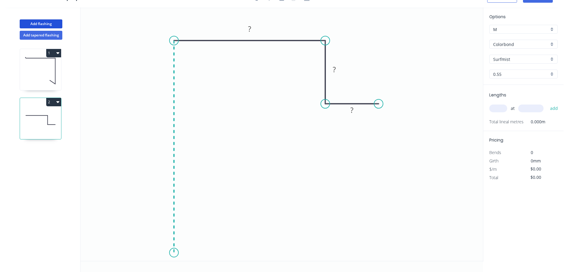
click at [177, 253] on icon "0 ? ? ?" at bounding box center [282, 133] width 403 height 253
click at [203, 225] on icon "0 ? ? ? ?" at bounding box center [282, 133] width 403 height 253
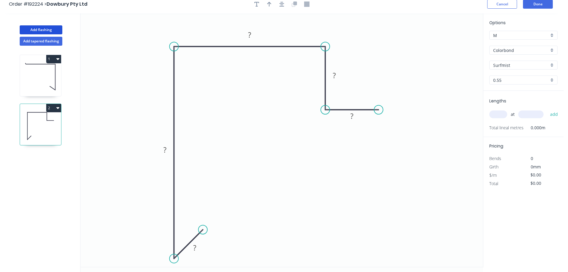
scroll to position [0, 0]
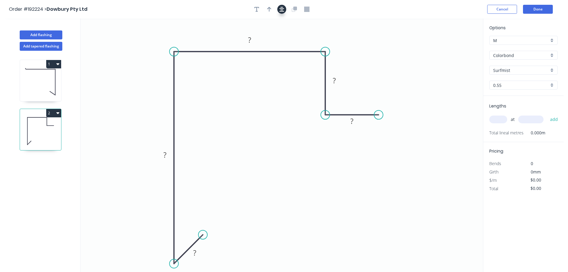
click at [280, 12] on icon "button" at bounding box center [282, 9] width 5 height 5
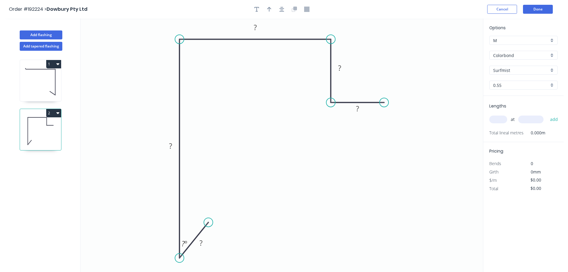
drag, startPoint x: 181, startPoint y: 248, endPoint x: 180, endPoint y: 260, distance: 11.9
click at [180, 262] on circle at bounding box center [179, 257] width 9 height 9
drag, startPoint x: 212, startPoint y: 238, endPoint x: 208, endPoint y: 235, distance: 4.5
click at [208, 235] on circle at bounding box center [207, 233] width 9 height 9
click at [204, 251] on rect at bounding box center [200, 252] width 12 height 8
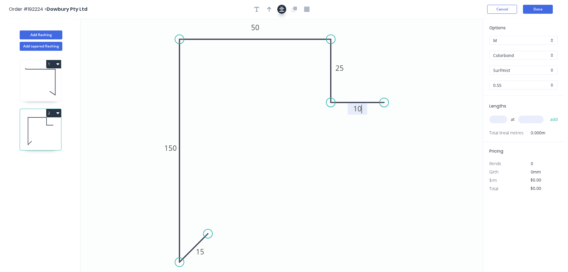
click at [280, 12] on button "button" at bounding box center [281, 9] width 9 height 9
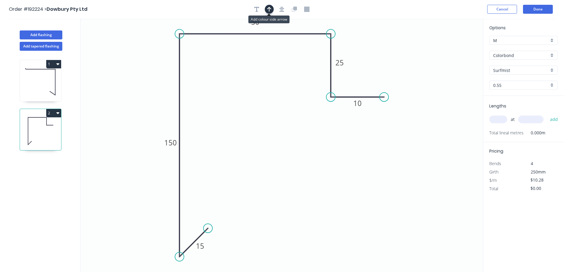
click at [270, 12] on button "button" at bounding box center [269, 9] width 9 height 9
drag, startPoint x: 452, startPoint y: 47, endPoint x: 120, endPoint y: 108, distance: 337.4
click at [179, 99] on icon at bounding box center [181, 89] width 5 height 19
drag, startPoint x: 121, startPoint y: 109, endPoint x: 109, endPoint y: 110, distance: 12.4
click at [109, 110] on icon at bounding box center [102, 110] width 19 height 5
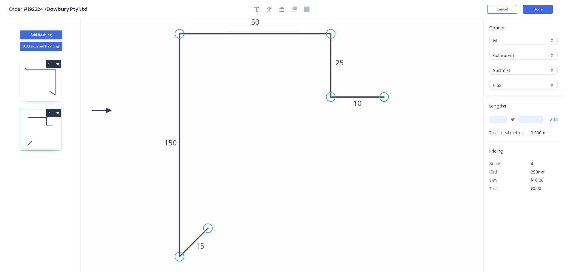
click at [497, 115] on div "at add" at bounding box center [525, 119] width 70 height 10
click at [502, 118] on input "text" at bounding box center [499, 119] width 18 height 8
click at [547, 114] on button "add" at bounding box center [554, 119] width 14 height 10
click at [531, 8] on button "Done" at bounding box center [538, 9] width 30 height 9
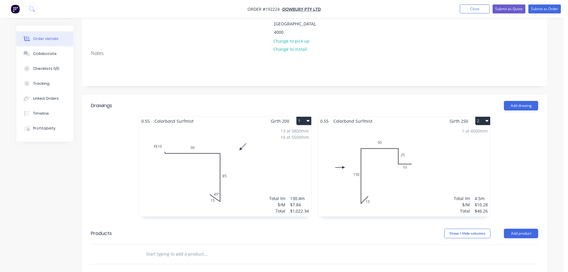
scroll to position [119, 0]
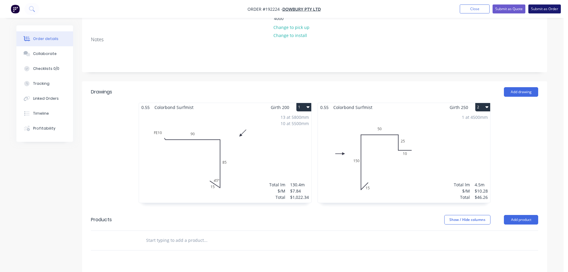
click at [552, 10] on button "Submit as Order" at bounding box center [545, 8] width 33 height 9
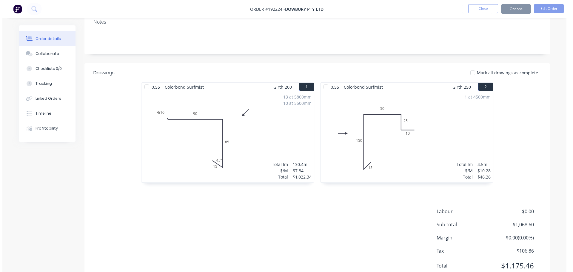
scroll to position [0, 0]
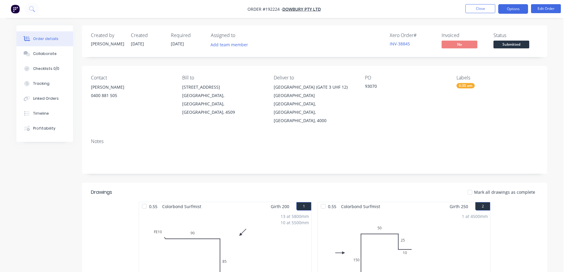
click at [510, 11] on button "Options" at bounding box center [514, 9] width 30 height 10
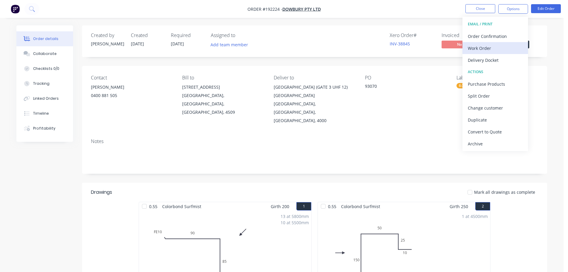
click at [501, 51] on div "Work Order" at bounding box center [495, 48] width 55 height 9
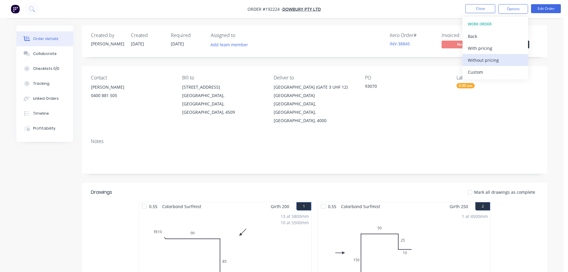
click at [483, 57] on div "Without pricing" at bounding box center [495, 60] width 55 height 9
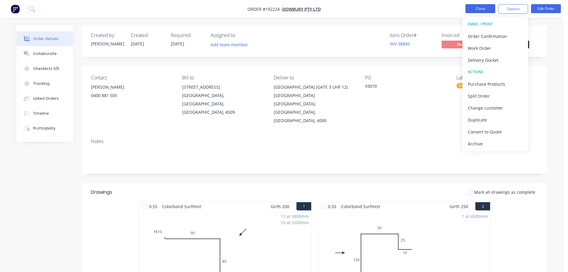
click at [493, 7] on button "Close" at bounding box center [481, 8] width 30 height 9
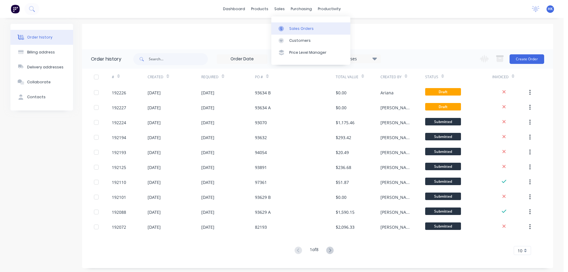
click at [295, 27] on div "Sales Orders" at bounding box center [301, 28] width 24 height 5
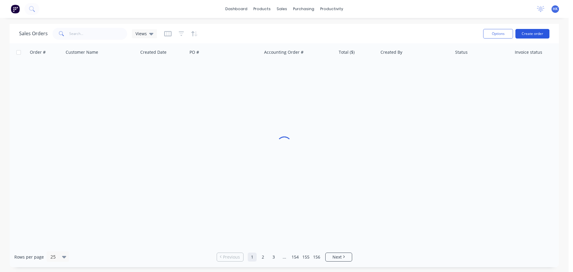
click at [530, 33] on button "Create order" at bounding box center [532, 34] width 34 height 10
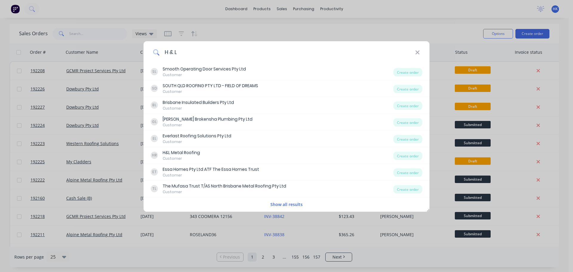
drag, startPoint x: 197, startPoint y: 52, endPoint x: 164, endPoint y: 54, distance: 33.2
click at [164, 54] on input "H & L" at bounding box center [287, 52] width 255 height 22
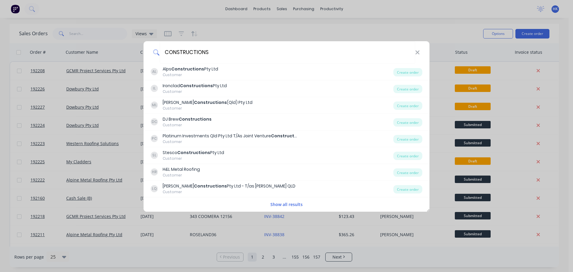
click at [297, 202] on button "Show all results" at bounding box center [287, 204] width 36 height 7
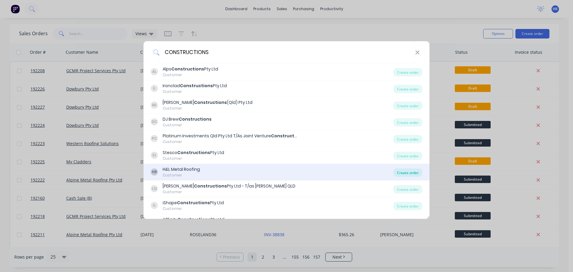
click at [396, 172] on div "Create order" at bounding box center [407, 172] width 29 height 8
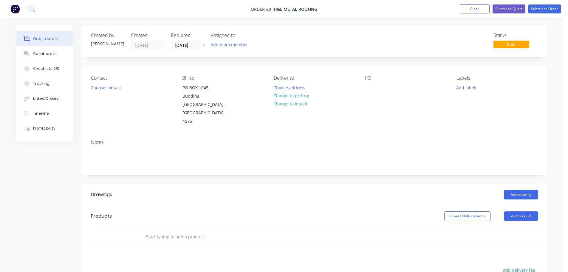
click at [191, 47] on input "[DATE]" at bounding box center [185, 45] width 29 height 9
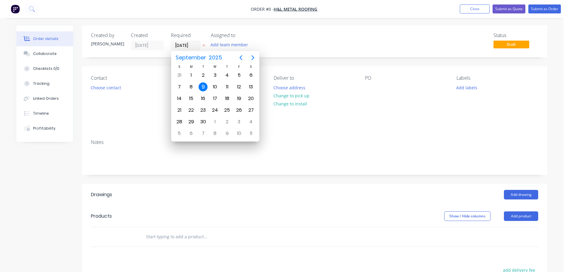
click at [148, 78] on div "Contact" at bounding box center [132, 78] width 82 height 6
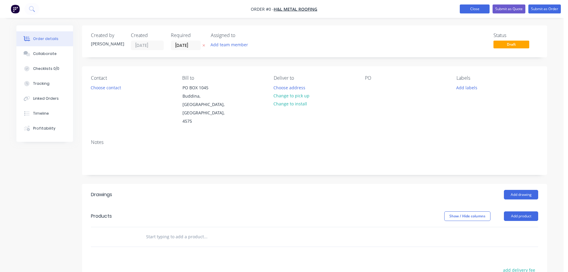
click at [481, 8] on button "Close" at bounding box center [475, 8] width 30 height 9
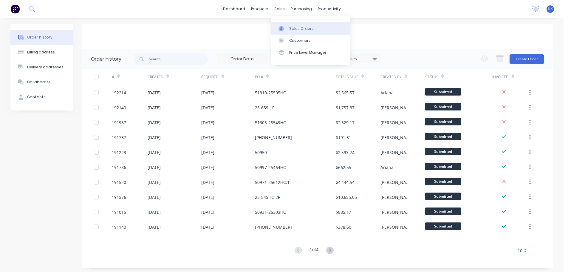
click at [292, 23] on link "Sales Orders" at bounding box center [311, 28] width 79 height 12
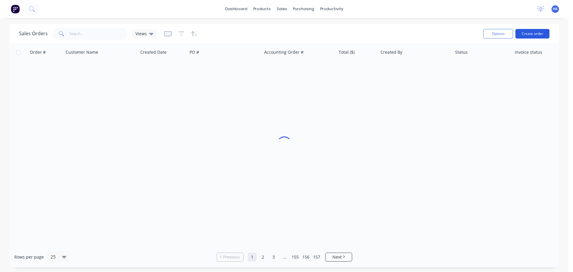
click at [547, 31] on button "Create order" at bounding box center [532, 34] width 34 height 10
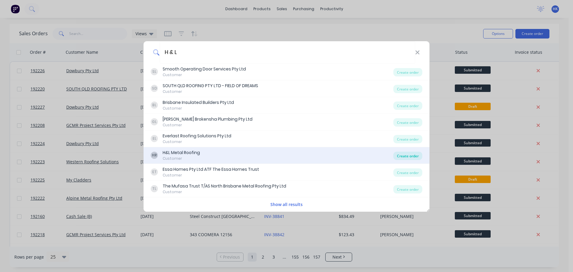
click at [406, 155] on div "Create order" at bounding box center [407, 156] width 29 height 8
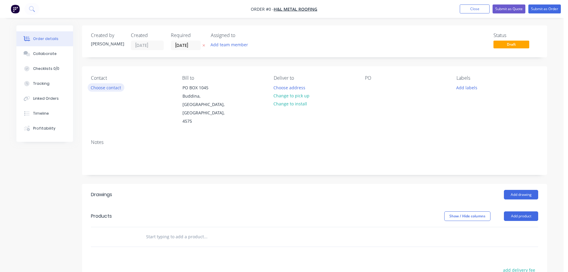
click at [109, 86] on button "Choose contact" at bounding box center [106, 87] width 37 height 8
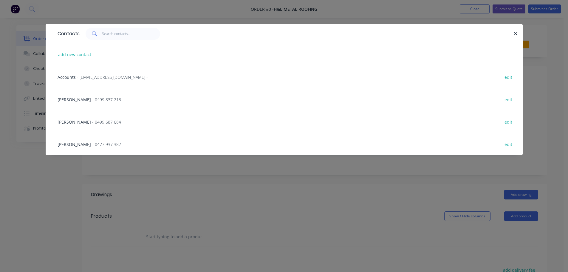
click at [69, 125] on div "[PERSON_NAME] - 0499 687 684 edit" at bounding box center [284, 121] width 459 height 22
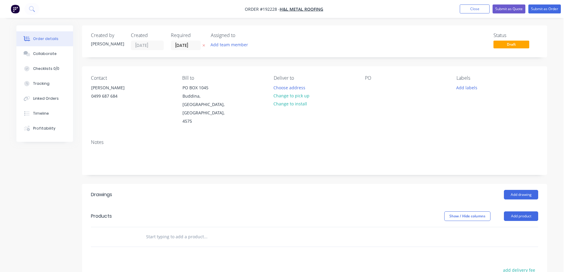
click at [298, 88] on button "Choose address" at bounding box center [290, 87] width 38 height 8
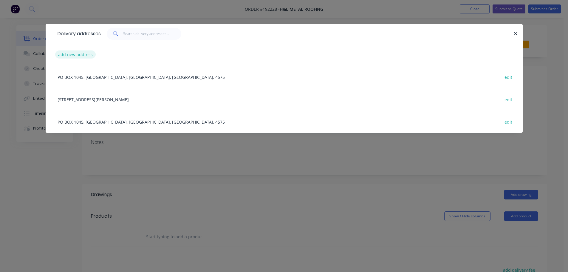
click at [84, 53] on button "add new address" at bounding box center [75, 54] width 41 height 8
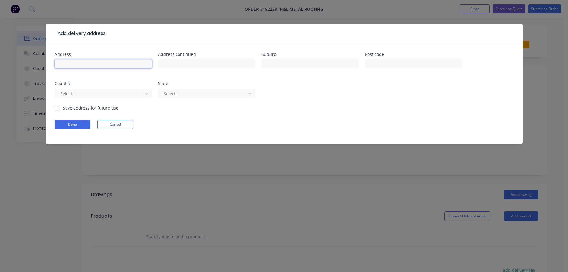
click at [88, 66] on input "text" at bounding box center [104, 63] width 98 height 9
click at [319, 61] on input "TOO" at bounding box center [311, 63] width 98 height 9
click at [394, 66] on input "text" at bounding box center [414, 63] width 98 height 9
click at [136, 93] on div at bounding box center [100, 93] width 80 height 7
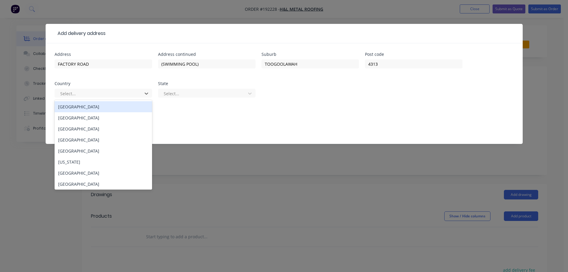
drag, startPoint x: 130, startPoint y: 105, endPoint x: 194, endPoint y: 104, distance: 63.6
click at [130, 105] on div "[GEOGRAPHIC_DATA]" at bounding box center [104, 106] width 98 height 11
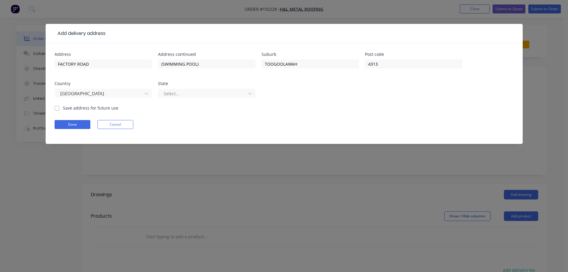
click at [195, 100] on div "Select..." at bounding box center [207, 96] width 98 height 18
click at [195, 95] on div at bounding box center [203, 93] width 80 height 7
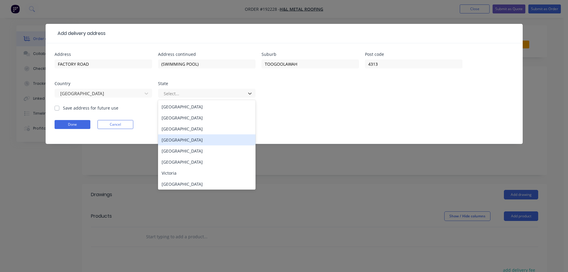
click at [182, 139] on div "[GEOGRAPHIC_DATA]" at bounding box center [207, 139] width 98 height 11
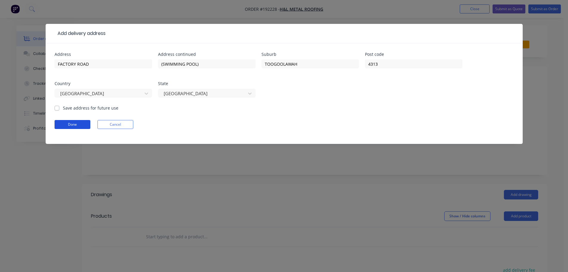
click at [81, 124] on button "Done" at bounding box center [73, 124] width 36 height 9
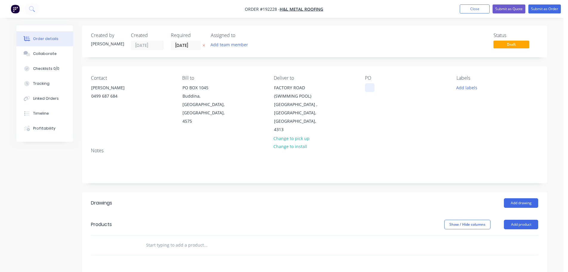
click at [371, 88] on div at bounding box center [370, 87] width 10 height 9
click at [473, 89] on button "Add labels" at bounding box center [466, 87] width 27 height 8
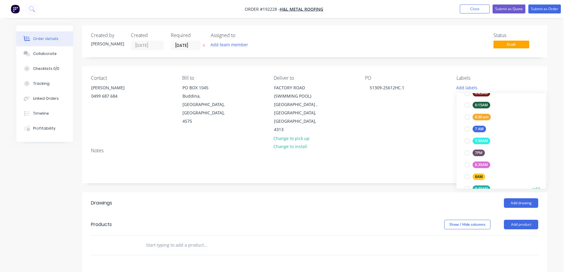
scroll to position [179, 0]
click at [465, 138] on div at bounding box center [468, 141] width 12 height 12
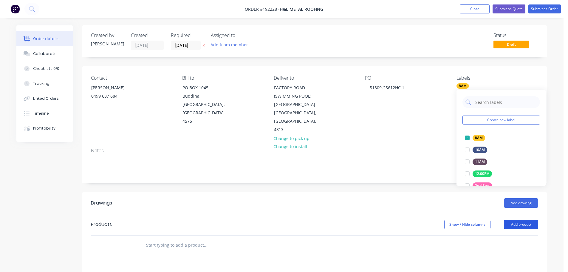
click at [519, 220] on button "Add product" at bounding box center [521, 225] width 34 height 10
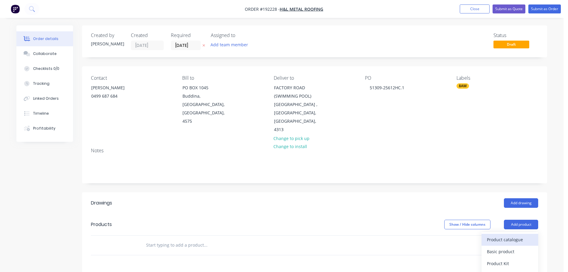
click at [516, 235] on div "Product catalogue" at bounding box center [510, 239] width 46 height 9
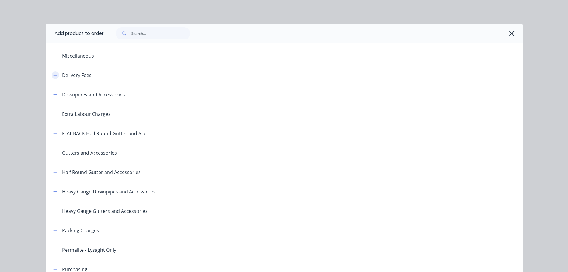
click at [52, 76] on button "button" at bounding box center [55, 74] width 7 height 7
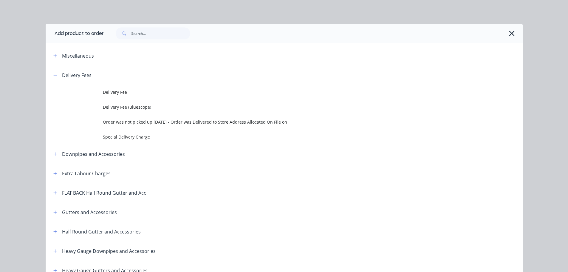
click at [138, 142] on td "Special Delivery Charge" at bounding box center [313, 136] width 420 height 15
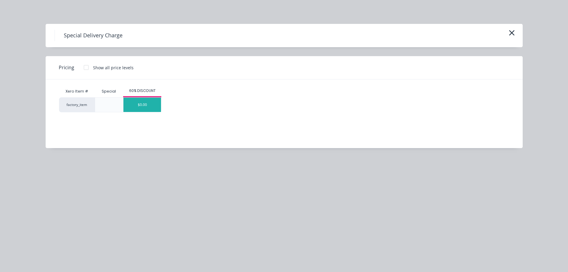
click at [146, 106] on div "$0.00" at bounding box center [143, 105] width 38 height 14
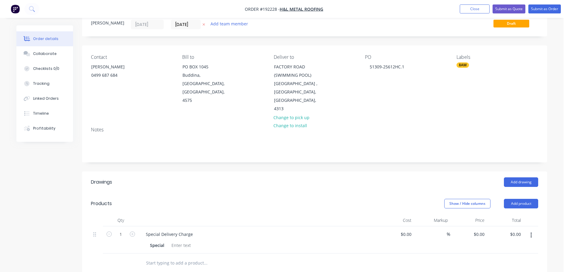
scroll to position [60, 0]
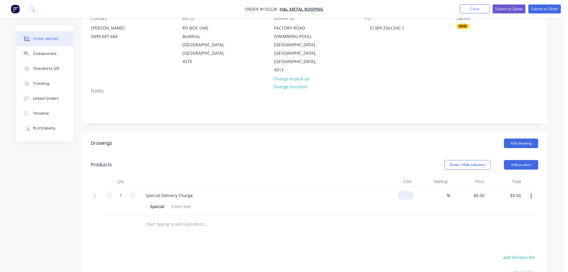
click at [403, 187] on div "$0.00" at bounding box center [395, 200] width 37 height 27
click at [351, 160] on div "Show / Hide columns Add product" at bounding box center [362, 165] width 352 height 10
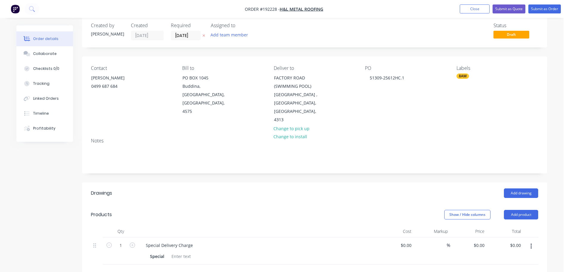
scroll to position [0, 0]
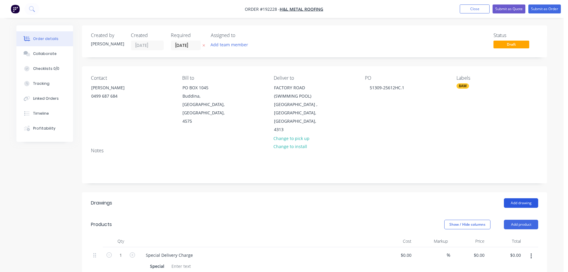
click at [531, 198] on button "Add drawing" at bounding box center [521, 203] width 34 height 10
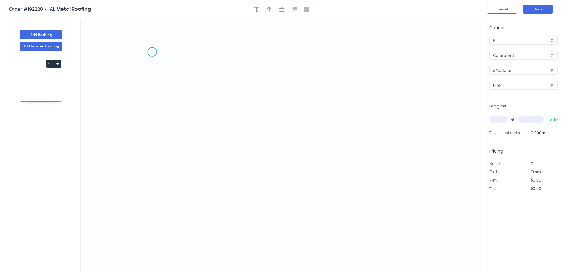
click at [158, 40] on icon "0" at bounding box center [282, 144] width 403 height 253
click at [163, 235] on icon "0" at bounding box center [282, 144] width 403 height 253
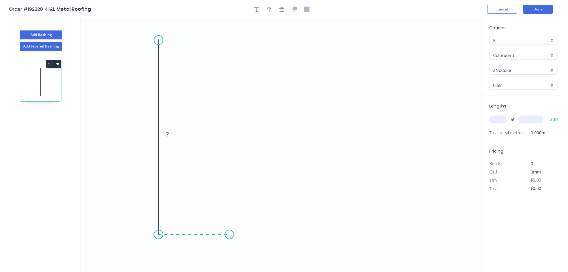
click at [229, 237] on icon "0 ?" at bounding box center [282, 144] width 403 height 253
click at [232, 176] on icon "0 ? ?" at bounding box center [282, 144] width 403 height 253
click at [154, 135] on rect at bounding box center [150, 135] width 12 height 8
drag, startPoint x: 231, startPoint y: 175, endPoint x: 232, endPoint y: 167, distance: 7.5
click at [232, 171] on circle at bounding box center [229, 175] width 9 height 9
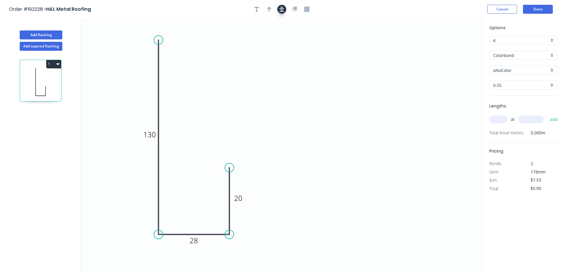
drag, startPoint x: 286, startPoint y: 9, endPoint x: 283, endPoint y: 9, distance: 3.3
click at [286, 9] on div at bounding box center [282, 9] width 63 height 9
click at [282, 10] on icon "button" at bounding box center [282, 9] width 5 height 5
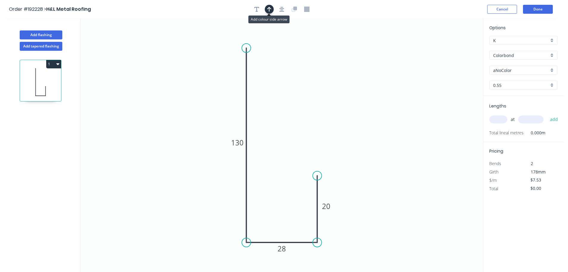
click at [268, 12] on icon "button" at bounding box center [269, 9] width 4 height 5
drag, startPoint x: 452, startPoint y: 47, endPoint x: 181, endPoint y: 110, distance: 278.7
click at [181, 110] on icon at bounding box center [182, 103] width 5 height 19
drag, startPoint x: 181, startPoint y: 110, endPoint x: 140, endPoint y: 123, distance: 42.5
click at [135, 123] on icon at bounding box center [129, 123] width 19 height 5
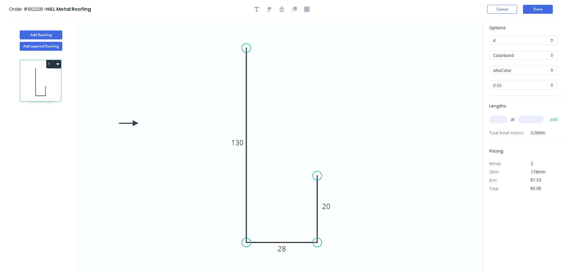
click at [525, 57] on input "Colorbond" at bounding box center [521, 55] width 56 height 6
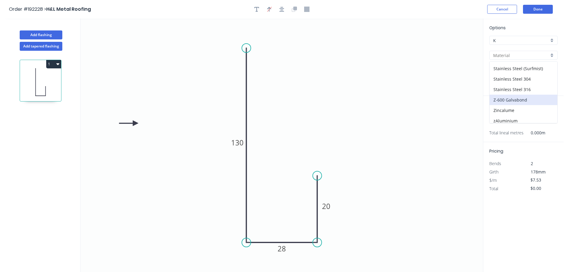
scroll to position [137, 0]
click at [514, 112] on div "Zincalume" at bounding box center [524, 107] width 68 height 10
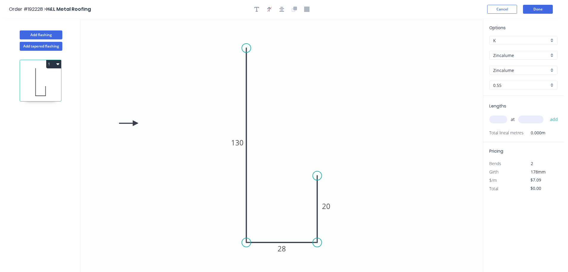
click at [500, 118] on input "text" at bounding box center [499, 119] width 18 height 8
click at [547, 114] on button "add" at bounding box center [554, 119] width 14 height 10
click at [36, 35] on button "Add flashing" at bounding box center [41, 34] width 43 height 9
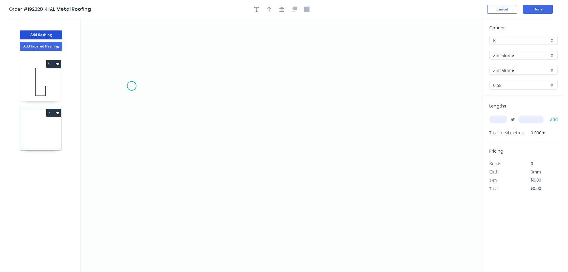
click at [132, 86] on icon "0" at bounding box center [282, 144] width 403 height 253
click at [247, 54] on icon at bounding box center [189, 70] width 115 height 32
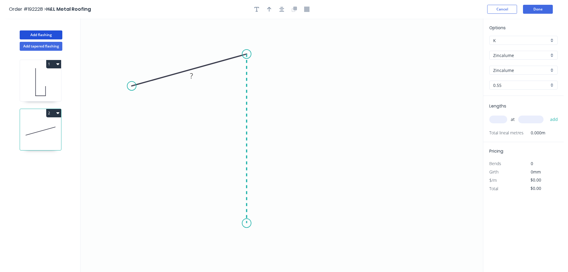
scroll to position [11, 0]
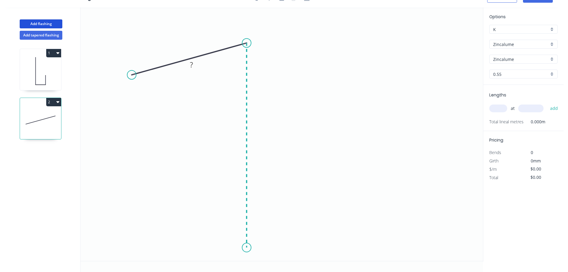
click at [237, 248] on icon "0 ?" at bounding box center [282, 133] width 403 height 253
click at [309, 251] on icon "0 ? ? ? º" at bounding box center [282, 133] width 403 height 253
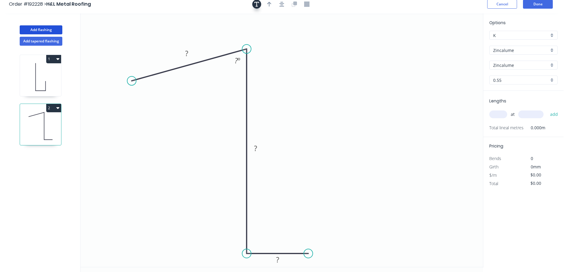
scroll to position [0, 0]
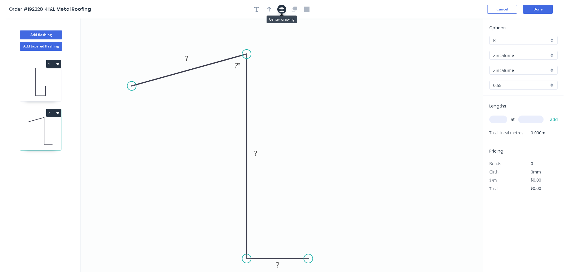
click at [278, 10] on button "button" at bounding box center [281, 9] width 9 height 9
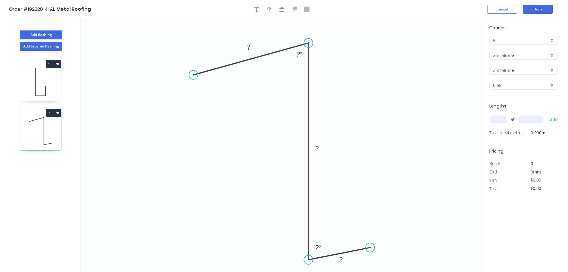
drag, startPoint x: 311, startPoint y: 246, endPoint x: 311, endPoint y: 260, distance: 14.3
click at [311, 260] on circle at bounding box center [308, 259] width 9 height 9
drag, startPoint x: 368, startPoint y: 246, endPoint x: 373, endPoint y: 262, distance: 16.7
click at [373, 262] on circle at bounding box center [371, 259] width 9 height 9
drag, startPoint x: 194, startPoint y: 74, endPoint x: 199, endPoint y: 73, distance: 5.2
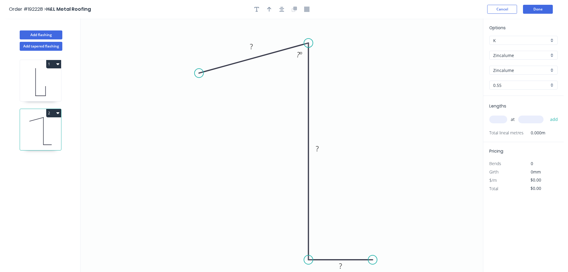
click at [199, 73] on circle at bounding box center [199, 73] width 9 height 9
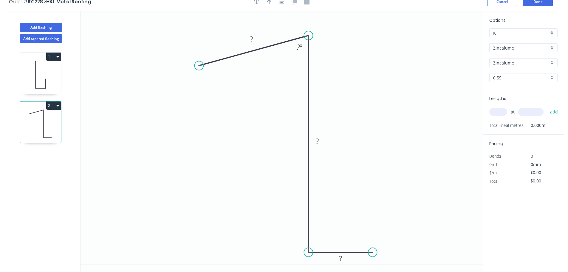
scroll to position [11, 0]
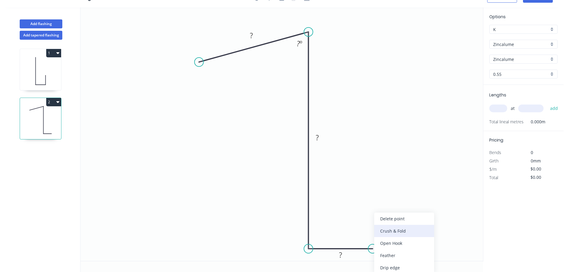
click at [400, 233] on div "Crush & Fold" at bounding box center [404, 231] width 60 height 12
drag, startPoint x: 384, startPoint y: 257, endPoint x: 414, endPoint y: 247, distance: 31.0
click at [414, 247] on rect at bounding box center [403, 248] width 24 height 12
click at [409, 249] on tspan "10" at bounding box center [407, 248] width 8 height 10
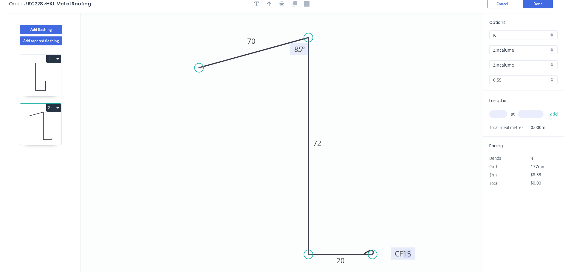
scroll to position [0, 0]
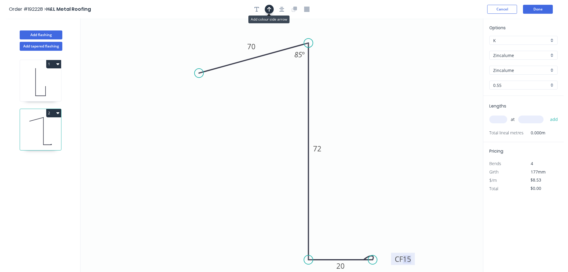
click at [268, 9] on icon "button" at bounding box center [269, 9] width 4 height 5
drag, startPoint x: 454, startPoint y: 47, endPoint x: 230, endPoint y: 144, distance: 244.2
click at [230, 144] on icon at bounding box center [230, 137] width 5 height 19
drag, startPoint x: 230, startPoint y: 142, endPoint x: 194, endPoint y: 141, distance: 36.7
click at [194, 152] on icon "0 70 72 CF 15 20 85 º" at bounding box center [282, 144] width 403 height 253
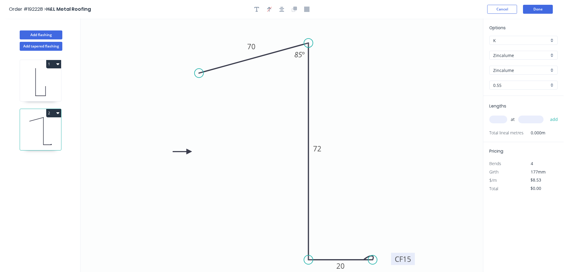
drag, startPoint x: 198, startPoint y: 149, endPoint x: 189, endPoint y: 152, distance: 9.6
click at [189, 152] on icon at bounding box center [182, 151] width 19 height 5
drag, startPoint x: 198, startPoint y: 74, endPoint x: 184, endPoint y: 77, distance: 14.1
click at [184, 77] on circle at bounding box center [184, 77] width 9 height 9
click at [519, 59] on div "Zincalume" at bounding box center [524, 55] width 68 height 9
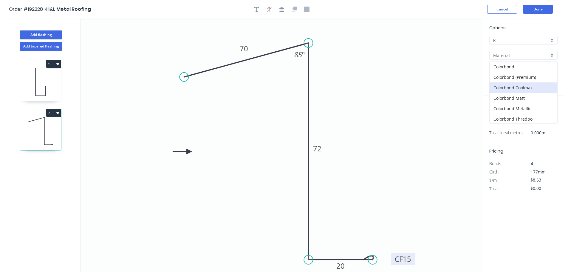
scroll to position [30, 0]
click at [532, 95] on div "Colorbond Ultra" at bounding box center [524, 99] width 68 height 10
click at [515, 72] on input "Dover White" at bounding box center [521, 70] width 56 height 6
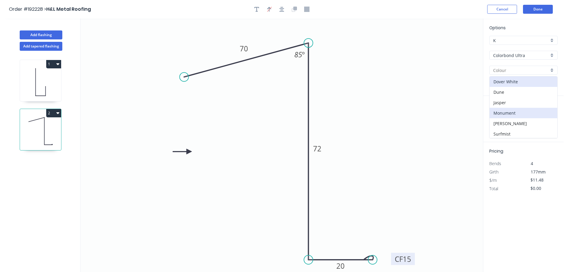
scroll to position [33, 0]
click at [520, 101] on div "Surfmist" at bounding box center [524, 101] width 68 height 10
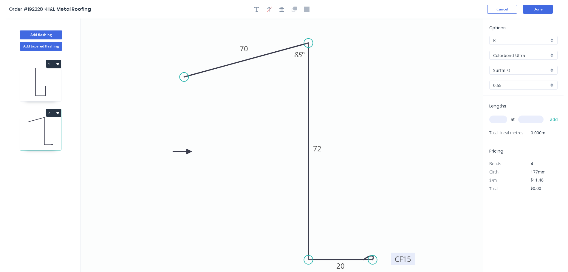
click at [498, 120] on input "text" at bounding box center [499, 119] width 18 height 8
click at [547, 114] on button "add" at bounding box center [554, 119] width 14 height 10
click at [55, 114] on button "2" at bounding box center [53, 113] width 15 height 8
click at [50, 126] on div "Duplicate" at bounding box center [33, 128] width 46 height 9
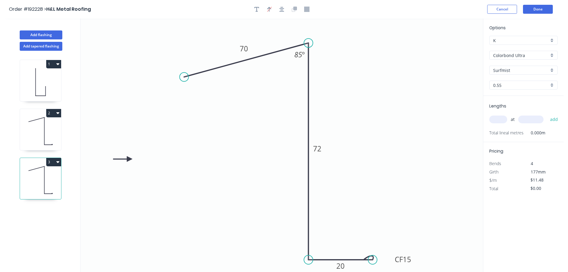
drag, startPoint x: 189, startPoint y: 152, endPoint x: 128, endPoint y: 159, distance: 60.6
click at [128, 159] on icon at bounding box center [122, 158] width 19 height 5
click at [44, 136] on icon at bounding box center [44, 130] width 0 height 27
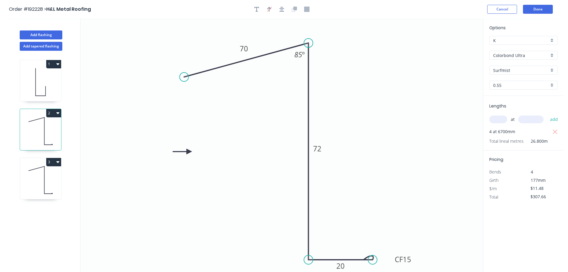
drag, startPoint x: 183, startPoint y: 150, endPoint x: 115, endPoint y: 149, distance: 68.0
click at [115, 149] on icon "0 70 72 CF 15 20 85 º" at bounding box center [282, 144] width 403 height 253
drag, startPoint x: 162, startPoint y: 152, endPoint x: 122, endPoint y: 156, distance: 40.5
click at [122, 156] on icon at bounding box center [115, 155] width 19 height 5
click at [47, 181] on icon at bounding box center [40, 180] width 41 height 38
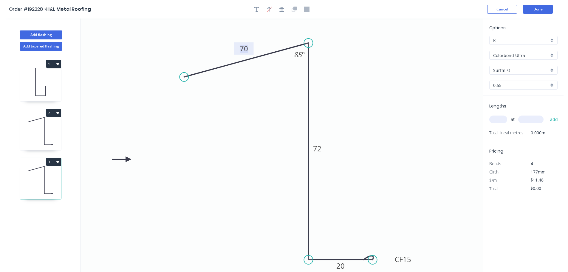
click at [242, 50] on tspan "70" at bounding box center [244, 49] width 8 height 10
click at [503, 118] on input "text" at bounding box center [499, 119] width 18 height 8
click at [547, 114] on button "add" at bounding box center [554, 119] width 14 height 10
click at [554, 132] on icon "button" at bounding box center [555, 131] width 5 height 7
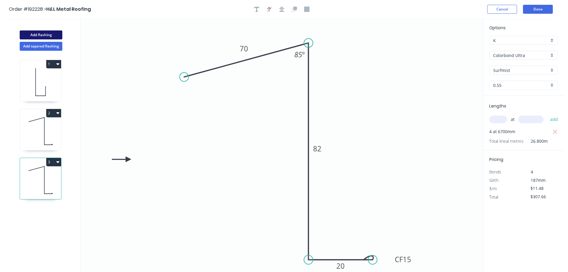
click at [41, 32] on button "Add flashing" at bounding box center [41, 34] width 43 height 9
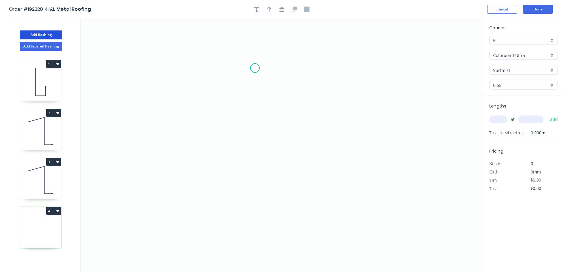
click at [255, 68] on icon "0" at bounding box center [282, 144] width 403 height 253
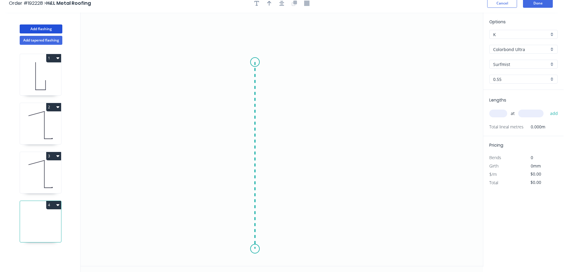
scroll to position [11, 0]
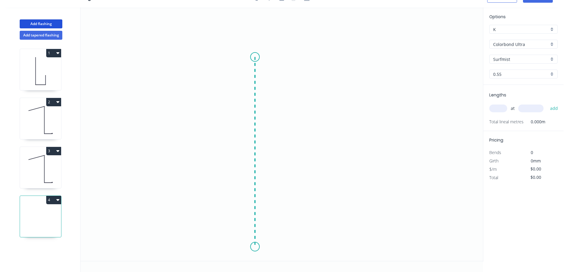
click at [259, 246] on icon "0" at bounding box center [282, 133] width 403 height 253
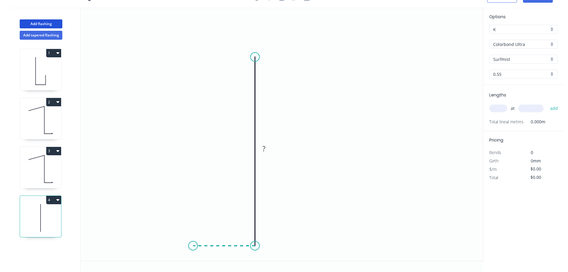
click at [193, 245] on icon "0 ?" at bounding box center [282, 133] width 403 height 253
click at [189, 245] on circle at bounding box center [193, 245] width 9 height 9
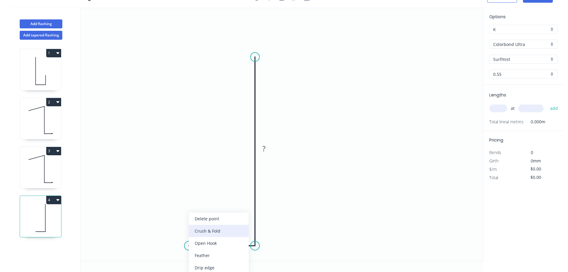
click at [208, 232] on div "Crush & Fold" at bounding box center [219, 231] width 60 height 12
drag, startPoint x: 200, startPoint y: 252, endPoint x: 202, endPoint y: 249, distance: 3.5
click at [200, 252] on div "Flip bend" at bounding box center [220, 255] width 60 height 12
drag, startPoint x: 206, startPoint y: 255, endPoint x: 160, endPoint y: 246, distance: 47.0
click at [160, 246] on rect at bounding box center [151, 247] width 24 height 12
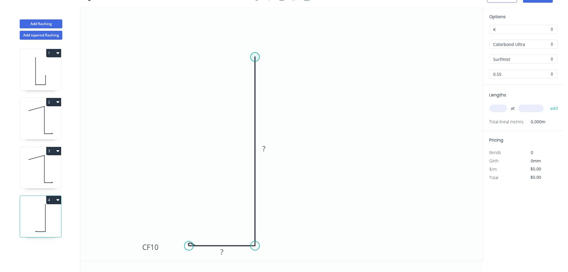
click at [254, 57] on circle at bounding box center [255, 57] width 9 height 9
click at [394, 16] on icon "0 CF 10 ? ?" at bounding box center [282, 133] width 403 height 253
click at [320, 27] on rect at bounding box center [322, 25] width 12 height 8
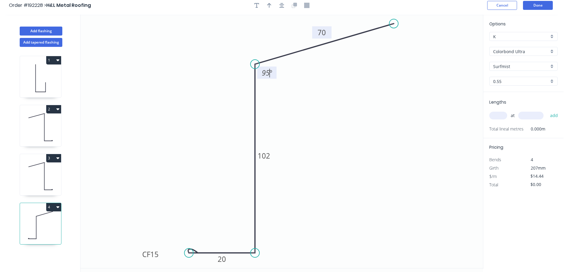
scroll to position [0, 0]
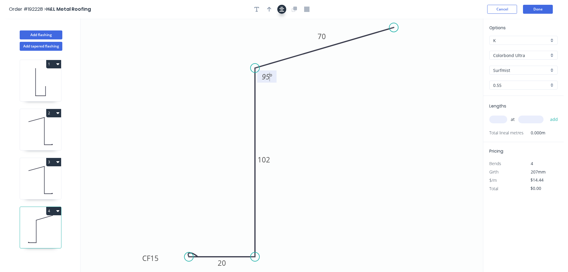
click at [280, 8] on icon "button" at bounding box center [282, 9] width 5 height 5
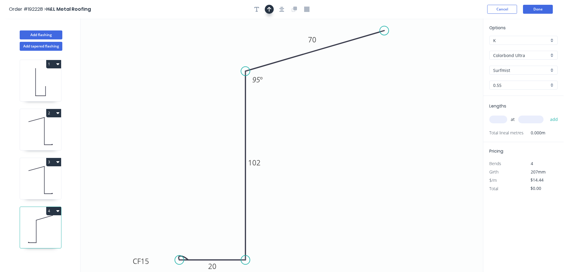
click at [269, 9] on icon "button" at bounding box center [269, 9] width 4 height 5
drag, startPoint x: 457, startPoint y: 73, endPoint x: 455, endPoint y: 97, distance: 23.7
click at [456, 76] on icon at bounding box center [456, 66] width 5 height 19
click at [455, 96] on icon at bounding box center [455, 90] width 5 height 19
click at [454, 96] on icon at bounding box center [460, 92] width 17 height 17
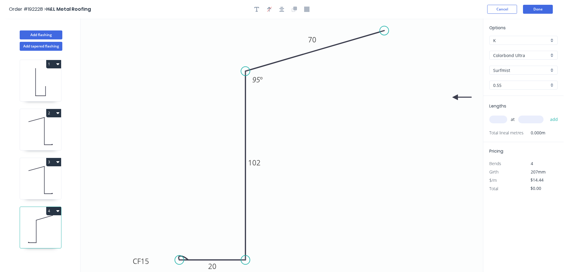
drag, startPoint x: 454, startPoint y: 96, endPoint x: 451, endPoint y: 104, distance: 8.9
click at [451, 104] on icon "0 CF 15 20 102 70 95 º" at bounding box center [282, 144] width 403 height 253
click at [496, 121] on input "text" at bounding box center [499, 119] width 18 height 8
click at [547, 114] on button "add" at bounding box center [554, 119] width 14 height 10
click at [547, 9] on button "Done" at bounding box center [538, 9] width 30 height 9
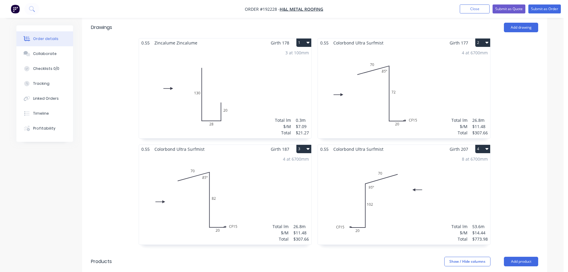
scroll to position [239, 0]
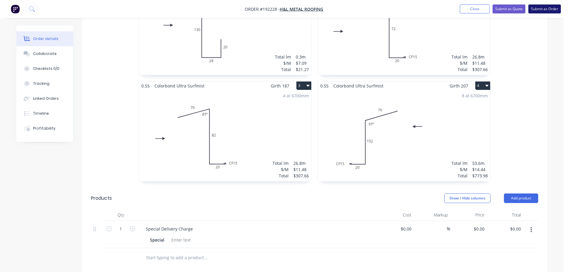
click at [539, 11] on button "Submit as Order" at bounding box center [545, 8] width 33 height 9
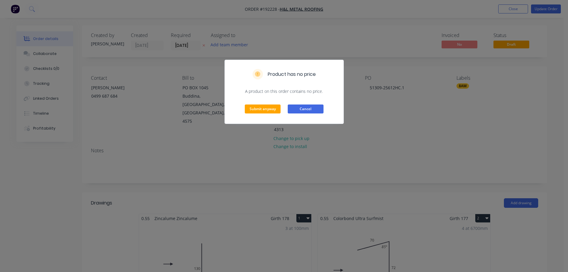
click at [305, 111] on button "Cancel" at bounding box center [306, 108] width 36 height 9
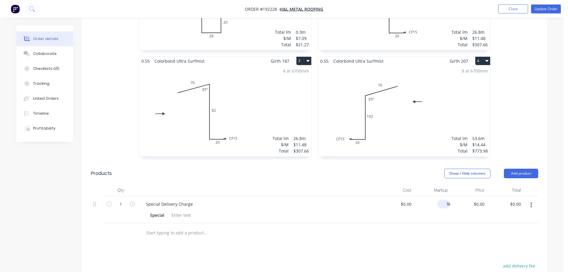
scroll to position [269, 0]
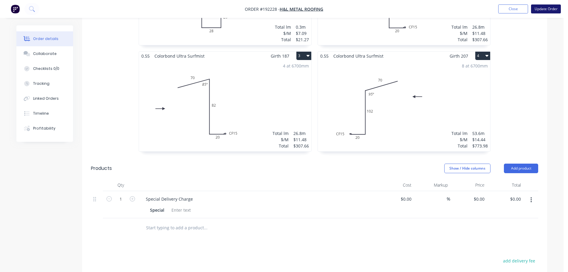
click at [551, 12] on button "Update Order" at bounding box center [546, 8] width 30 height 9
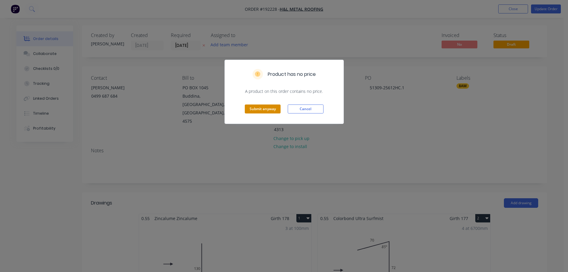
click at [265, 110] on button "Submit anyway" at bounding box center [263, 108] width 36 height 9
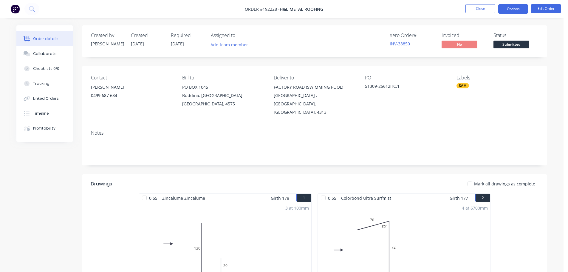
click at [513, 11] on button "Options" at bounding box center [514, 9] width 30 height 10
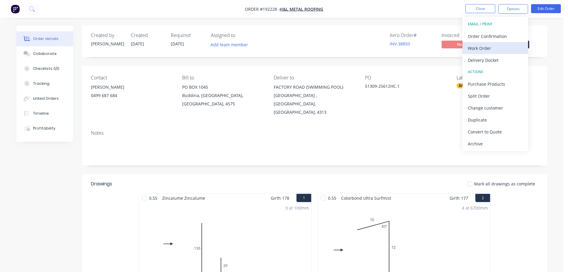
click at [508, 49] on div "Work Order" at bounding box center [495, 48] width 55 height 9
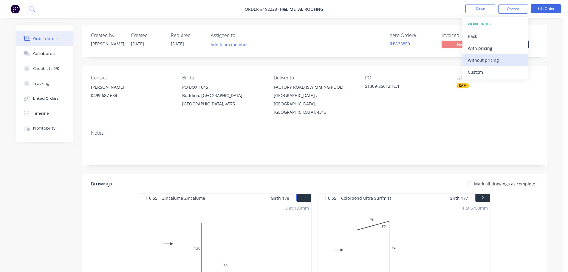
click at [506, 57] on div "Without pricing" at bounding box center [495, 60] width 55 height 9
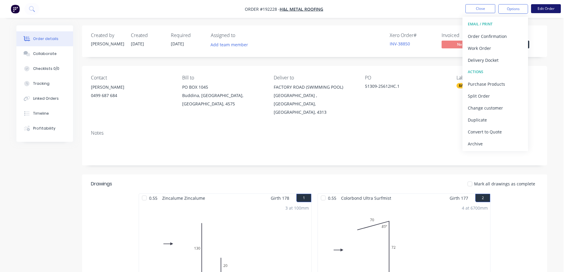
click at [539, 11] on button "Edit Order" at bounding box center [546, 8] width 30 height 9
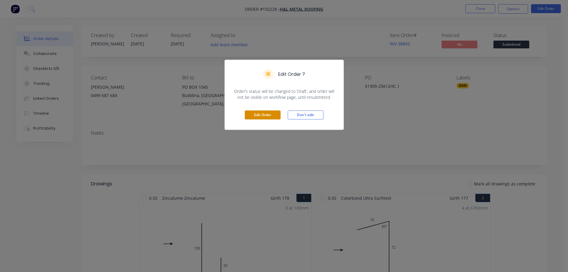
click at [255, 118] on button "Edit Order" at bounding box center [263, 114] width 36 height 9
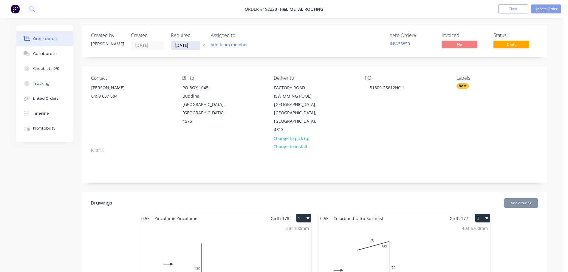
click at [180, 48] on input "[DATE]" at bounding box center [185, 45] width 29 height 9
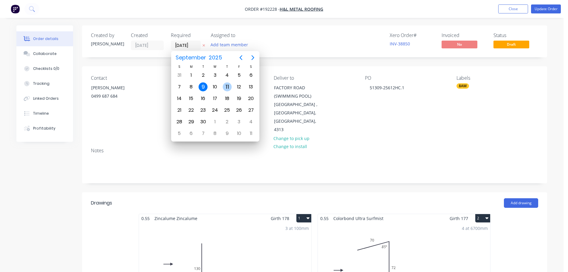
click at [217, 86] on div "10" at bounding box center [215, 86] width 9 height 9
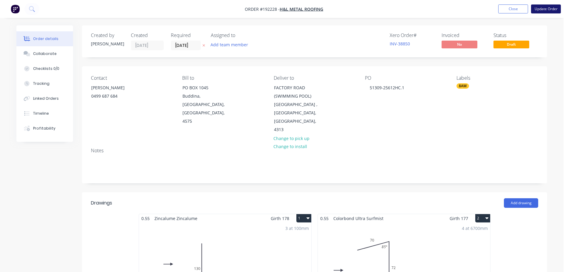
click at [541, 12] on button "Update Order" at bounding box center [546, 8] width 30 height 9
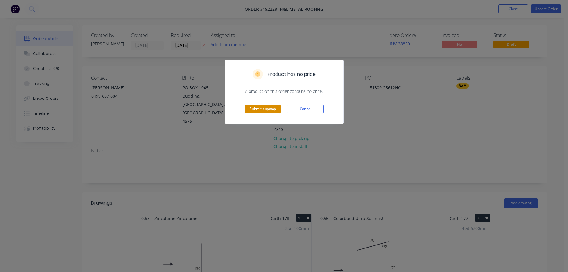
click at [262, 110] on button "Submit anyway" at bounding box center [263, 108] width 36 height 9
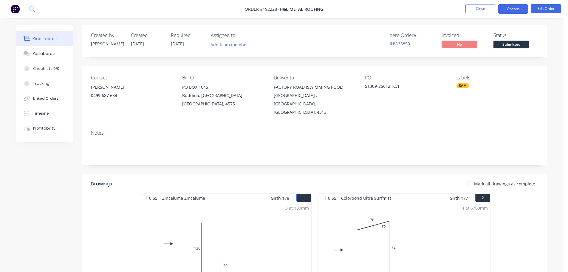
click at [502, 9] on button "Options" at bounding box center [514, 9] width 30 height 10
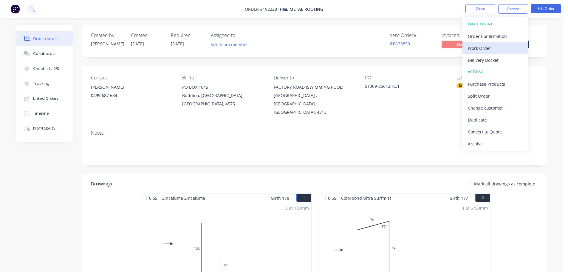
click at [503, 44] on div "Work Order" at bounding box center [495, 48] width 55 height 9
click at [501, 52] on div "With pricing" at bounding box center [495, 48] width 55 height 9
click at [506, 47] on div "Work Order" at bounding box center [495, 48] width 55 height 9
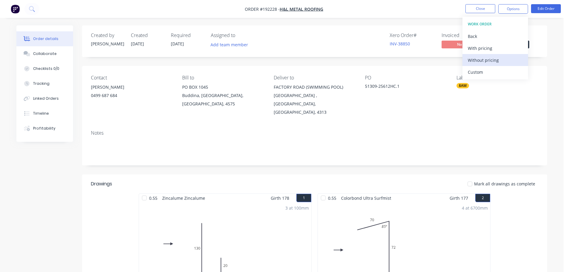
click at [505, 62] on div "Without pricing" at bounding box center [495, 60] width 55 height 9
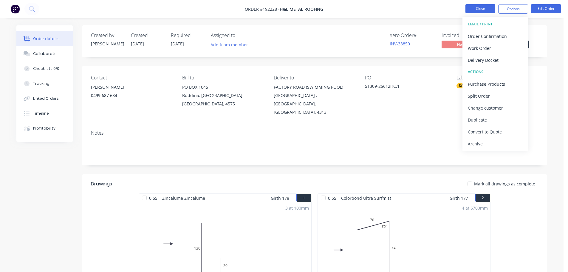
click at [474, 10] on button "Close" at bounding box center [481, 8] width 30 height 9
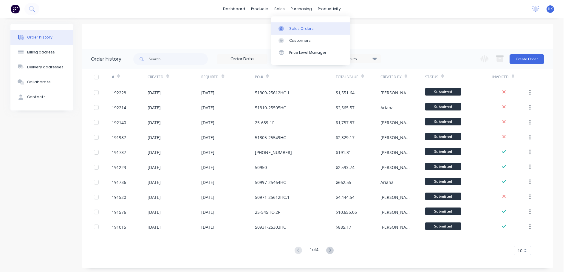
click at [295, 30] on div "Sales Orders" at bounding box center [301, 28] width 24 height 5
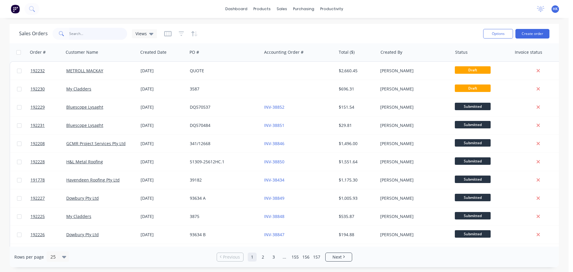
click at [110, 35] on input "text" at bounding box center [98, 34] width 58 height 12
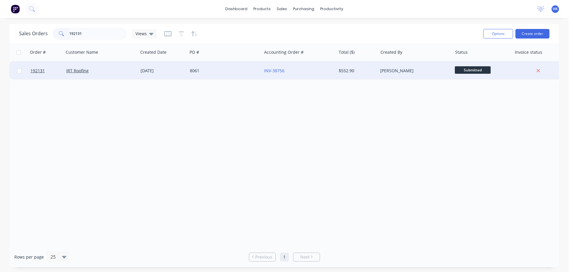
click at [230, 67] on div "8061" at bounding box center [224, 71] width 74 height 18
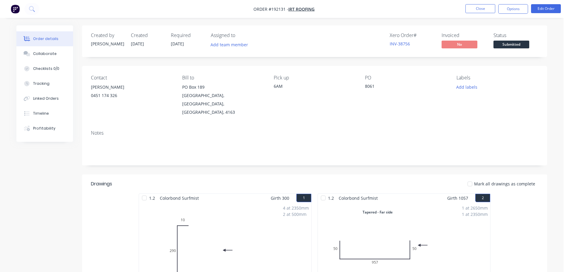
click at [506, 47] on span "Submitted" at bounding box center [512, 44] width 36 height 7
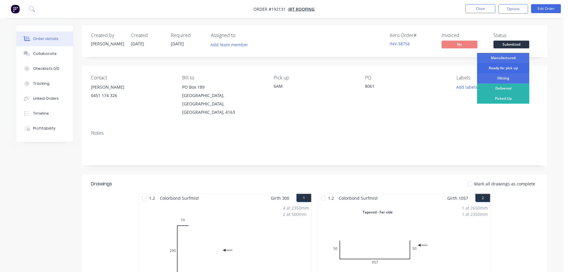
click at [509, 71] on div "Ready for pick up" at bounding box center [503, 68] width 52 height 10
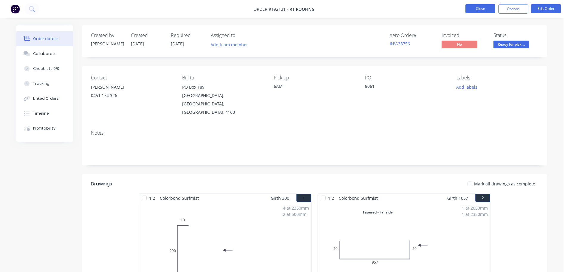
click at [479, 8] on button "Close" at bounding box center [481, 8] width 30 height 9
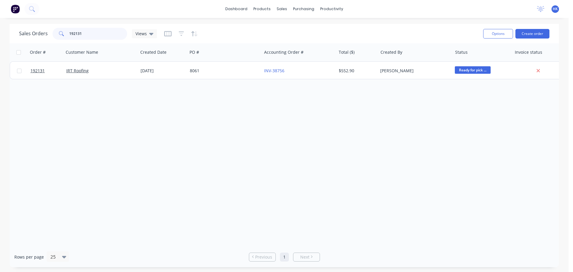
drag, startPoint x: 95, startPoint y: 30, endPoint x: 52, endPoint y: 34, distance: 43.5
click at [53, 34] on div "192131" at bounding box center [90, 34] width 75 height 12
